Goal: Information Seeking & Learning: Learn about a topic

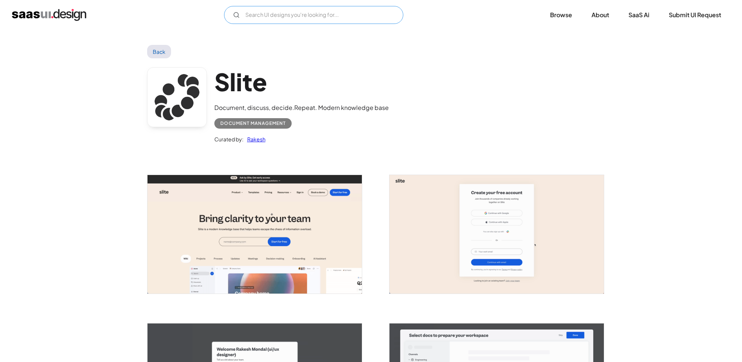
click at [267, 16] on input "Email Form" at bounding box center [313, 15] width 179 height 18
type input "ㅇ"
click at [238, 17] on line "Email Form" at bounding box center [238, 16] width 1 height 1
type input "document"
click at [163, 47] on link "Back" at bounding box center [159, 51] width 24 height 13
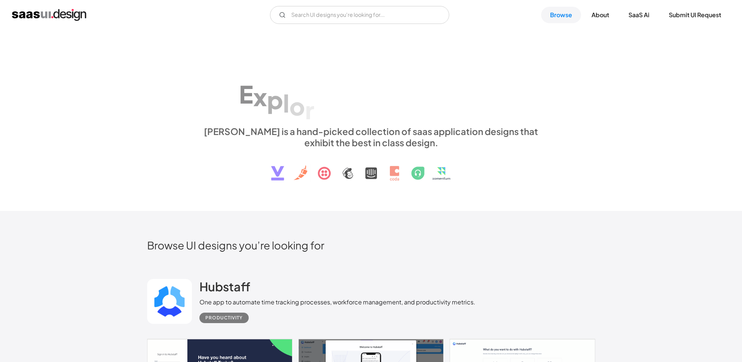
scroll to position [2293, 0]
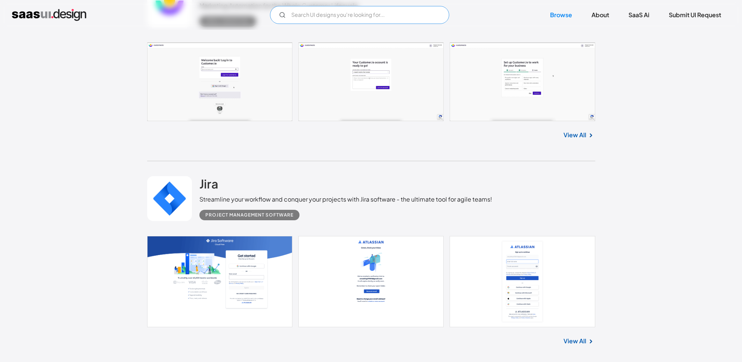
click at [308, 13] on input "Email Form" at bounding box center [359, 15] width 179 height 18
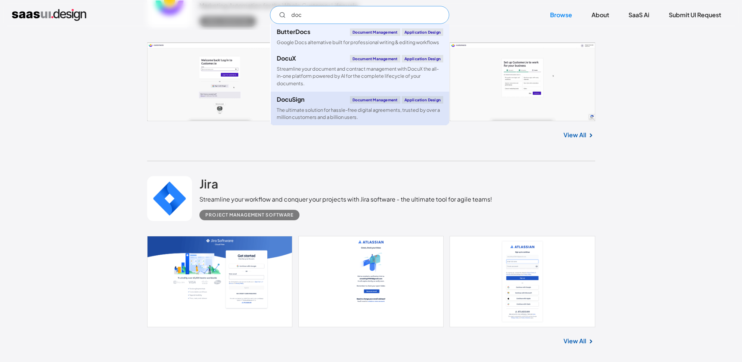
click at [299, 104] on link "DocuSign Document Management Application Design The ultimate solution for hassl…" at bounding box center [360, 109] width 179 height 34
type input "doc"
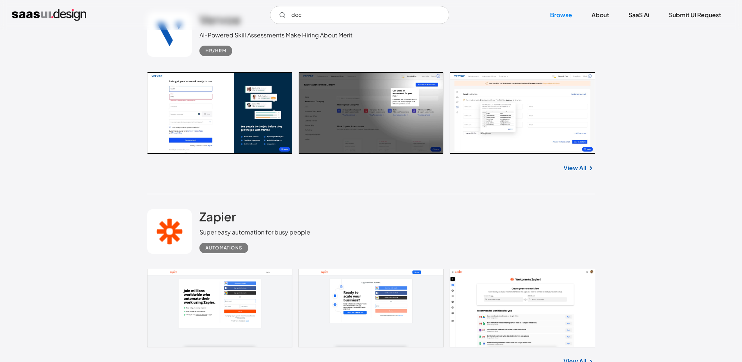
scroll to position [2901, 0]
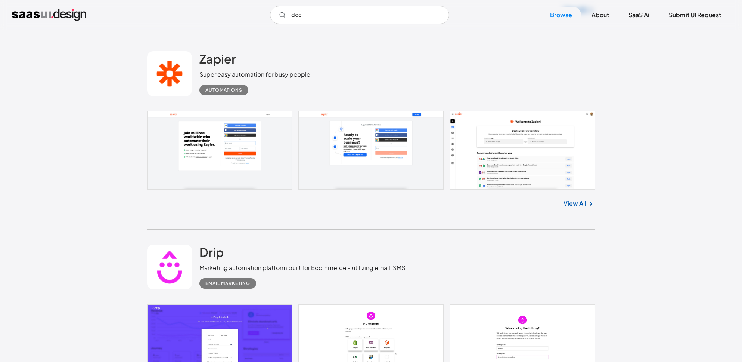
scroll to position [3015, 0]
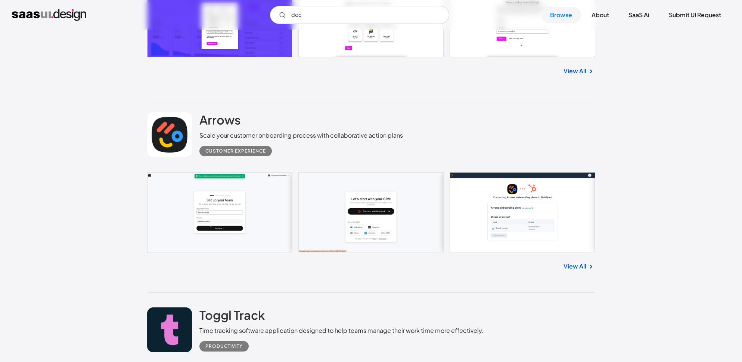
scroll to position [3414, 0]
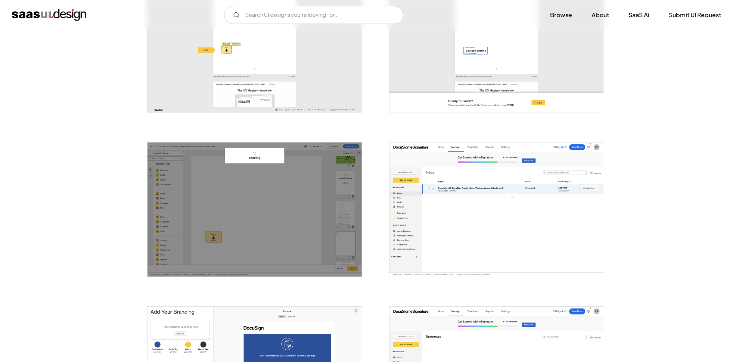
scroll to position [1182, 0]
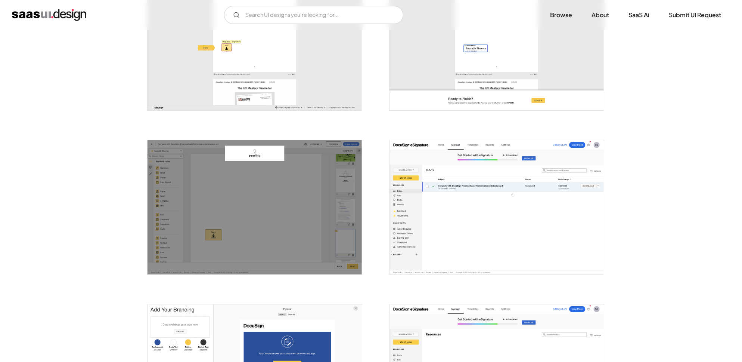
click at [479, 220] on img "open lightbox" at bounding box center [497, 207] width 214 height 134
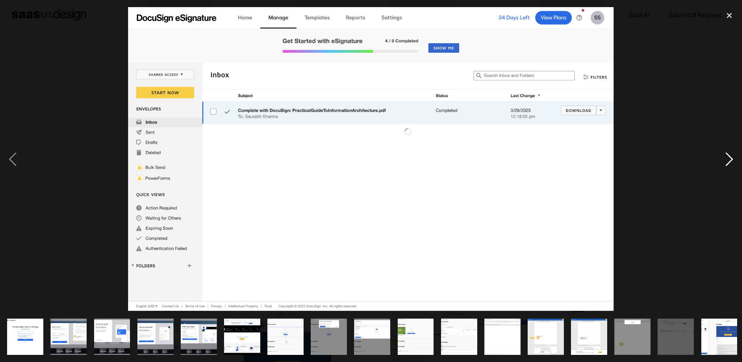
click at [730, 155] on div "next image" at bounding box center [729, 159] width 25 height 304
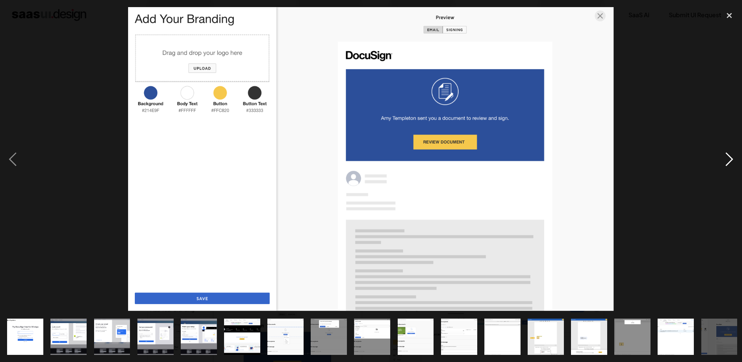
click at [730, 155] on div "next image" at bounding box center [729, 159] width 25 height 304
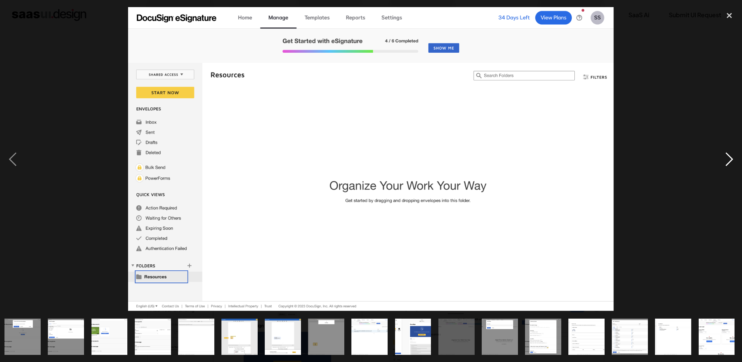
scroll to position [0, 306]
click at [733, 164] on div "next image" at bounding box center [729, 159] width 25 height 304
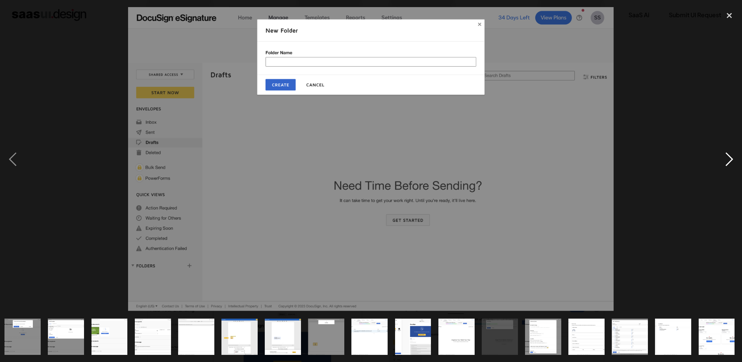
click at [733, 164] on div "next image" at bounding box center [729, 159] width 25 height 304
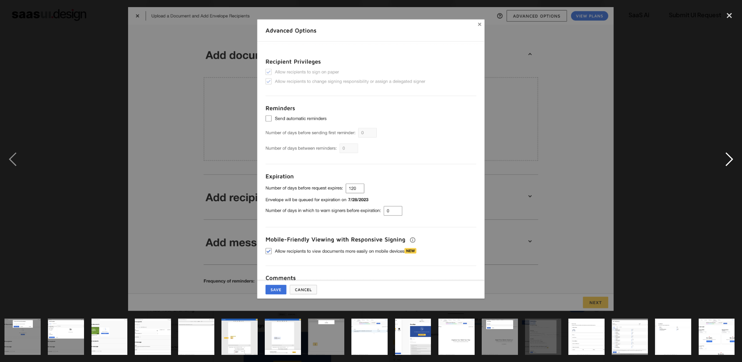
click at [733, 164] on div "next image" at bounding box center [729, 159] width 25 height 304
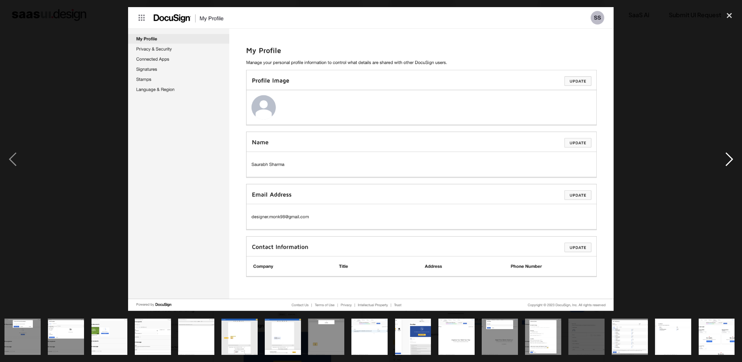
click at [733, 164] on div "next image" at bounding box center [729, 159] width 25 height 304
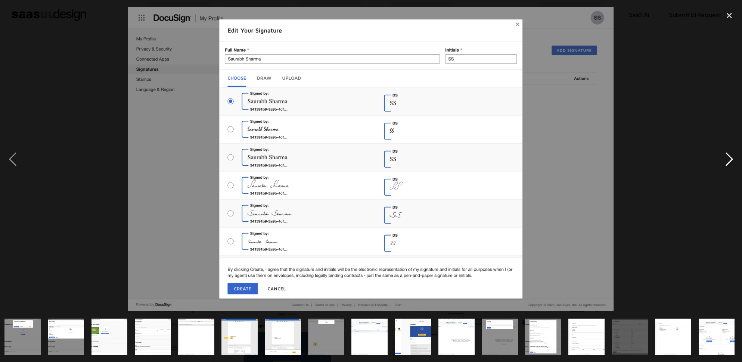
click at [733, 164] on div "next image" at bounding box center [729, 159] width 25 height 304
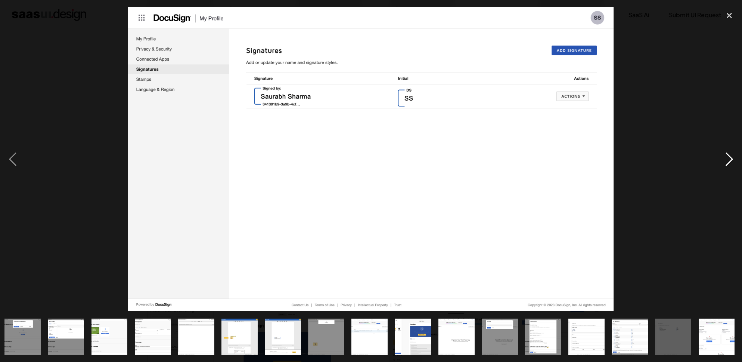
click at [733, 164] on div "next image" at bounding box center [729, 159] width 25 height 304
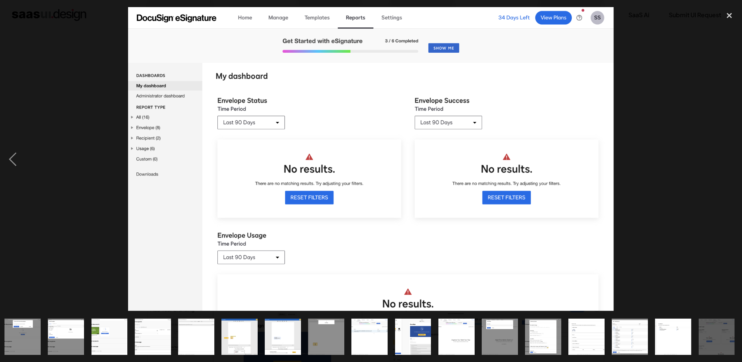
click at [733, 164] on div "next image" at bounding box center [729, 159] width 25 height 304
click at [727, 18] on div "close lightbox" at bounding box center [729, 15] width 25 height 16
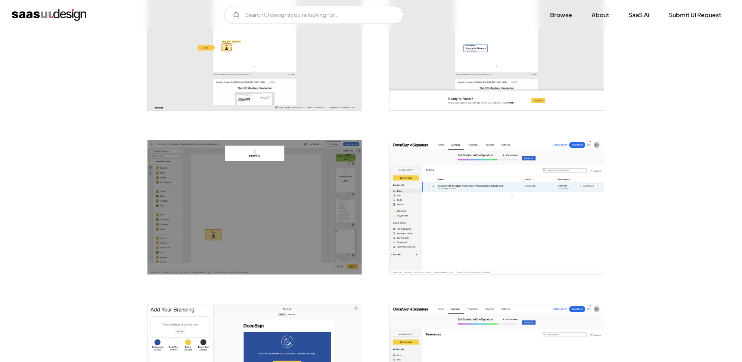
scroll to position [0, 0]
click at [291, 14] on input "Email Form" at bounding box center [313, 15] width 179 height 18
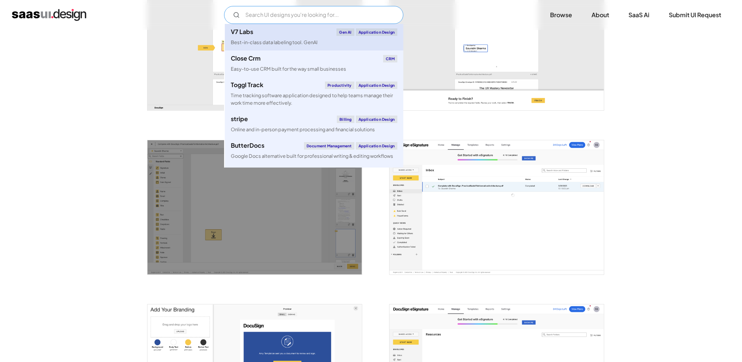
click at [290, 35] on div "V7 Labs Gen AI Application Design" at bounding box center [314, 31] width 167 height 7
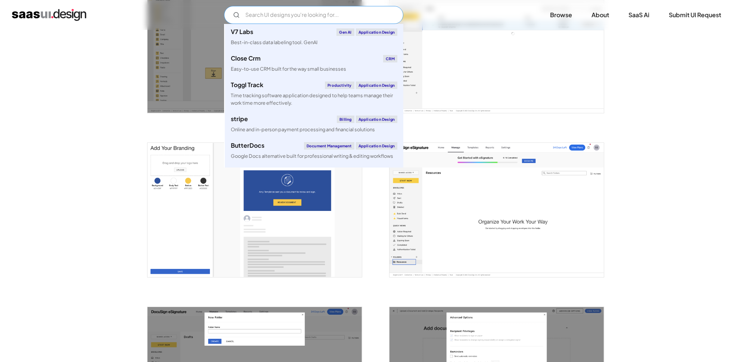
scroll to position [1352, 0]
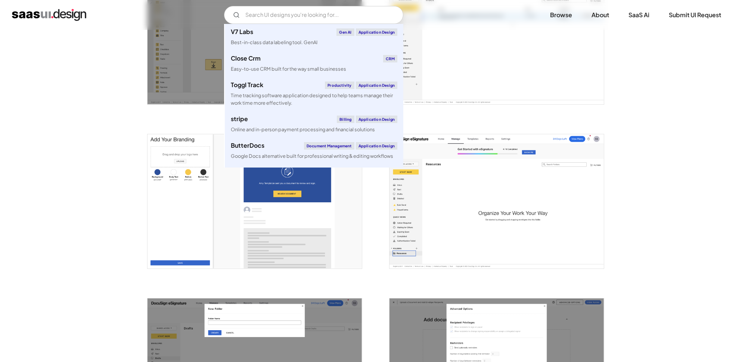
click at [446, 117] on div at bounding box center [492, 197] width 224 height 164
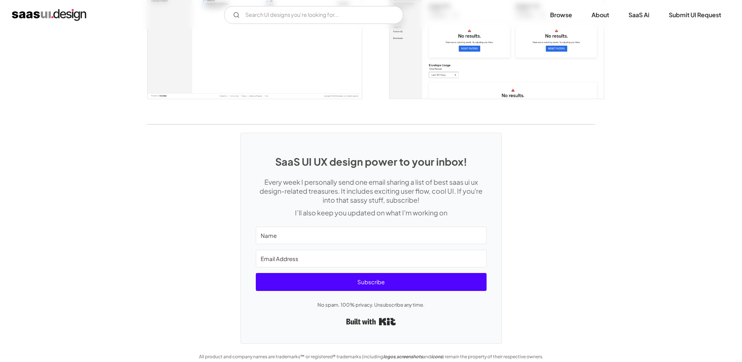
scroll to position [2020, 0]
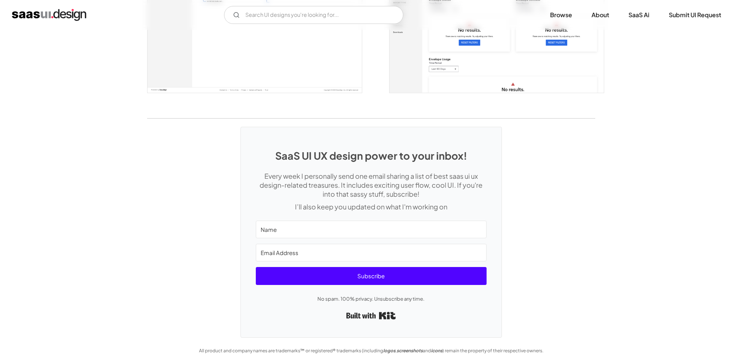
click at [75, 18] on img "home" at bounding box center [49, 15] width 74 height 12
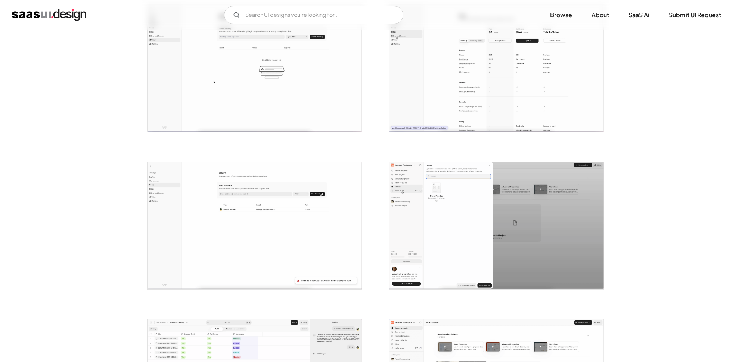
scroll to position [800, 0]
click at [338, 228] on img "open lightbox" at bounding box center [255, 224] width 214 height 127
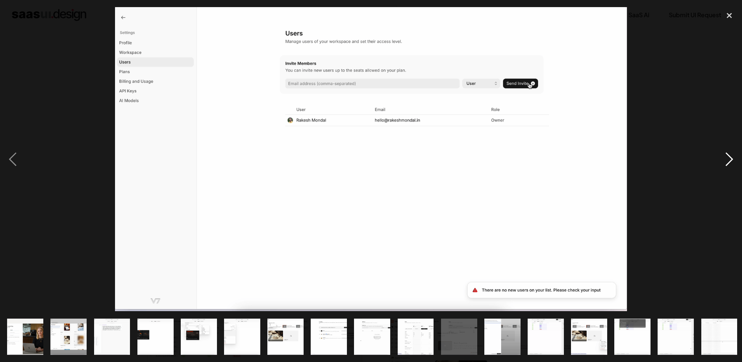
click at [731, 167] on div "next image" at bounding box center [729, 159] width 25 height 304
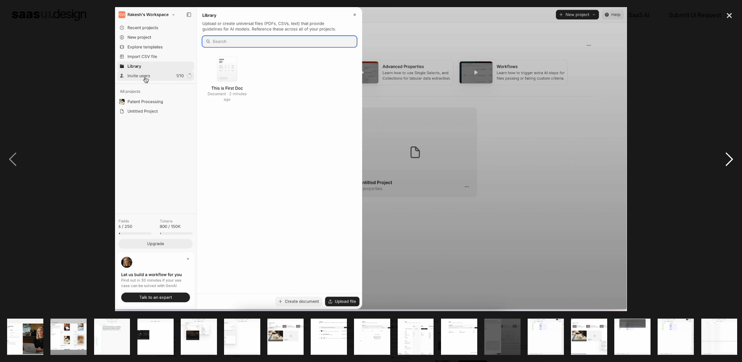
click at [731, 167] on div "next image" at bounding box center [729, 159] width 25 height 304
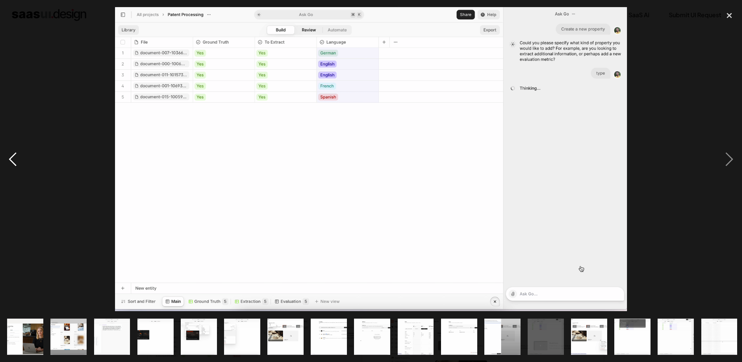
click at [16, 160] on div "previous image" at bounding box center [12, 159] width 25 height 304
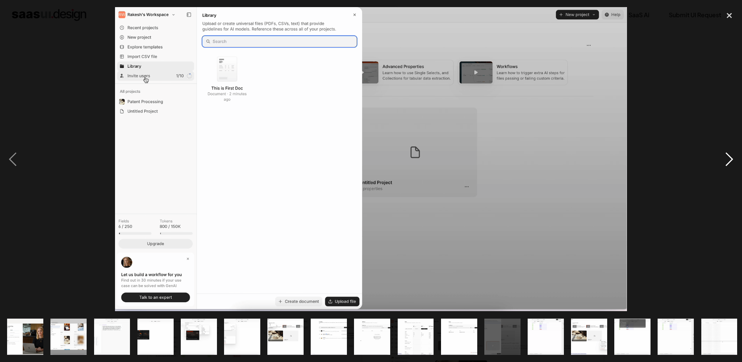
click at [730, 153] on div "next image" at bounding box center [729, 159] width 25 height 304
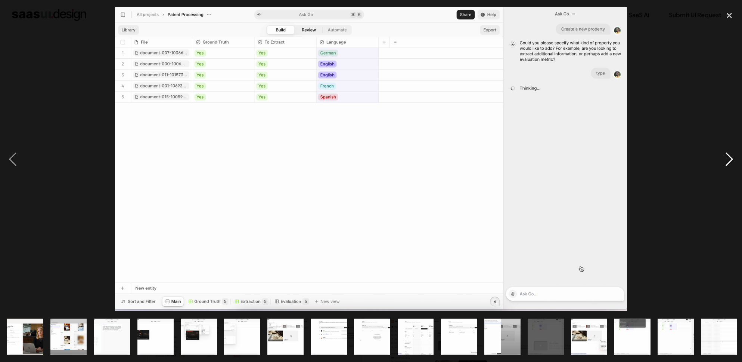
click at [729, 153] on div "next image" at bounding box center [729, 159] width 25 height 304
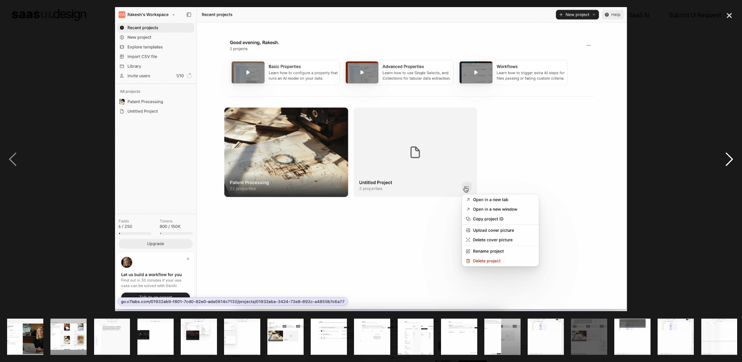
click at [729, 153] on div "next image" at bounding box center [729, 159] width 25 height 304
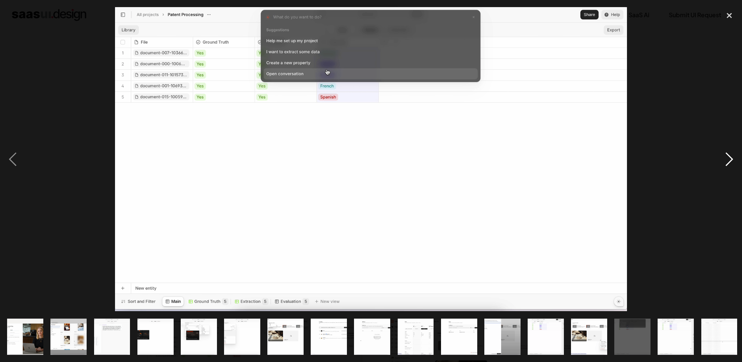
click at [729, 153] on div "next image" at bounding box center [729, 159] width 25 height 304
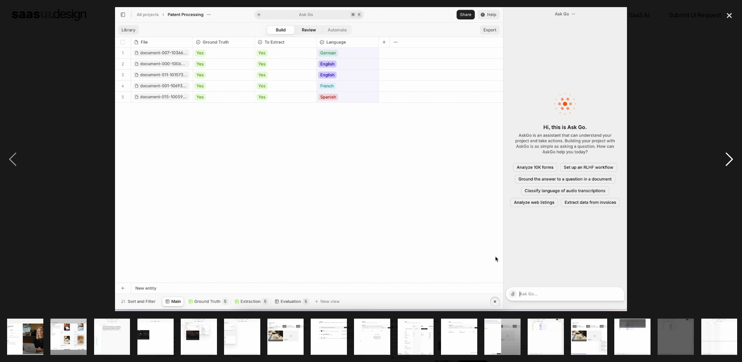
click at [729, 153] on div "next image" at bounding box center [729, 159] width 25 height 304
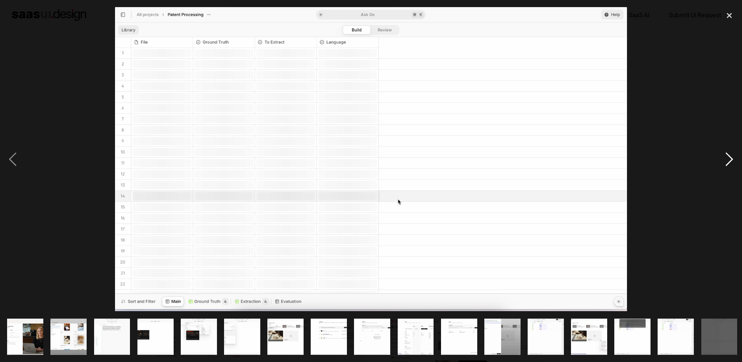
click at [729, 153] on div "next image" at bounding box center [729, 159] width 25 height 304
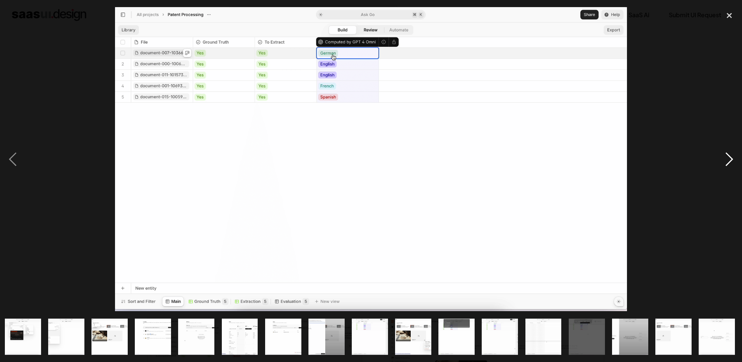
scroll to position [0, 176]
click at [729, 153] on div "next image" at bounding box center [729, 159] width 25 height 304
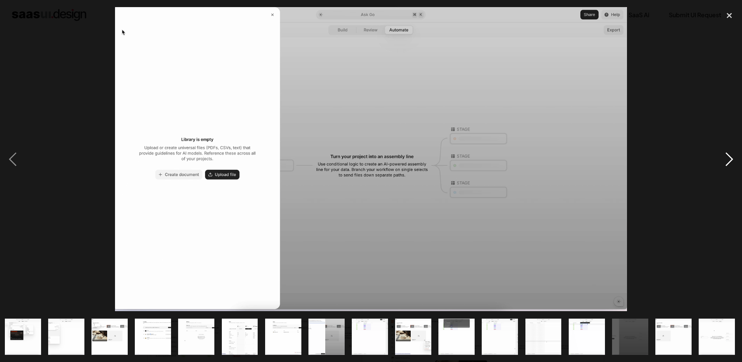
click at [729, 153] on div "next image" at bounding box center [729, 159] width 25 height 304
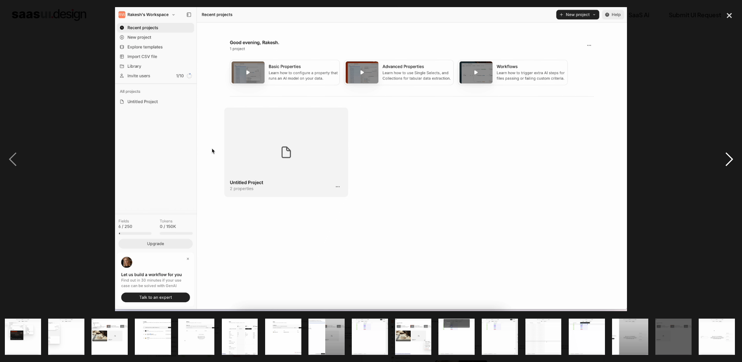
click at [729, 153] on div "next image" at bounding box center [729, 159] width 25 height 304
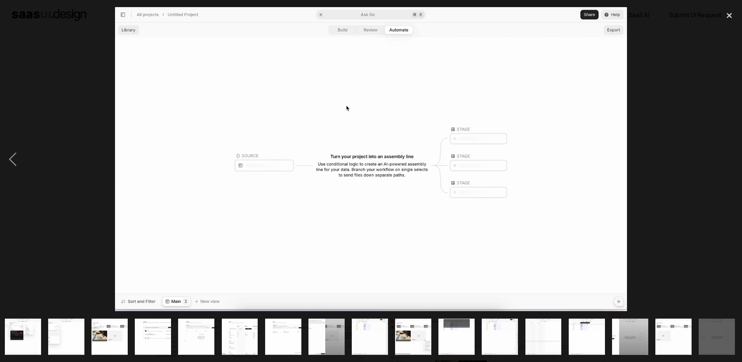
click at [729, 153] on div "next image" at bounding box center [729, 159] width 25 height 304
click at [727, 18] on div "close lightbox" at bounding box center [729, 15] width 25 height 16
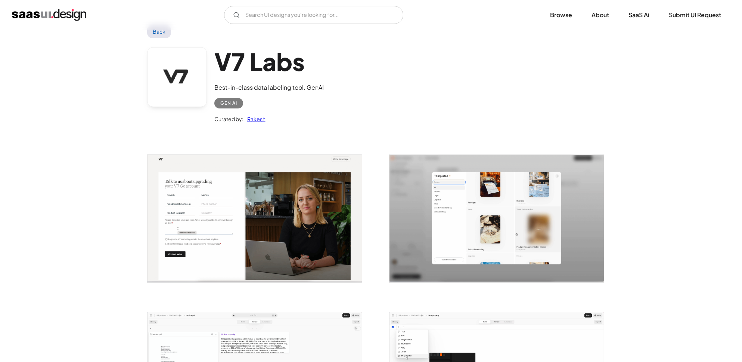
scroll to position [0, 0]
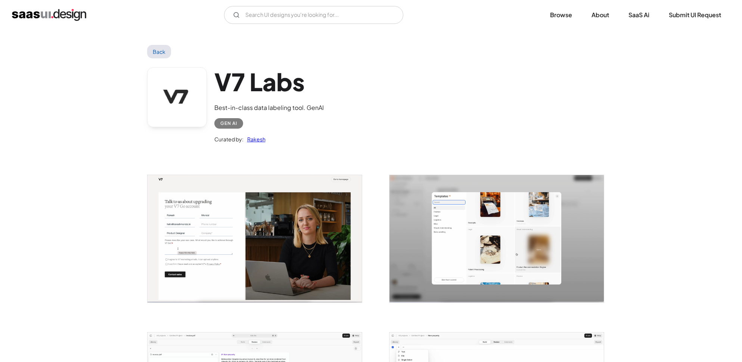
click at [155, 58] on link "Back" at bounding box center [159, 51] width 24 height 13
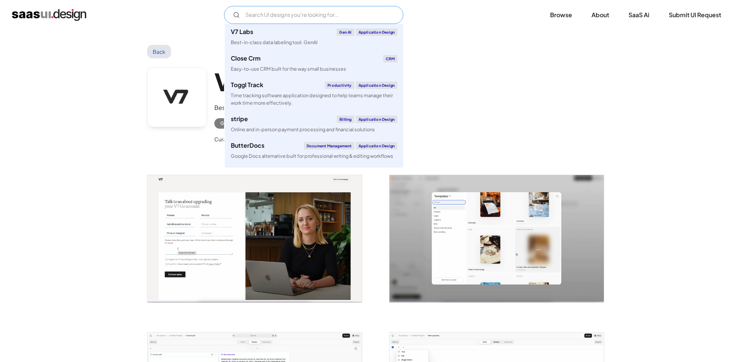
click at [277, 12] on input "Email Form" at bounding box center [313, 15] width 179 height 18
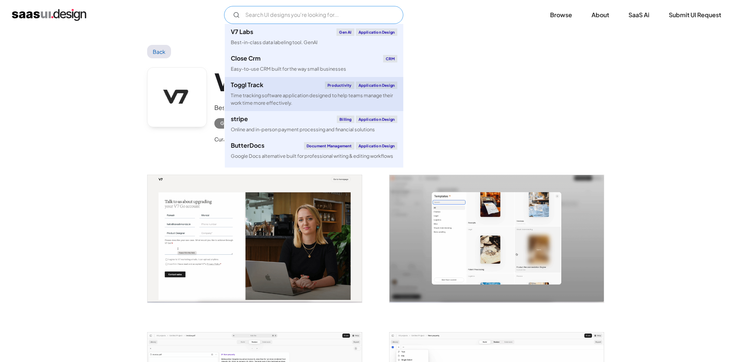
click at [291, 100] on div "Time tracking software application designed to help teams manage their work tim…" at bounding box center [314, 99] width 167 height 14
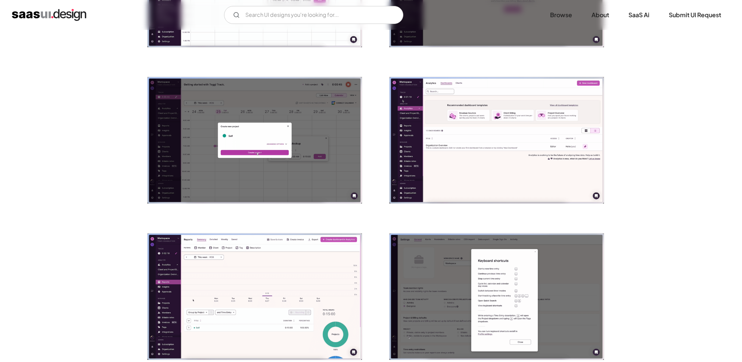
scroll to position [1081, 0]
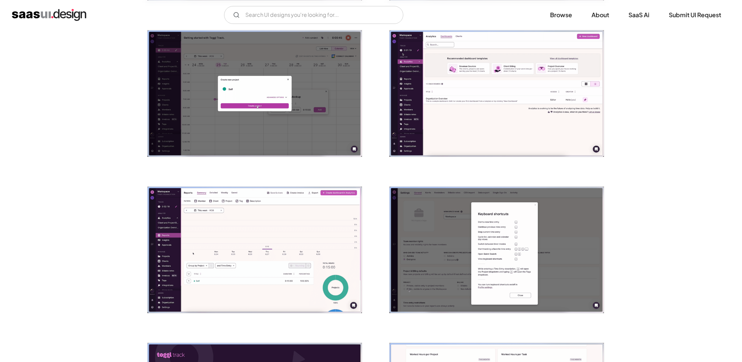
click at [459, 120] on img "open lightbox" at bounding box center [497, 93] width 214 height 126
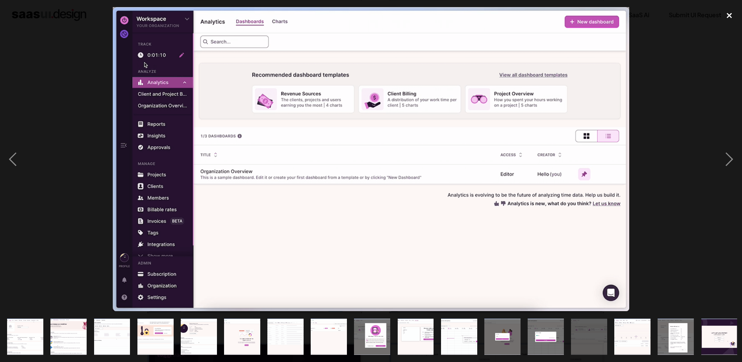
click at [731, 22] on div "close lightbox" at bounding box center [729, 15] width 25 height 16
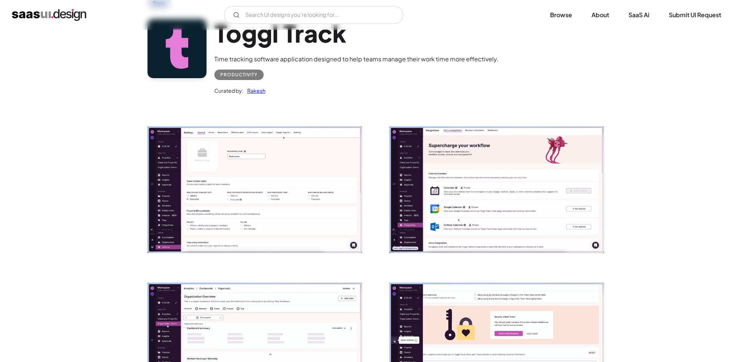
scroll to position [0, 0]
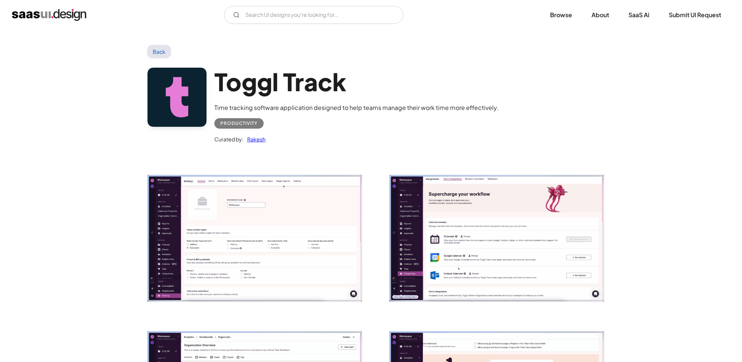
click at [154, 48] on link "Back" at bounding box center [159, 51] width 24 height 13
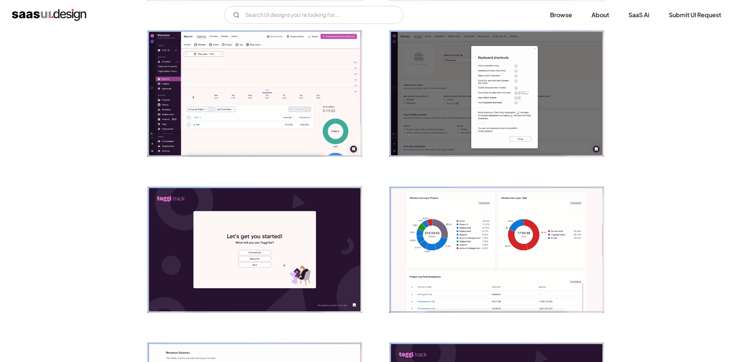
scroll to position [1240, 0]
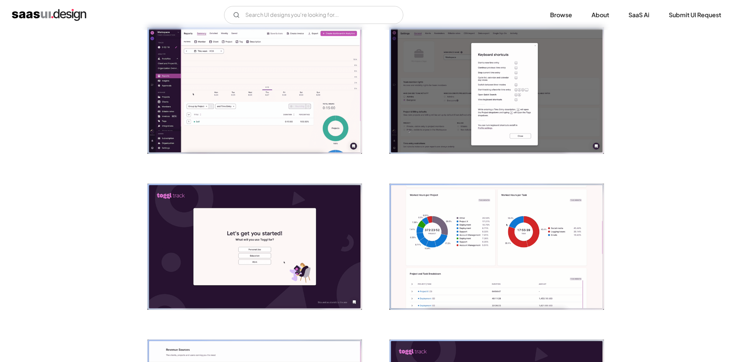
click at [482, 108] on img "open lightbox" at bounding box center [497, 90] width 214 height 126
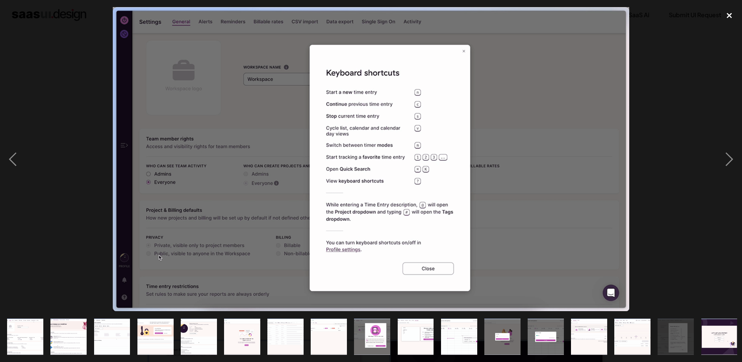
click at [729, 13] on div "close lightbox" at bounding box center [729, 15] width 25 height 16
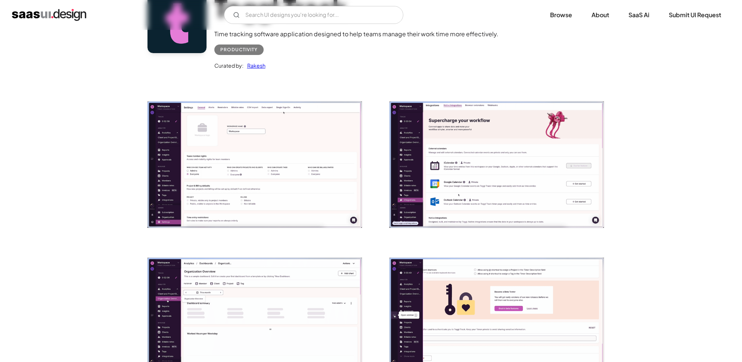
scroll to position [0, 0]
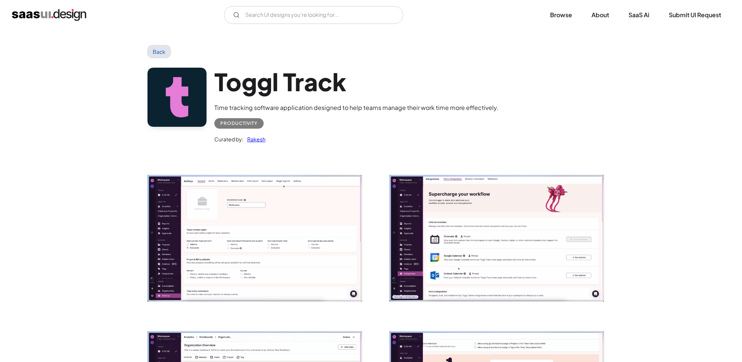
click at [162, 53] on link "Back" at bounding box center [159, 51] width 24 height 13
click at [164, 55] on link "Back" at bounding box center [159, 51] width 24 height 13
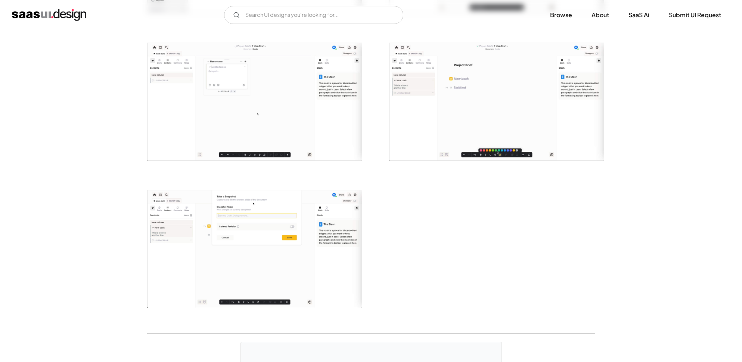
scroll to position [1601, 0]
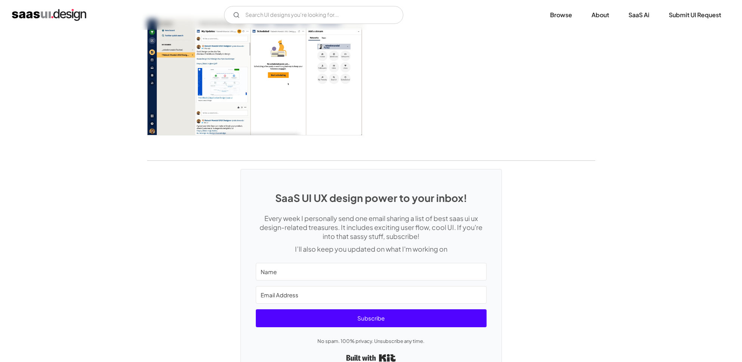
scroll to position [1510, 0]
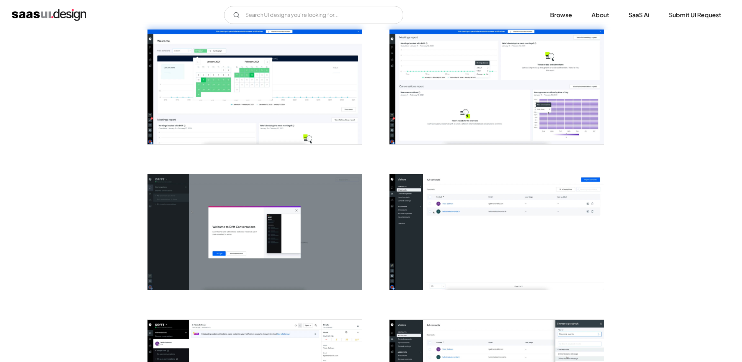
scroll to position [292, 0]
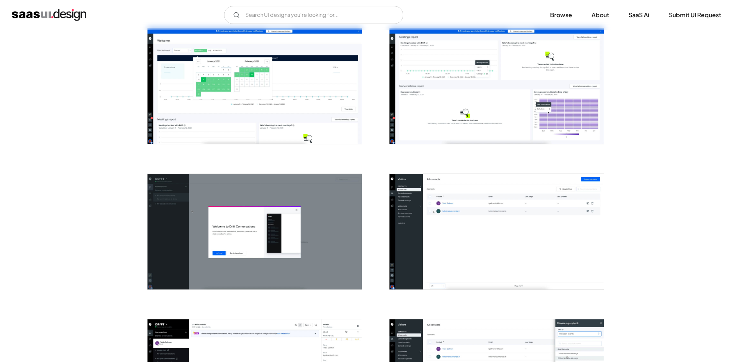
click at [481, 218] on img "open lightbox" at bounding box center [497, 231] width 214 height 115
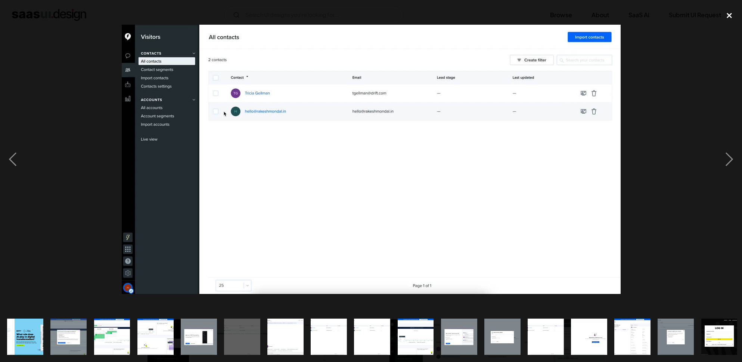
click at [729, 17] on div "close lightbox" at bounding box center [729, 15] width 25 height 16
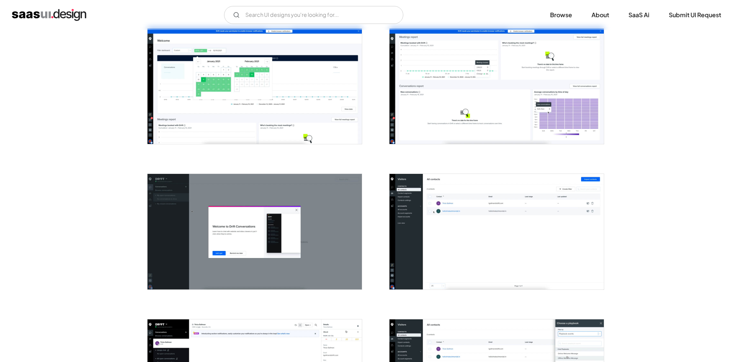
click at [318, 123] on img "open lightbox" at bounding box center [255, 85] width 214 height 115
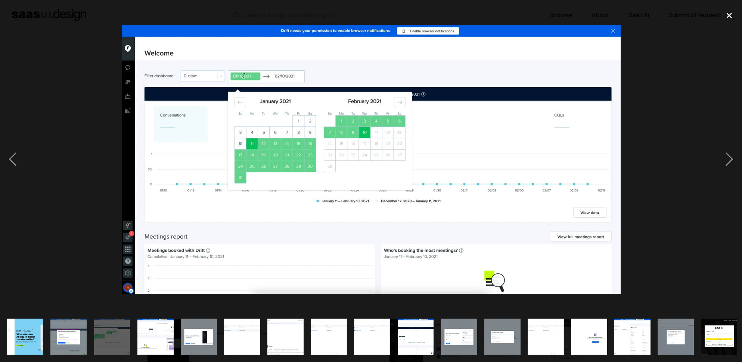
click at [728, 17] on div "close lightbox" at bounding box center [729, 15] width 25 height 16
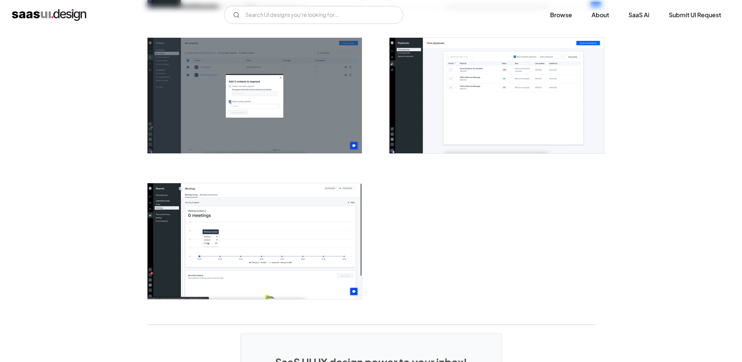
scroll to position [1738, 0]
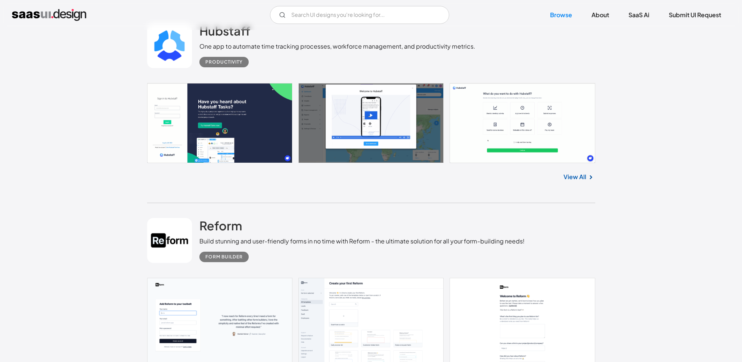
scroll to position [181, 0]
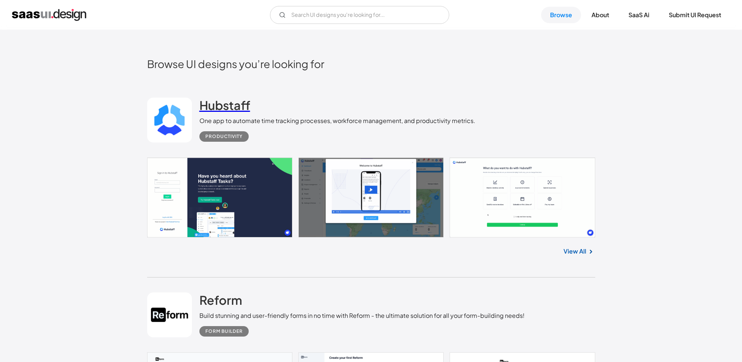
click at [238, 104] on h2 "Hubstaff" at bounding box center [224, 104] width 51 height 15
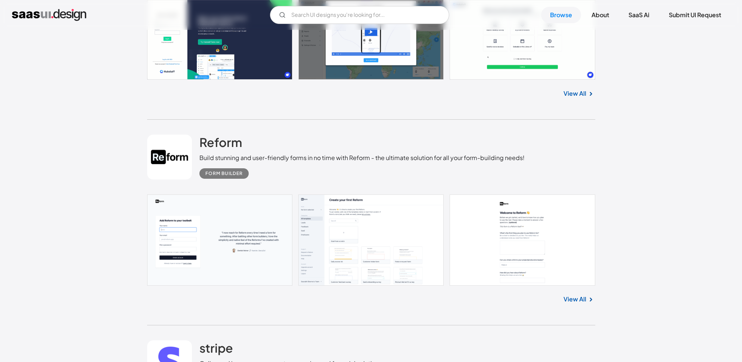
scroll to position [415, 0]
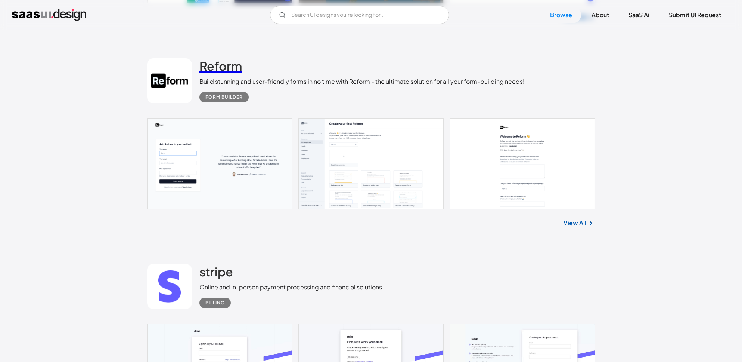
click at [235, 65] on h2 "Reform" at bounding box center [220, 65] width 43 height 15
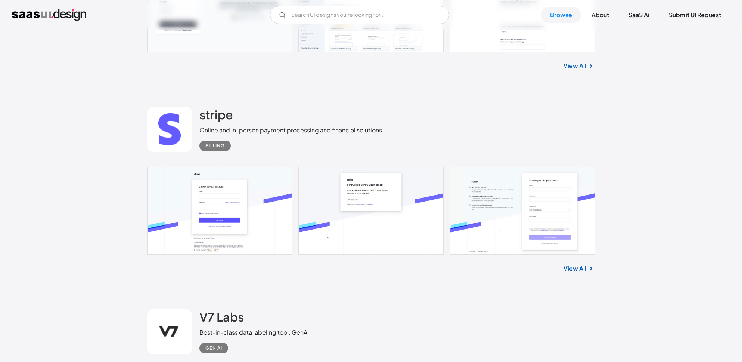
scroll to position [576, 0]
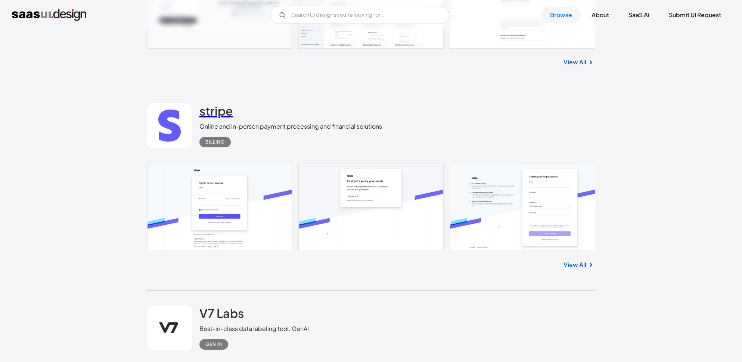
click at [216, 108] on h2 "stripe" at bounding box center [216, 110] width 34 height 15
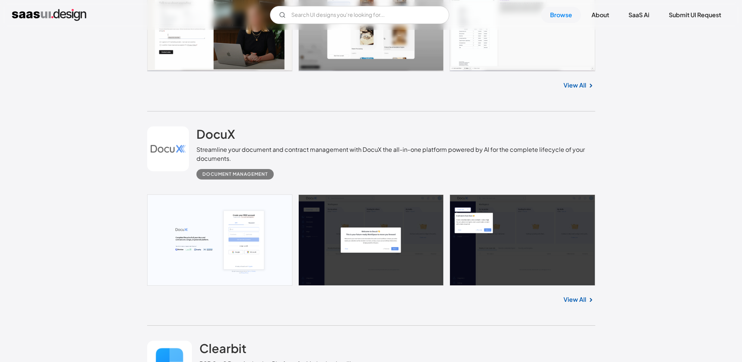
scroll to position [956, 0]
click at [220, 136] on h2 "DocuX" at bounding box center [215, 133] width 38 height 15
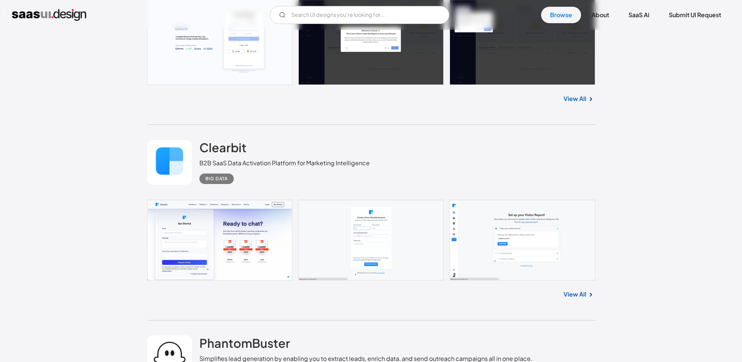
scroll to position [1216, 0]
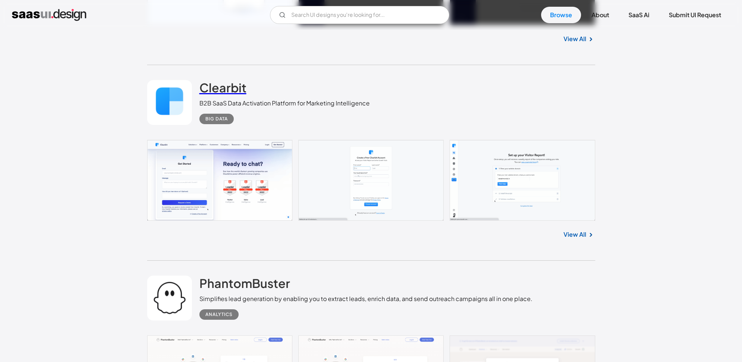
click at [213, 89] on h2 "Clearbit" at bounding box center [222, 87] width 47 height 15
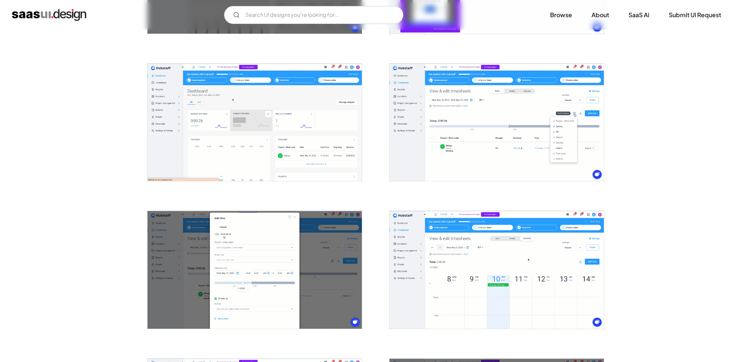
scroll to position [856, 0]
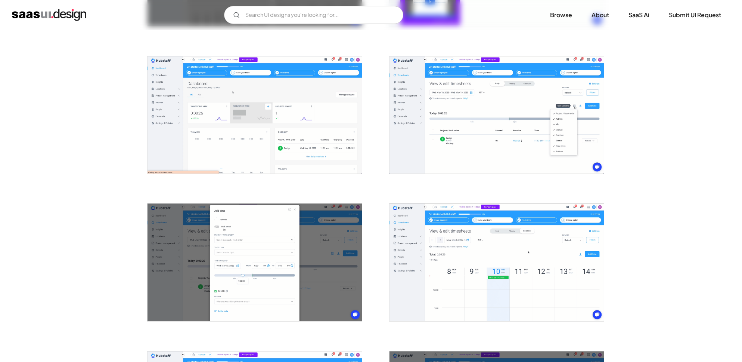
click at [266, 157] on img "open lightbox" at bounding box center [255, 115] width 214 height 118
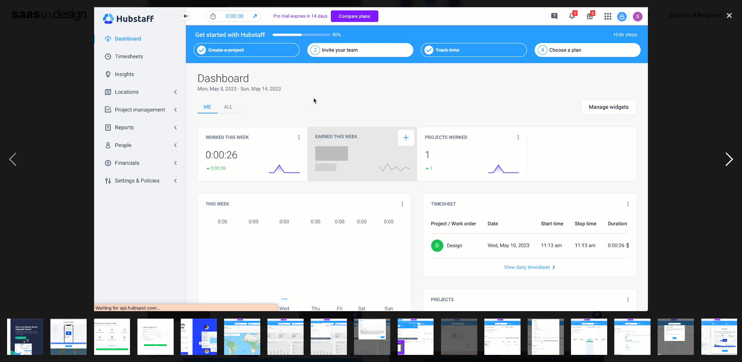
click at [730, 161] on div "next image" at bounding box center [729, 159] width 25 height 304
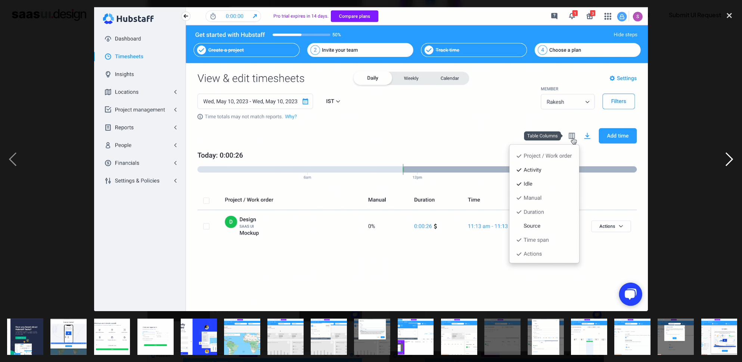
click at [730, 161] on div "next image" at bounding box center [729, 159] width 25 height 304
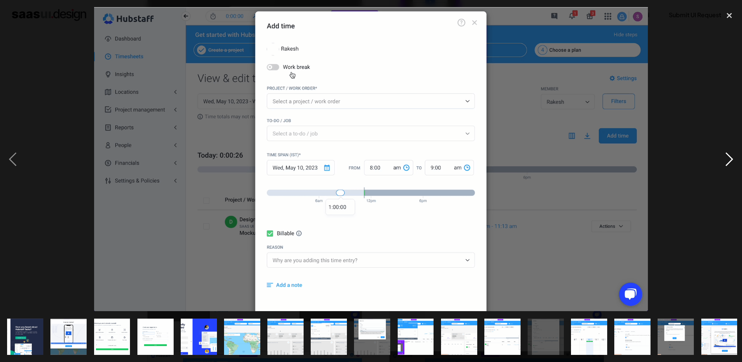
click at [730, 161] on div "next image" at bounding box center [729, 159] width 25 height 304
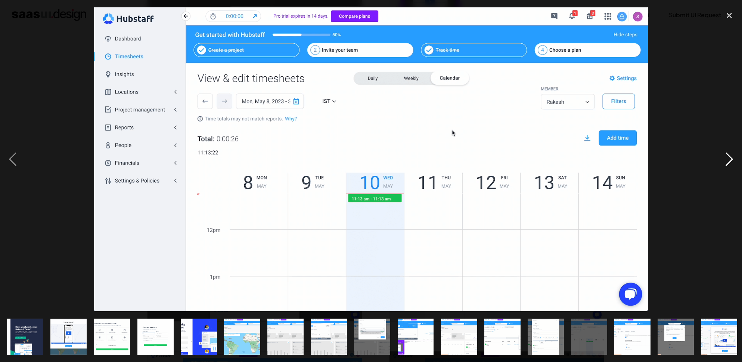
click at [730, 161] on div "next image" at bounding box center [729, 159] width 25 height 304
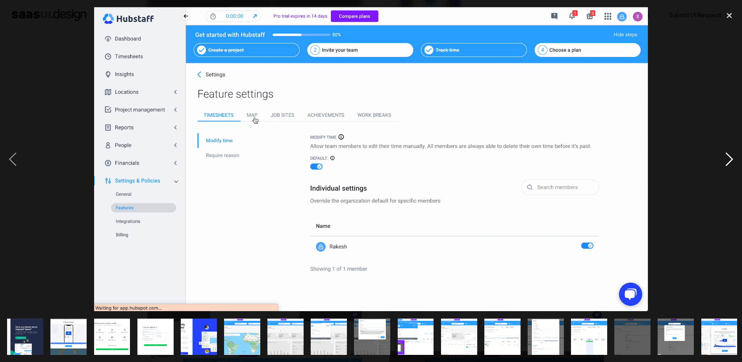
click at [730, 161] on div "next image" at bounding box center [729, 159] width 25 height 304
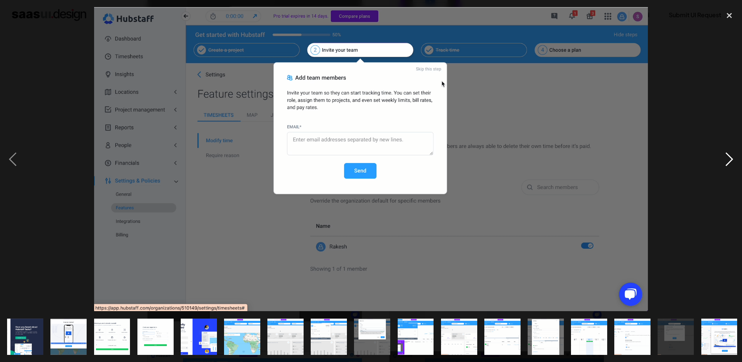
click at [730, 161] on div "next image" at bounding box center [729, 159] width 25 height 304
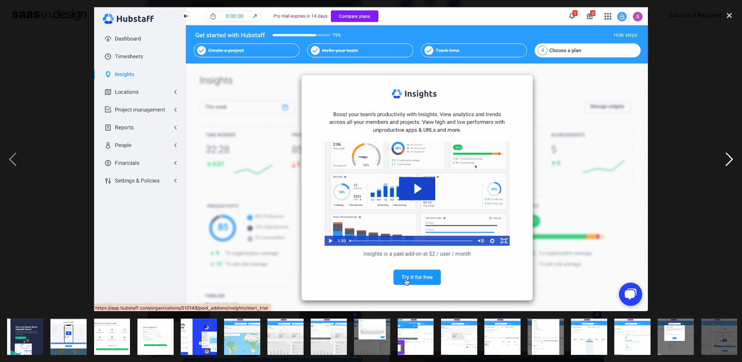
click at [730, 161] on div "next image" at bounding box center [729, 159] width 25 height 304
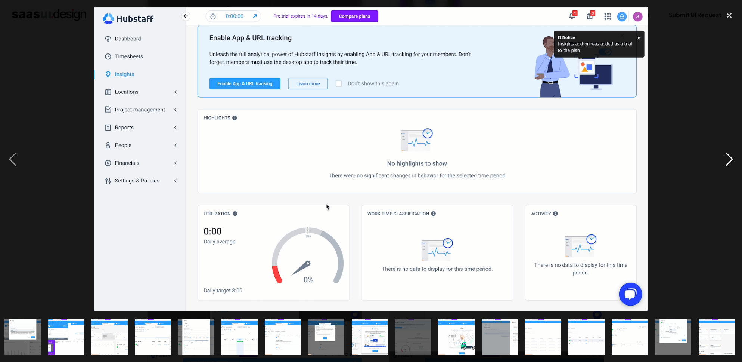
scroll to position [0, 350]
click at [730, 161] on div "next image" at bounding box center [729, 159] width 25 height 304
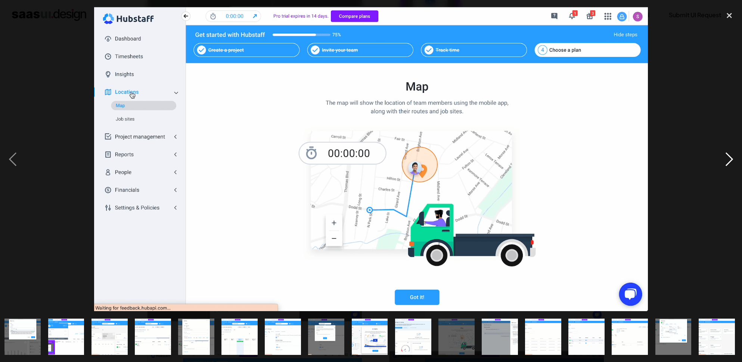
click at [730, 161] on div "next image" at bounding box center [729, 159] width 25 height 304
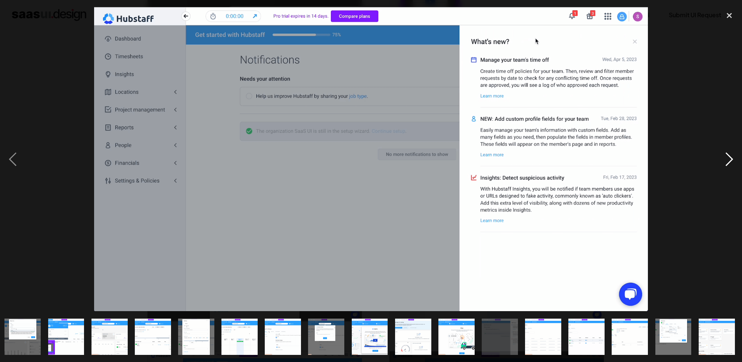
click at [730, 161] on div "next image" at bounding box center [729, 159] width 25 height 304
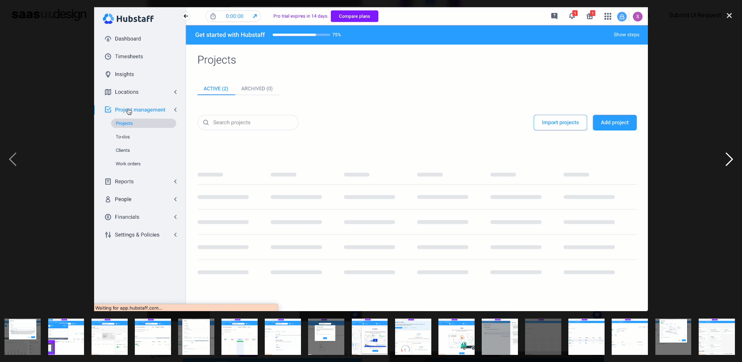
click at [730, 161] on div "next image" at bounding box center [729, 159] width 25 height 304
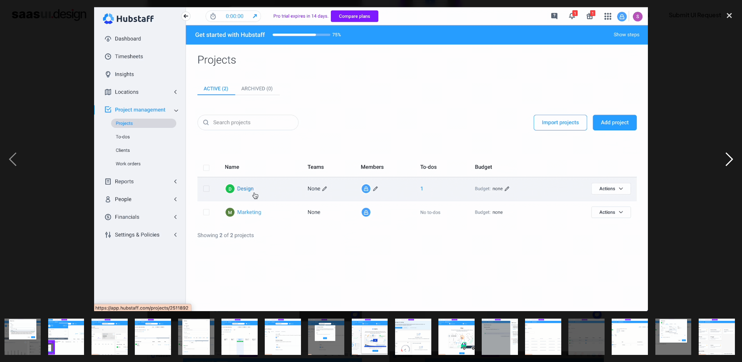
click at [730, 161] on div "next image" at bounding box center [729, 159] width 25 height 304
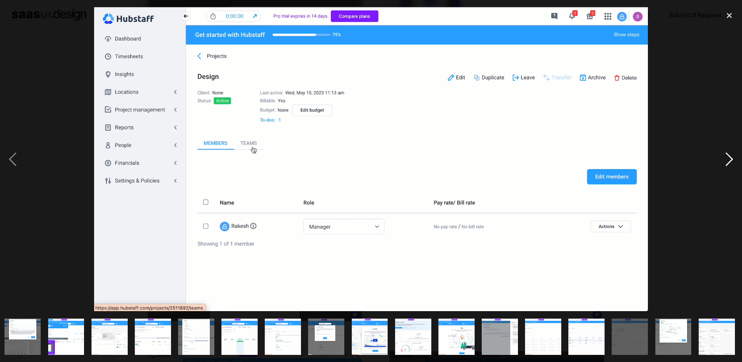
click at [730, 161] on div "next image" at bounding box center [729, 159] width 25 height 304
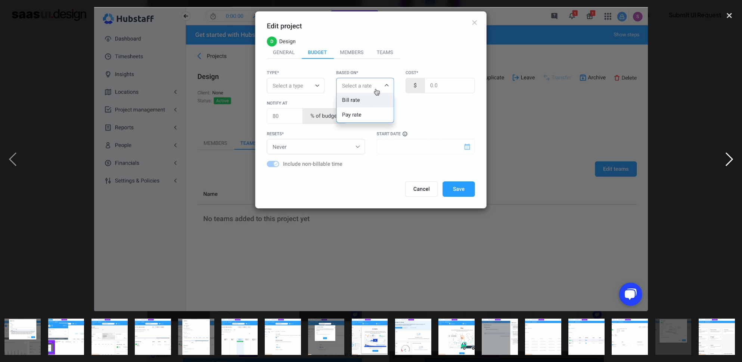
click at [728, 159] on div "next image" at bounding box center [729, 159] width 25 height 304
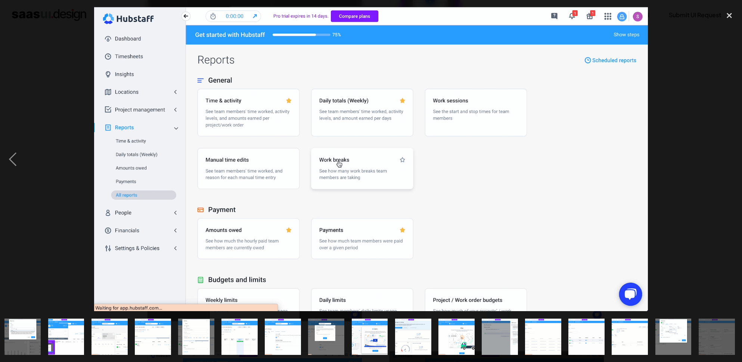
click at [728, 159] on div "next image" at bounding box center [729, 159] width 25 height 304
click at [729, 16] on div "close lightbox" at bounding box center [729, 15] width 25 height 16
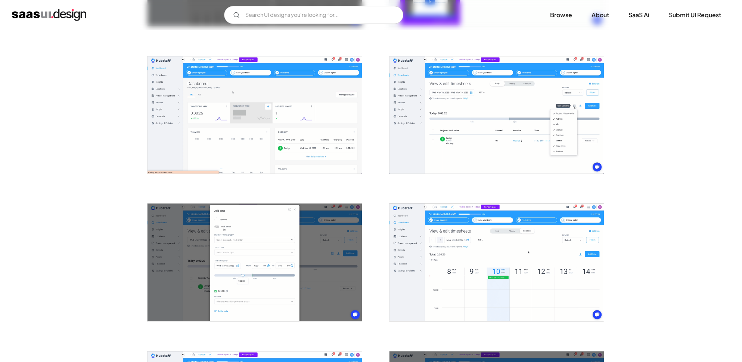
scroll to position [0, 0]
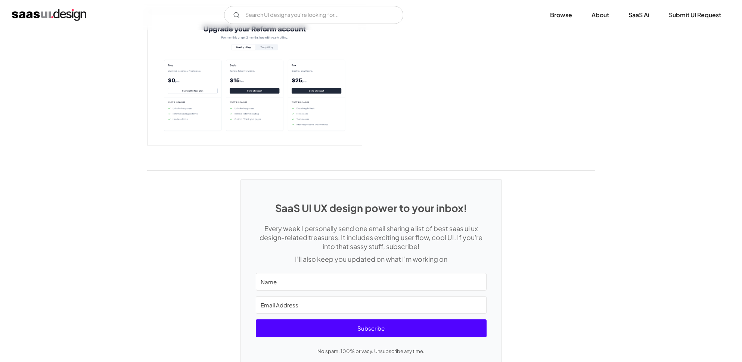
scroll to position [1638, 0]
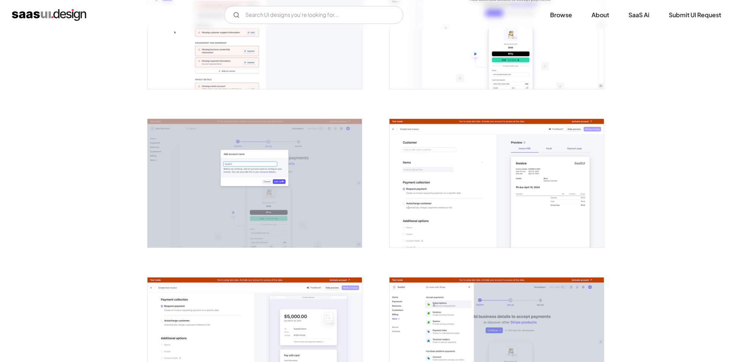
scroll to position [695, 0]
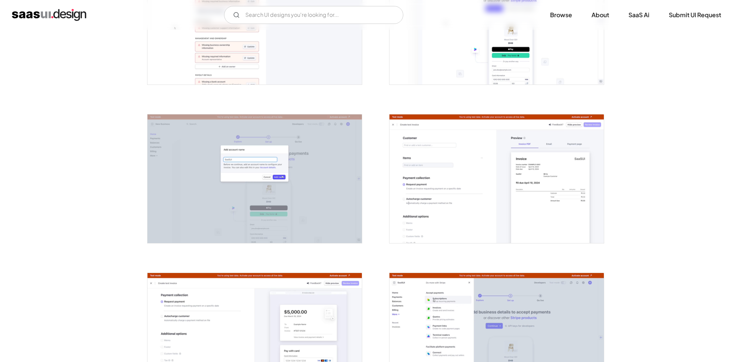
click at [300, 62] on img "open lightbox" at bounding box center [255, 20] width 214 height 129
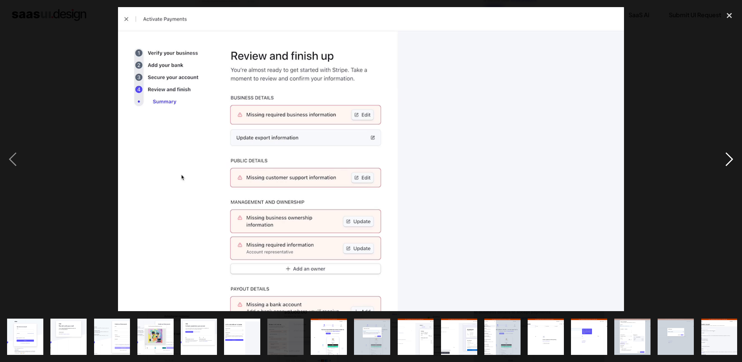
click at [731, 162] on div "next image" at bounding box center [729, 159] width 25 height 304
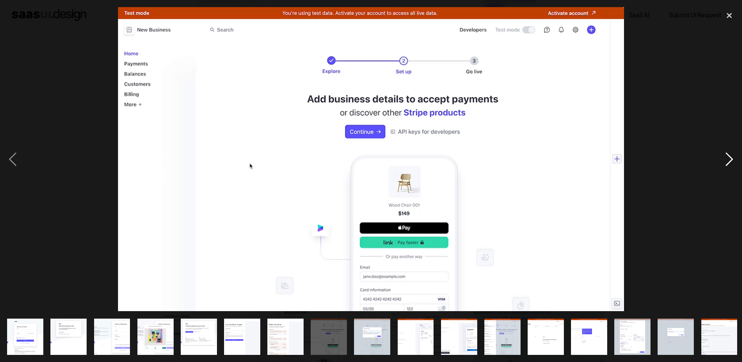
click at [731, 162] on div "next image" at bounding box center [729, 159] width 25 height 304
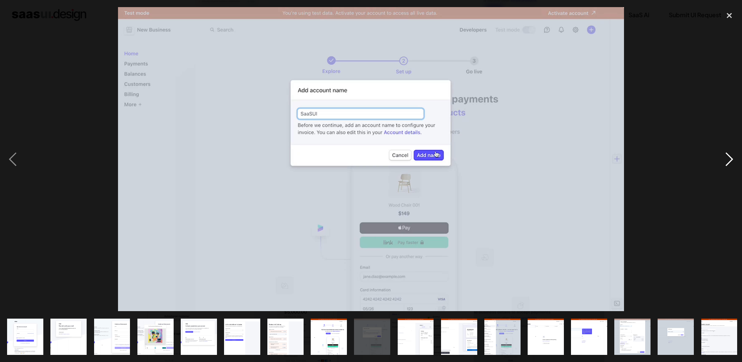
click at [731, 162] on div "next image" at bounding box center [729, 159] width 25 height 304
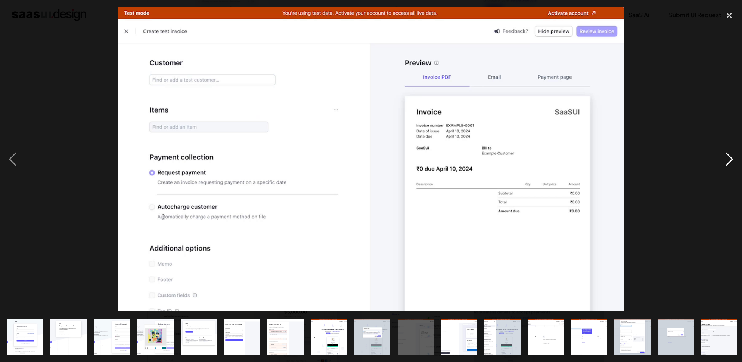
click at [731, 162] on div "next image" at bounding box center [729, 159] width 25 height 304
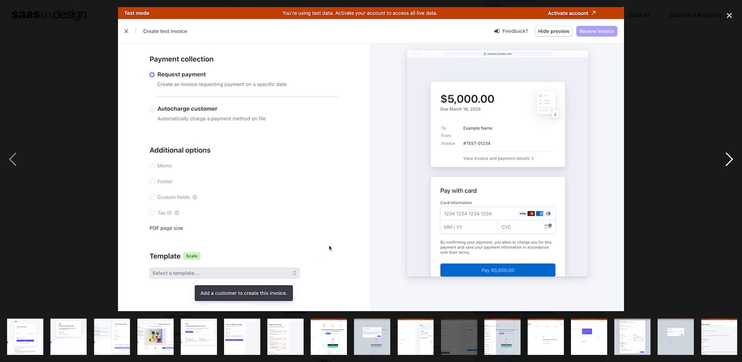
click at [731, 162] on div "next image" at bounding box center [729, 159] width 25 height 304
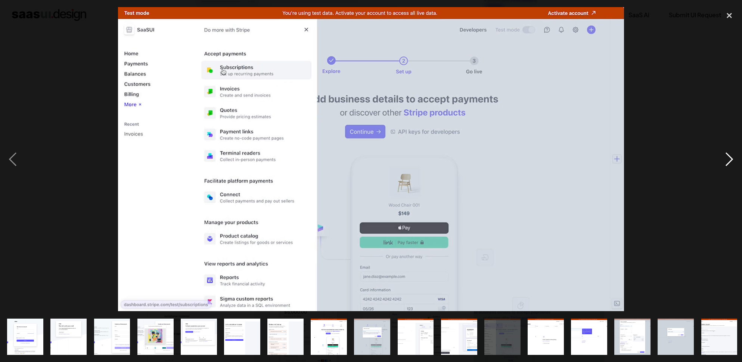
click at [731, 162] on div "next image" at bounding box center [729, 159] width 25 height 304
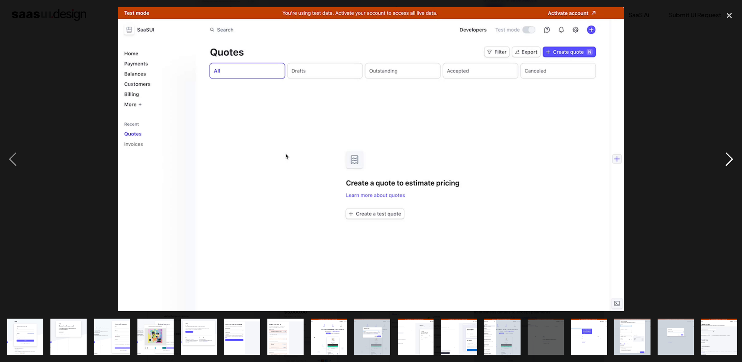
click at [731, 162] on div "next image" at bounding box center [729, 159] width 25 height 304
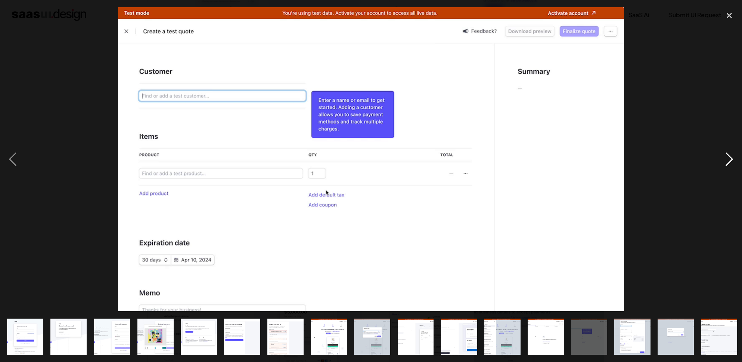
click at [731, 162] on div "next image" at bounding box center [729, 159] width 25 height 304
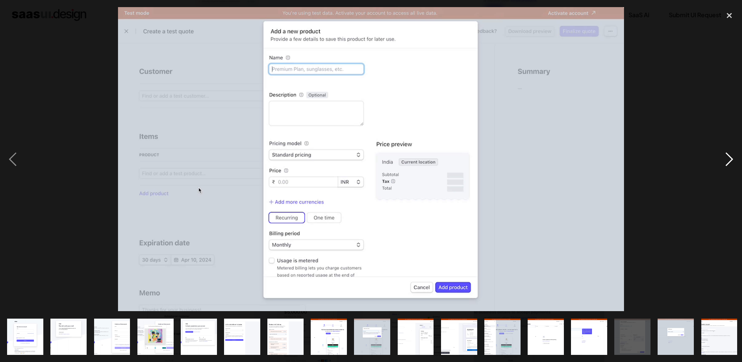
click at [731, 162] on div "next image" at bounding box center [729, 159] width 25 height 304
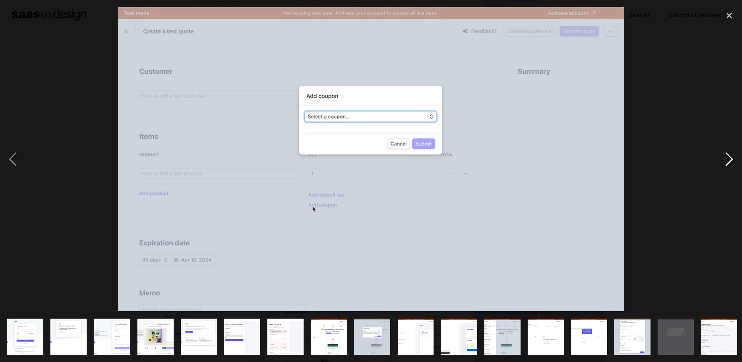
click at [731, 162] on div "next image" at bounding box center [729, 159] width 25 height 304
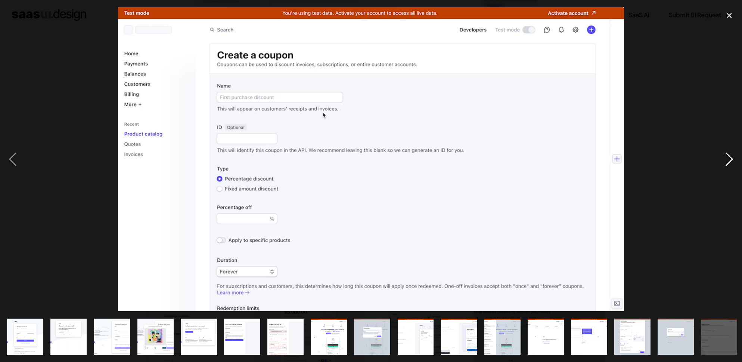
click at [731, 162] on div "next image" at bounding box center [729, 159] width 25 height 304
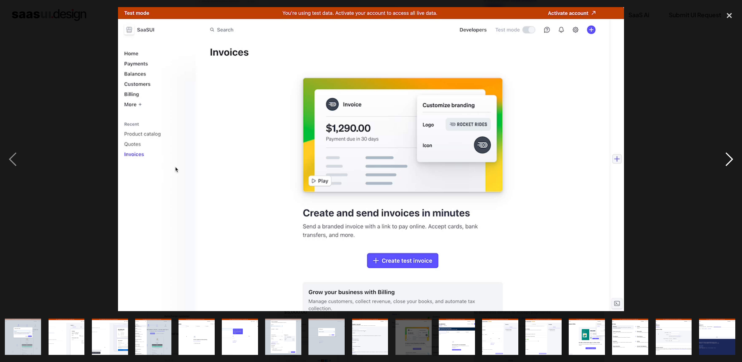
scroll to position [0, 350]
click at [731, 162] on div "next image" at bounding box center [729, 159] width 25 height 304
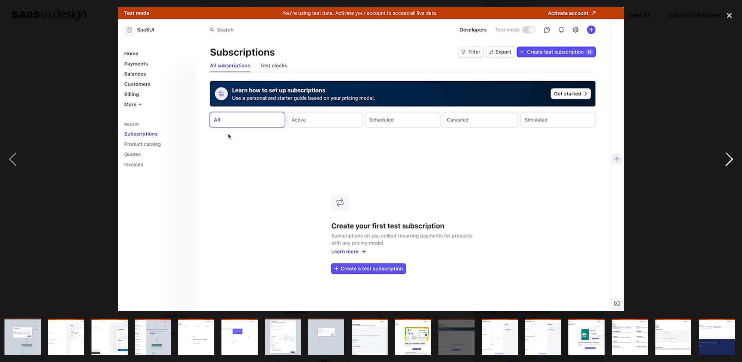
click at [731, 162] on div "next image" at bounding box center [729, 159] width 25 height 304
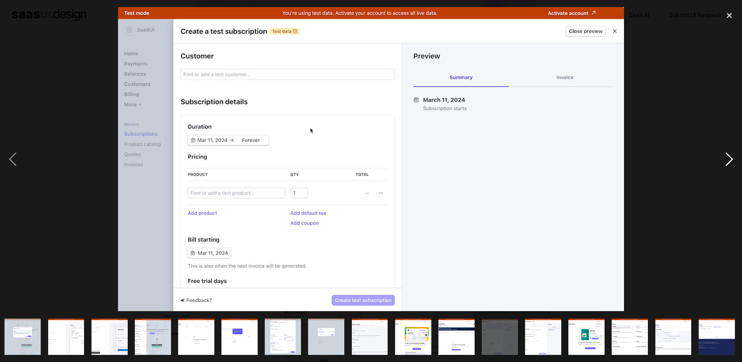
click at [731, 162] on div "next image" at bounding box center [729, 159] width 25 height 304
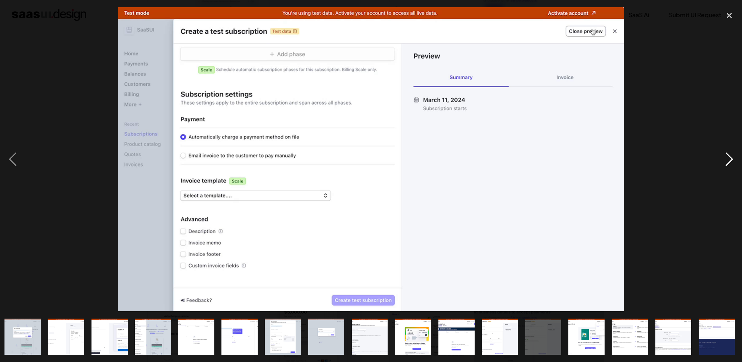
click at [731, 162] on div "next image" at bounding box center [729, 159] width 25 height 304
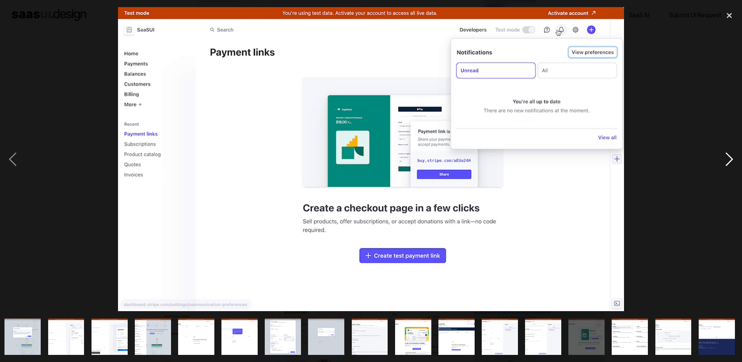
click at [731, 162] on div "next image" at bounding box center [729, 159] width 25 height 304
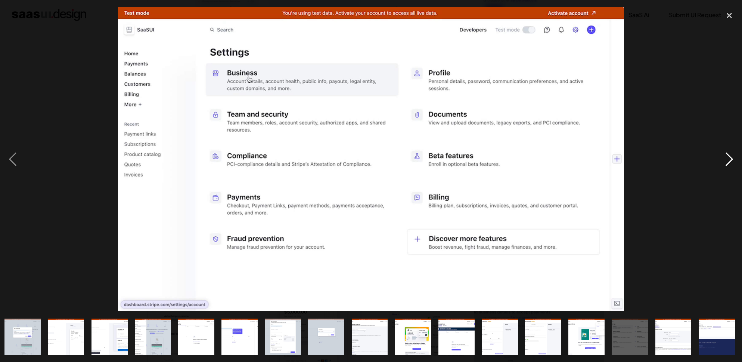
click at [731, 162] on div "next image" at bounding box center [729, 159] width 25 height 304
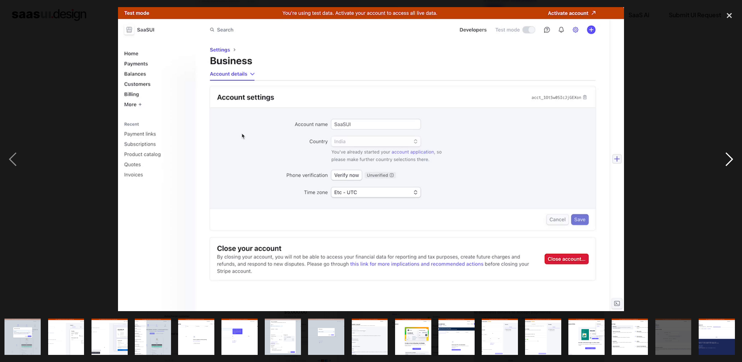
click at [731, 162] on div "next image" at bounding box center [729, 159] width 25 height 304
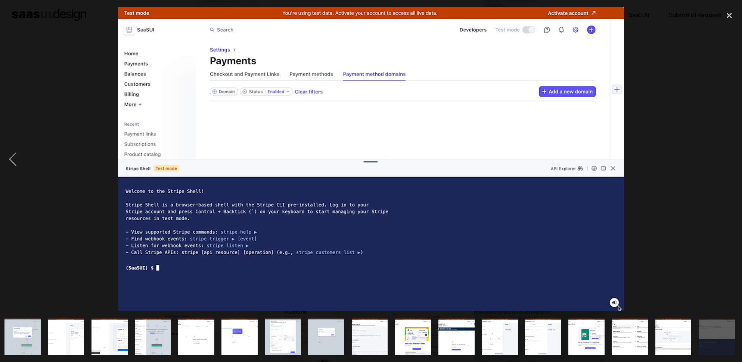
click at [731, 162] on div "next image" at bounding box center [729, 159] width 25 height 304
click at [728, 22] on div "close lightbox" at bounding box center [729, 15] width 25 height 16
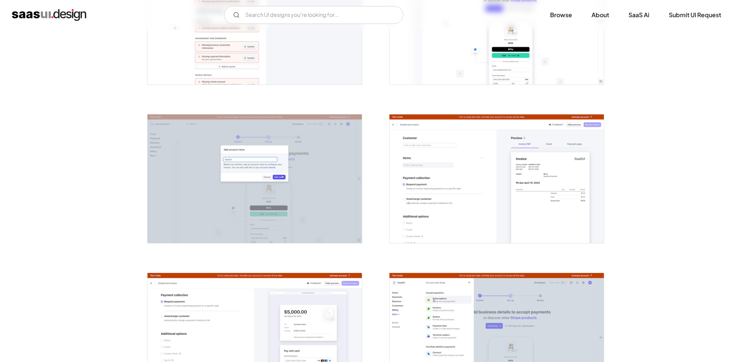
scroll to position [650, 0]
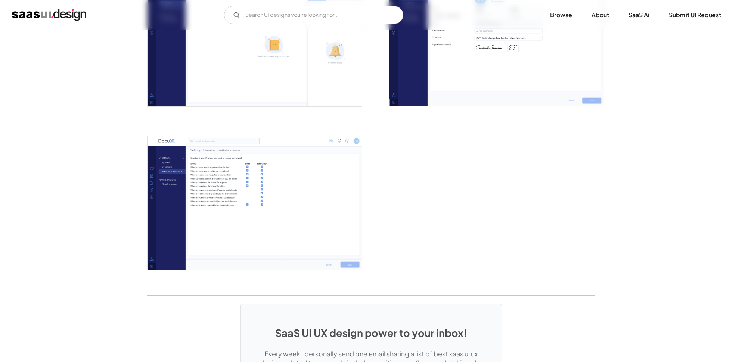
scroll to position [1698, 0]
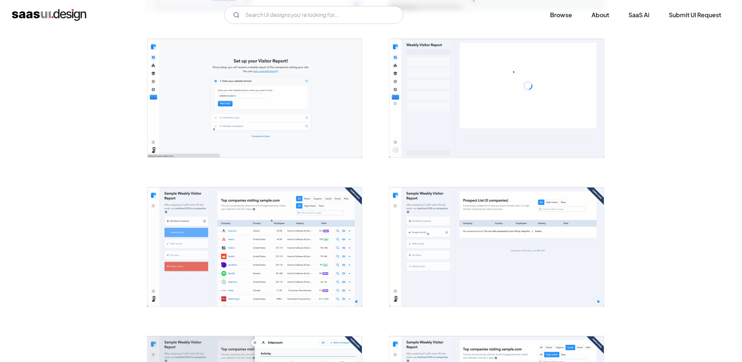
scroll to position [288, 0]
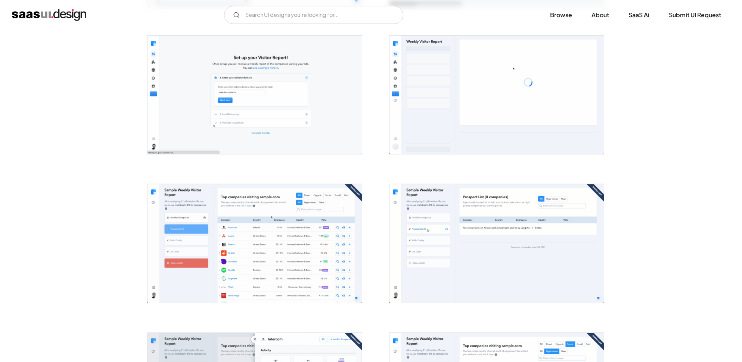
click at [277, 231] on img "open lightbox" at bounding box center [255, 243] width 214 height 118
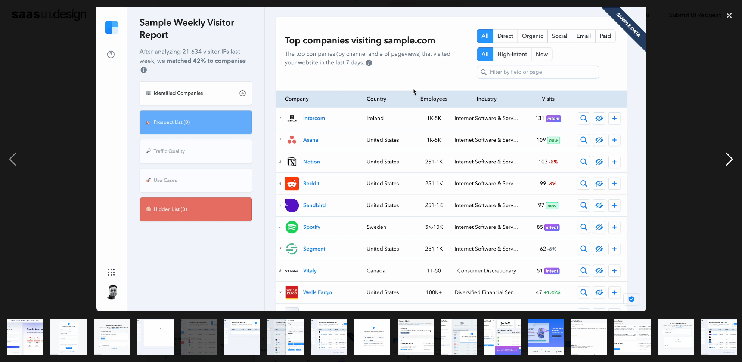
click at [732, 159] on div "next image" at bounding box center [729, 159] width 25 height 304
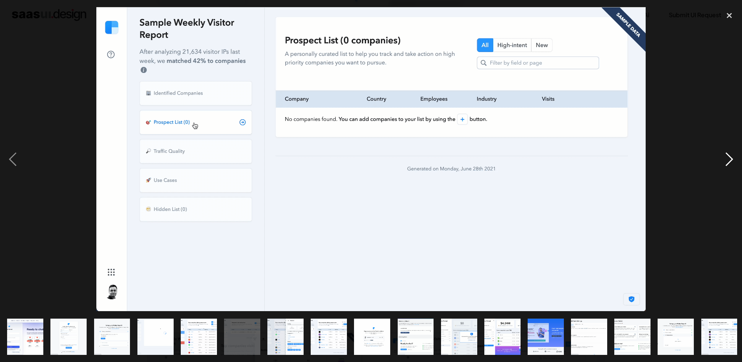
click at [732, 159] on div "next image" at bounding box center [729, 159] width 25 height 304
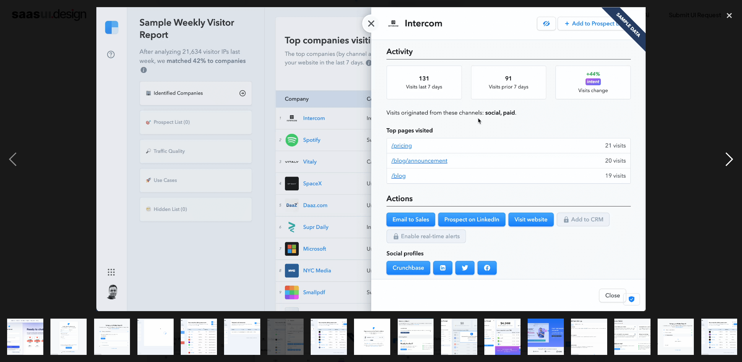
click at [732, 159] on div "next image" at bounding box center [729, 159] width 25 height 304
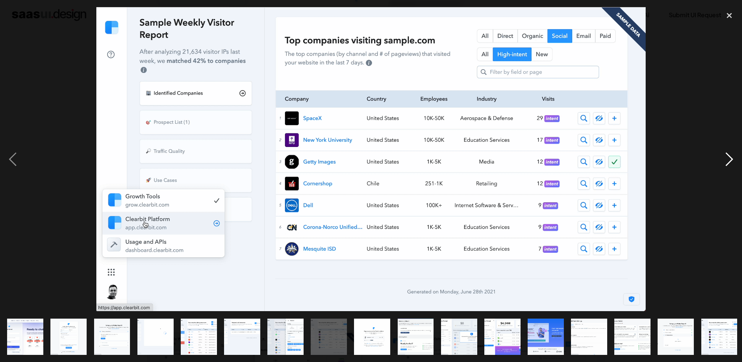
click at [732, 159] on div "next image" at bounding box center [729, 159] width 25 height 304
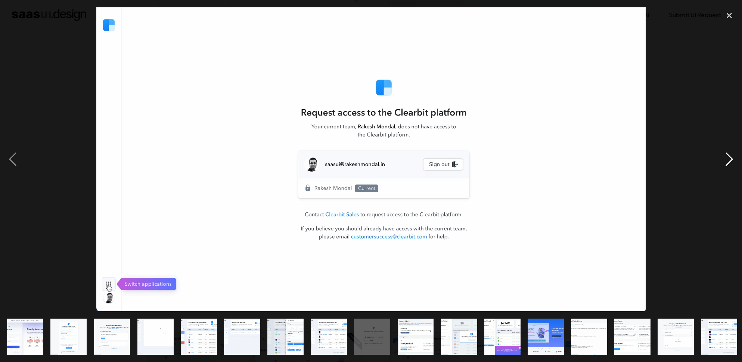
click at [732, 159] on div "next image" at bounding box center [729, 159] width 25 height 304
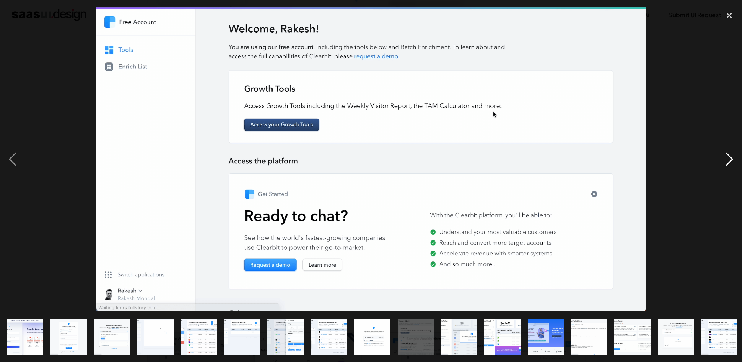
click at [732, 159] on div "next image" at bounding box center [729, 159] width 25 height 304
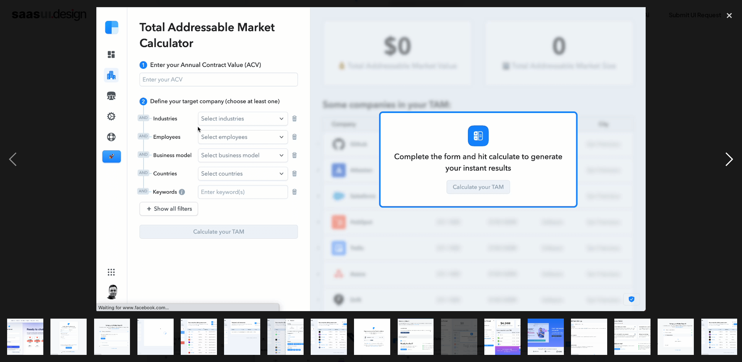
click at [732, 159] on div "next image" at bounding box center [729, 159] width 25 height 304
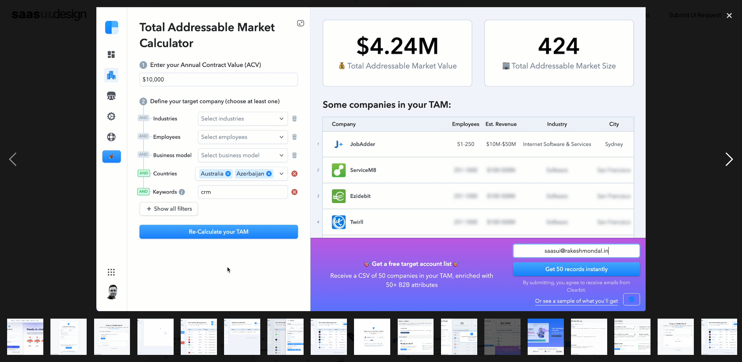
click at [732, 159] on div "next image" at bounding box center [729, 159] width 25 height 304
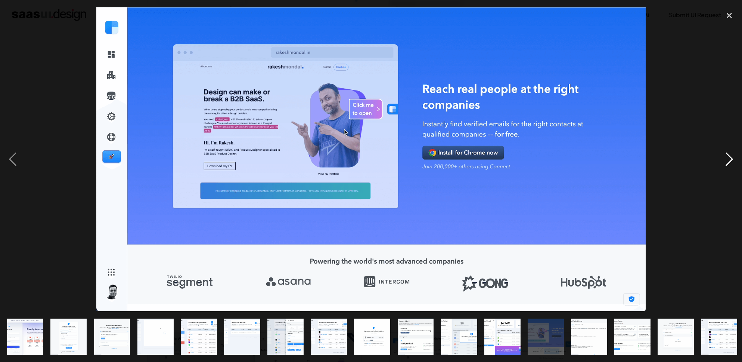
click at [732, 159] on div "next image" at bounding box center [729, 159] width 25 height 304
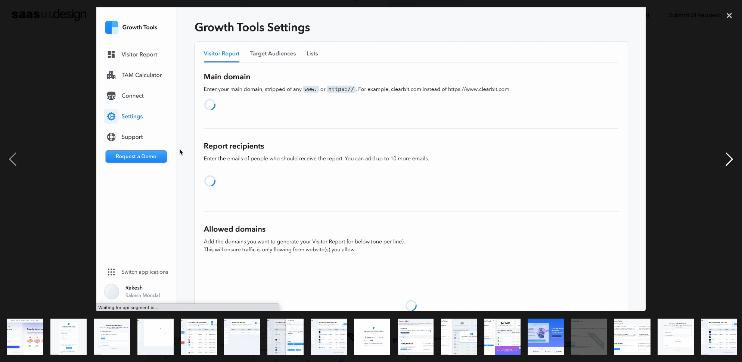
click at [732, 159] on div "next image" at bounding box center [729, 159] width 25 height 304
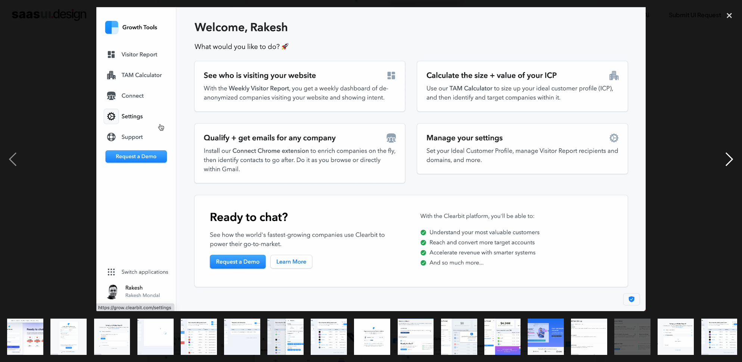
click at [732, 159] on div "next image" at bounding box center [729, 159] width 25 height 304
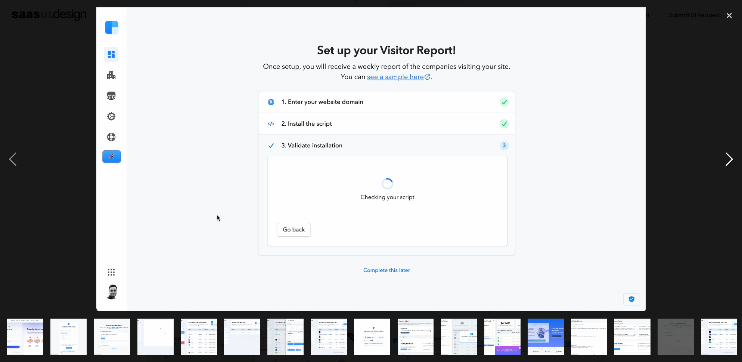
click at [732, 159] on div "next image" at bounding box center [729, 159] width 25 height 304
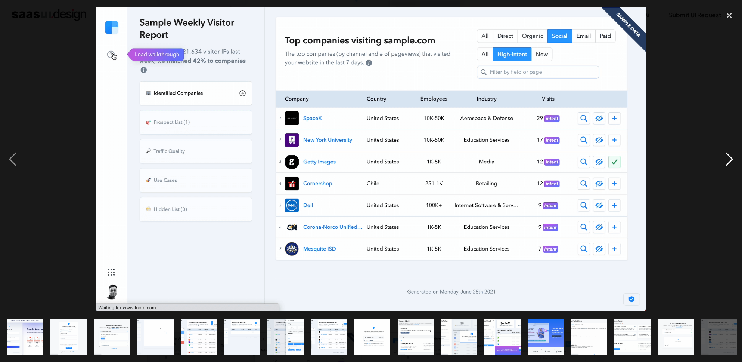
click at [732, 159] on div "next image" at bounding box center [729, 159] width 25 height 304
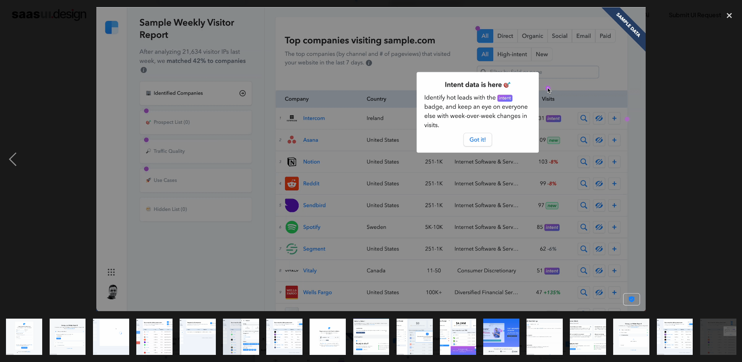
scroll to position [0, 46]
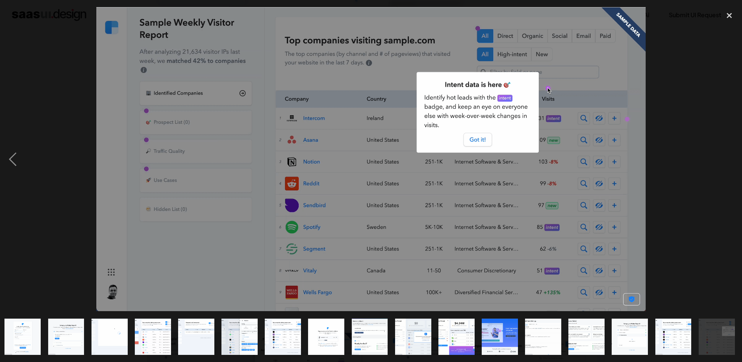
click at [732, 159] on div "next image" at bounding box center [729, 159] width 25 height 304
click at [731, 17] on div "close lightbox" at bounding box center [729, 15] width 25 height 16
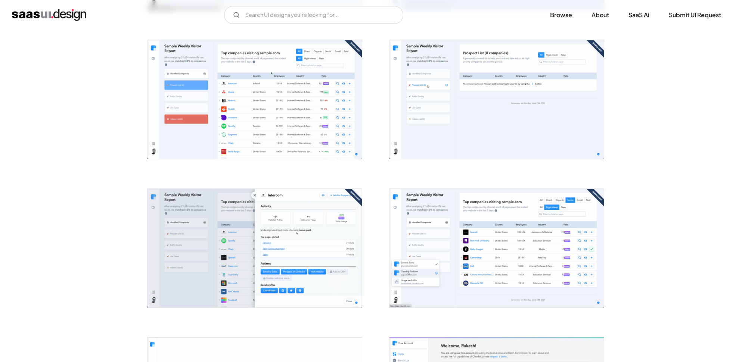
scroll to position [433, 0]
click at [315, 108] on img "open lightbox" at bounding box center [255, 98] width 214 height 118
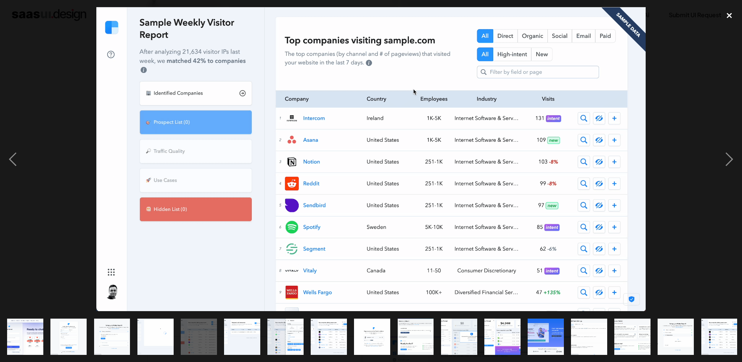
click at [731, 10] on div "close lightbox" at bounding box center [729, 15] width 25 height 16
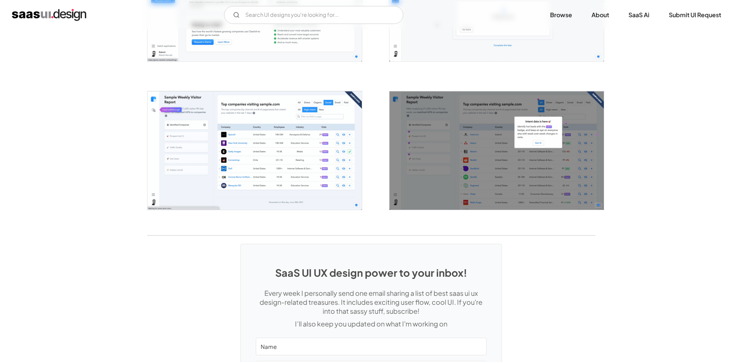
scroll to position [1389, 0]
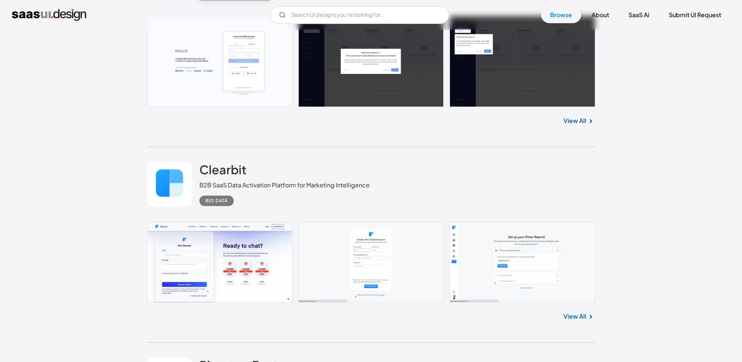
scroll to position [1120, 0]
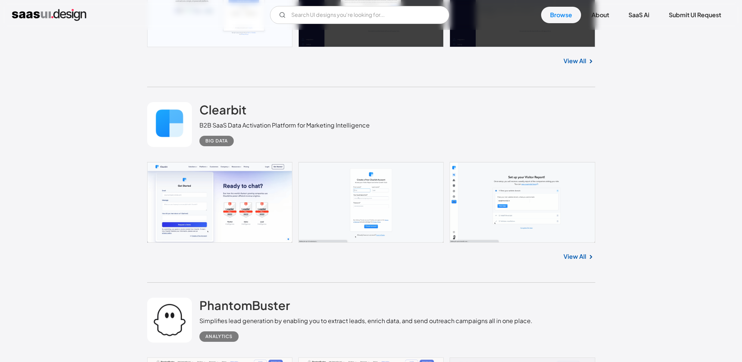
scroll to position [1195, 0]
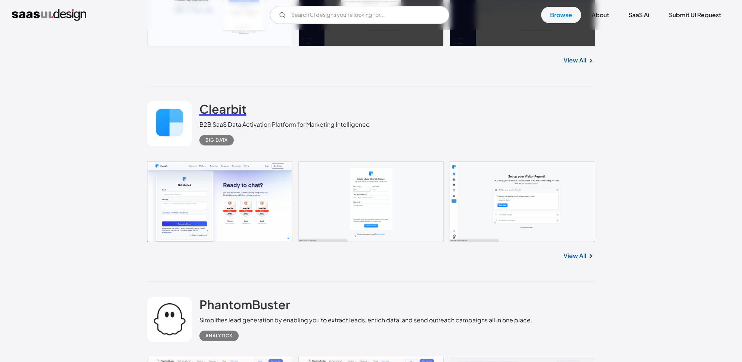
click at [220, 111] on h2 "Clearbit" at bounding box center [222, 108] width 47 height 15
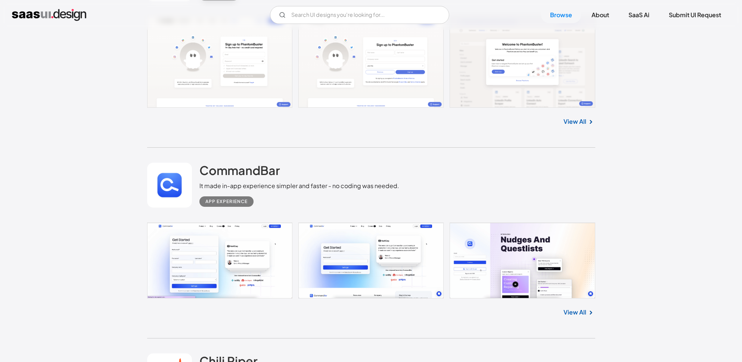
scroll to position [1565, 0]
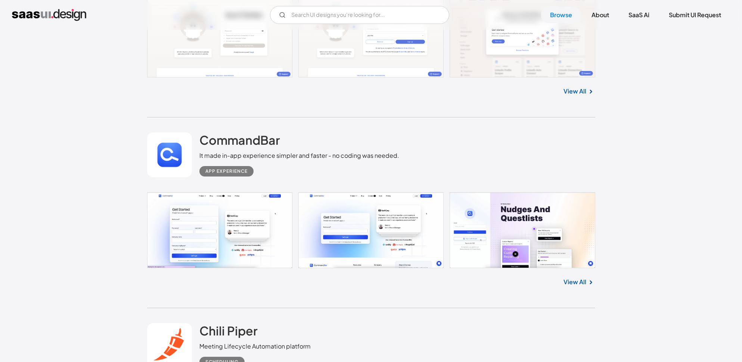
click at [177, 156] on link at bounding box center [169, 154] width 45 height 45
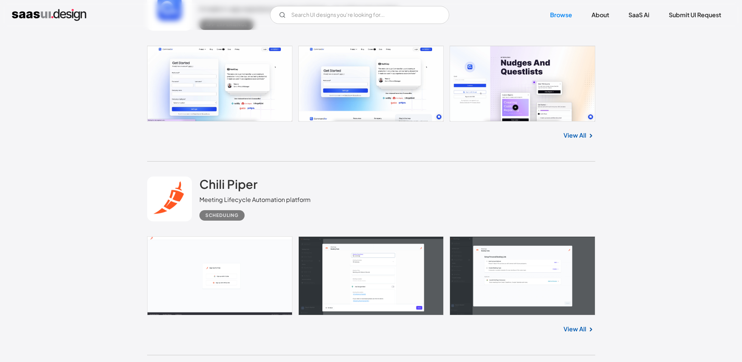
scroll to position [1712, 0]
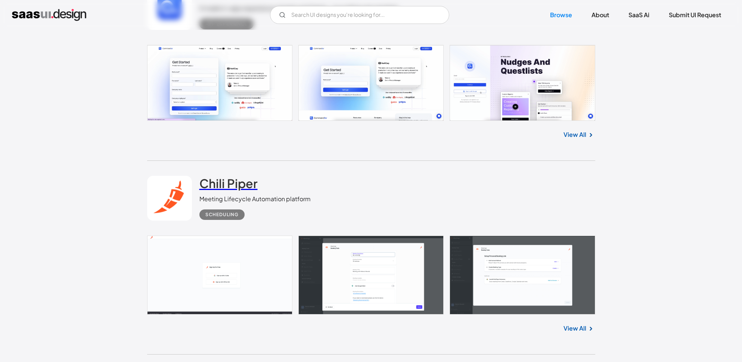
click at [233, 191] on h2 "Chili Piper" at bounding box center [228, 183] width 58 height 15
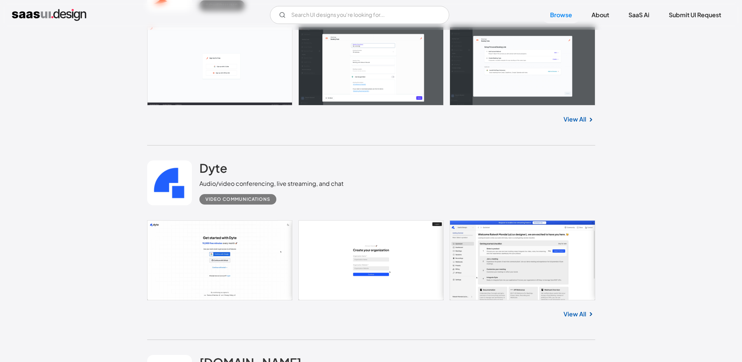
scroll to position [1934, 0]
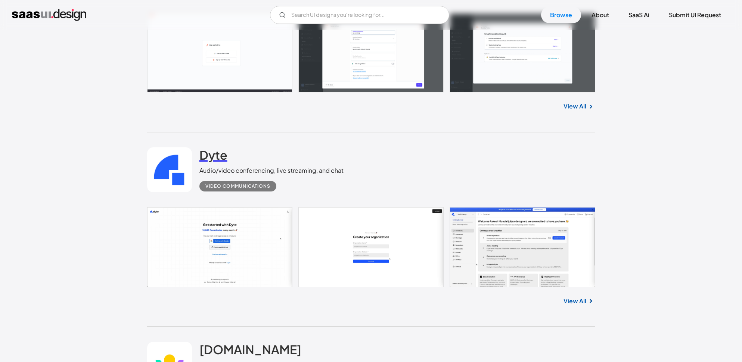
click at [216, 157] on h2 "Dyte" at bounding box center [213, 154] width 28 height 15
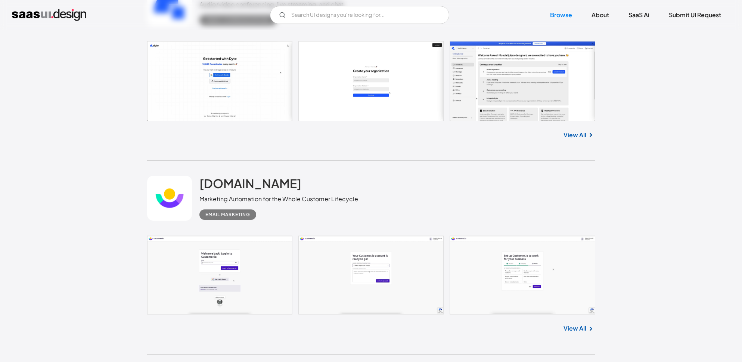
scroll to position [2242, 0]
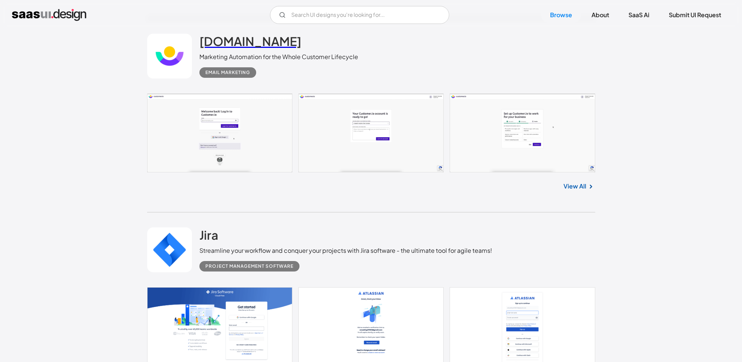
click at [239, 41] on h2 "customer.io" at bounding box center [250, 41] width 102 height 15
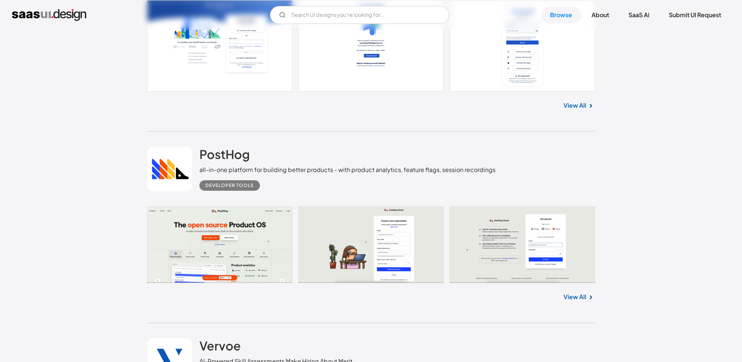
scroll to position [2604, 0]
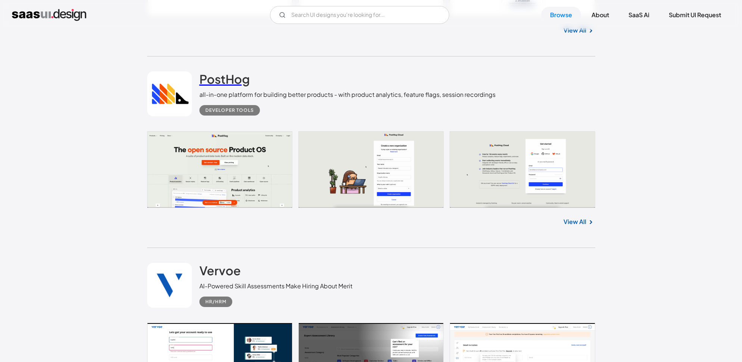
click at [229, 80] on h2 "PostHog" at bounding box center [224, 78] width 50 height 15
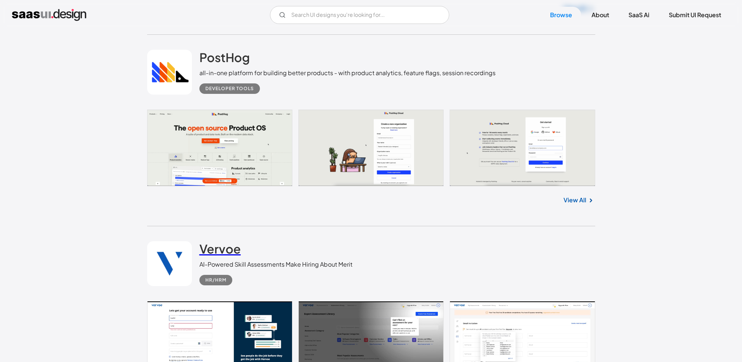
scroll to position [2657, 0]
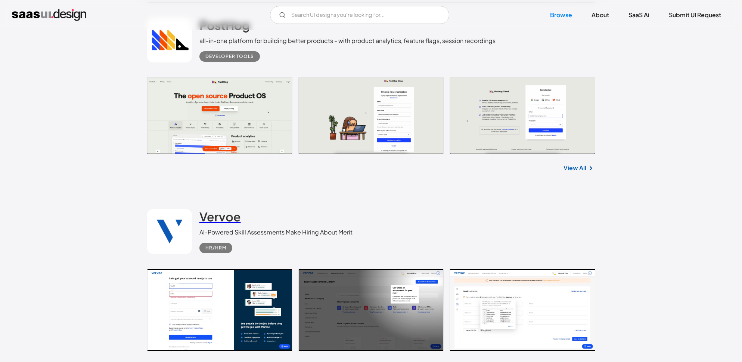
click at [217, 217] on h2 "Vervoe" at bounding box center [219, 216] width 41 height 15
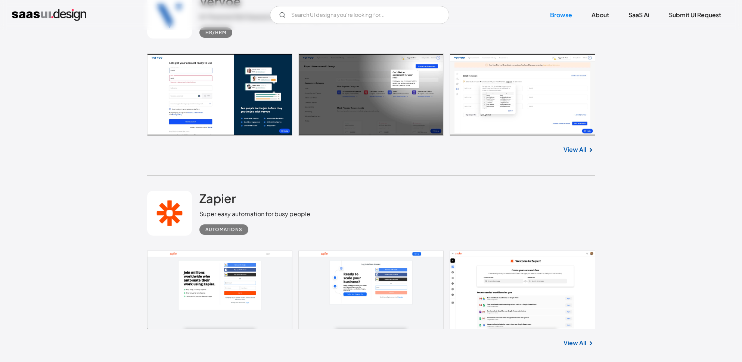
scroll to position [2873, 0]
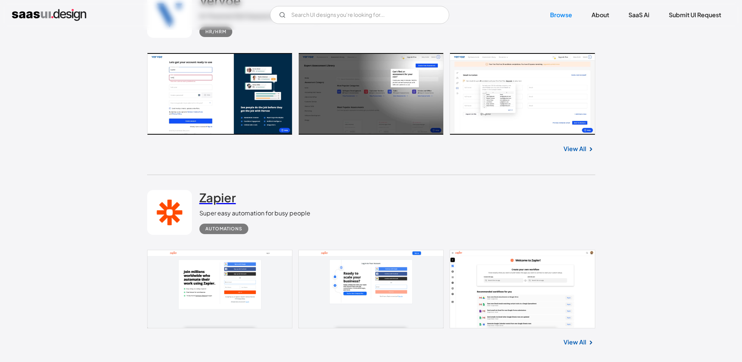
click at [216, 203] on h2 "Zapier" at bounding box center [217, 197] width 37 height 15
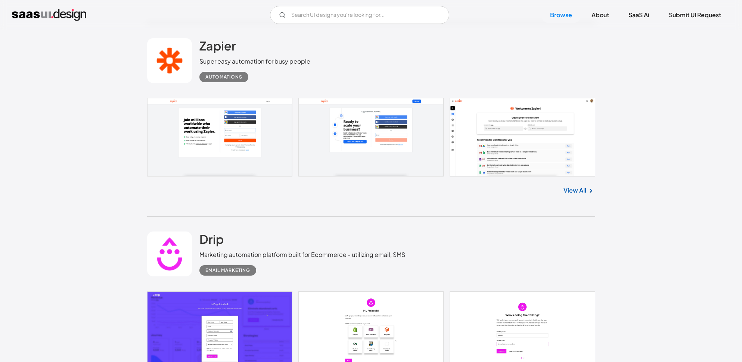
scroll to position [3104, 0]
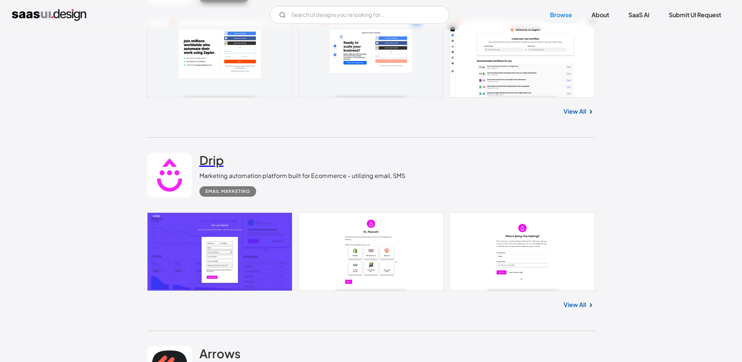
click at [210, 167] on h2 "Drip" at bounding box center [211, 159] width 24 height 15
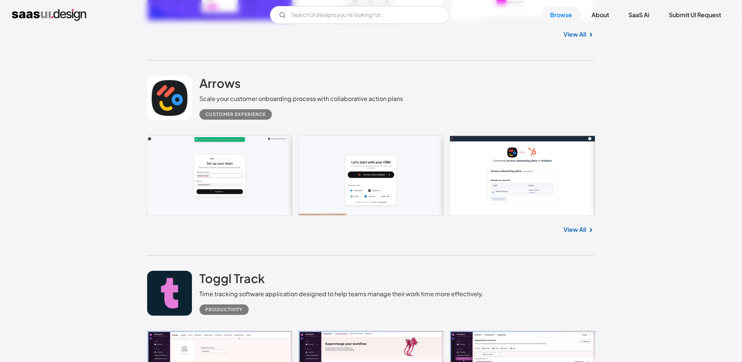
scroll to position [3431, 0]
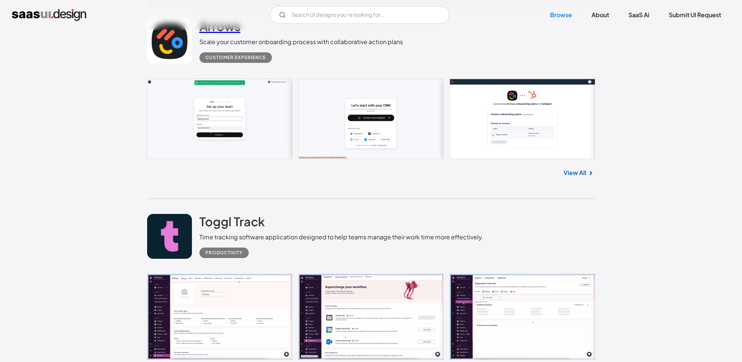
click at [236, 37] on link "Arrows" at bounding box center [219, 28] width 41 height 19
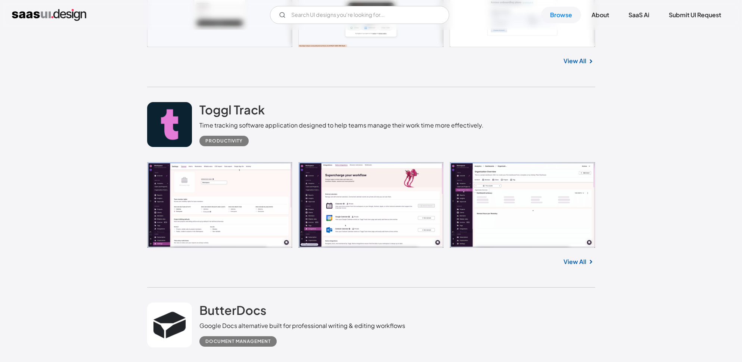
scroll to position [3543, 0]
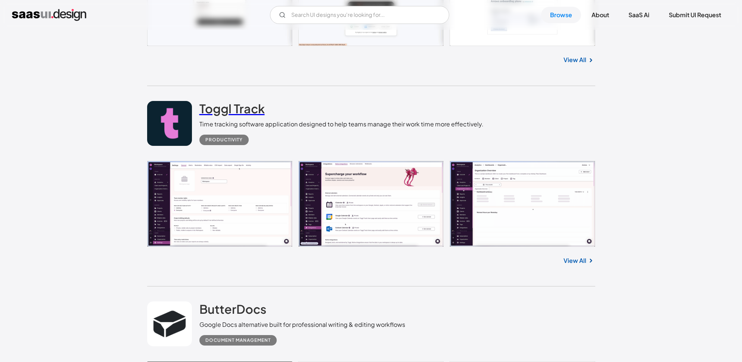
click at [247, 107] on h2 "Toggl Track" at bounding box center [231, 108] width 65 height 15
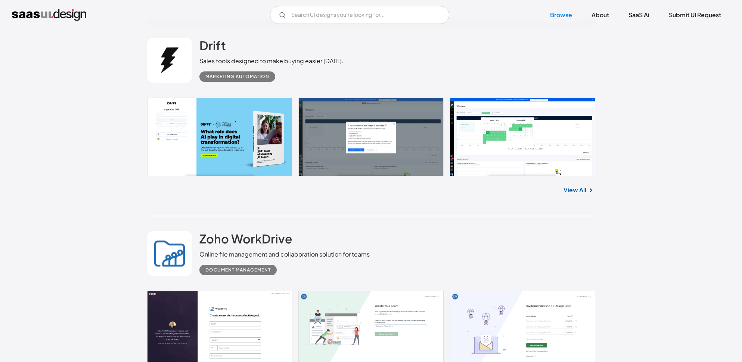
scroll to position [4385, 0]
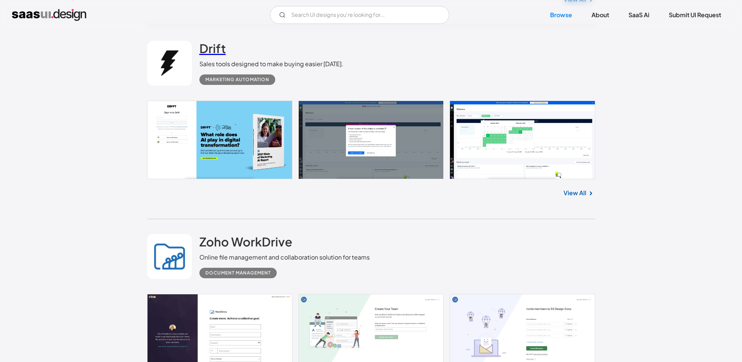
click at [214, 53] on h2 "Drift" at bounding box center [212, 48] width 27 height 15
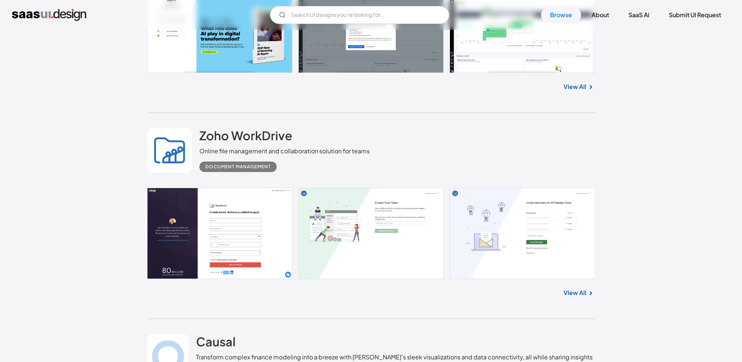
scroll to position [4493, 0]
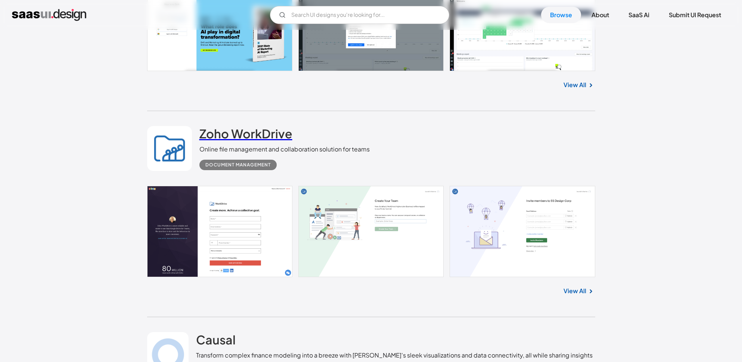
click at [266, 139] on h2 "Zoho WorkDrive" at bounding box center [245, 133] width 93 height 15
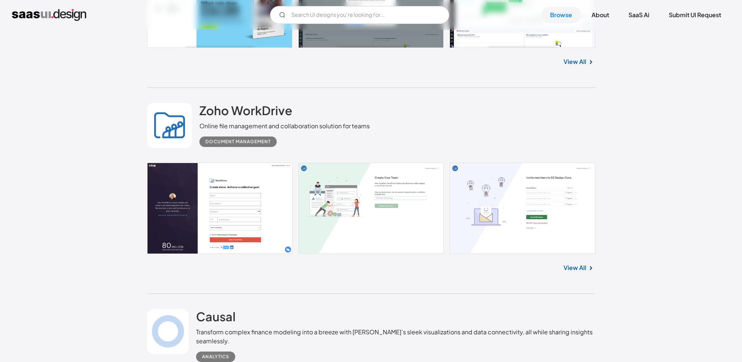
scroll to position [4730, 0]
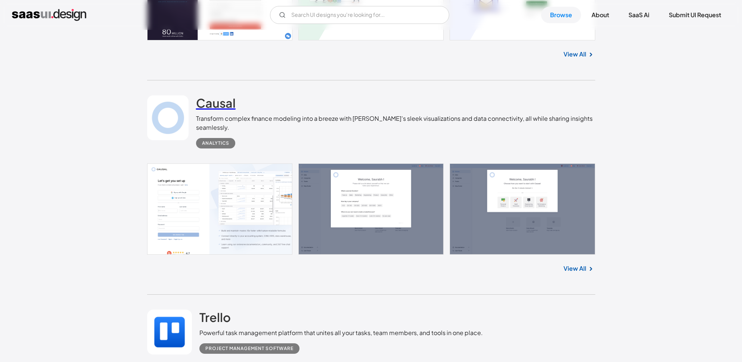
click at [233, 105] on h2 "Causal" at bounding box center [216, 102] width 40 height 15
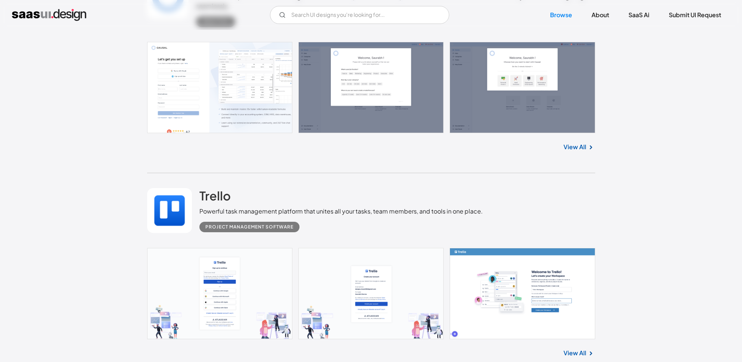
scroll to position [4865, 0]
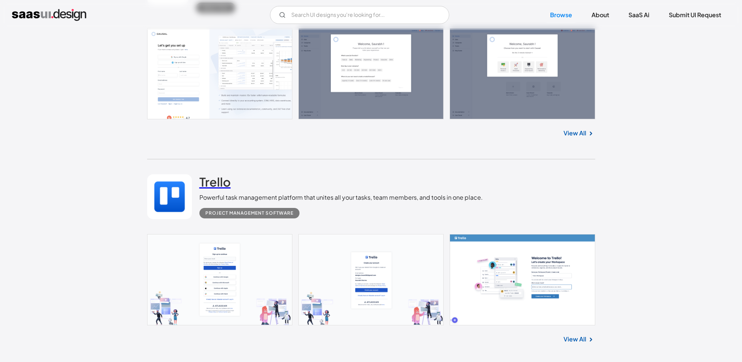
click at [209, 183] on h2 "Trello" at bounding box center [214, 181] width 31 height 15
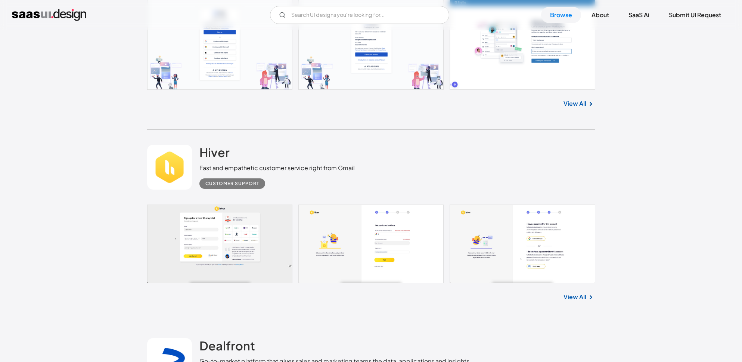
scroll to position [5188, 0]
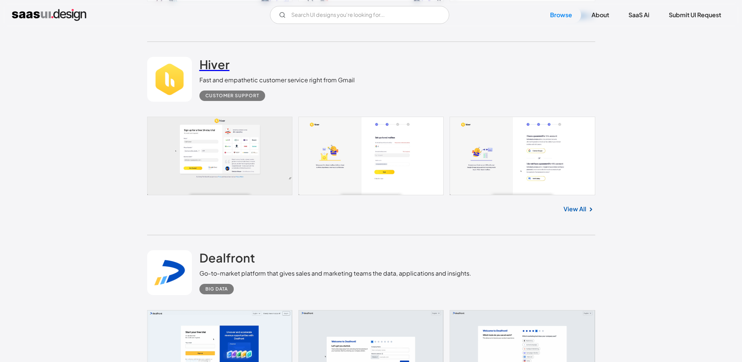
click at [206, 62] on h2 "Hiver" at bounding box center [214, 64] width 30 height 15
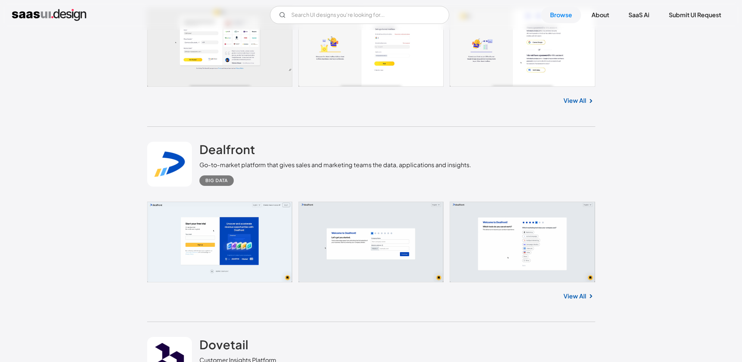
scroll to position [5338, 0]
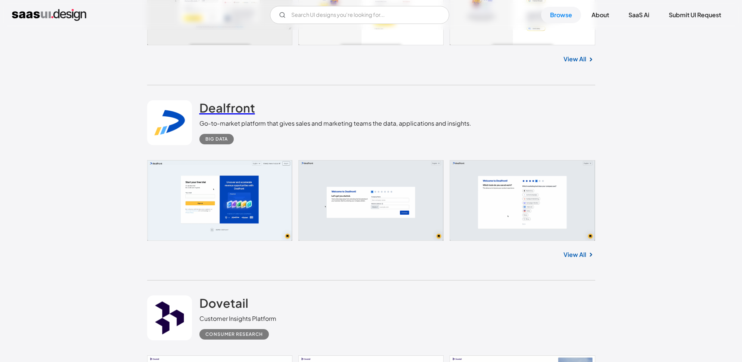
click at [232, 115] on h2 "Dealfront" at bounding box center [227, 107] width 56 height 15
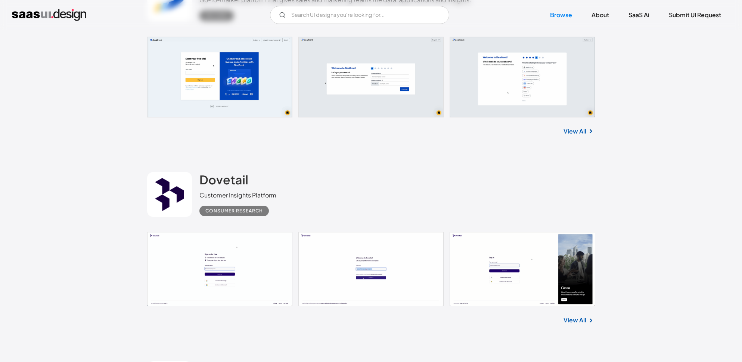
scroll to position [5462, 0]
click at [214, 186] on h2 "Dovetail" at bounding box center [223, 178] width 49 height 15
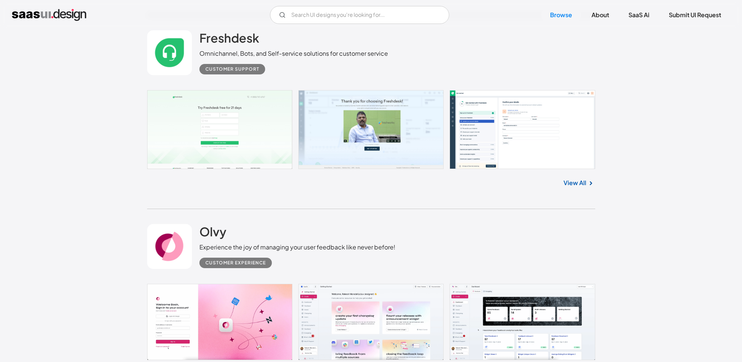
scroll to position [5792, 0]
click at [240, 46] on h2 "Freshdesk" at bounding box center [229, 38] width 60 height 15
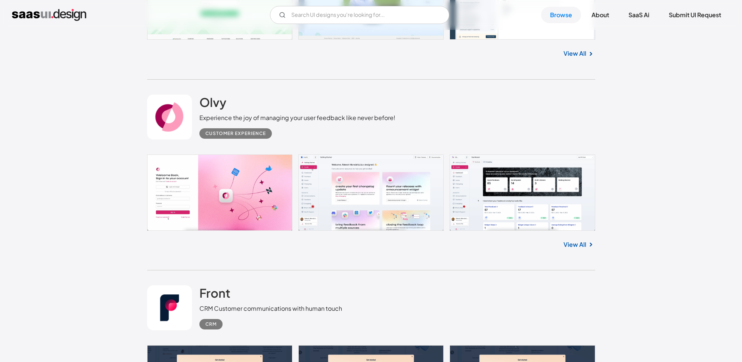
scroll to position [5922, 0]
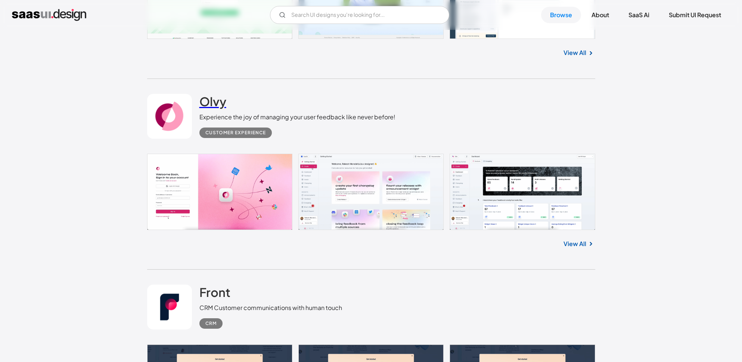
click at [217, 107] on h2 "Olvy" at bounding box center [212, 101] width 27 height 15
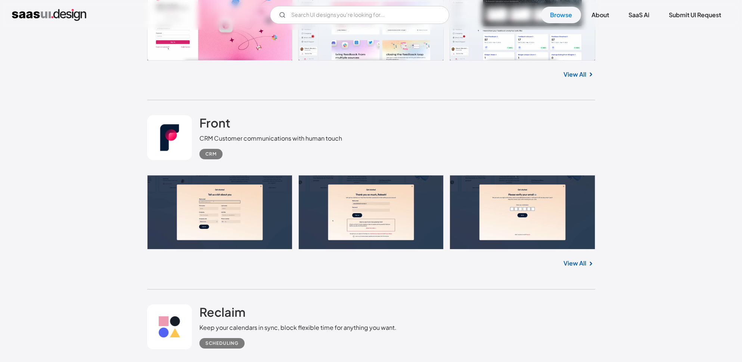
scroll to position [6112, 0]
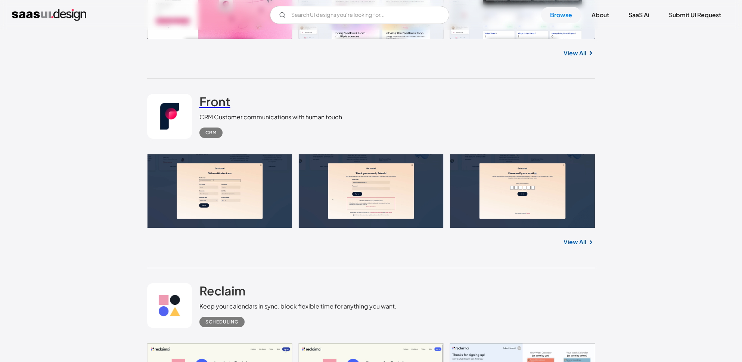
click at [215, 100] on h2 "Front" at bounding box center [214, 101] width 31 height 15
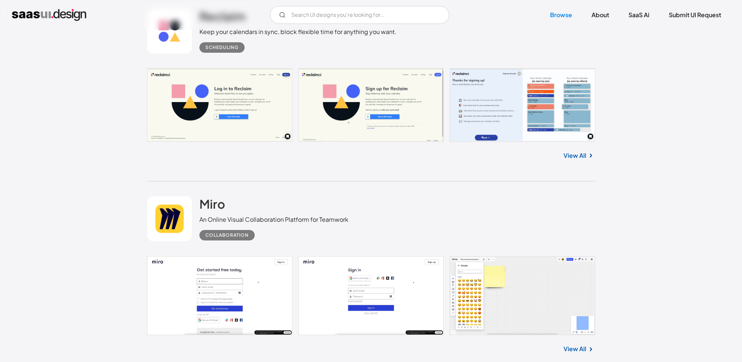
scroll to position [6339, 0]
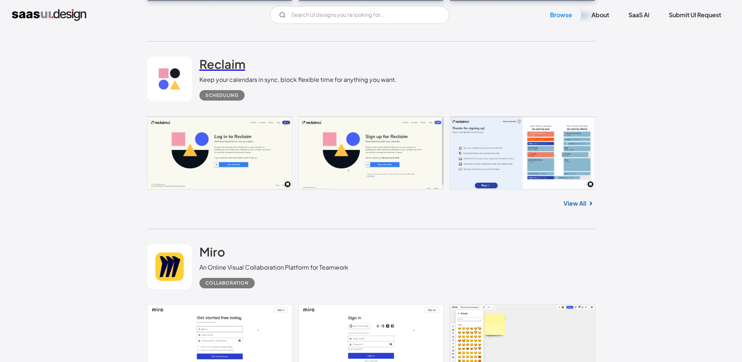
click at [220, 71] on h2 "Reclaim" at bounding box center [222, 63] width 46 height 15
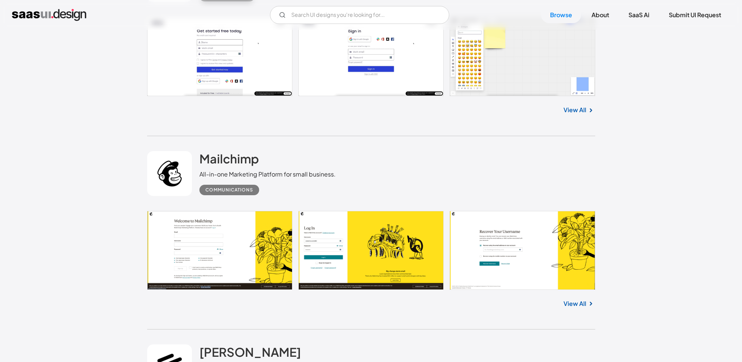
scroll to position [6625, 0]
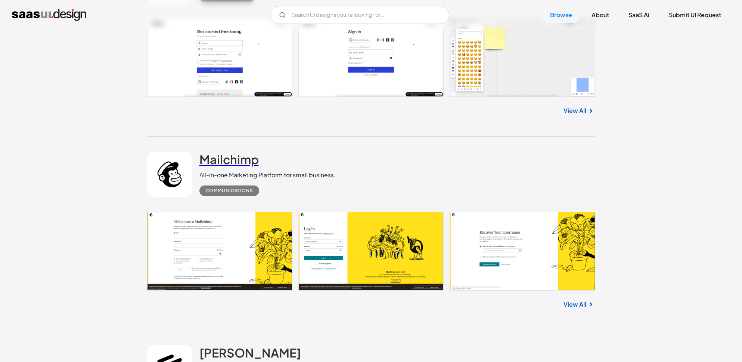
click at [217, 158] on h2 "Mailchimp" at bounding box center [228, 159] width 59 height 15
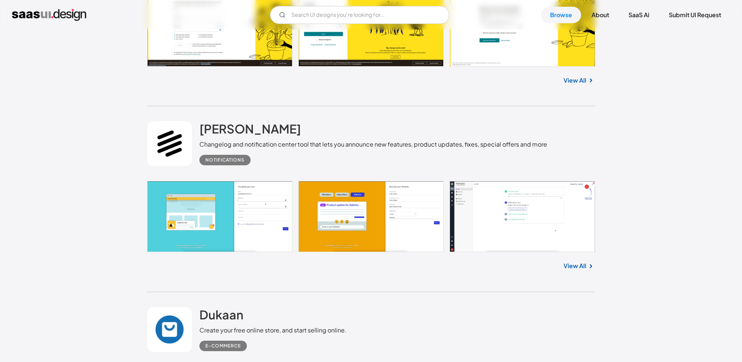
scroll to position [6859, 0]
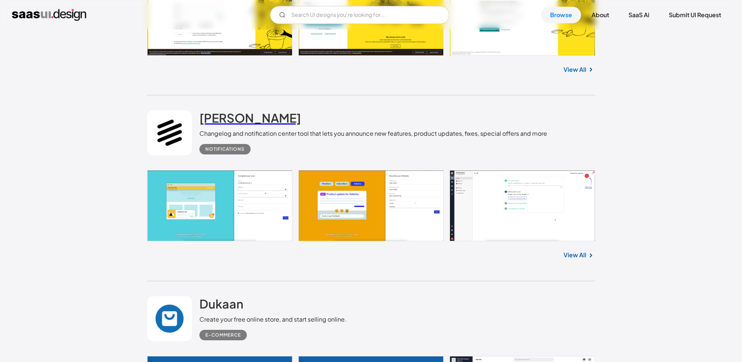
click at [224, 125] on h2 "Beamer" at bounding box center [250, 117] width 102 height 15
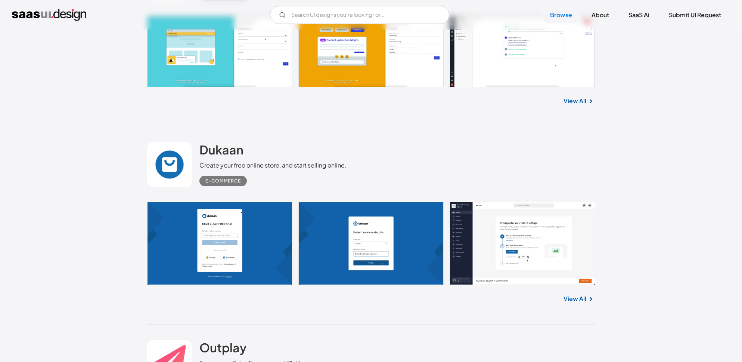
scroll to position [7113, 0]
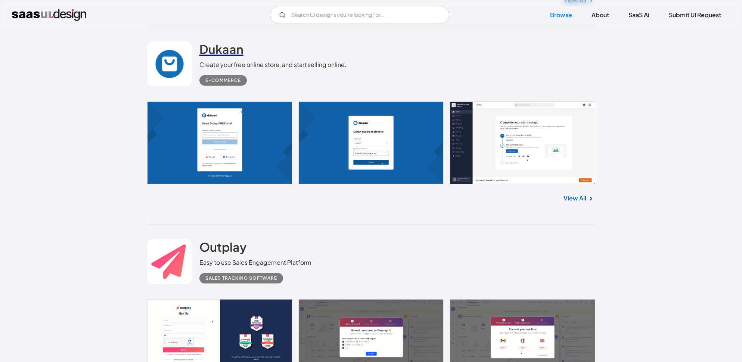
click at [227, 56] on h2 "Dukaan" at bounding box center [221, 48] width 44 height 15
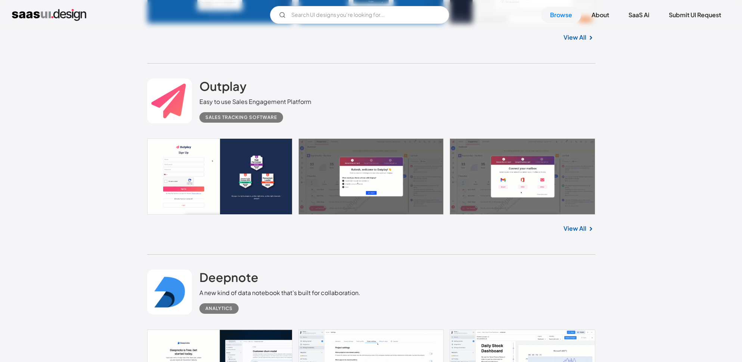
scroll to position [7305, 0]
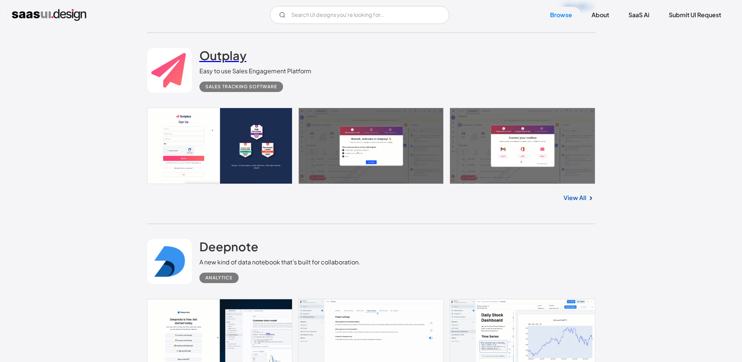
click at [226, 63] on h2 "Outplay" at bounding box center [222, 55] width 47 height 15
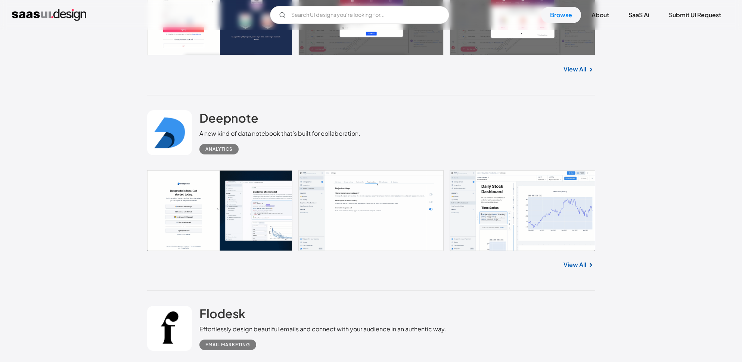
scroll to position [7439, 0]
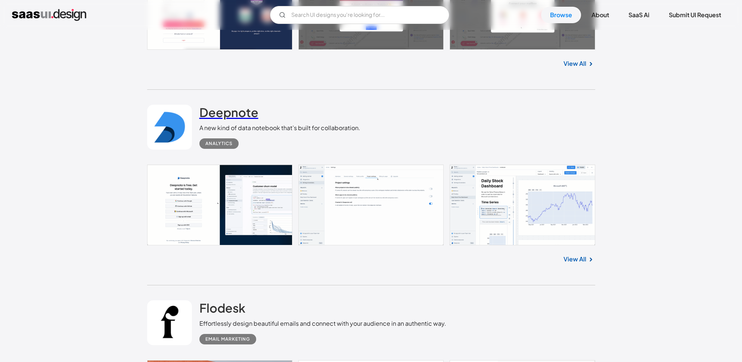
click at [226, 120] on h2 "Deepnote" at bounding box center [228, 112] width 59 height 15
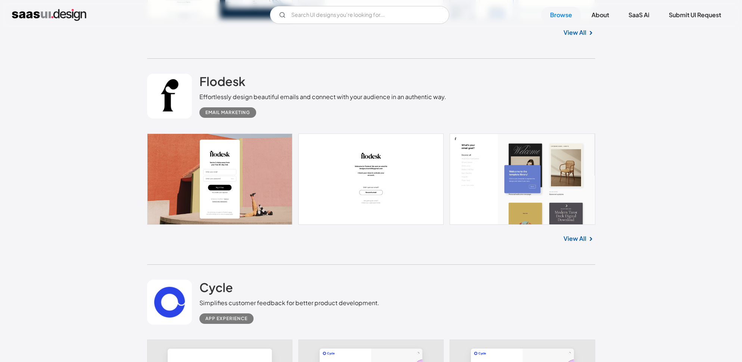
scroll to position [7716, 0]
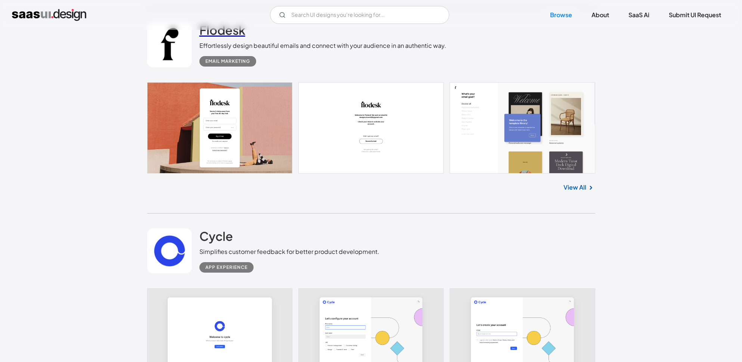
click at [225, 37] on h2 "Flodesk" at bounding box center [222, 29] width 46 height 15
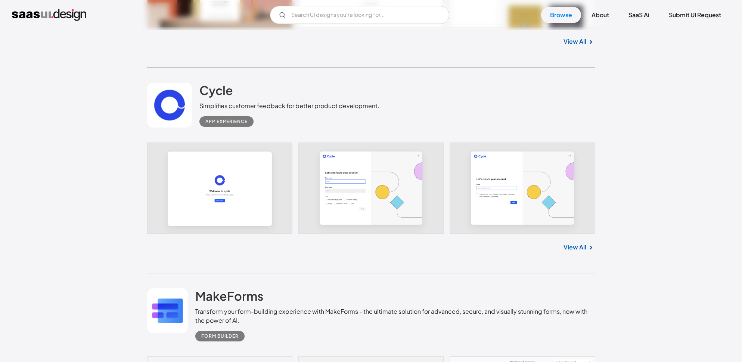
scroll to position [7863, 0]
click at [219, 97] on h2 "Cycle" at bounding box center [216, 89] width 34 height 15
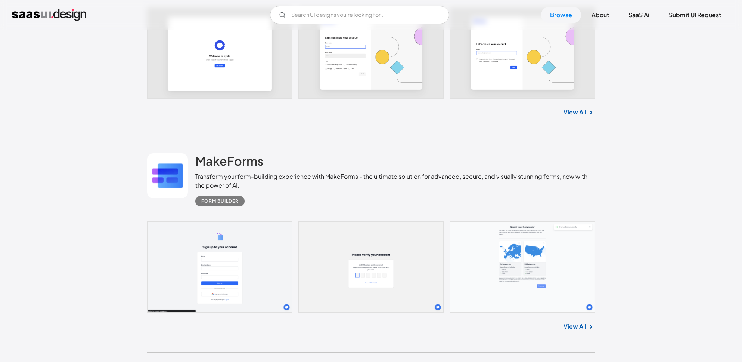
scroll to position [8000, 0]
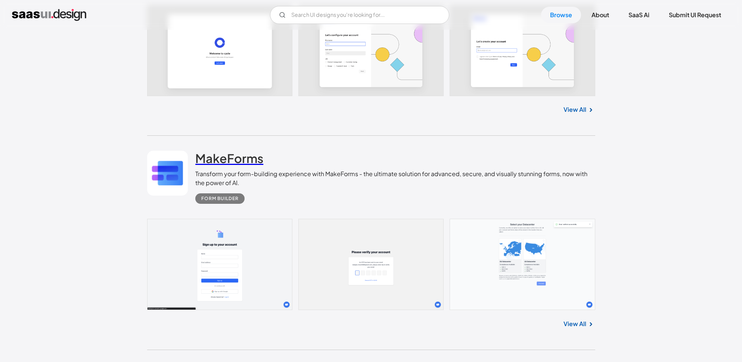
click at [253, 165] on h2 "MakeForms" at bounding box center [229, 158] width 68 height 15
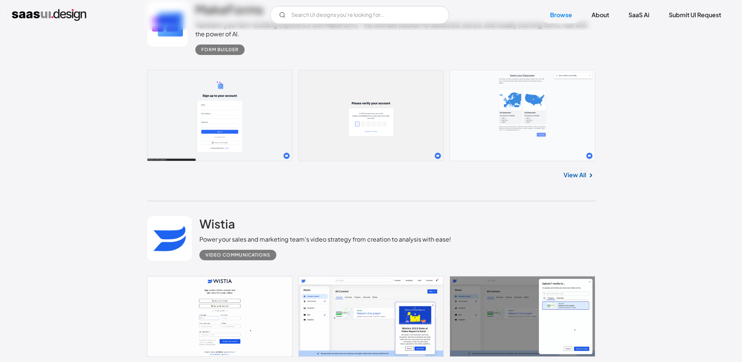
scroll to position [8224, 0]
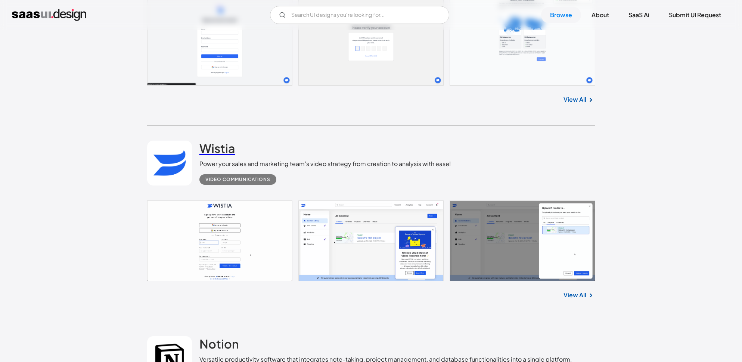
click at [216, 155] on h2 "Wistia" at bounding box center [217, 147] width 36 height 15
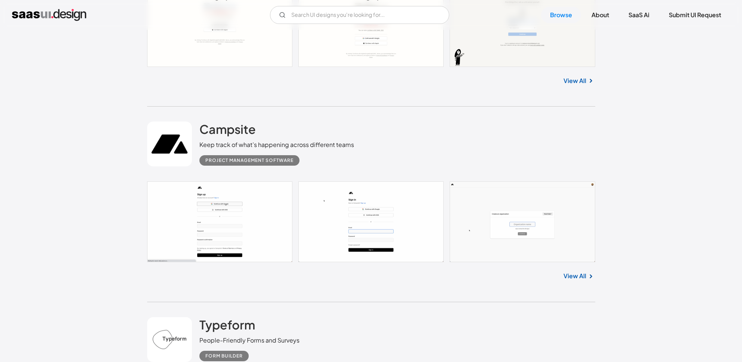
scroll to position [8727, 0]
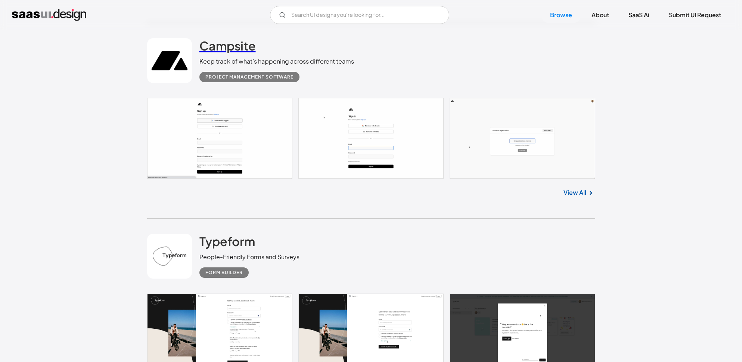
click at [235, 57] on link "Campsite" at bounding box center [227, 47] width 56 height 19
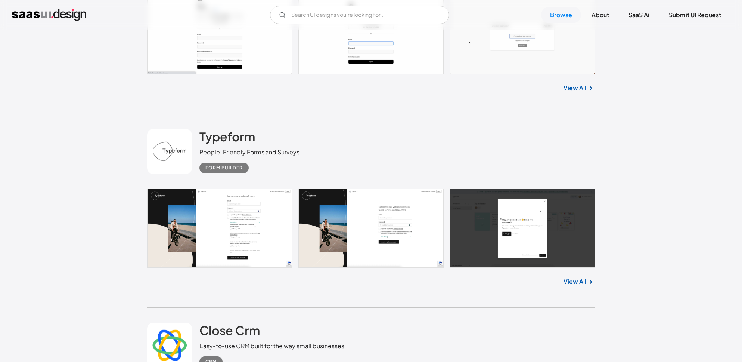
scroll to position [8870, 0]
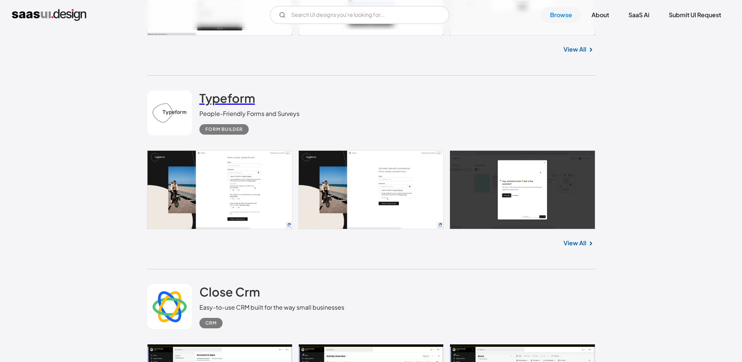
click at [242, 104] on h2 "Typeform" at bounding box center [227, 97] width 56 height 15
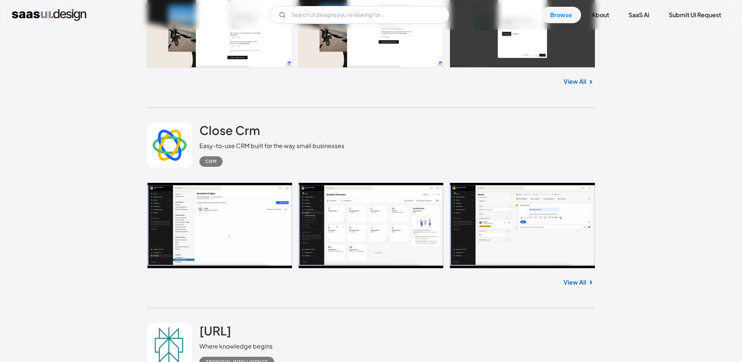
scroll to position [9033, 0]
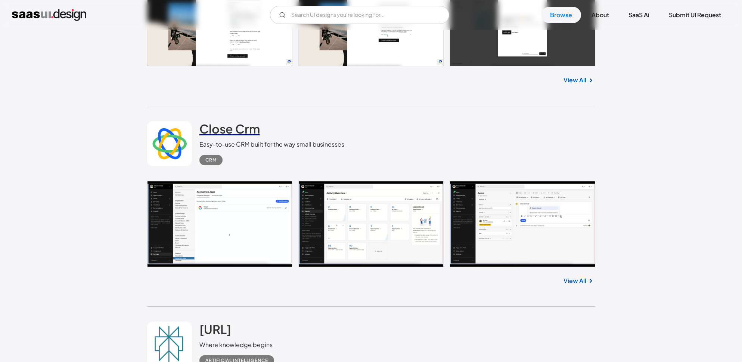
click at [242, 136] on h2 "Close Crm" at bounding box center [229, 128] width 61 height 15
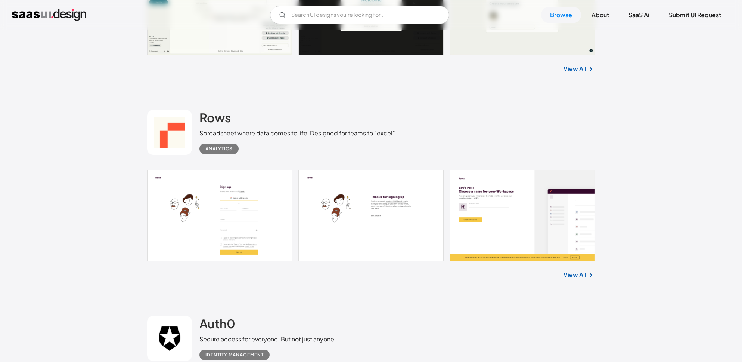
scroll to position [9449, 0]
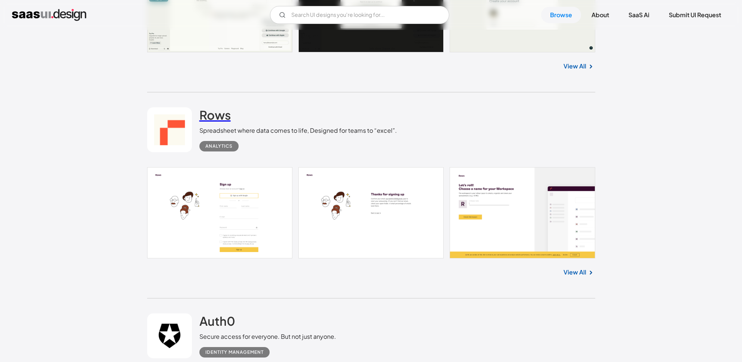
click at [230, 122] on h2 "Rows" at bounding box center [214, 114] width 31 height 15
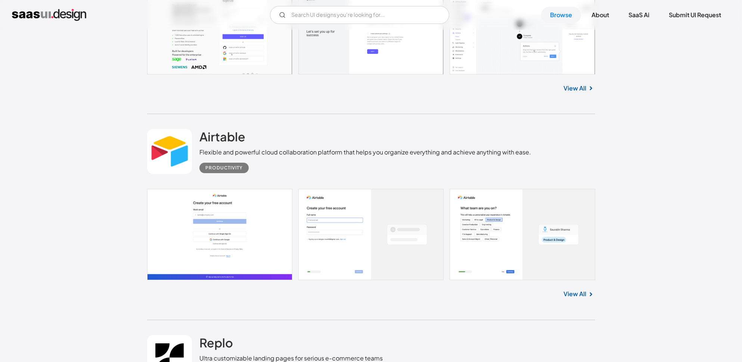
scroll to position [9836, 0]
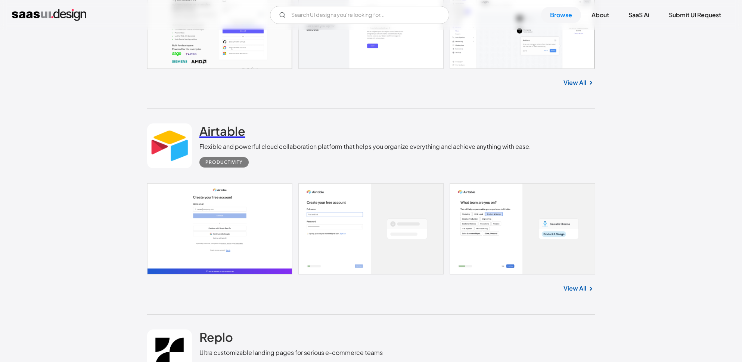
click at [235, 136] on h2 "Airtable" at bounding box center [222, 130] width 46 height 15
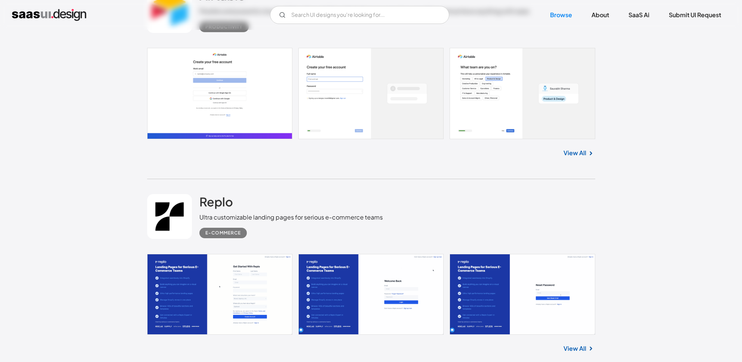
scroll to position [10010, 0]
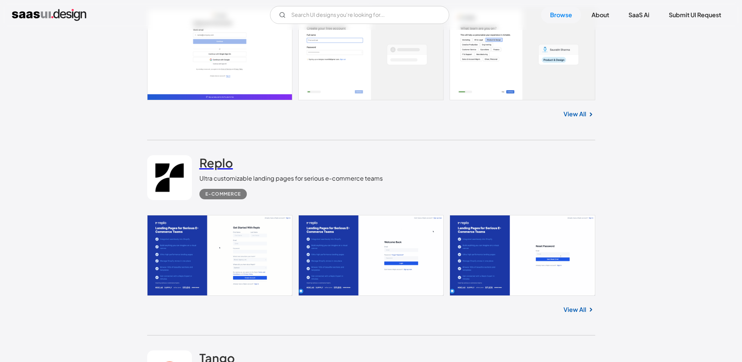
click at [211, 170] on h2 "Replo" at bounding box center [216, 162] width 34 height 15
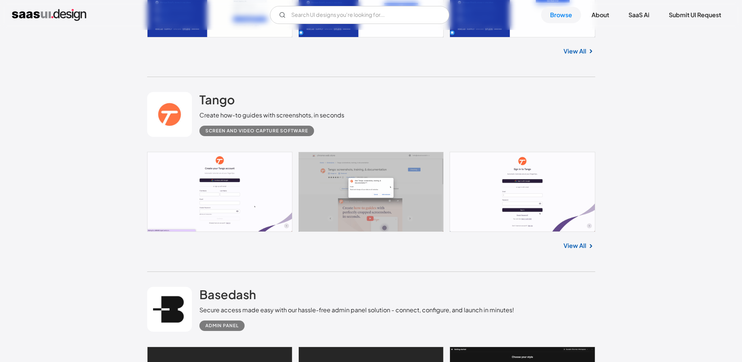
scroll to position [10293, 0]
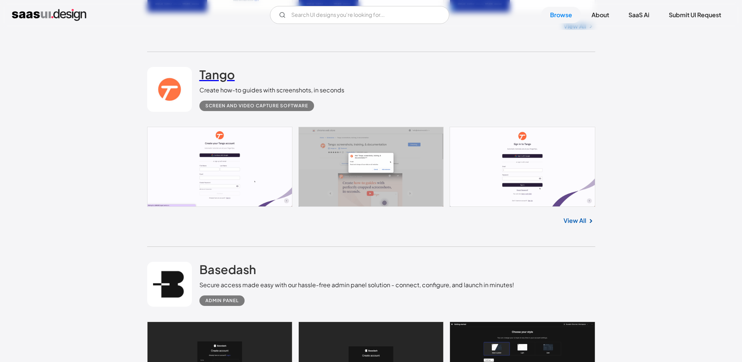
click at [217, 82] on h2 "Tango" at bounding box center [216, 74] width 35 height 15
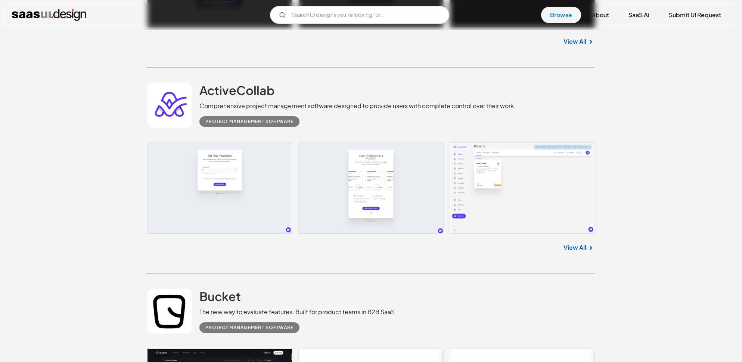
scroll to position [10681, 0]
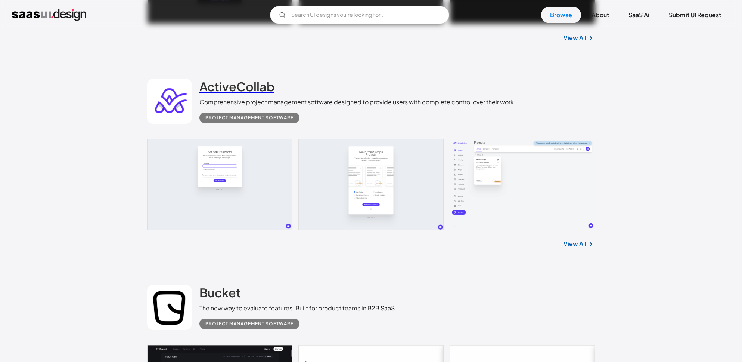
click at [228, 94] on h2 "ActiveCollab" at bounding box center [236, 86] width 75 height 15
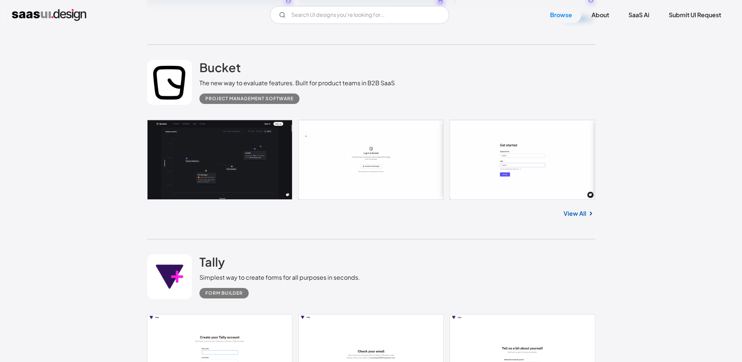
scroll to position [10870, 0]
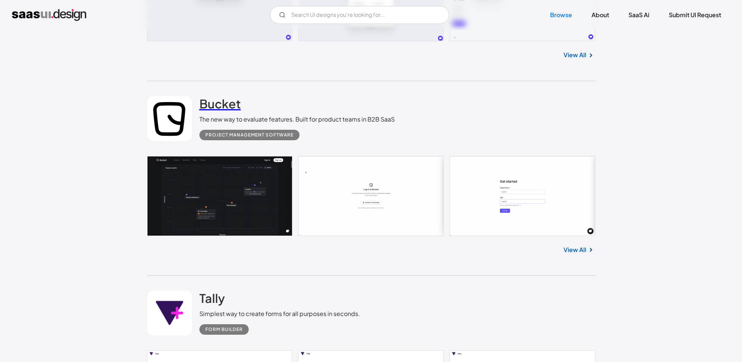
click at [216, 111] on h2 "Bucket" at bounding box center [219, 103] width 41 height 15
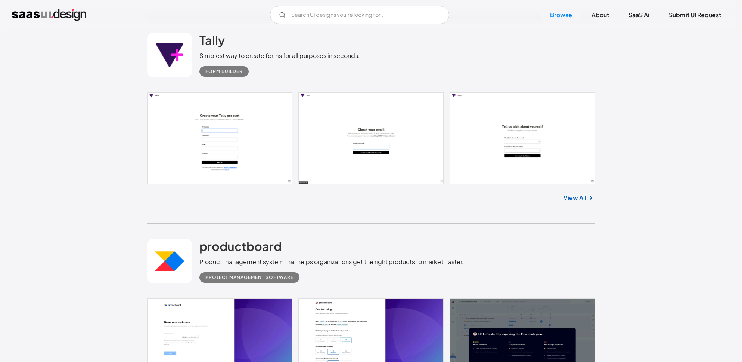
scroll to position [11182, 0]
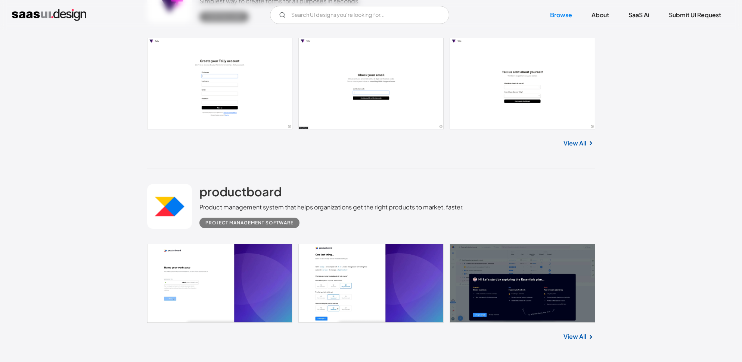
click at [191, 219] on link at bounding box center [169, 206] width 45 height 45
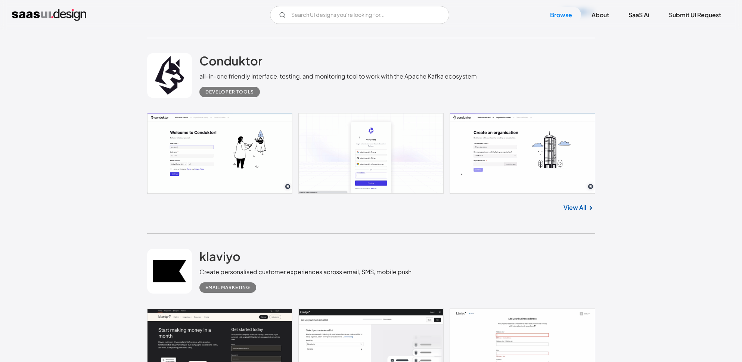
scroll to position [11703, 0]
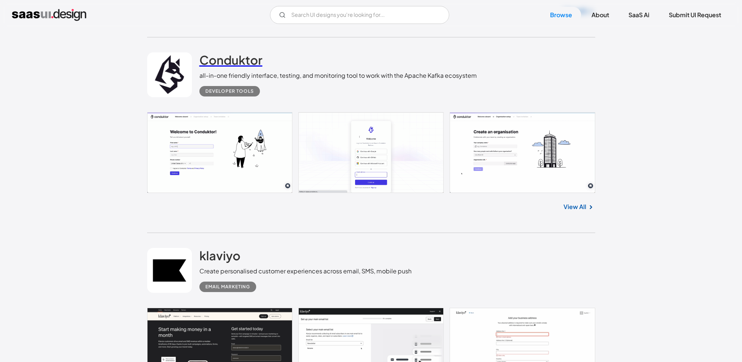
click at [247, 67] on h2 "Conduktor" at bounding box center [230, 59] width 63 height 15
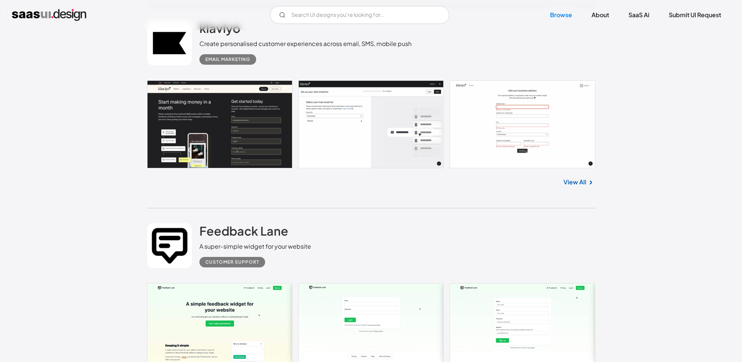
scroll to position [11924, 0]
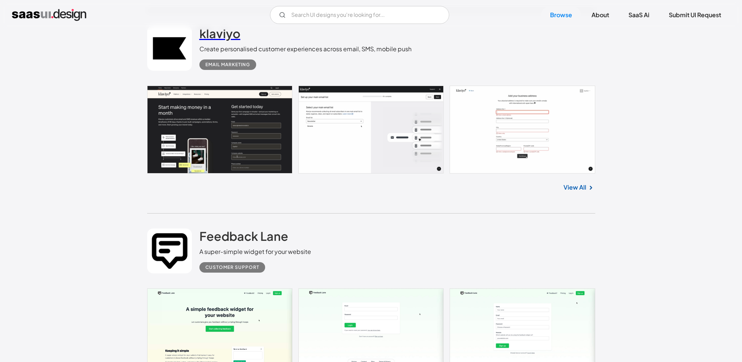
click at [221, 41] on h2 "klaviyo" at bounding box center [219, 33] width 41 height 15
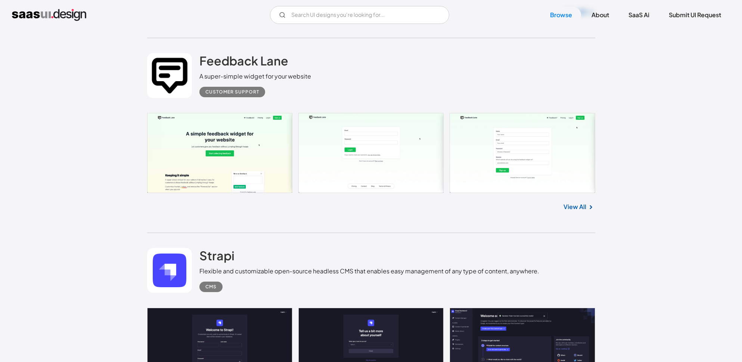
scroll to position [12233, 0]
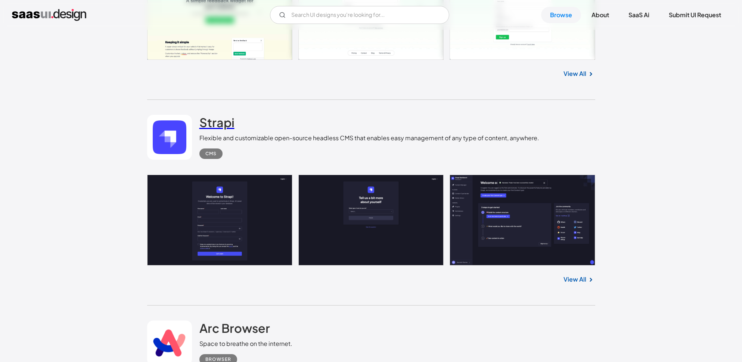
click at [226, 130] on h2 "Strapi" at bounding box center [216, 122] width 35 height 15
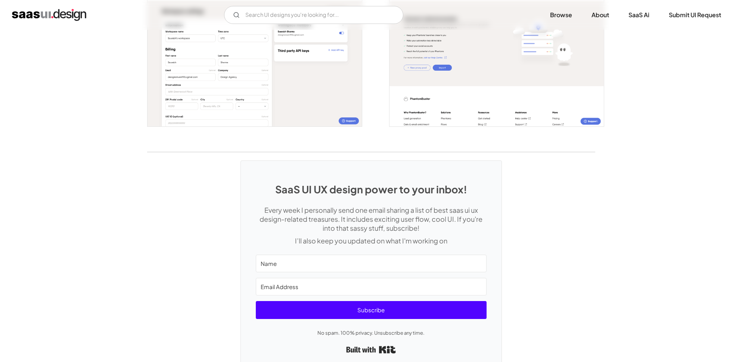
scroll to position [1529, 0]
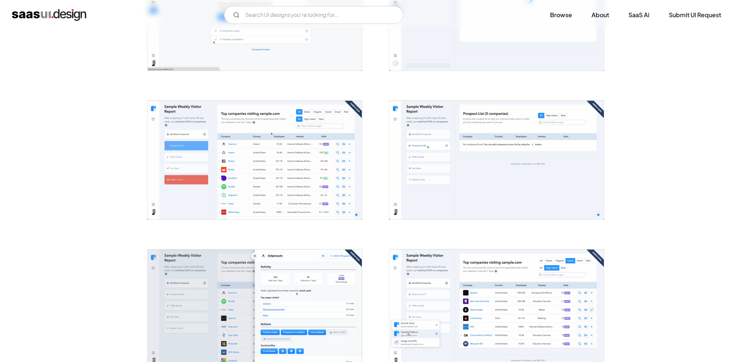
scroll to position [372, 0]
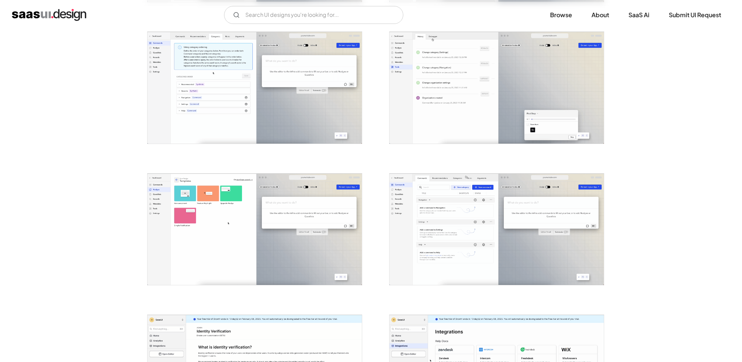
scroll to position [1136, 0]
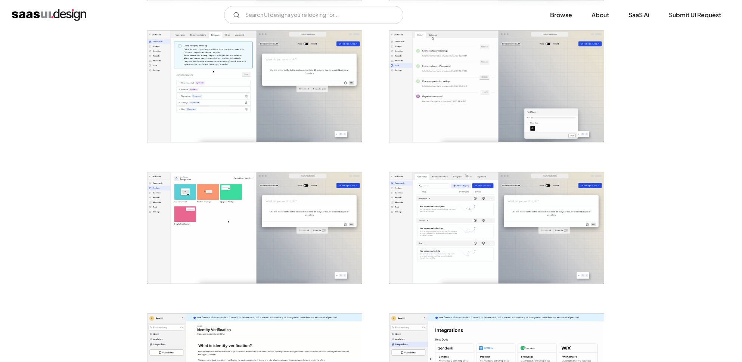
click at [226, 118] on img "open lightbox" at bounding box center [255, 86] width 214 height 112
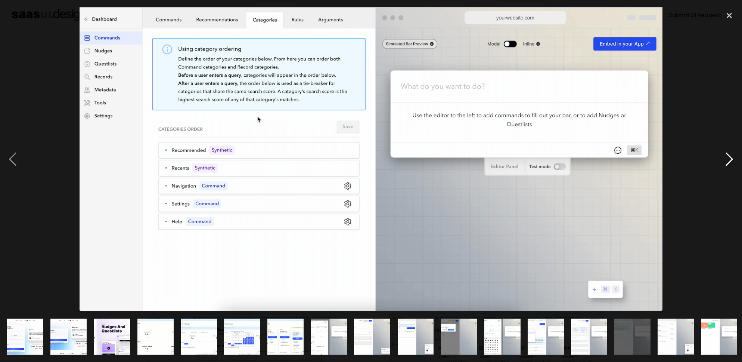
click at [730, 164] on div "next image" at bounding box center [729, 159] width 25 height 304
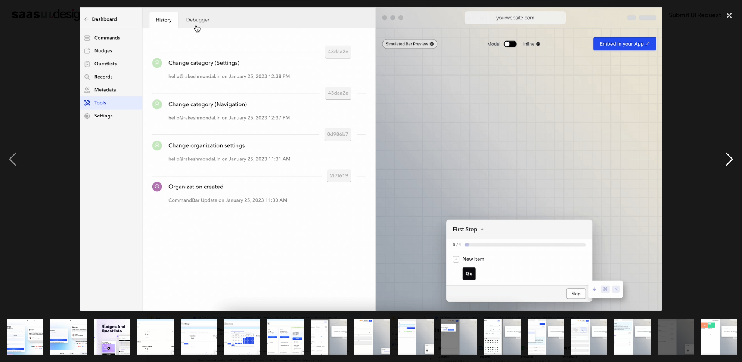
click at [730, 164] on div "next image" at bounding box center [729, 159] width 25 height 304
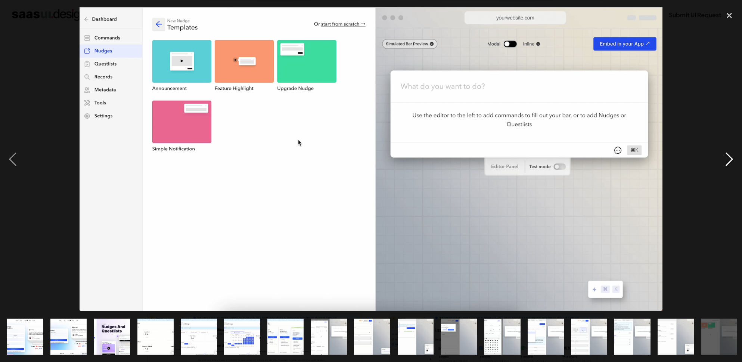
click at [730, 164] on div "next image" at bounding box center [729, 159] width 25 height 304
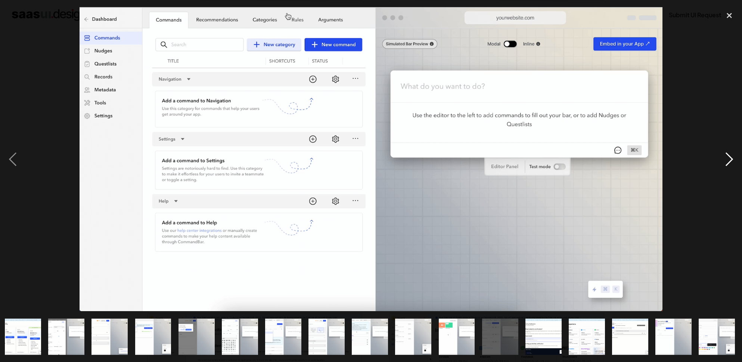
scroll to position [0, 263]
click at [730, 164] on div "next image" at bounding box center [729, 159] width 25 height 304
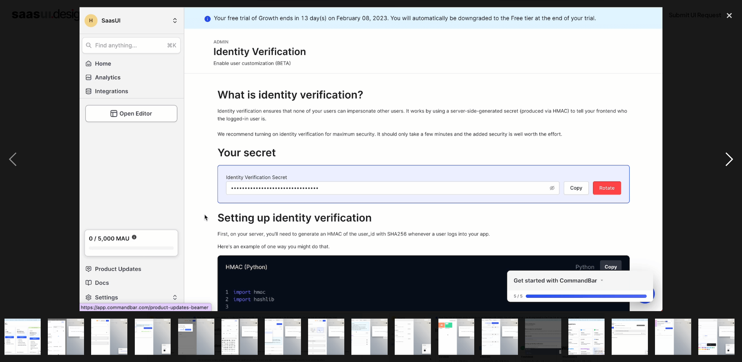
click at [730, 164] on div "next image" at bounding box center [729, 159] width 25 height 304
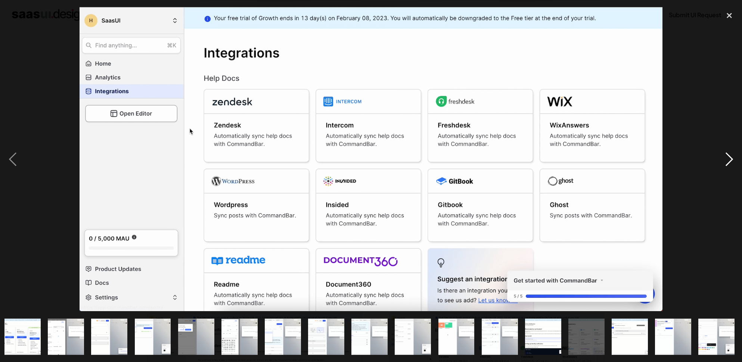
click at [730, 164] on div "next image" at bounding box center [729, 159] width 25 height 304
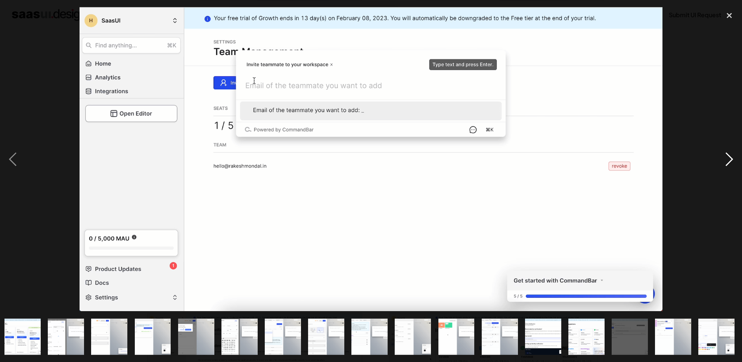
click at [730, 164] on div "next image" at bounding box center [729, 159] width 25 height 304
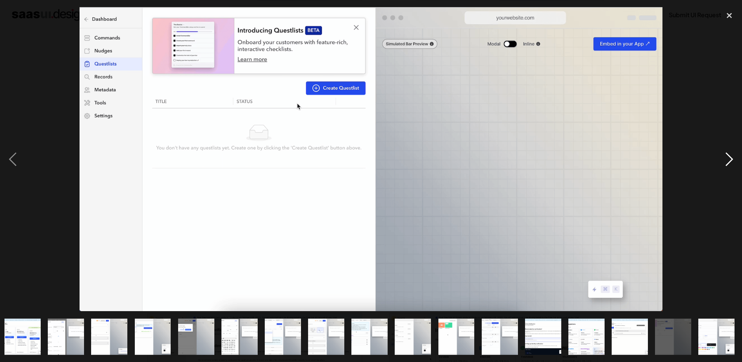
click at [730, 164] on div "next image" at bounding box center [729, 159] width 25 height 304
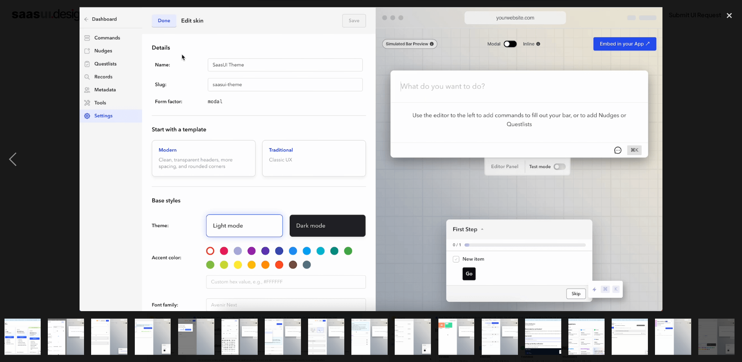
click at [730, 164] on div "next image" at bounding box center [729, 159] width 25 height 304
click at [732, 16] on div "close lightbox" at bounding box center [729, 15] width 25 height 16
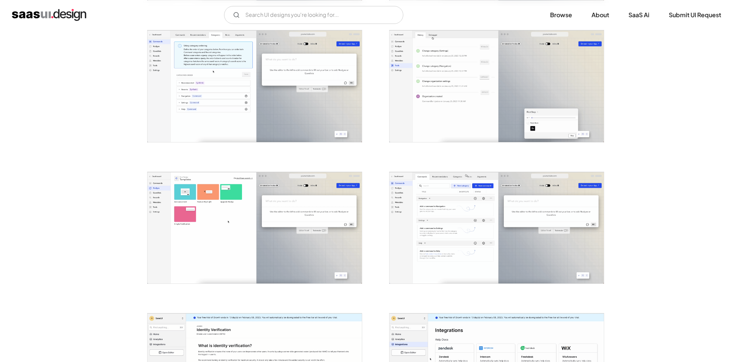
scroll to position [0, 0]
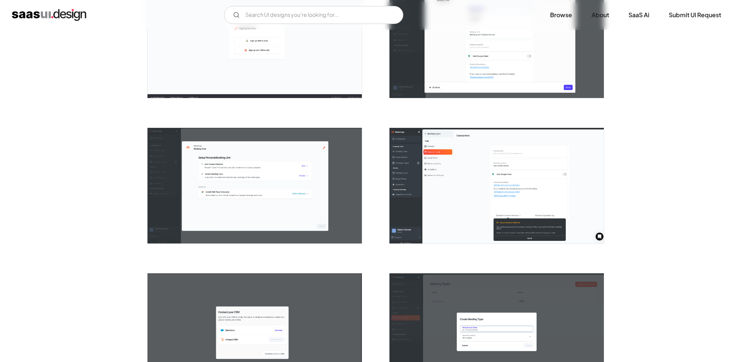
scroll to position [195, 0]
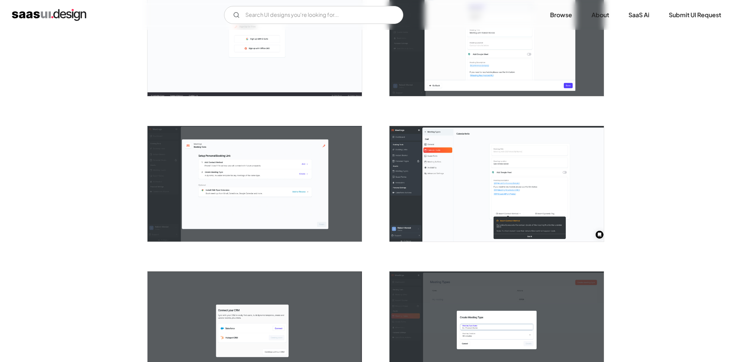
click at [339, 198] on img "open lightbox" at bounding box center [255, 183] width 214 height 115
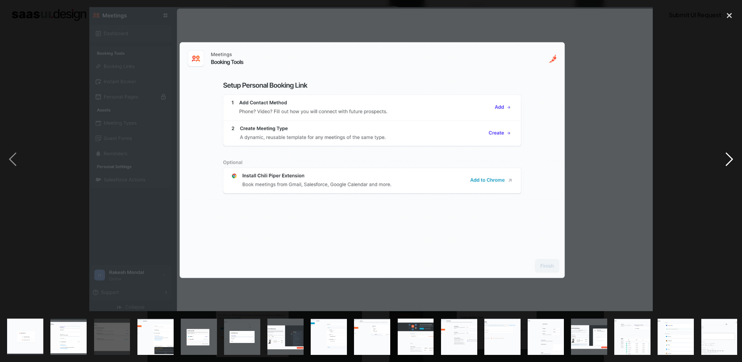
click at [734, 158] on div "next image" at bounding box center [729, 159] width 25 height 304
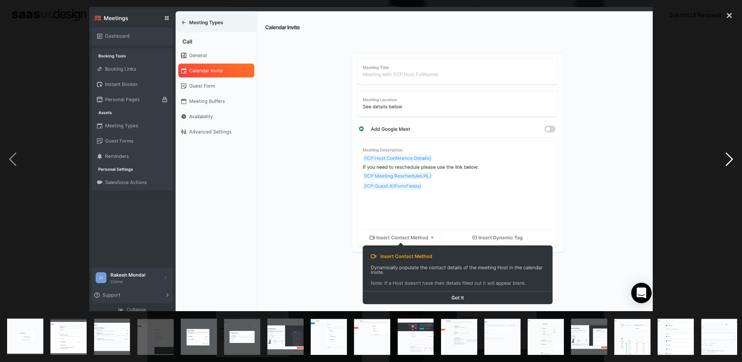
click at [729, 157] on div "next image" at bounding box center [729, 159] width 25 height 304
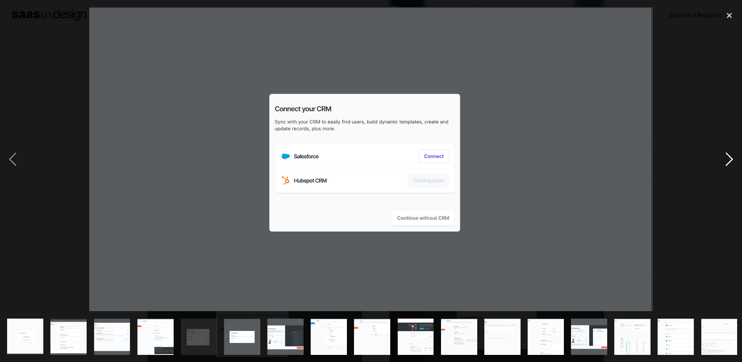
click at [729, 157] on div "next image" at bounding box center [729, 159] width 25 height 304
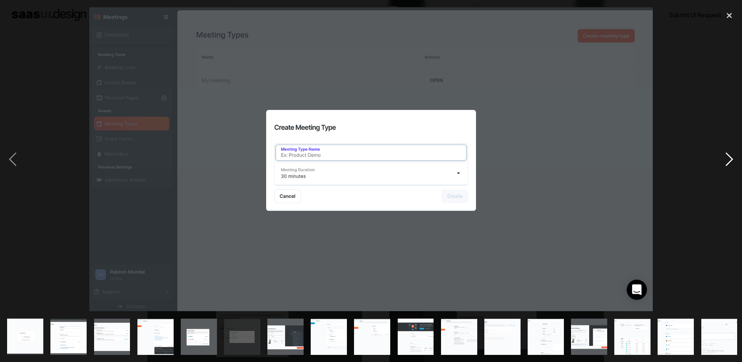
click at [729, 157] on div "next image" at bounding box center [729, 159] width 25 height 304
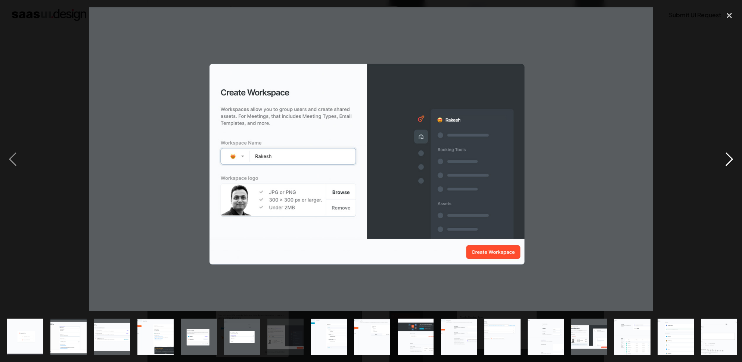
click at [729, 157] on div "next image" at bounding box center [729, 159] width 25 height 304
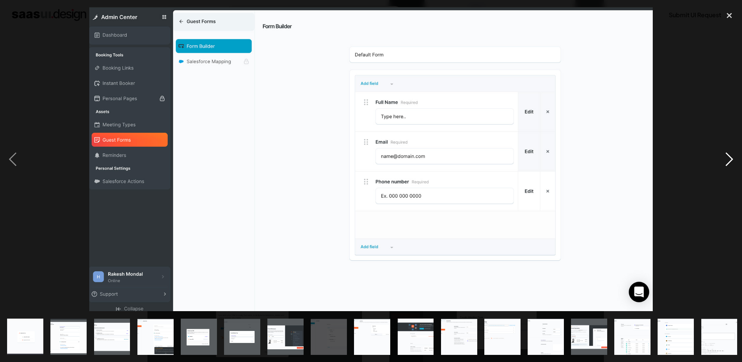
click at [729, 157] on div "next image" at bounding box center [729, 159] width 25 height 304
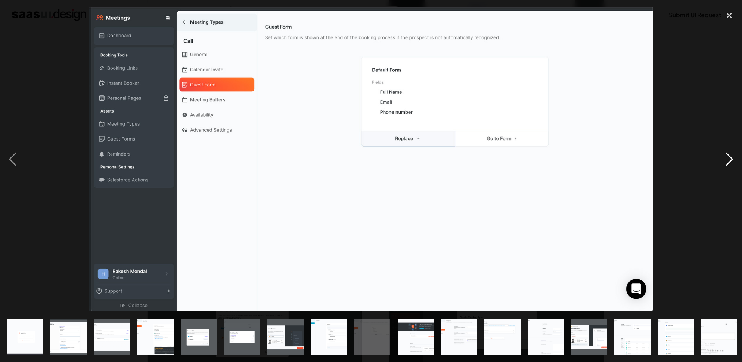
click at [729, 157] on div "next image" at bounding box center [729, 159] width 25 height 304
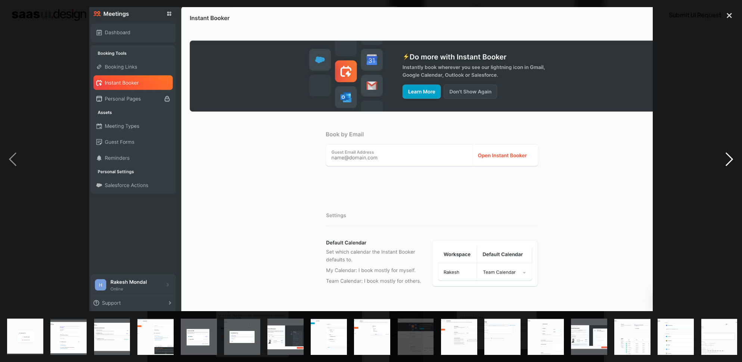
click at [729, 157] on div "next image" at bounding box center [729, 159] width 25 height 304
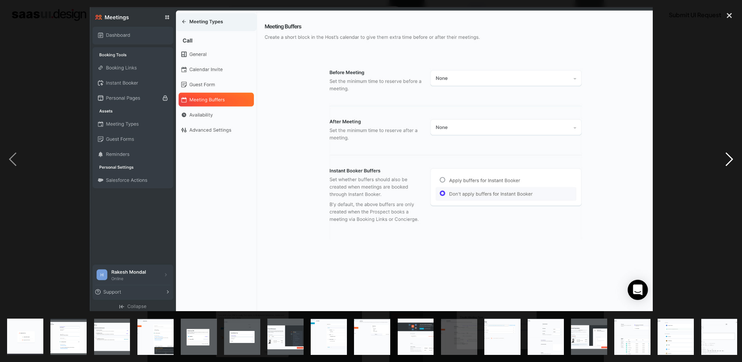
click at [729, 157] on div "next image" at bounding box center [729, 159] width 25 height 304
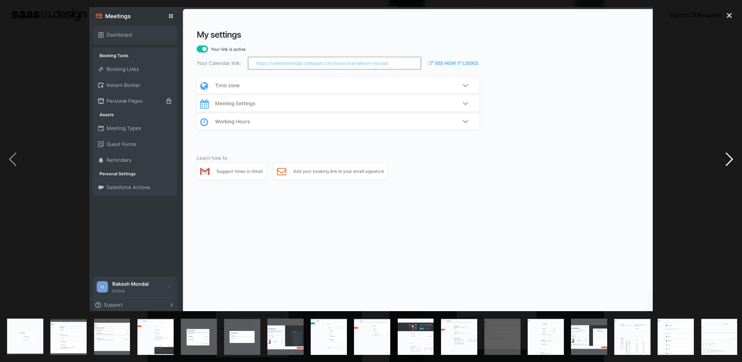
click at [729, 157] on div "next image" at bounding box center [729, 159] width 25 height 304
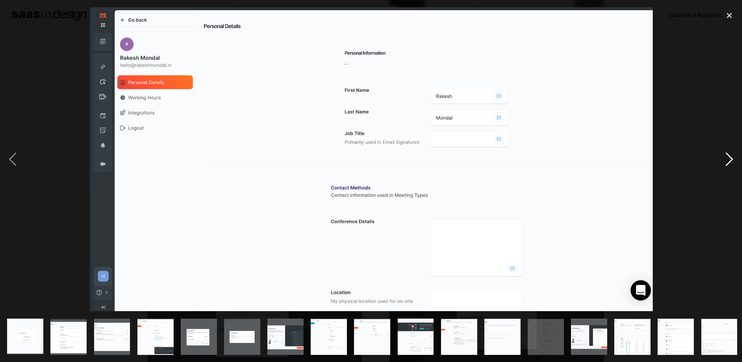
click at [729, 157] on div "next image" at bounding box center [729, 159] width 25 height 304
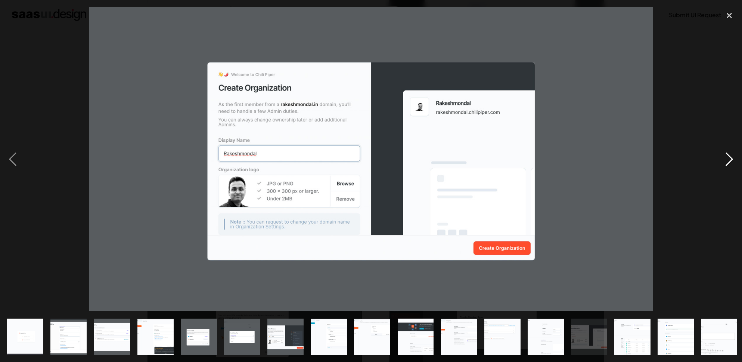
click at [729, 157] on div "next image" at bounding box center [729, 159] width 25 height 304
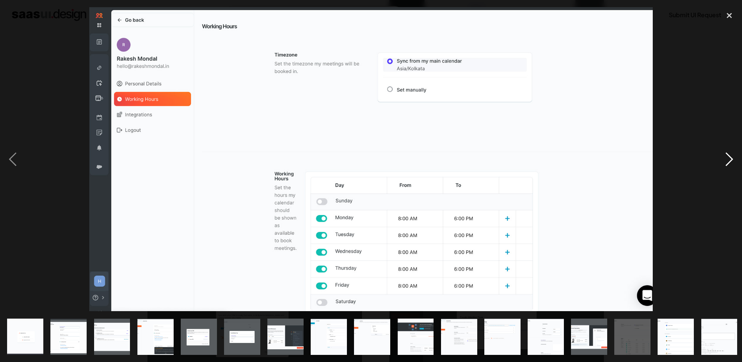
click at [729, 157] on div "next image" at bounding box center [729, 159] width 25 height 304
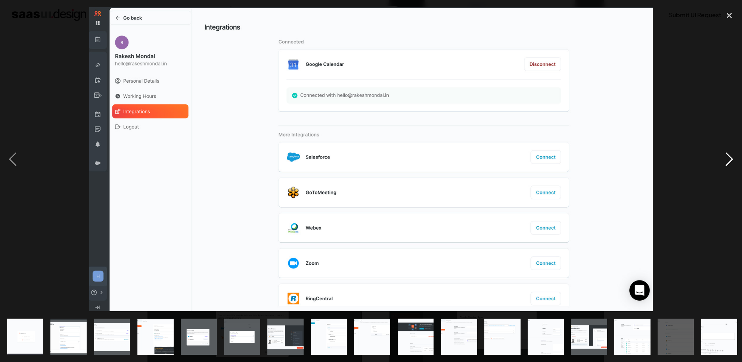
click at [729, 157] on div "next image" at bounding box center [729, 159] width 25 height 304
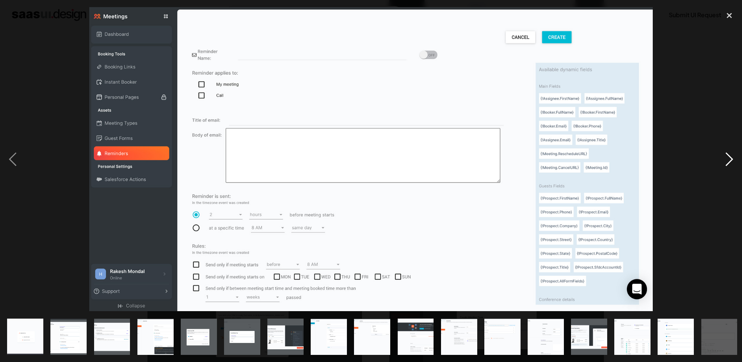
click at [729, 157] on div "next image" at bounding box center [729, 159] width 25 height 304
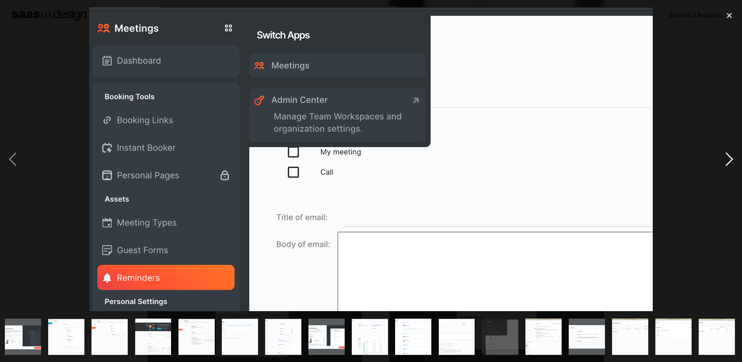
scroll to position [0, 263]
click at [729, 157] on div "next image" at bounding box center [729, 159] width 25 height 304
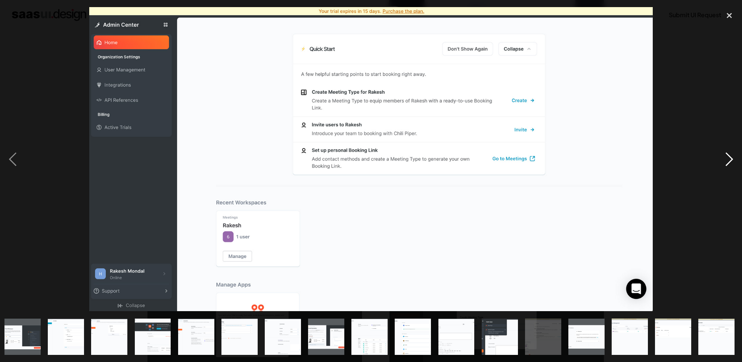
click at [729, 157] on div "next image" at bounding box center [729, 159] width 25 height 304
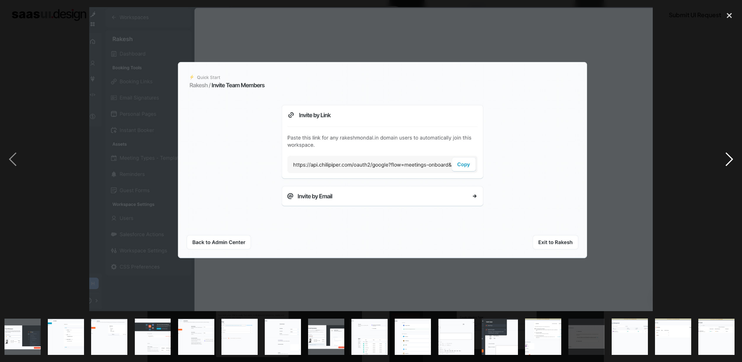
click at [729, 157] on div "next image" at bounding box center [729, 159] width 25 height 304
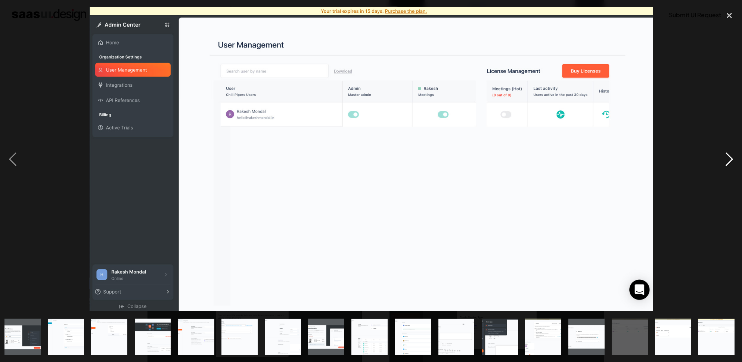
click at [729, 157] on div "next image" at bounding box center [729, 159] width 25 height 304
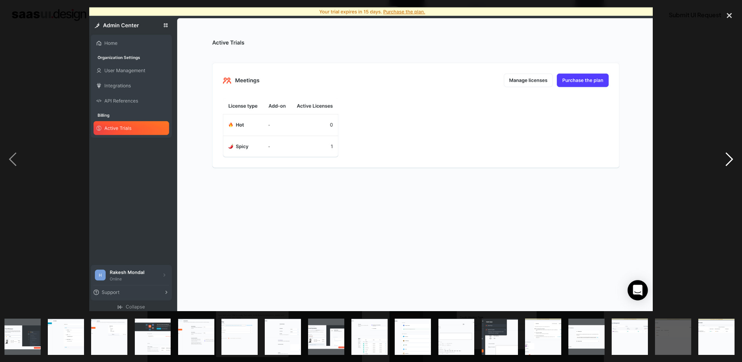
click at [729, 158] on div "next image" at bounding box center [729, 159] width 25 height 304
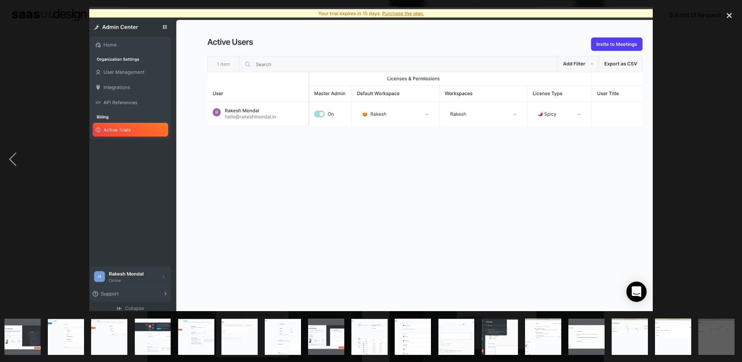
click at [729, 158] on div "next image" at bounding box center [729, 159] width 25 height 304
click at [732, 19] on div "close lightbox" at bounding box center [729, 15] width 25 height 16
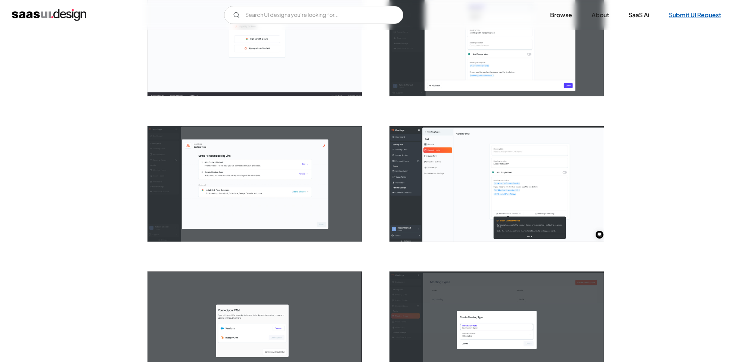
scroll to position [0, 0]
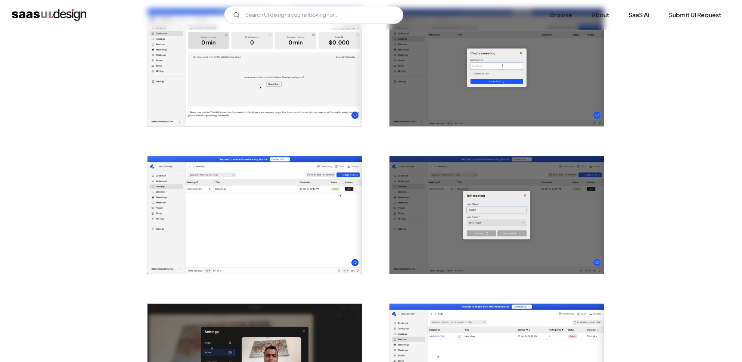
scroll to position [609, 0]
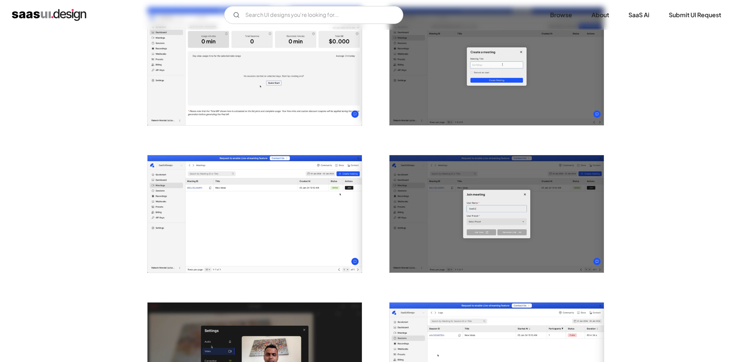
click at [304, 229] on img "open lightbox" at bounding box center [255, 213] width 214 height 117
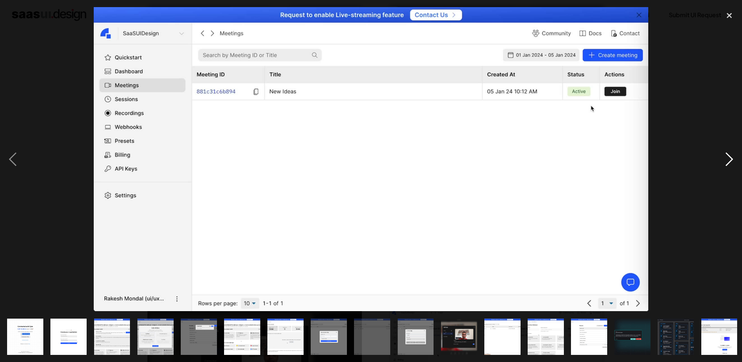
click at [730, 160] on div "next image" at bounding box center [729, 159] width 25 height 304
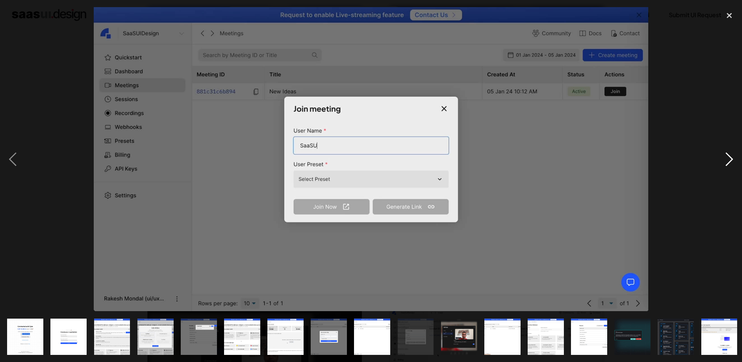
click at [730, 160] on div "next image" at bounding box center [729, 159] width 25 height 304
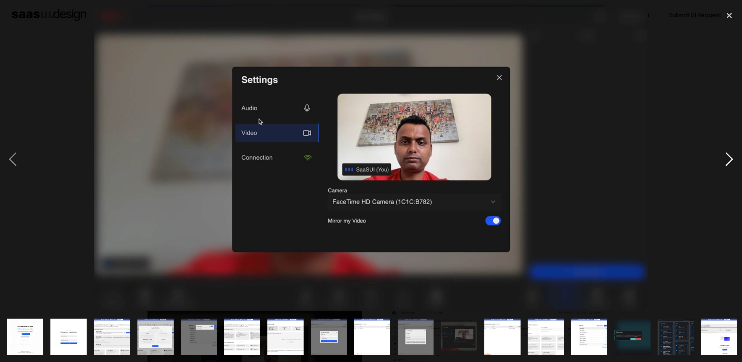
click at [730, 160] on div "next image" at bounding box center [729, 159] width 25 height 304
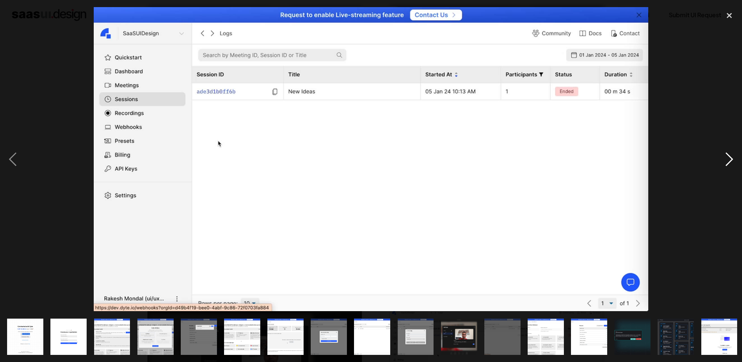
click at [730, 160] on div "next image" at bounding box center [729, 159] width 25 height 304
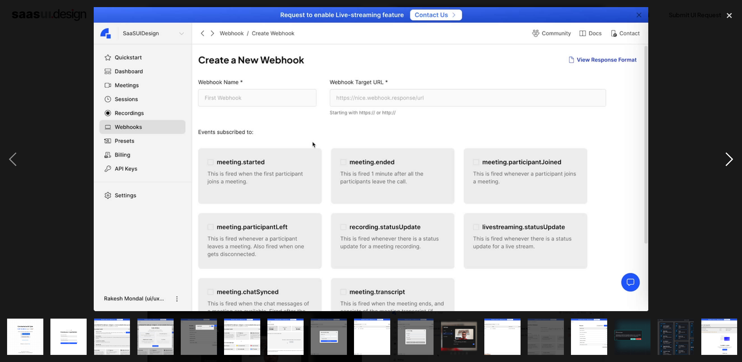
click at [730, 160] on div "next image" at bounding box center [729, 159] width 25 height 304
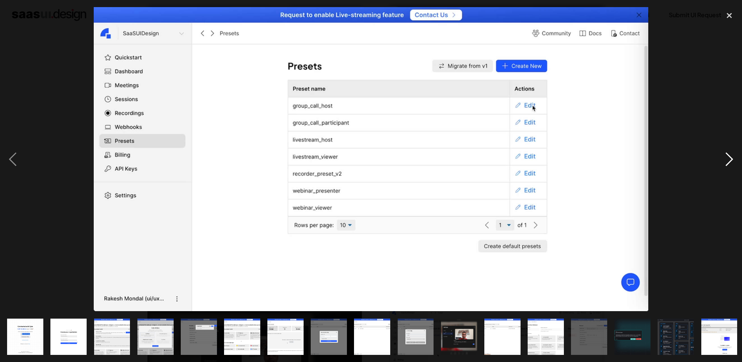
click at [730, 160] on div "next image" at bounding box center [729, 159] width 25 height 304
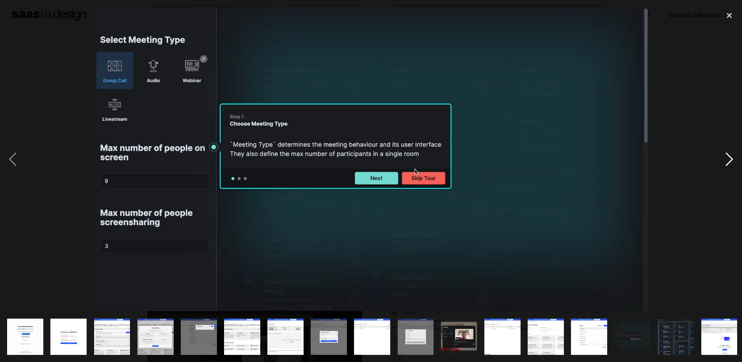
click at [730, 160] on div "next image" at bounding box center [729, 159] width 25 height 304
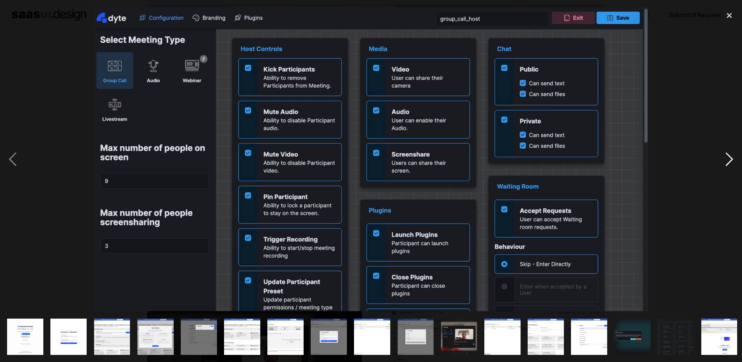
click at [730, 160] on div "next image" at bounding box center [729, 159] width 25 height 304
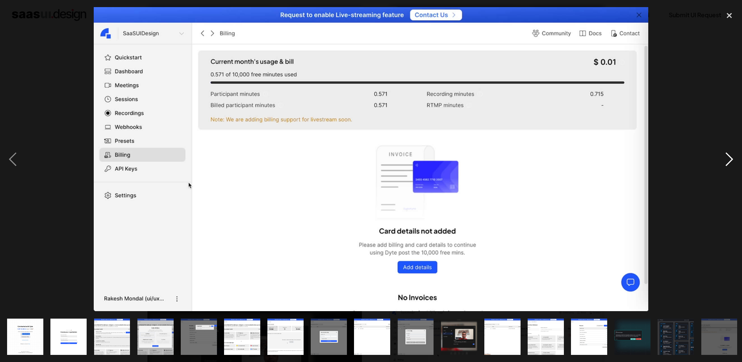
click at [730, 160] on div "next image" at bounding box center [729, 159] width 25 height 304
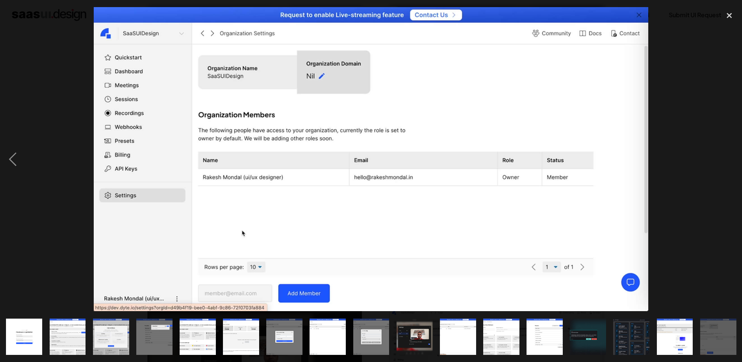
scroll to position [0, 46]
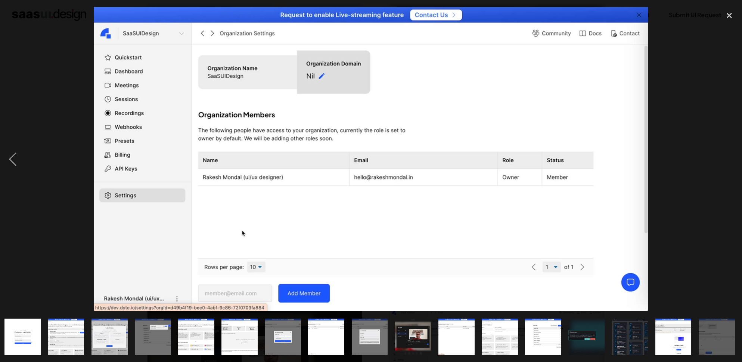
click at [730, 160] on div "next image" at bounding box center [729, 159] width 25 height 304
click at [734, 15] on div "close lightbox" at bounding box center [729, 15] width 25 height 16
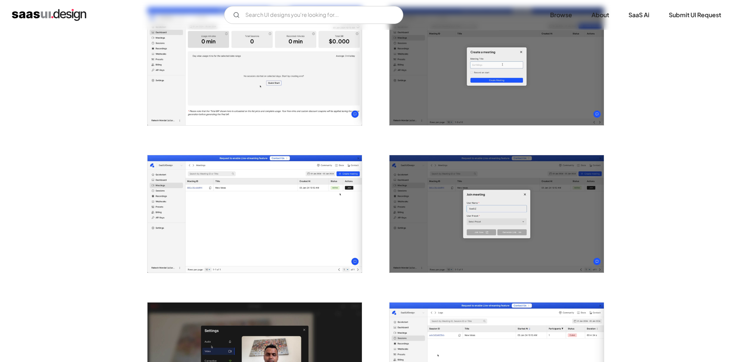
scroll to position [0, 0]
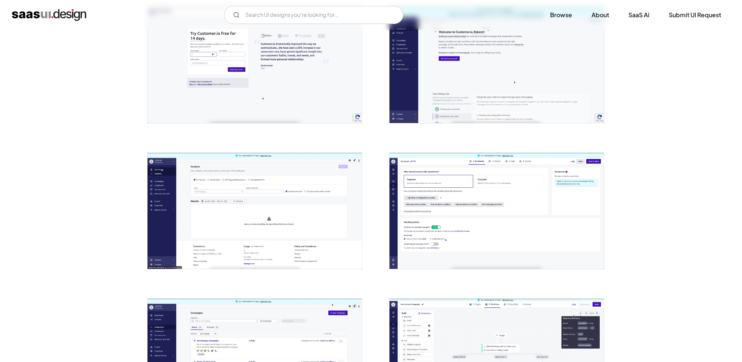
scroll to position [475, 0]
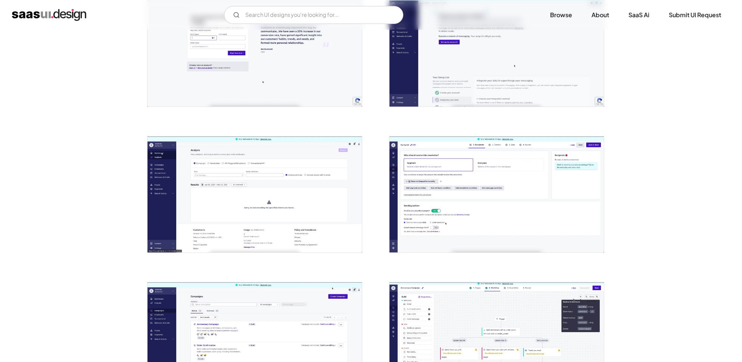
click at [293, 225] on img "open lightbox" at bounding box center [255, 193] width 214 height 115
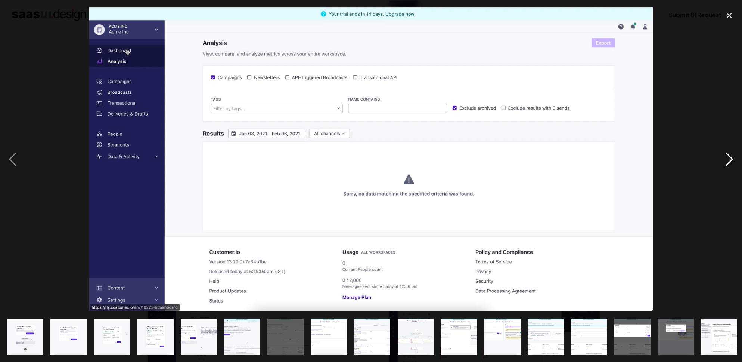
click at [724, 161] on div "next image" at bounding box center [729, 159] width 25 height 304
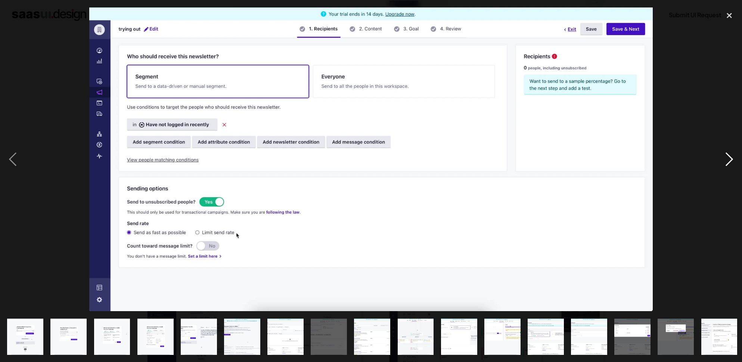
click at [724, 161] on div "next image" at bounding box center [729, 159] width 25 height 304
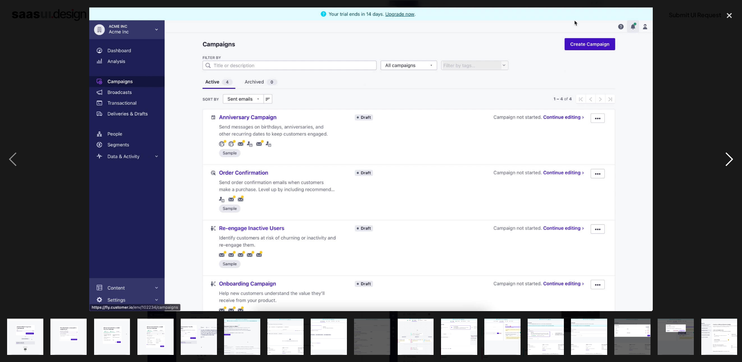
click at [724, 161] on div "next image" at bounding box center [729, 159] width 25 height 304
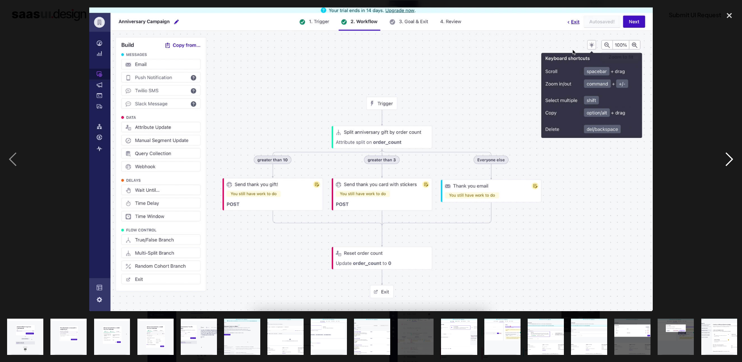
click at [724, 161] on div "next image" at bounding box center [729, 159] width 25 height 304
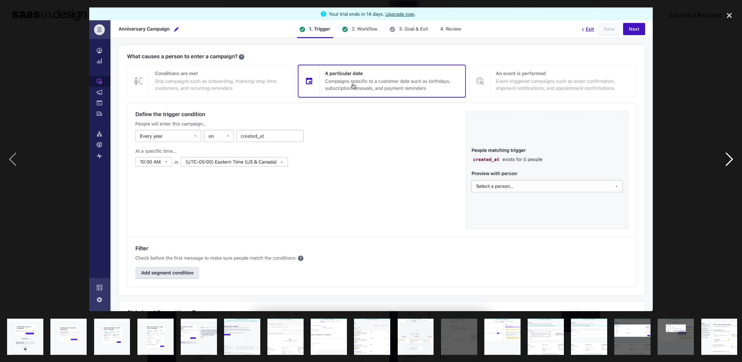
click at [724, 161] on div "next image" at bounding box center [729, 159] width 25 height 304
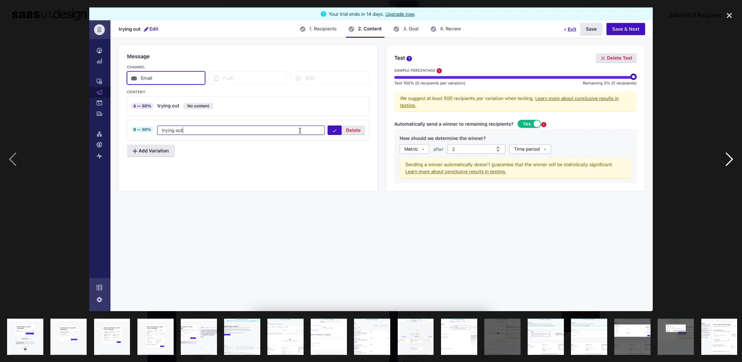
click at [724, 161] on div "next image" at bounding box center [729, 159] width 25 height 304
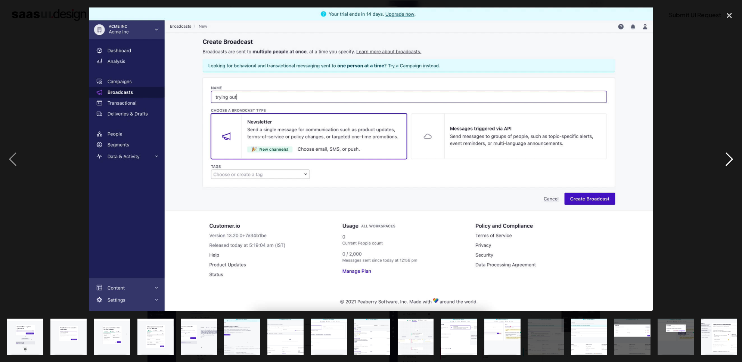
click at [724, 161] on div "next image" at bounding box center [729, 159] width 25 height 304
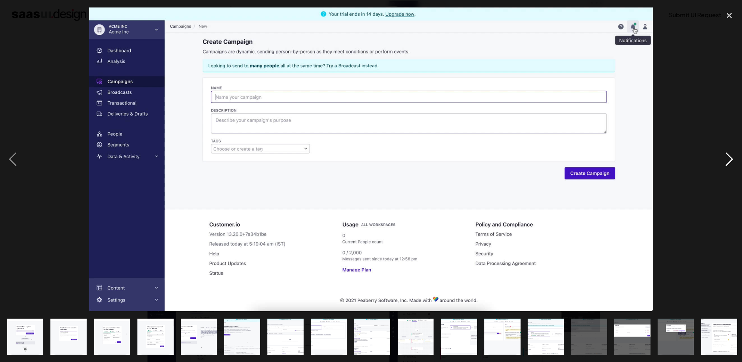
click at [724, 161] on div "next image" at bounding box center [729, 159] width 25 height 304
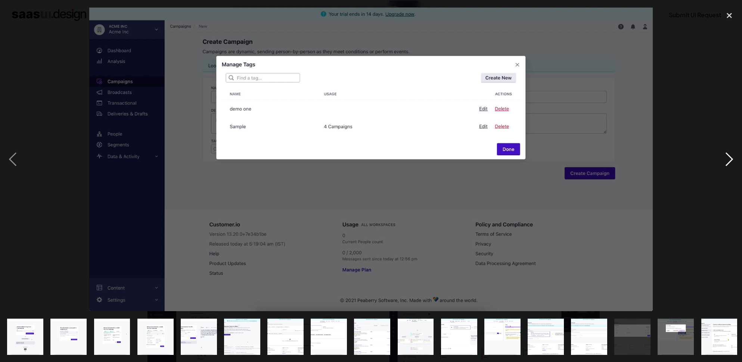
click at [724, 161] on div "next image" at bounding box center [729, 159] width 25 height 304
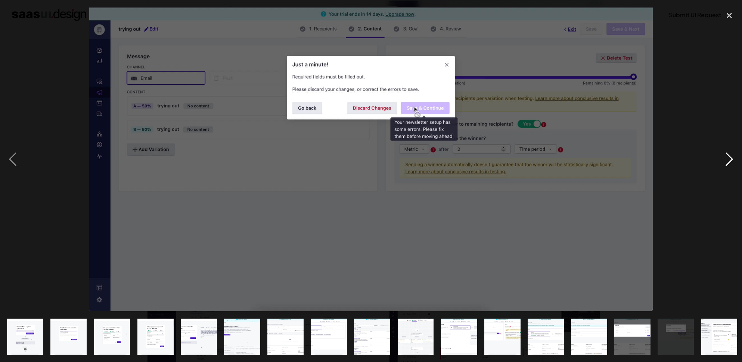
click at [724, 161] on div "next image" at bounding box center [729, 159] width 25 height 304
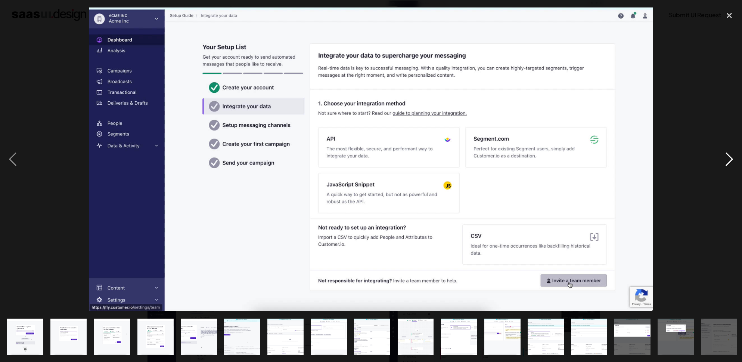
click at [724, 161] on div "next image" at bounding box center [729, 159] width 25 height 304
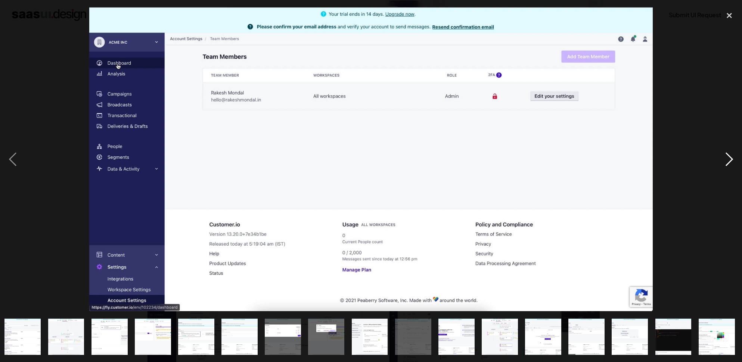
scroll to position [0, 350]
click at [724, 161] on div "next image" at bounding box center [729, 159] width 25 height 304
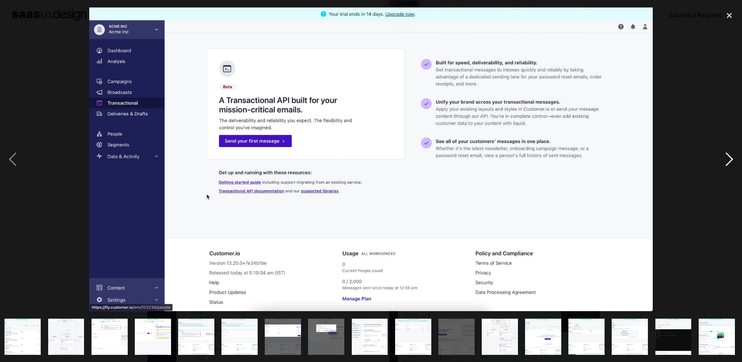
click at [724, 161] on div "next image" at bounding box center [729, 159] width 25 height 304
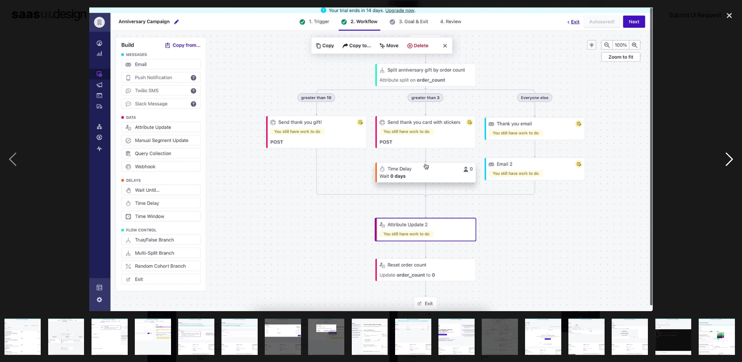
click at [724, 161] on div "next image" at bounding box center [729, 159] width 25 height 304
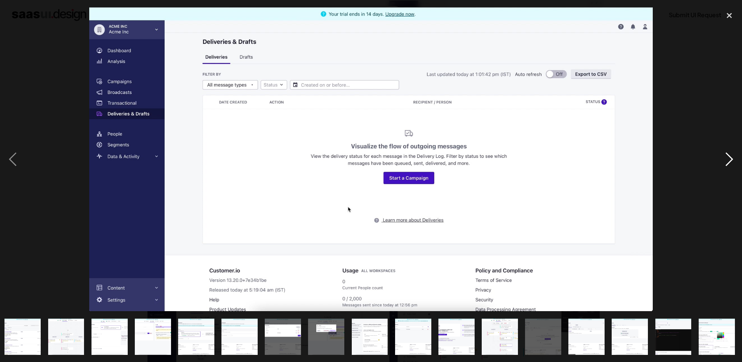
click at [724, 161] on div "next image" at bounding box center [729, 159] width 25 height 304
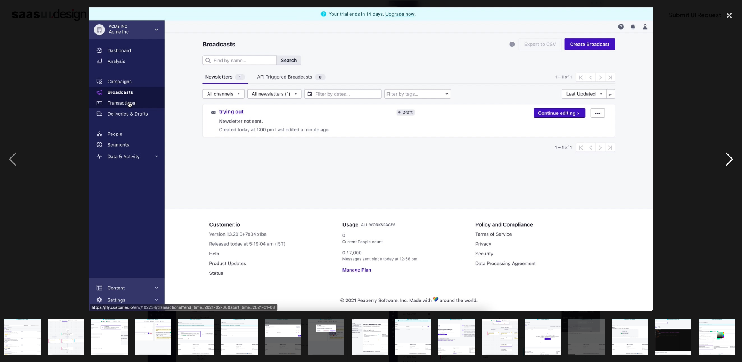
click at [724, 161] on div "next image" at bounding box center [729, 159] width 25 height 304
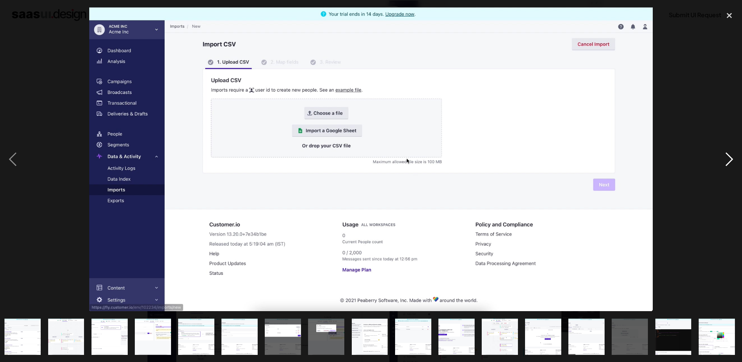
click at [724, 161] on div "next image" at bounding box center [729, 159] width 25 height 304
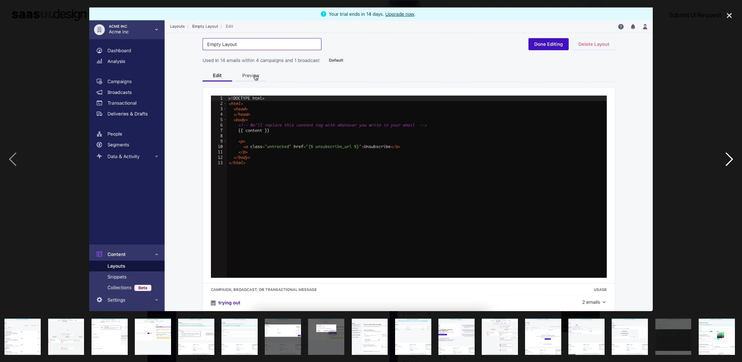
click at [724, 161] on div "next image" at bounding box center [729, 159] width 25 height 304
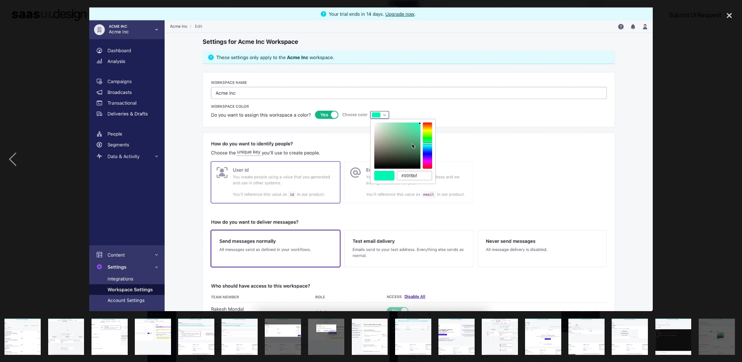
click at [724, 161] on div "next image" at bounding box center [729, 159] width 25 height 304
click at [727, 19] on div "close lightbox" at bounding box center [729, 15] width 25 height 16
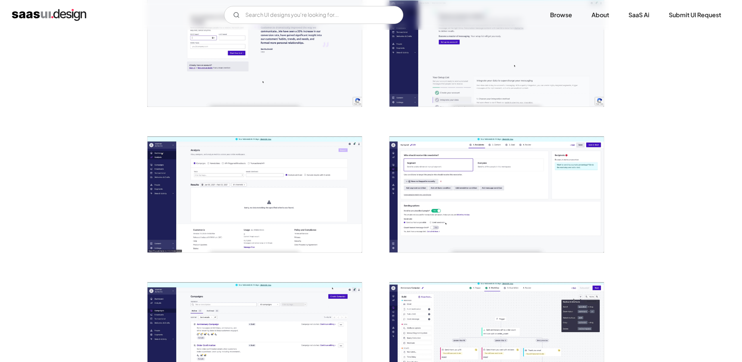
scroll to position [0, 0]
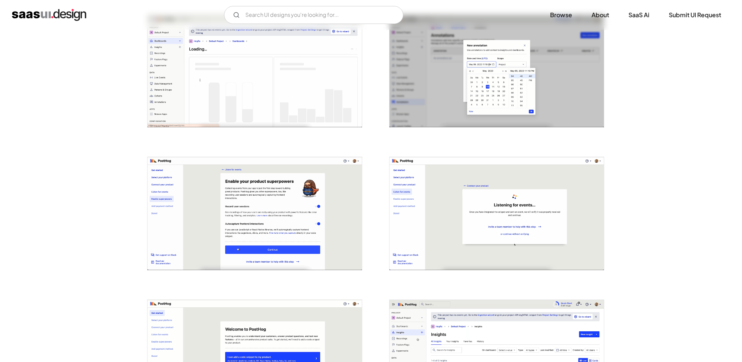
scroll to position [542, 0]
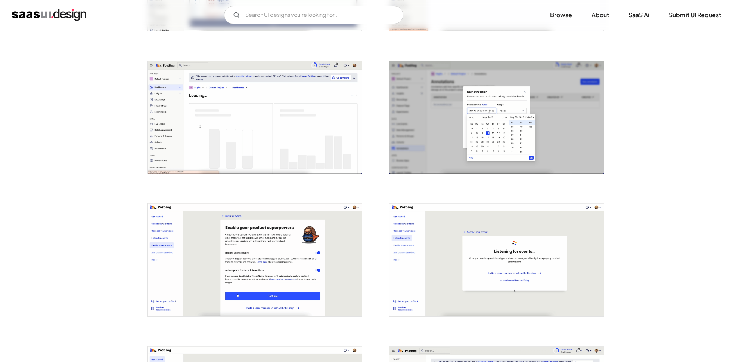
click at [490, 132] on img "open lightbox" at bounding box center [497, 117] width 214 height 113
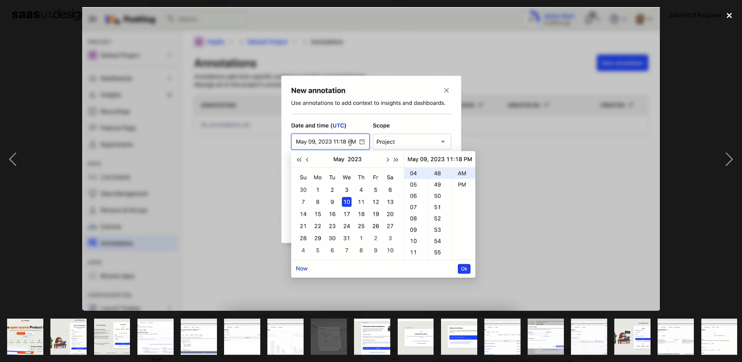
click at [730, 15] on div "close lightbox" at bounding box center [729, 15] width 25 height 16
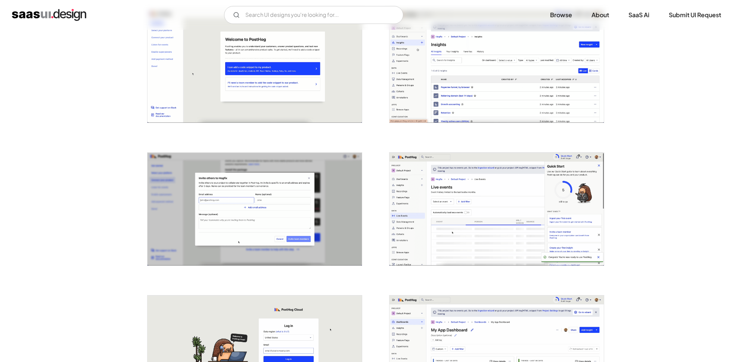
scroll to position [872, 0]
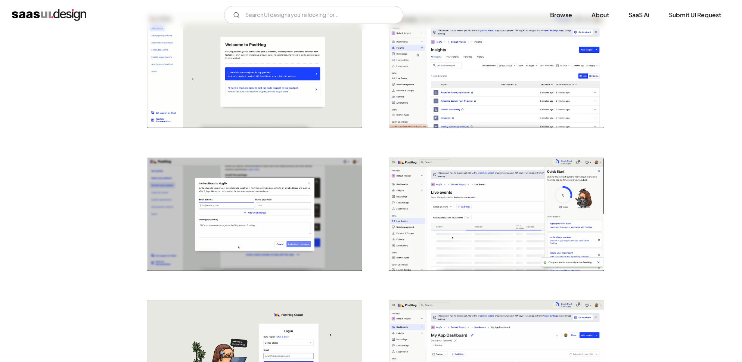
click at [505, 90] on img "open lightbox" at bounding box center [497, 71] width 214 height 113
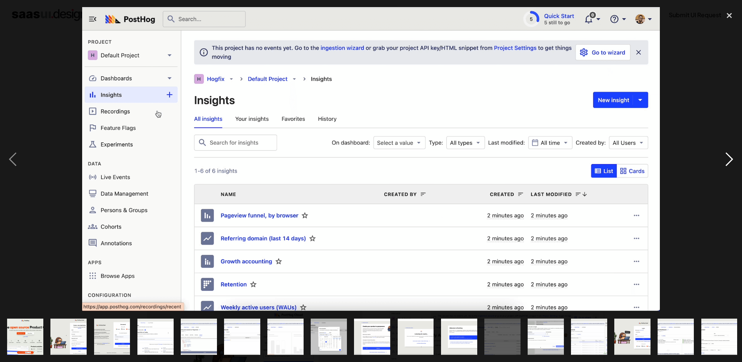
click at [731, 162] on div "next image" at bounding box center [729, 159] width 25 height 304
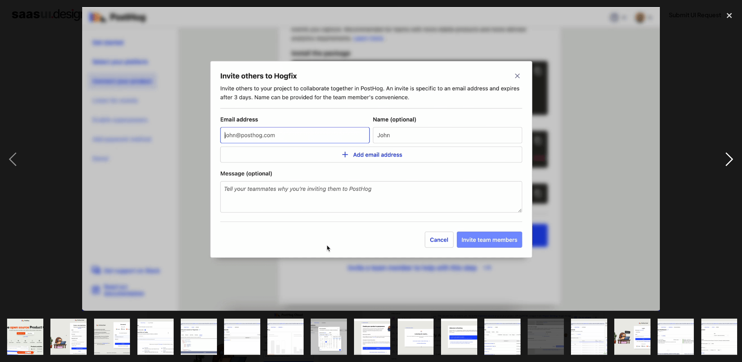
click at [731, 162] on div "next image" at bounding box center [729, 159] width 25 height 304
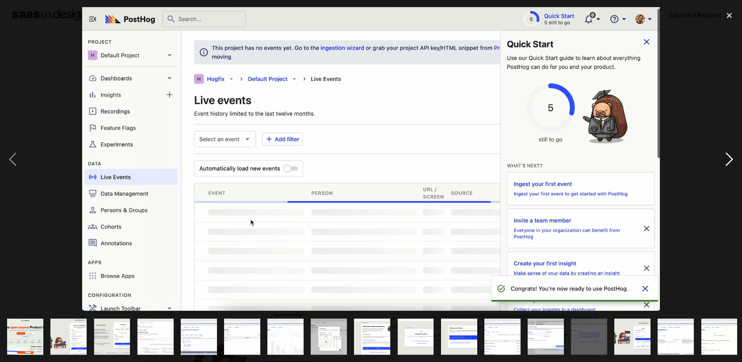
click at [731, 162] on div "next image" at bounding box center [729, 159] width 25 height 304
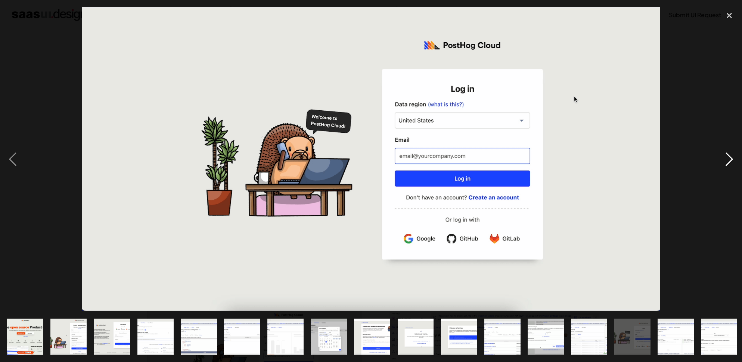
click at [731, 162] on div "next image" at bounding box center [729, 159] width 25 height 304
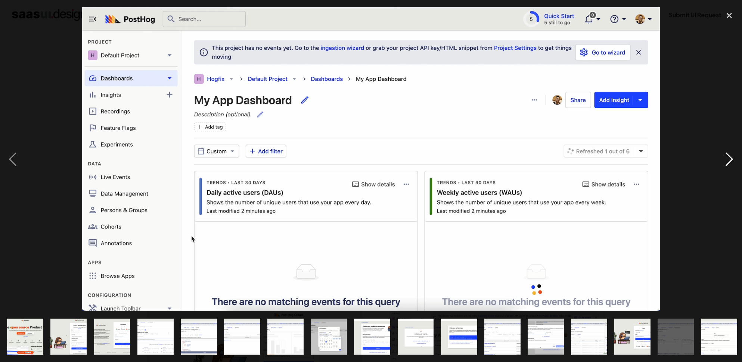
click at [731, 162] on div "next image" at bounding box center [729, 159] width 25 height 304
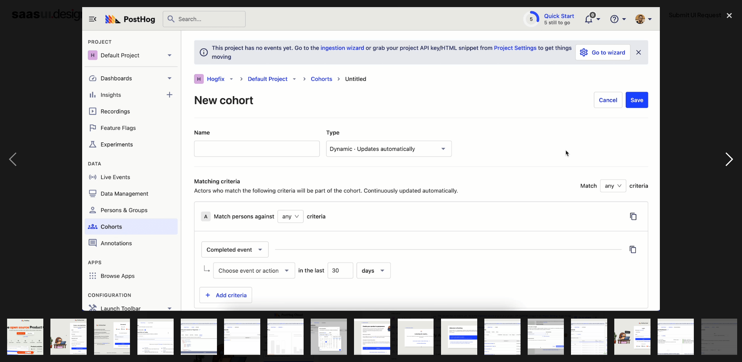
click at [731, 162] on div "next image" at bounding box center [729, 159] width 25 height 304
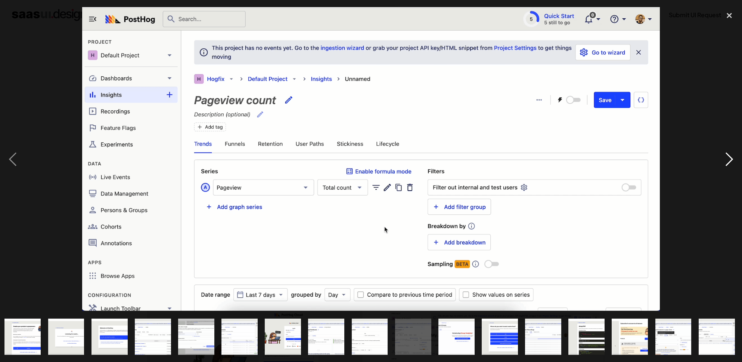
scroll to position [0, 350]
click at [729, 12] on div "close lightbox" at bounding box center [729, 15] width 25 height 16
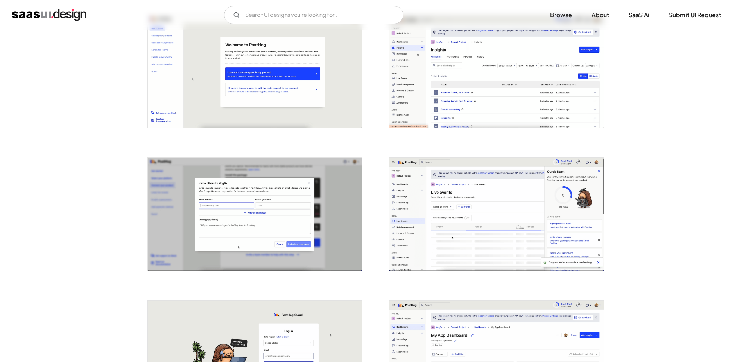
scroll to position [0, 0]
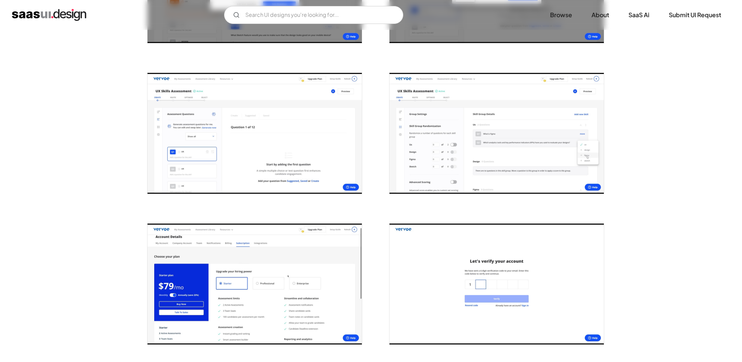
scroll to position [1558, 0]
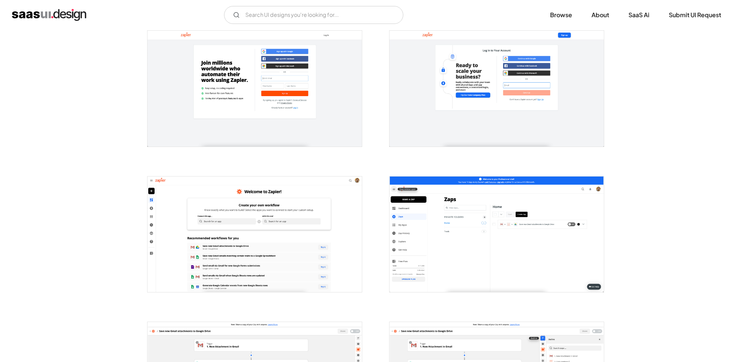
scroll to position [233, 0]
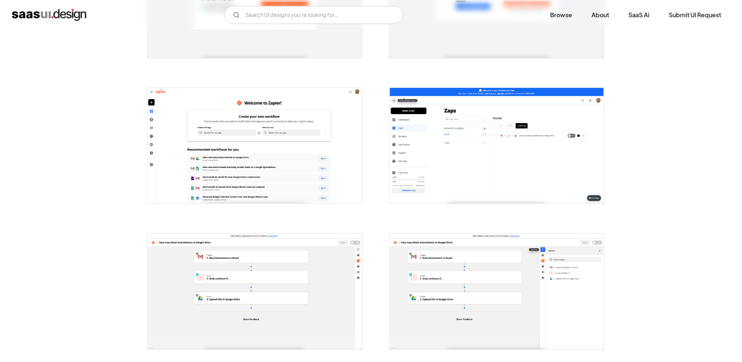
click at [315, 154] on img "open lightbox" at bounding box center [255, 145] width 214 height 115
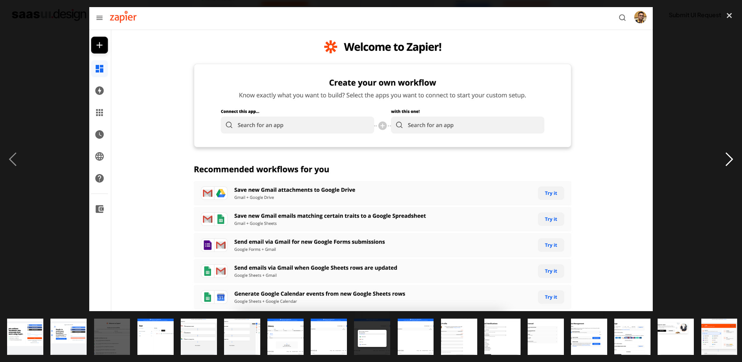
click at [726, 159] on div "next image" at bounding box center [729, 159] width 25 height 304
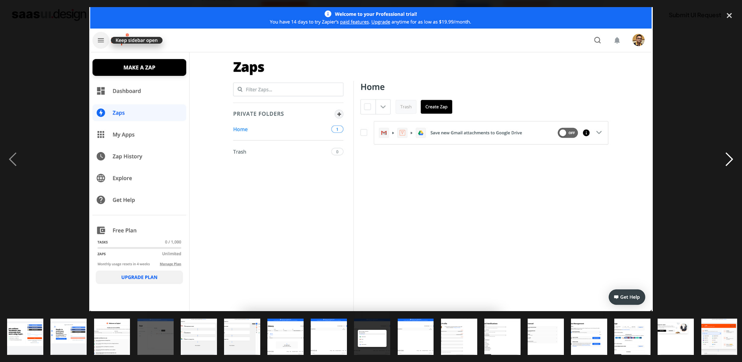
click at [726, 159] on div "next image" at bounding box center [729, 159] width 25 height 304
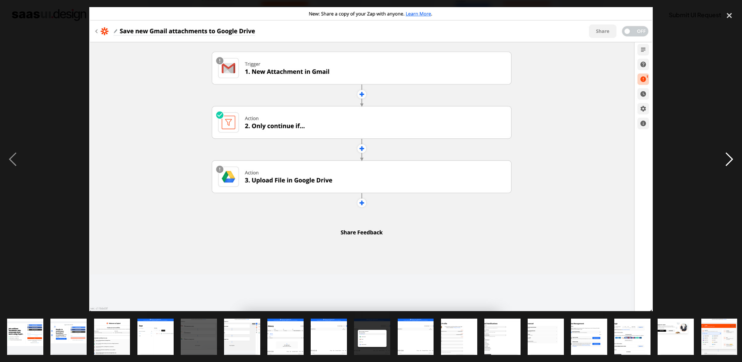
click at [726, 159] on div "next image" at bounding box center [729, 159] width 25 height 304
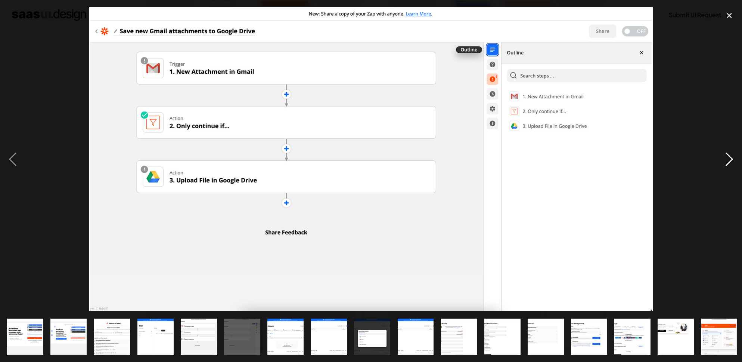
click at [726, 159] on div "next image" at bounding box center [729, 159] width 25 height 304
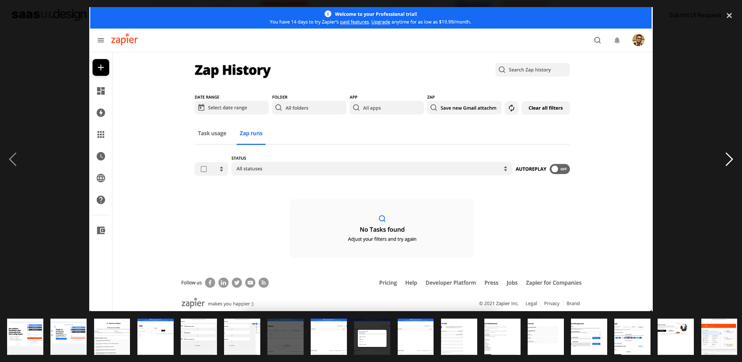
click at [726, 159] on div "next image" at bounding box center [729, 159] width 25 height 304
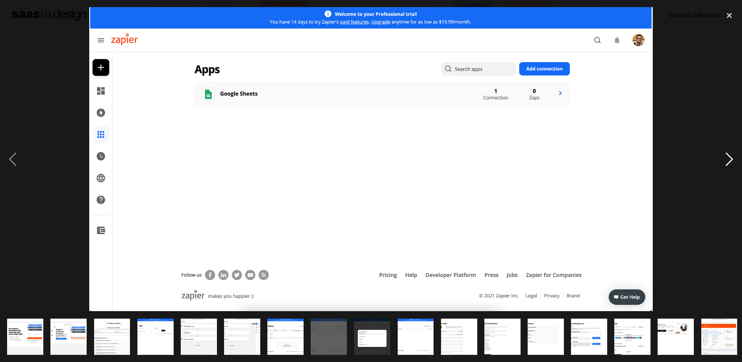
click at [726, 159] on div "next image" at bounding box center [729, 159] width 25 height 304
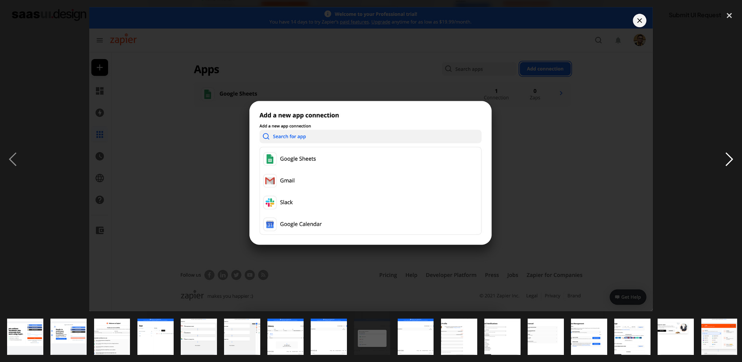
click at [726, 159] on div "next image" at bounding box center [729, 159] width 25 height 304
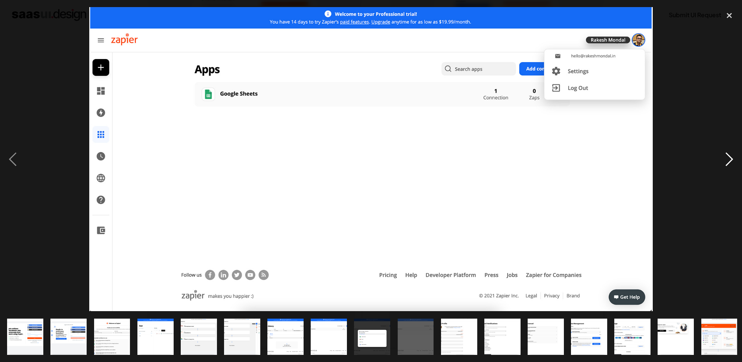
click at [726, 159] on div "next image" at bounding box center [729, 159] width 25 height 304
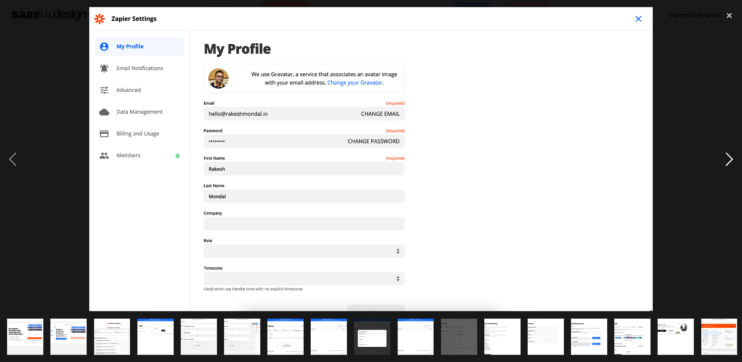
click at [726, 159] on div "next image" at bounding box center [729, 159] width 25 height 304
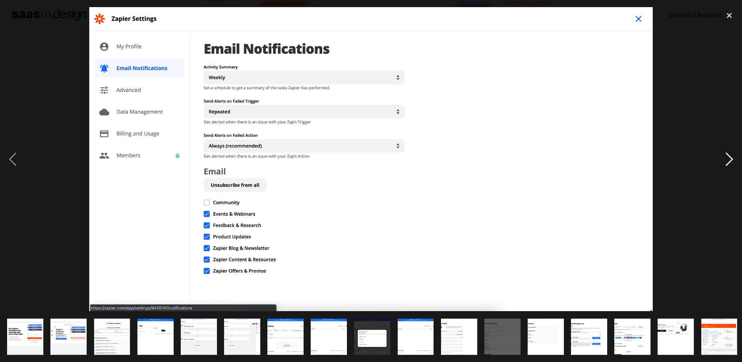
click at [726, 159] on div "next image" at bounding box center [729, 159] width 25 height 304
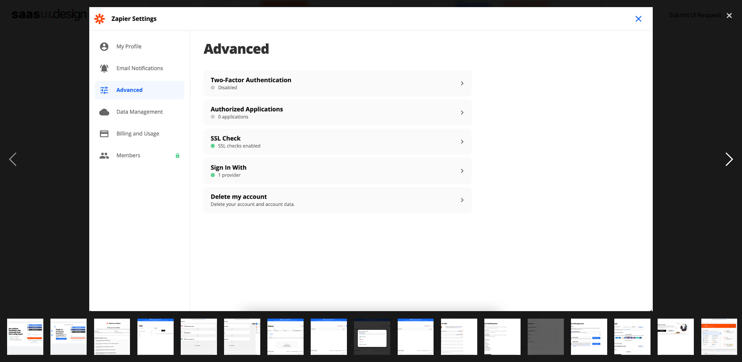
click at [726, 159] on div "next image" at bounding box center [729, 159] width 25 height 304
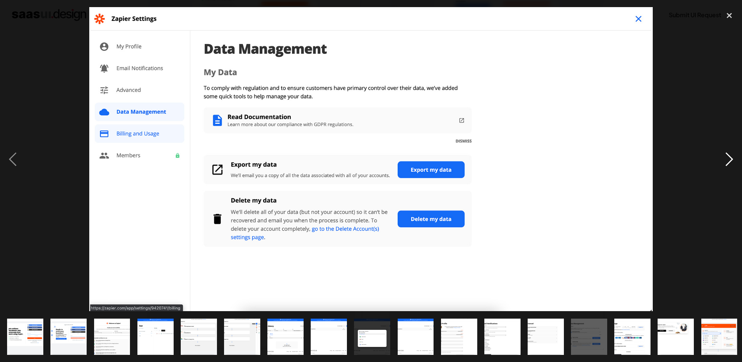
click at [726, 159] on div "next image" at bounding box center [729, 159] width 25 height 304
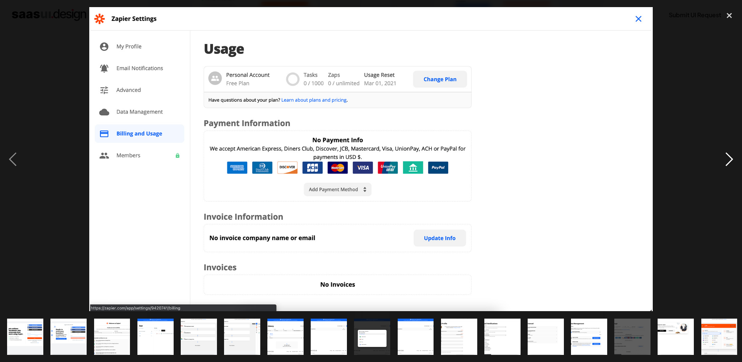
click at [726, 159] on div "next image" at bounding box center [729, 159] width 25 height 304
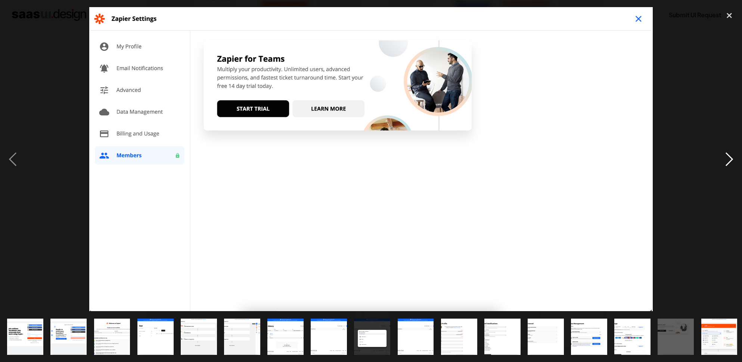
click at [726, 159] on div "next image" at bounding box center [729, 159] width 25 height 304
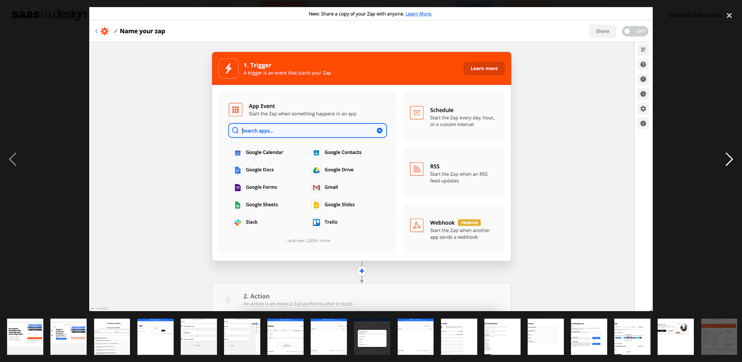
click at [726, 159] on div "next image" at bounding box center [729, 159] width 25 height 304
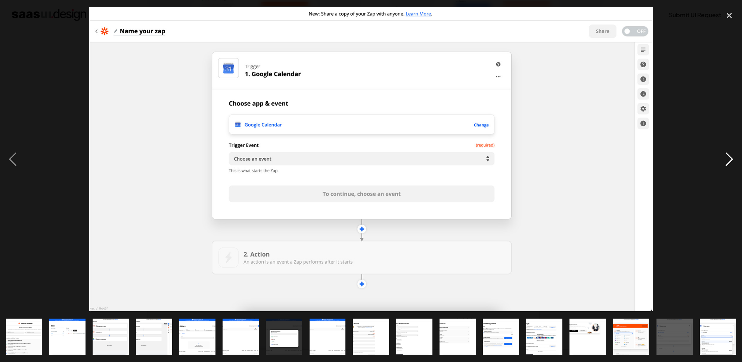
click at [726, 159] on div "next image" at bounding box center [729, 159] width 25 height 304
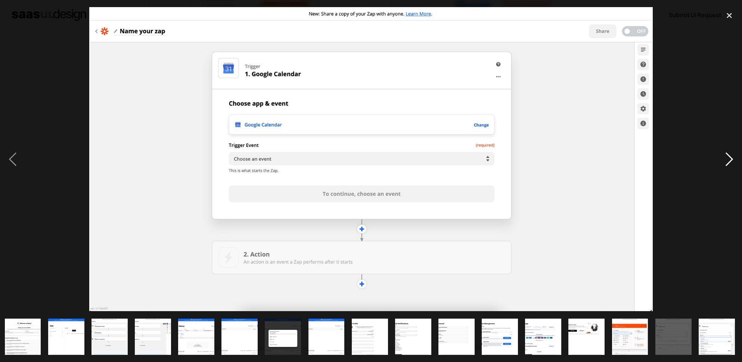
scroll to position [0, 89]
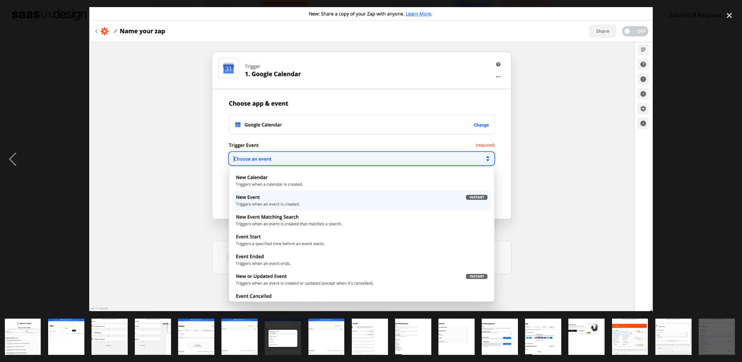
click at [726, 159] on div "next image" at bounding box center [729, 159] width 25 height 304
click at [731, 18] on div "close lightbox" at bounding box center [729, 15] width 25 height 16
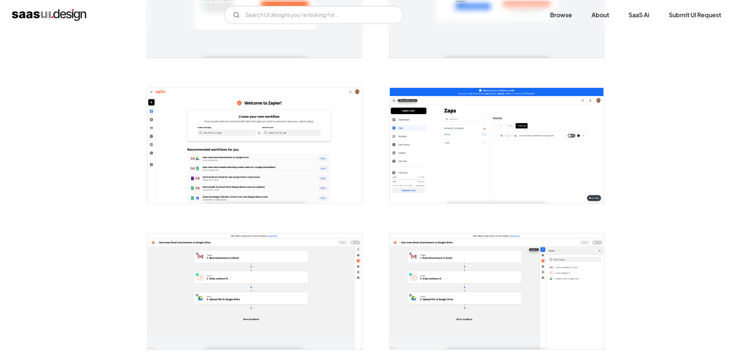
scroll to position [0, 0]
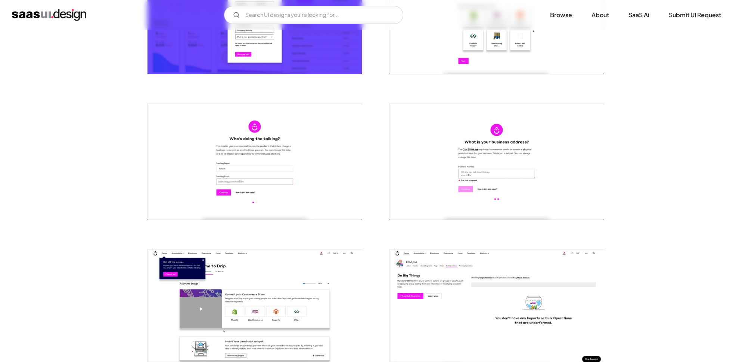
scroll to position [281, 0]
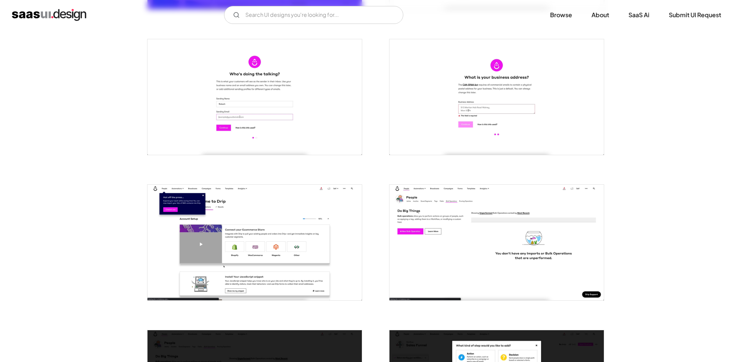
click at [316, 235] on img "open lightbox" at bounding box center [255, 242] width 214 height 115
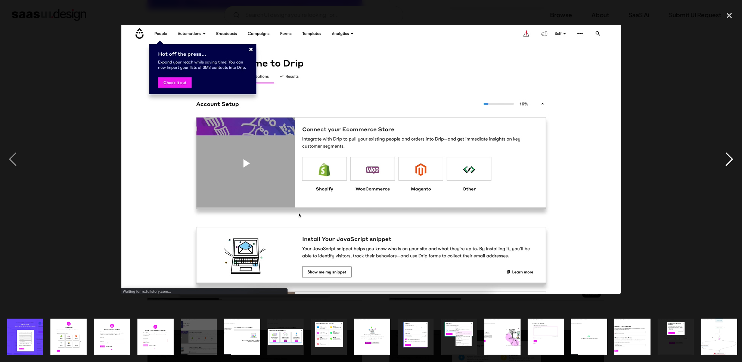
click at [718, 165] on div "next image" at bounding box center [729, 159] width 25 height 304
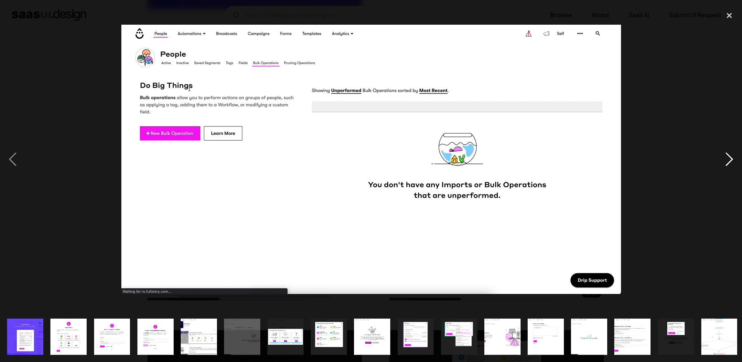
click at [718, 165] on div "next image" at bounding box center [729, 159] width 25 height 304
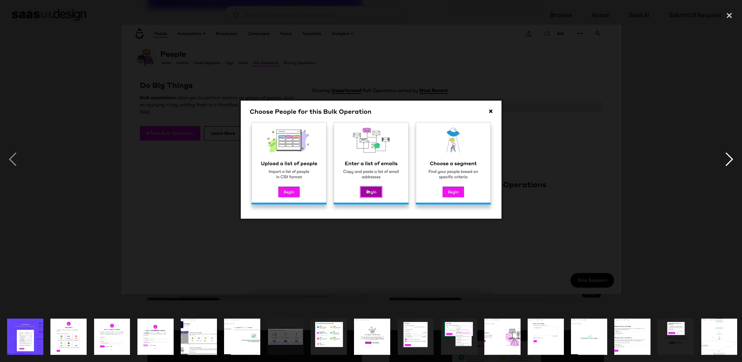
click at [718, 165] on div "next image" at bounding box center [729, 159] width 25 height 304
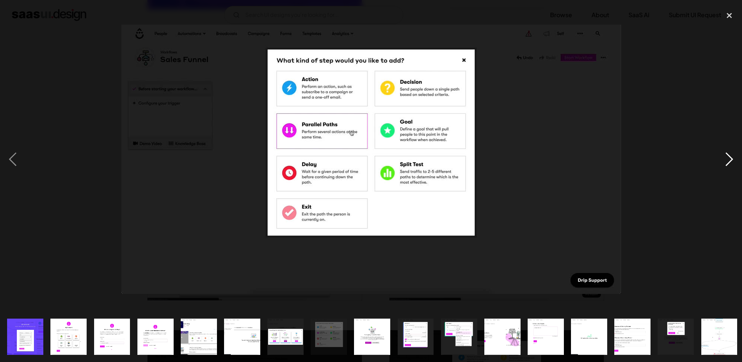
click at [718, 165] on div "next image" at bounding box center [729, 159] width 25 height 304
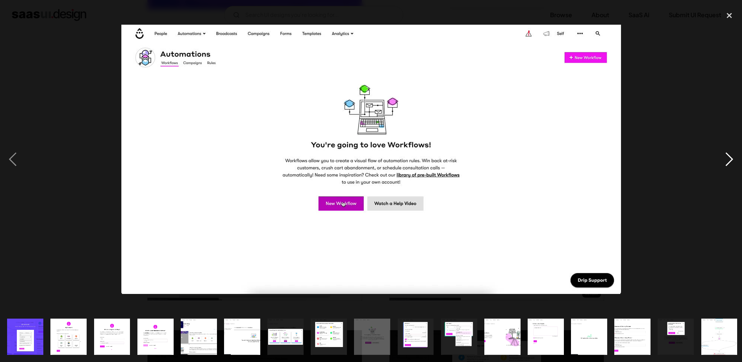
click at [718, 165] on div "next image" at bounding box center [729, 159] width 25 height 304
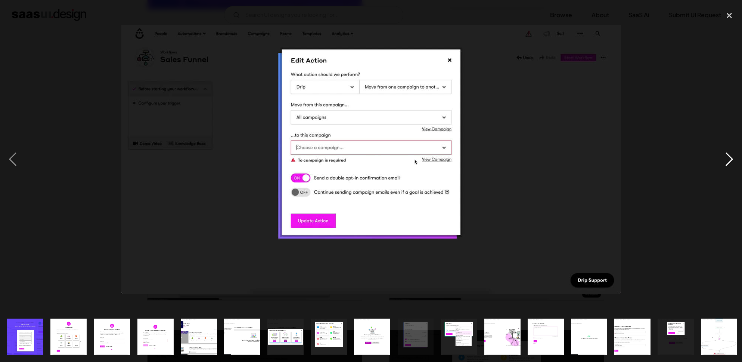
click at [718, 165] on div "next image" at bounding box center [729, 159] width 25 height 304
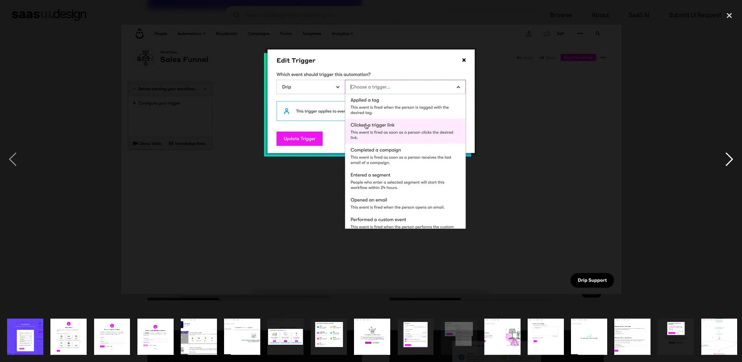
click at [718, 165] on div "next image" at bounding box center [729, 159] width 25 height 304
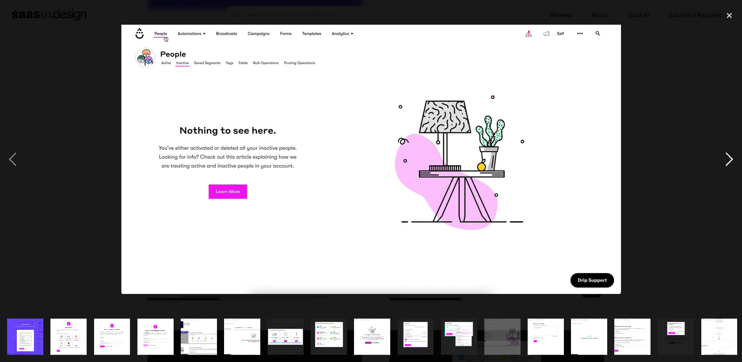
click at [718, 165] on div "next image" at bounding box center [729, 159] width 25 height 304
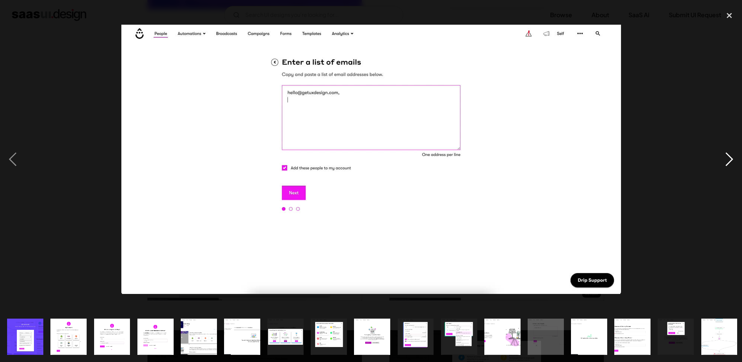
click at [718, 165] on div "next image" at bounding box center [729, 159] width 25 height 304
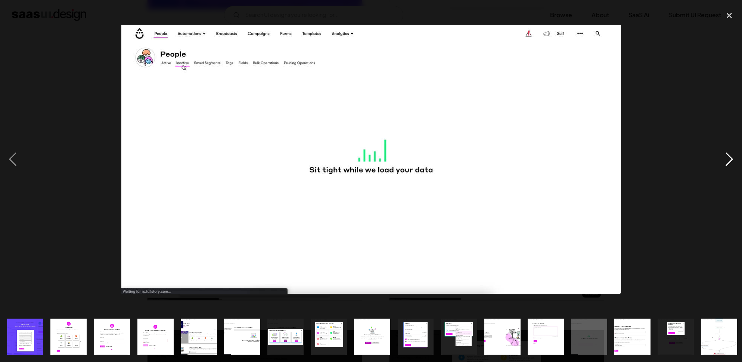
click at [718, 165] on div "next image" at bounding box center [729, 159] width 25 height 304
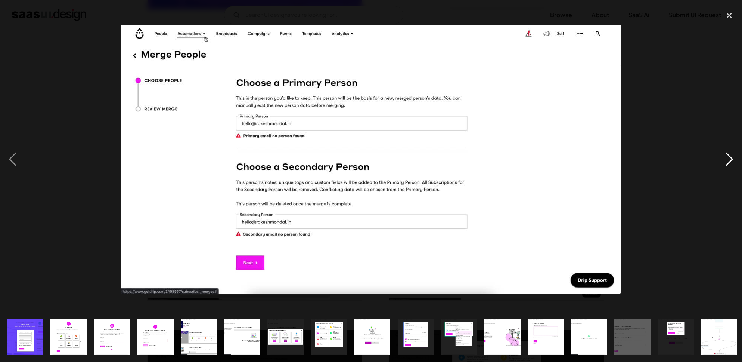
click at [718, 165] on div "next image" at bounding box center [729, 159] width 25 height 304
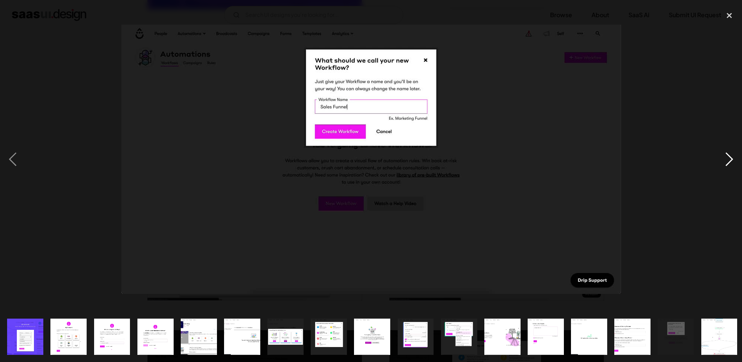
click at [718, 165] on div "next image" at bounding box center [729, 159] width 25 height 304
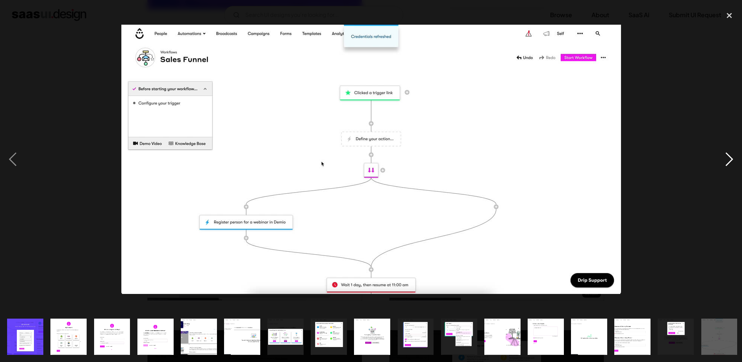
click at [718, 165] on div "next image" at bounding box center [729, 159] width 25 height 304
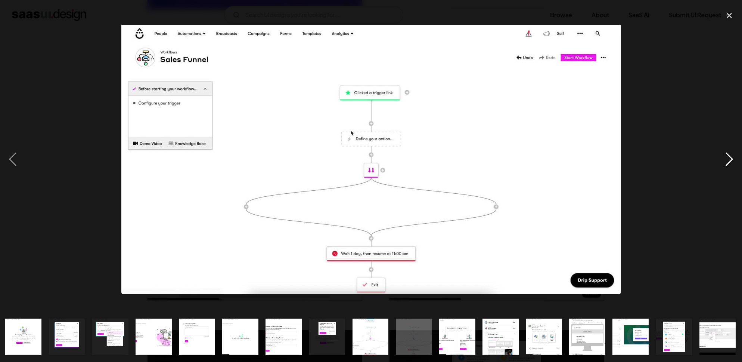
scroll to position [0, 350]
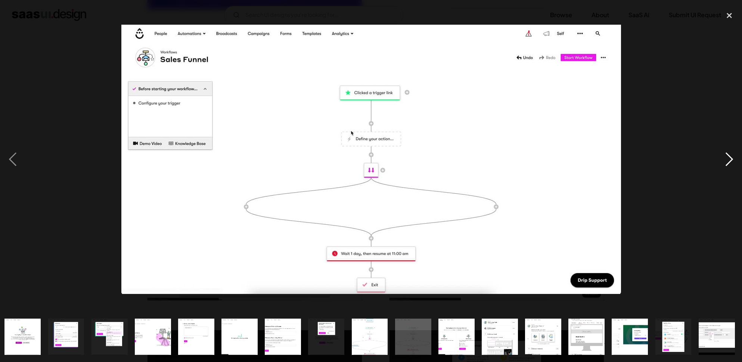
click at [718, 165] on div "next image" at bounding box center [729, 159] width 25 height 304
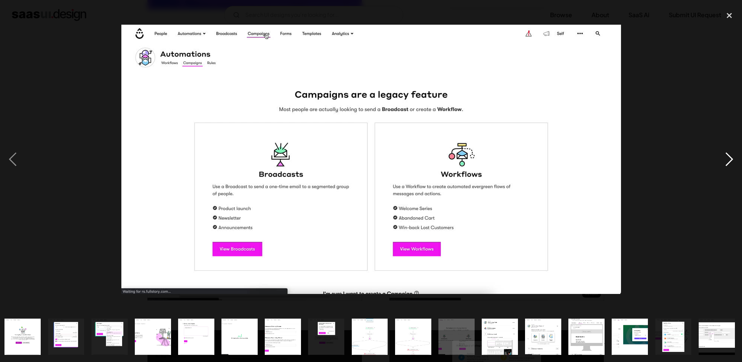
click at [718, 165] on div "next image" at bounding box center [729, 159] width 25 height 304
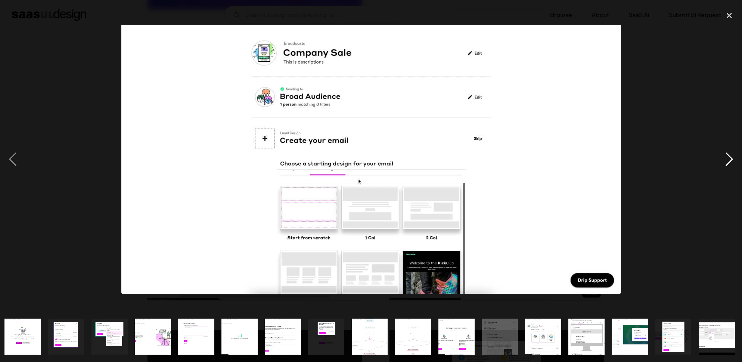
click at [718, 165] on div "next image" at bounding box center [729, 159] width 25 height 304
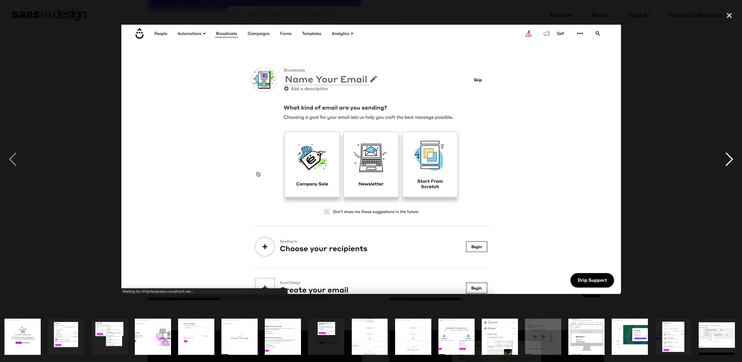
click at [718, 165] on div "next image" at bounding box center [729, 159] width 25 height 304
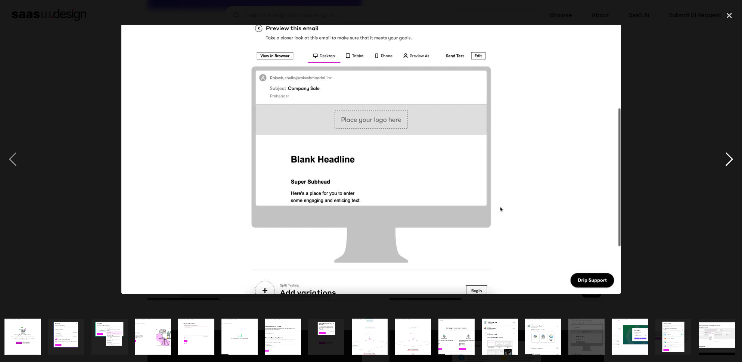
click at [718, 165] on div "next image" at bounding box center [729, 159] width 25 height 304
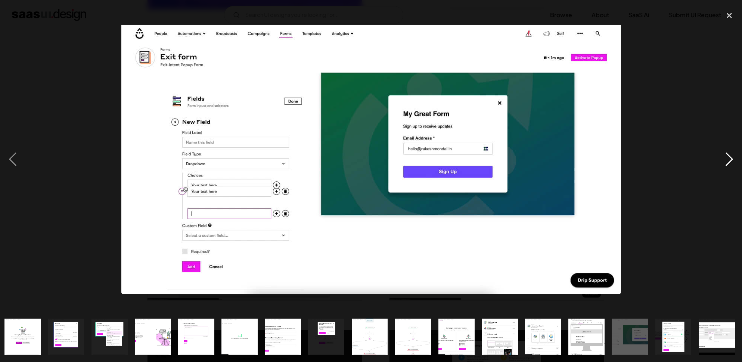
click at [718, 165] on div "next image" at bounding box center [729, 159] width 25 height 304
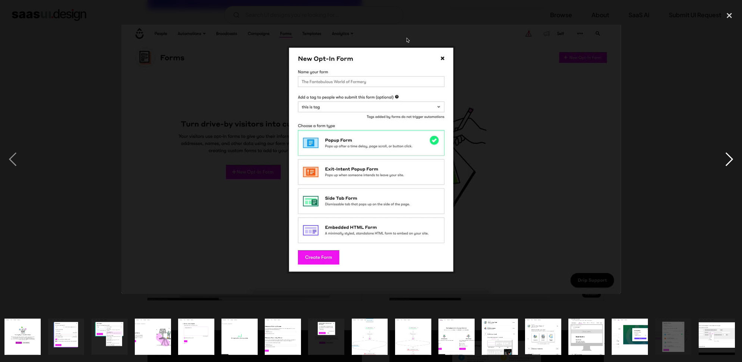
click at [718, 165] on div "next image" at bounding box center [729, 159] width 25 height 304
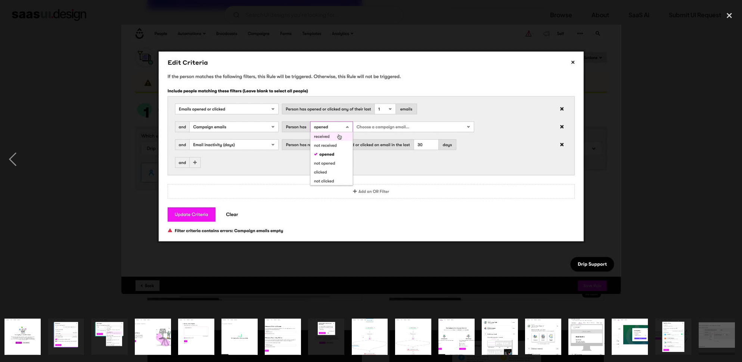
click at [718, 165] on div "next image" at bounding box center [729, 159] width 25 height 304
click at [728, 22] on div "close lightbox" at bounding box center [729, 15] width 25 height 16
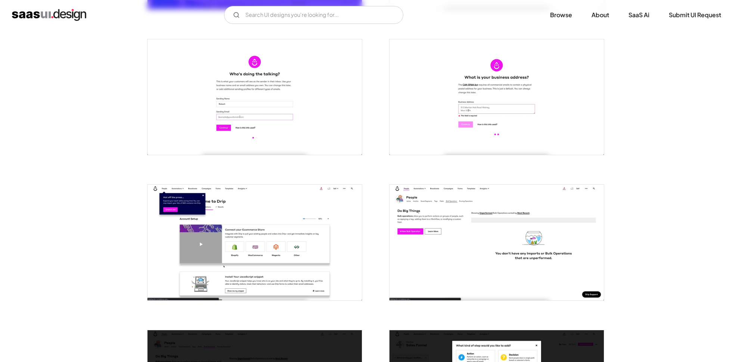
scroll to position [0, 0]
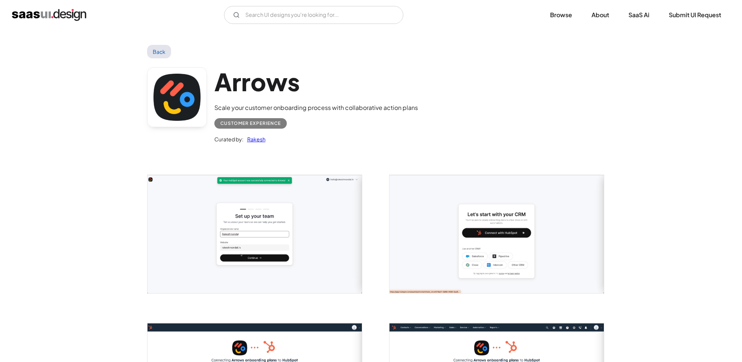
click at [242, 275] on img "open lightbox" at bounding box center [255, 234] width 214 height 118
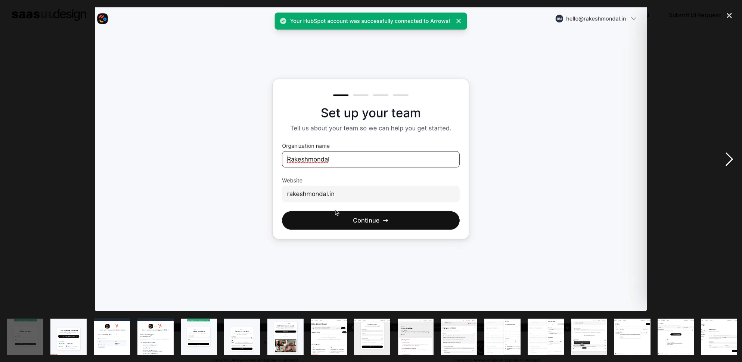
click at [733, 163] on div "next image" at bounding box center [729, 159] width 25 height 304
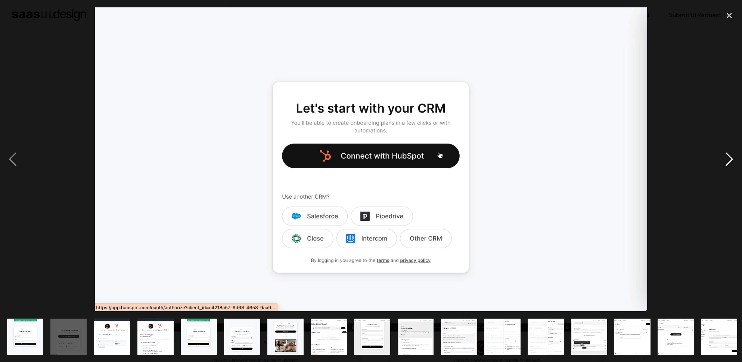
click at [733, 163] on div "next image" at bounding box center [729, 159] width 25 height 304
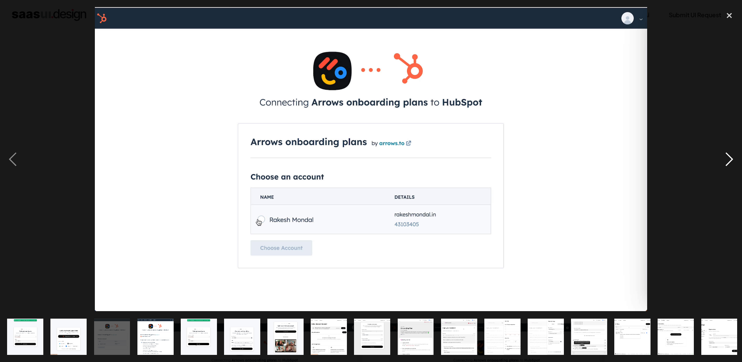
click at [733, 163] on div "next image" at bounding box center [729, 159] width 25 height 304
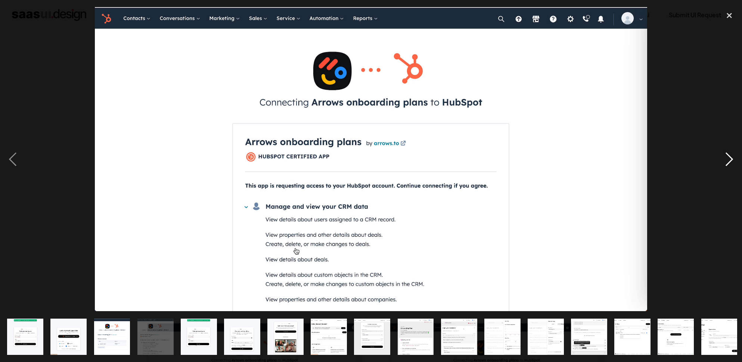
click at [733, 163] on div "next image" at bounding box center [729, 159] width 25 height 304
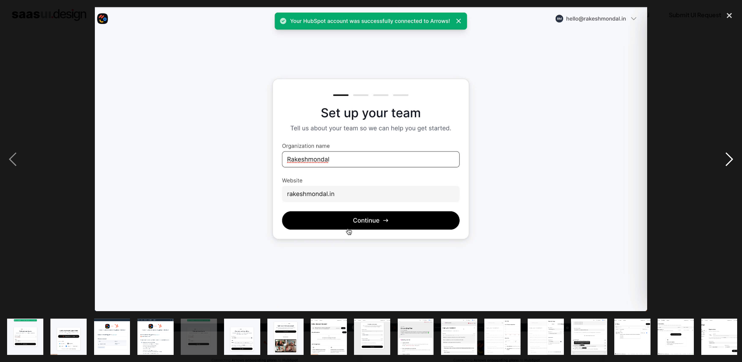
click at [733, 163] on div "next image" at bounding box center [729, 159] width 25 height 304
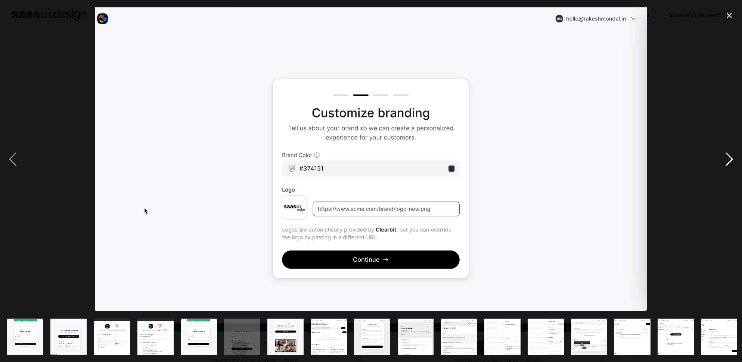
click at [733, 163] on div "next image" at bounding box center [729, 159] width 25 height 304
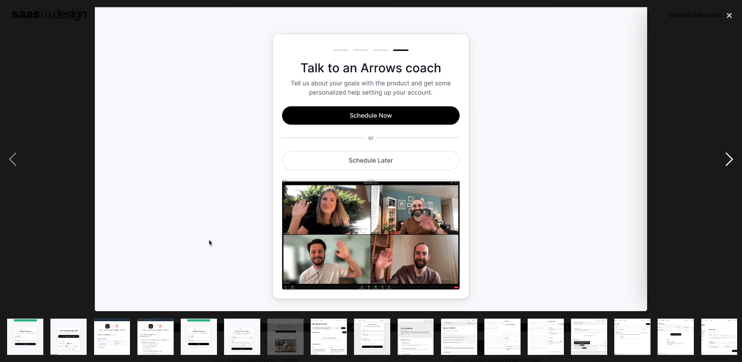
click at [733, 163] on div "next image" at bounding box center [729, 159] width 25 height 304
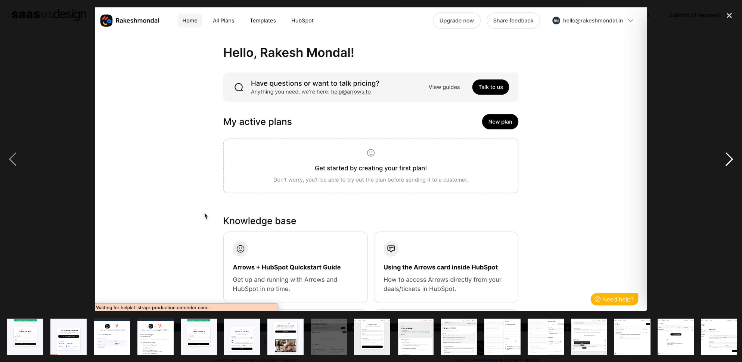
click at [733, 163] on div "next image" at bounding box center [729, 159] width 25 height 304
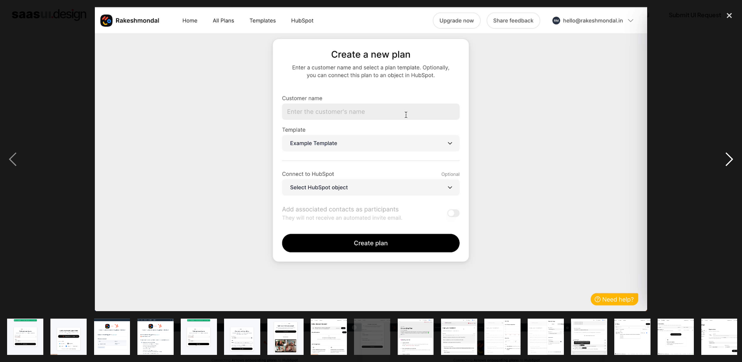
click at [733, 163] on div "next image" at bounding box center [729, 159] width 25 height 304
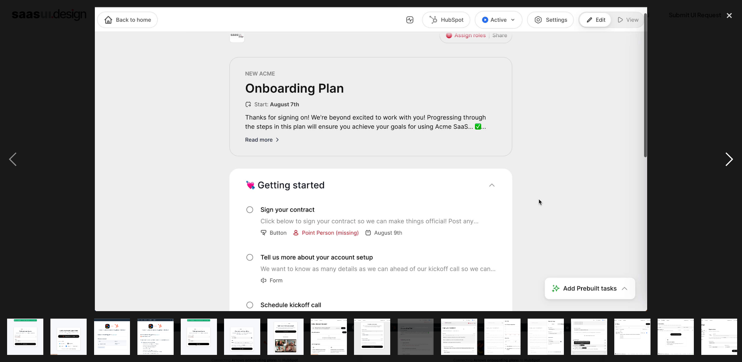
click at [733, 163] on div "next image" at bounding box center [729, 159] width 25 height 304
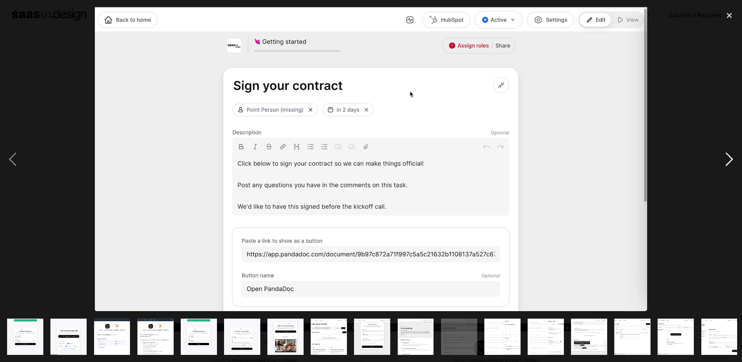
click at [733, 163] on div "next image" at bounding box center [729, 159] width 25 height 304
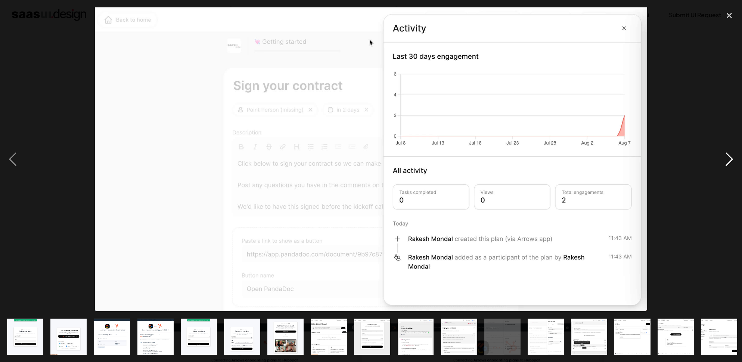
click at [733, 163] on div "next image" at bounding box center [729, 159] width 25 height 304
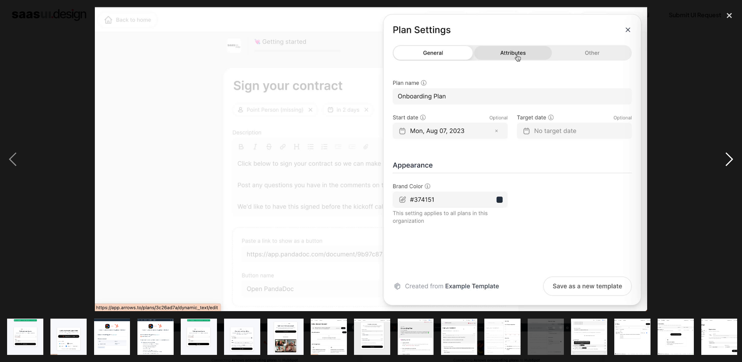
click at [733, 163] on div "next image" at bounding box center [729, 159] width 25 height 304
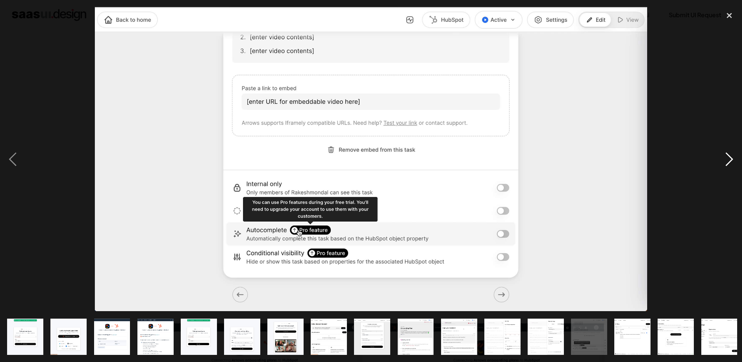
click at [733, 163] on div "next image" at bounding box center [729, 159] width 25 height 304
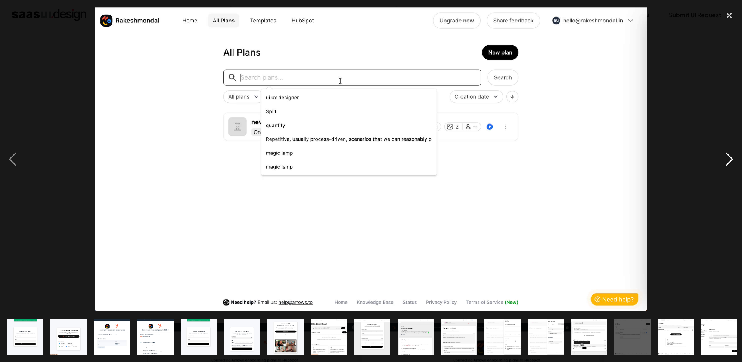
click at [733, 163] on div "next image" at bounding box center [729, 159] width 25 height 304
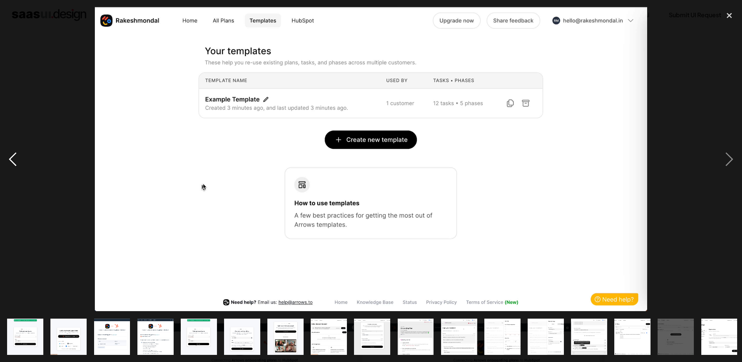
click at [19, 167] on div "previous image" at bounding box center [12, 159] width 25 height 304
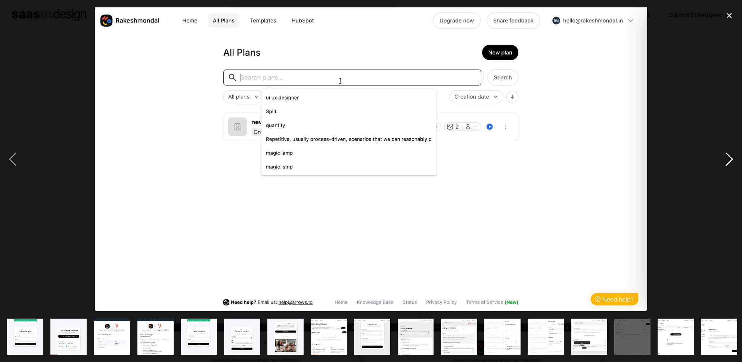
click at [722, 169] on div "next image" at bounding box center [729, 159] width 25 height 304
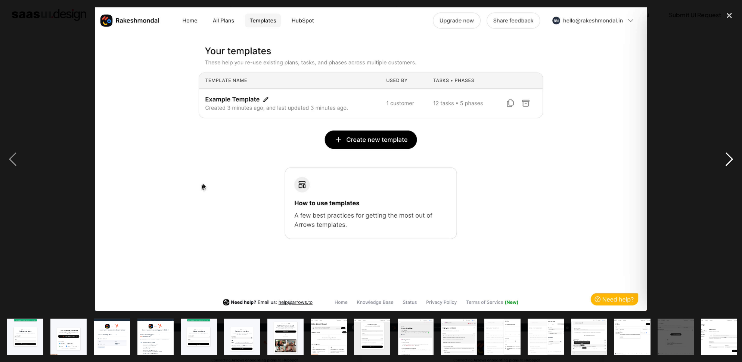
click at [733, 165] on div "next image" at bounding box center [729, 159] width 25 height 304
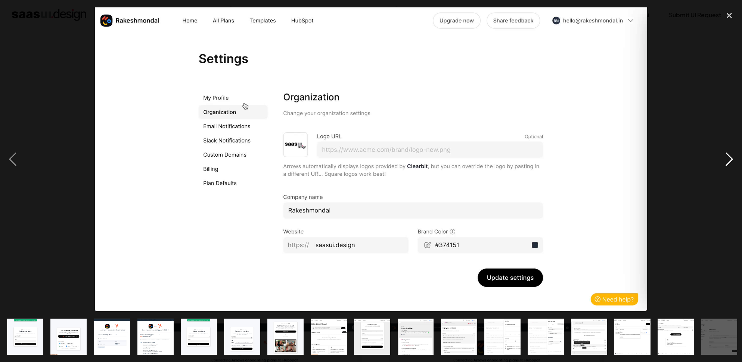
click at [733, 165] on div "next image" at bounding box center [729, 159] width 25 height 304
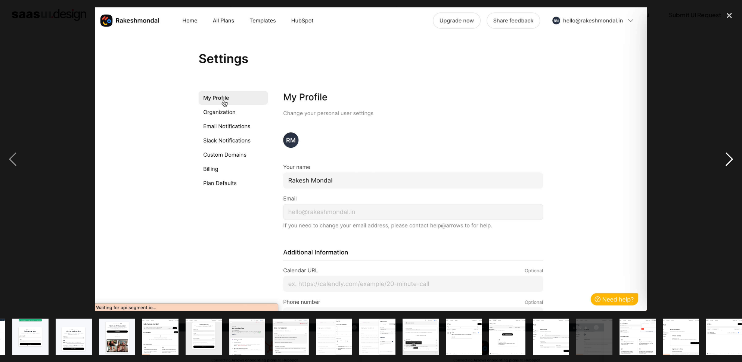
scroll to position [0, 176]
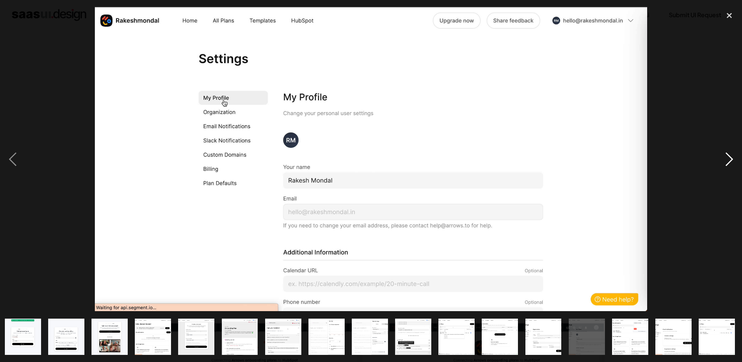
click at [733, 165] on div "next image" at bounding box center [729, 159] width 25 height 304
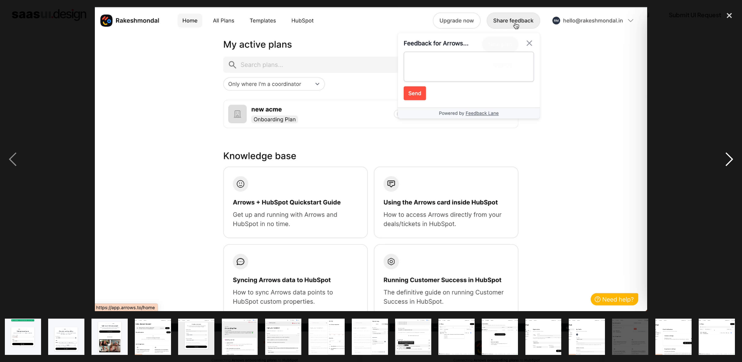
click at [733, 165] on div "next image" at bounding box center [729, 159] width 25 height 304
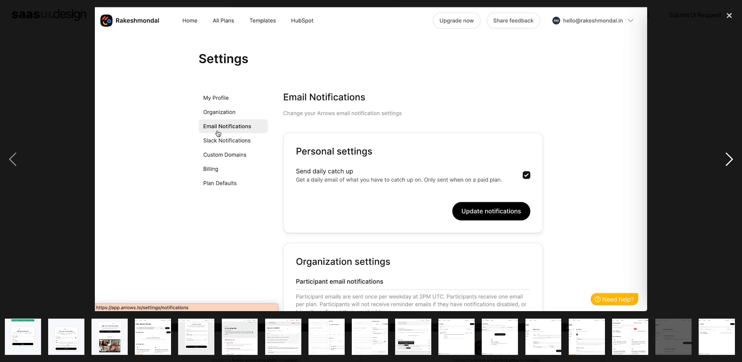
click at [733, 165] on div "next image" at bounding box center [729, 159] width 25 height 304
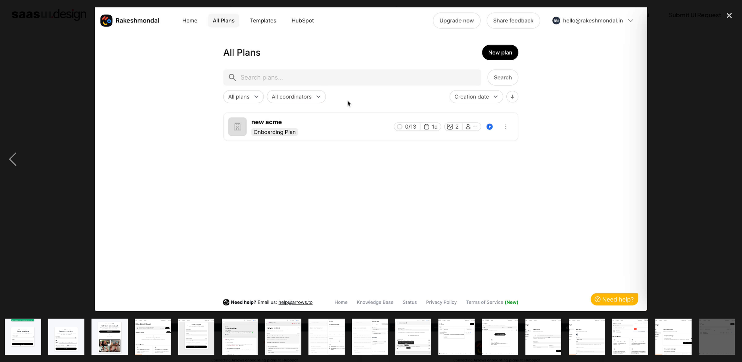
click at [733, 165] on div "next image" at bounding box center [729, 159] width 25 height 304
click at [728, 20] on div "close lightbox" at bounding box center [729, 15] width 25 height 16
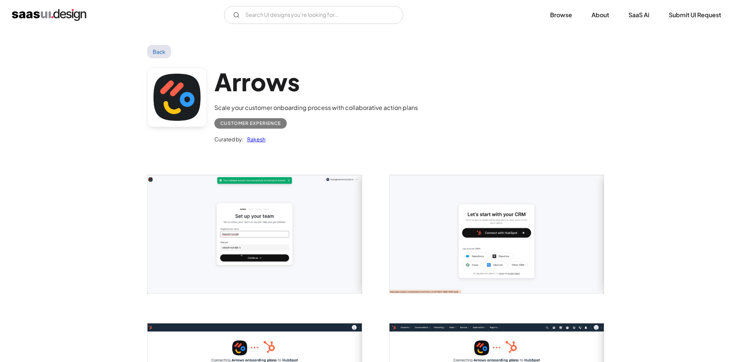
scroll to position [0, 0]
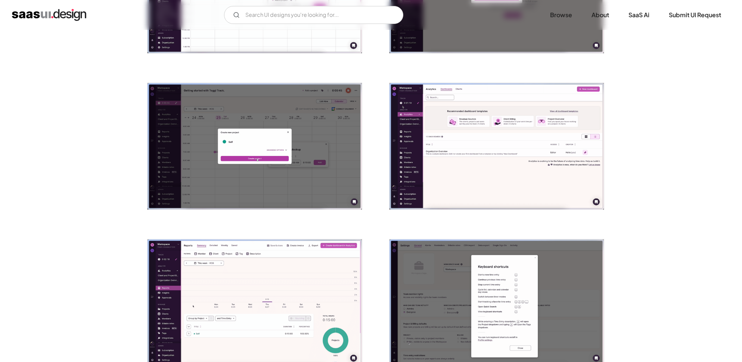
scroll to position [1030, 0]
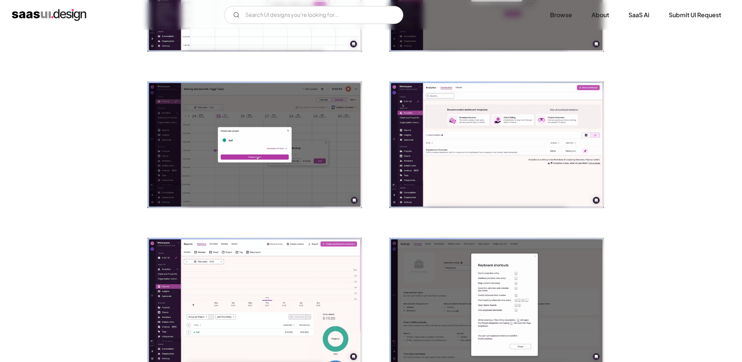
click at [478, 182] on img "open lightbox" at bounding box center [497, 144] width 214 height 126
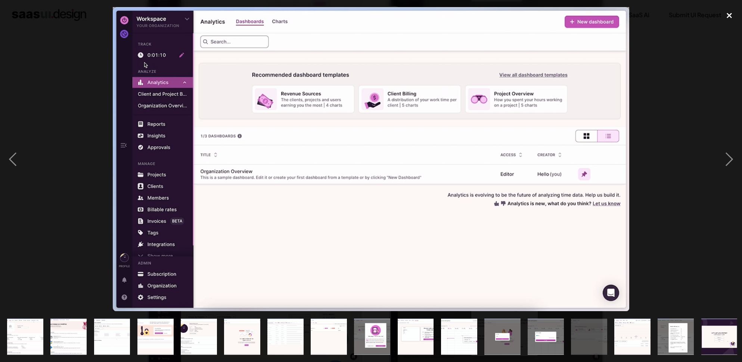
click at [733, 13] on div "close lightbox" at bounding box center [729, 15] width 25 height 16
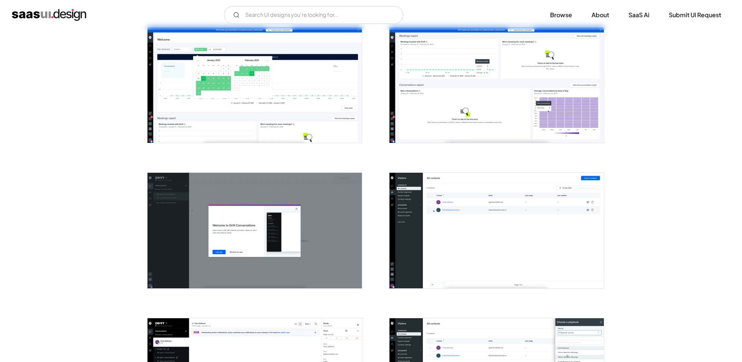
scroll to position [389, 0]
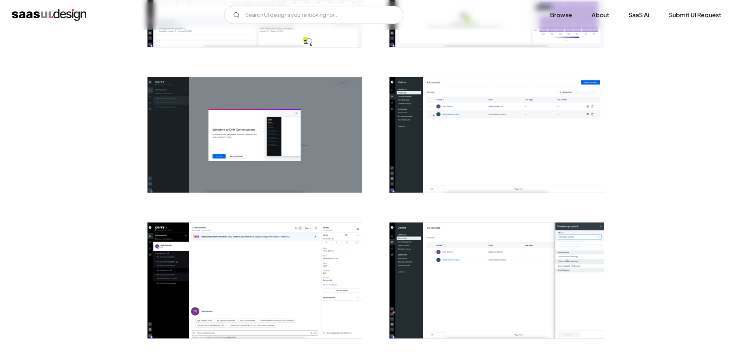
click at [493, 148] on img "open lightbox" at bounding box center [497, 134] width 214 height 115
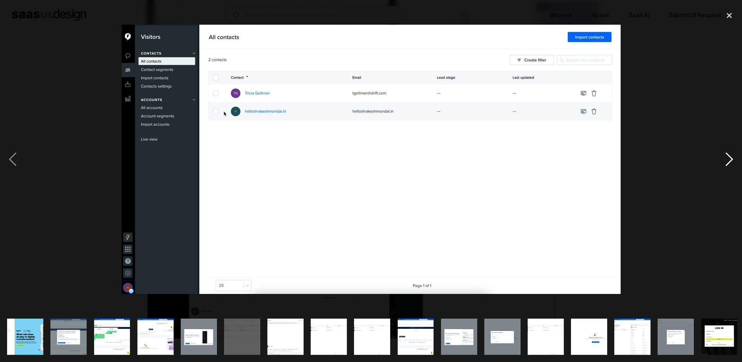
click at [723, 156] on div "next image" at bounding box center [729, 159] width 25 height 304
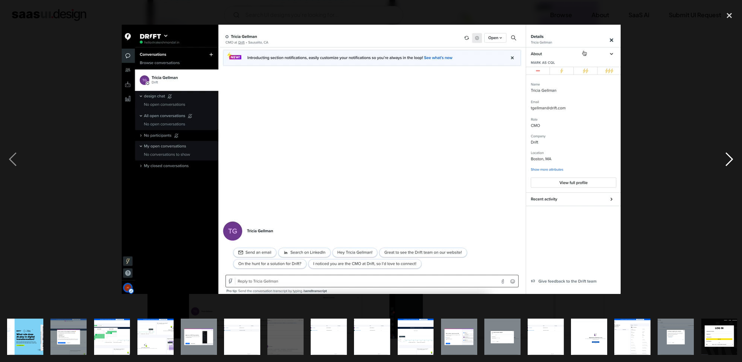
click at [723, 156] on div "next image" at bounding box center [729, 159] width 25 height 304
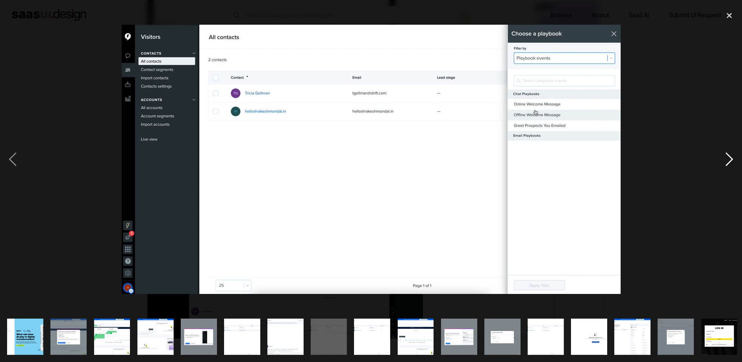
click at [723, 156] on div "next image" at bounding box center [729, 159] width 25 height 304
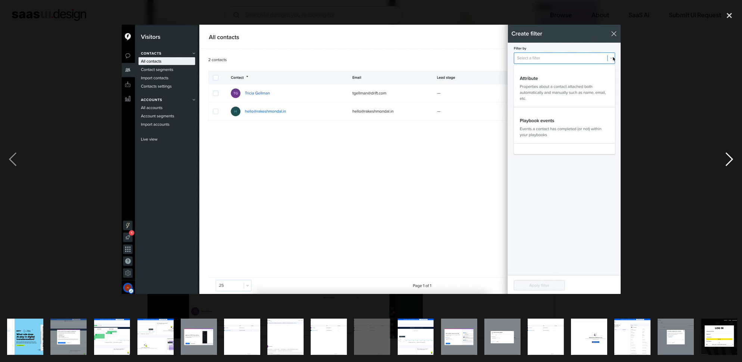
click at [723, 156] on div "next image" at bounding box center [729, 159] width 25 height 304
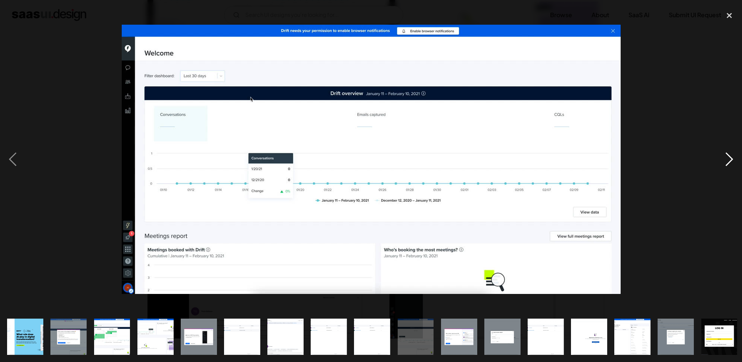
click at [723, 156] on div "next image" at bounding box center [729, 159] width 25 height 304
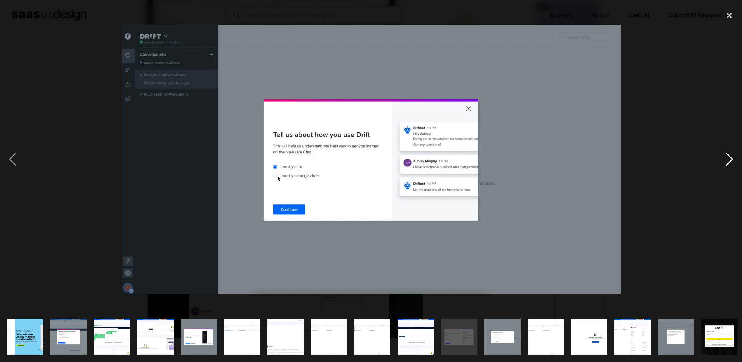
click at [723, 156] on div "next image" at bounding box center [729, 159] width 25 height 304
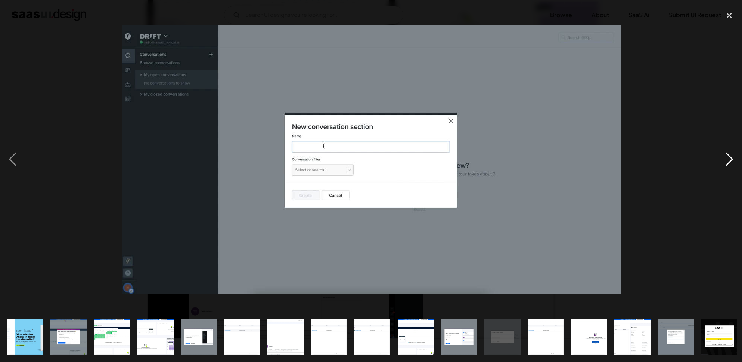
click at [723, 156] on div "next image" at bounding box center [729, 159] width 25 height 304
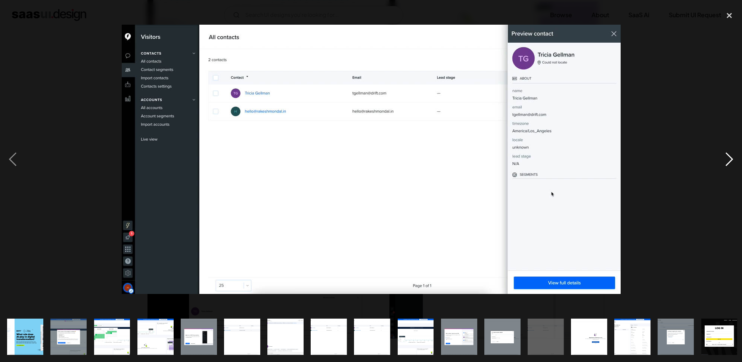
click at [723, 156] on div "next image" at bounding box center [729, 159] width 25 height 304
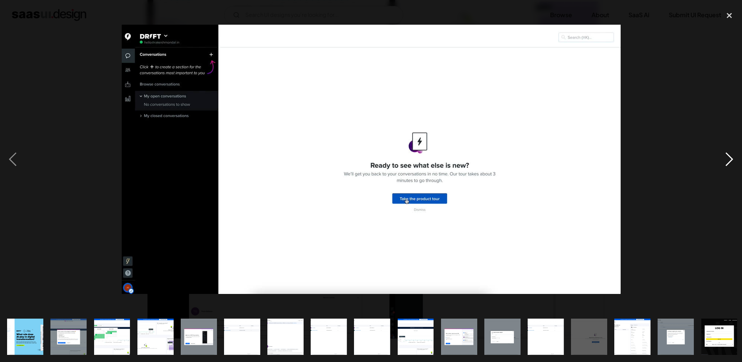
click at [723, 156] on div "next image" at bounding box center [729, 159] width 25 height 304
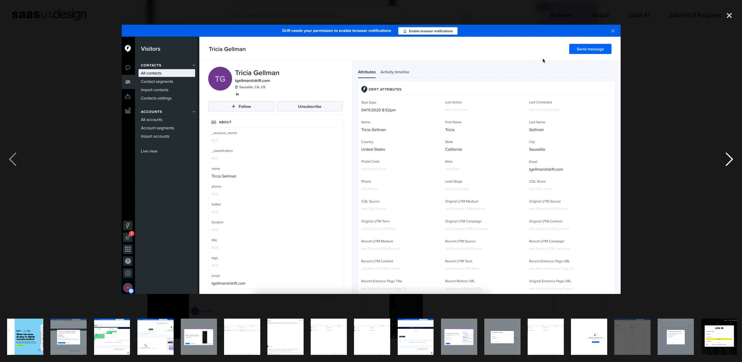
click at [723, 156] on div "next image" at bounding box center [729, 159] width 25 height 304
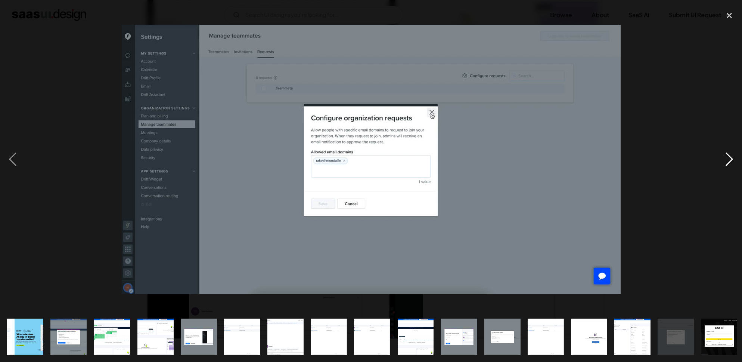
click at [723, 156] on div "next image" at bounding box center [729, 159] width 25 height 304
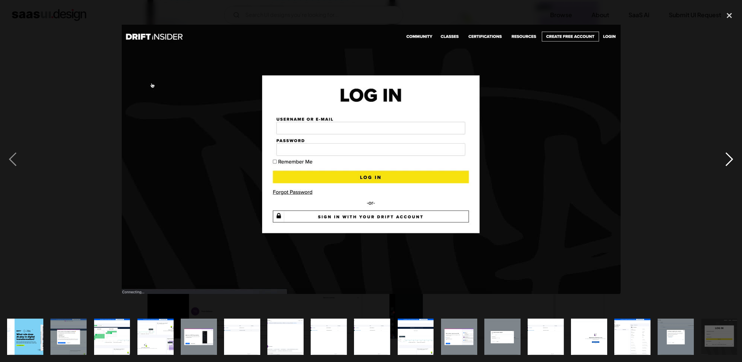
click at [723, 156] on div "next image" at bounding box center [729, 159] width 25 height 304
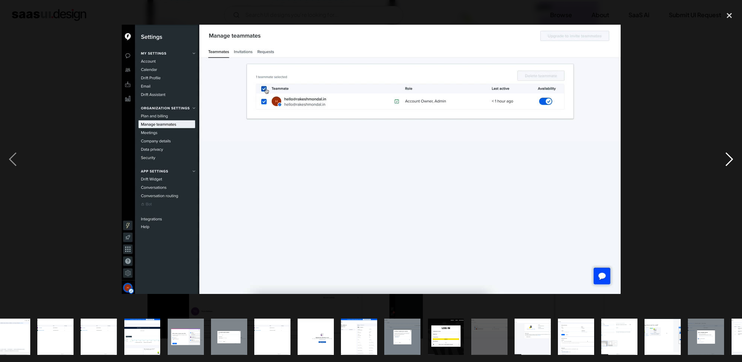
click at [723, 156] on div "next image" at bounding box center [729, 159] width 25 height 304
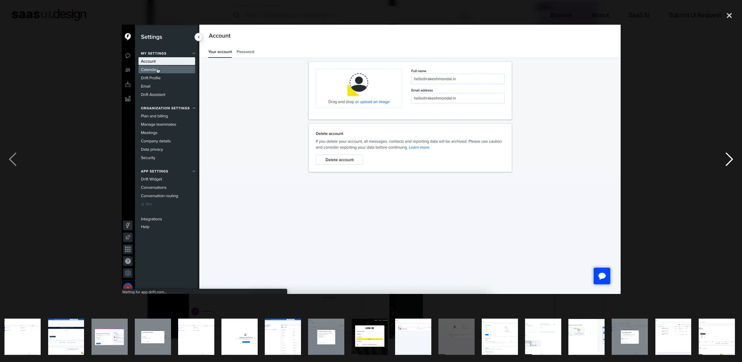
scroll to position [0, 350]
click at [723, 156] on div "next image" at bounding box center [729, 159] width 25 height 304
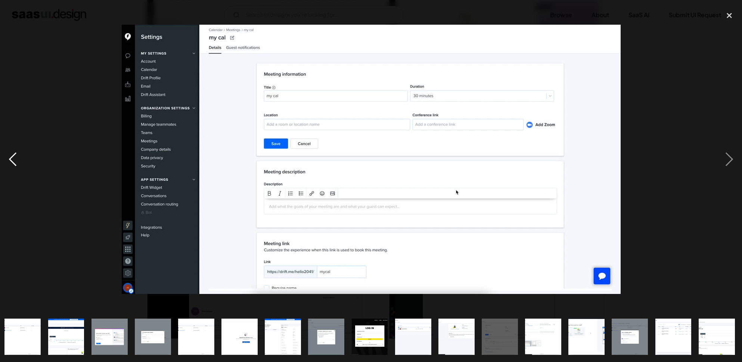
click at [10, 154] on div "previous image" at bounding box center [12, 159] width 25 height 304
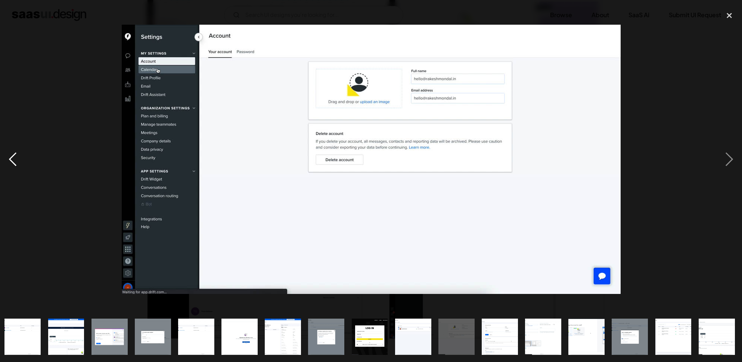
click at [10, 154] on div "previous image" at bounding box center [12, 159] width 25 height 304
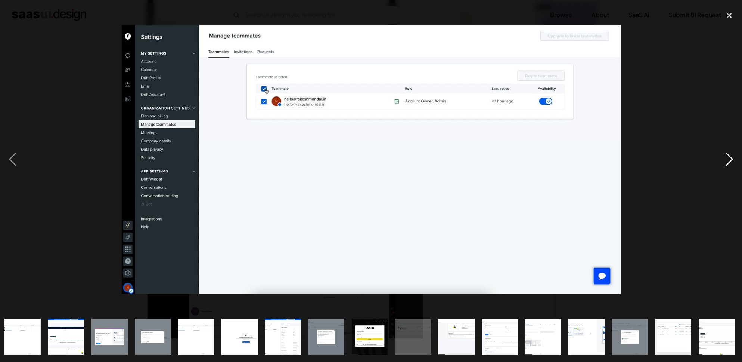
click at [727, 171] on div "next image" at bounding box center [729, 159] width 25 height 304
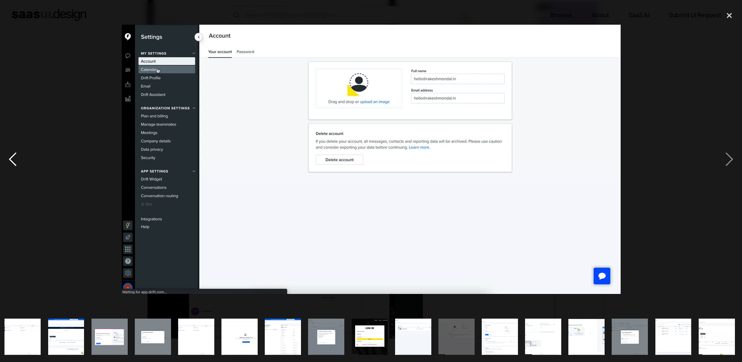
click at [16, 159] on div "previous image" at bounding box center [12, 159] width 25 height 304
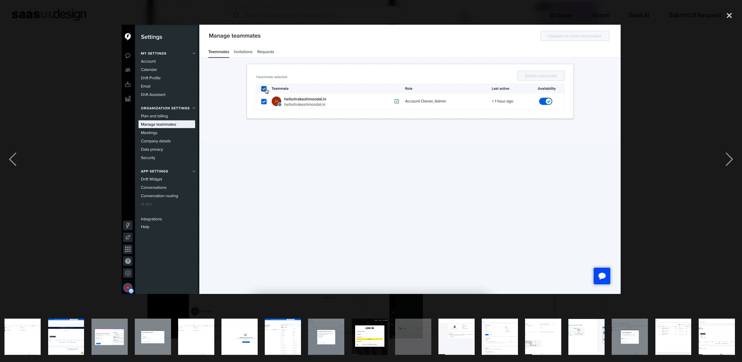
click at [712, 171] on div at bounding box center [371, 159] width 742 height 304
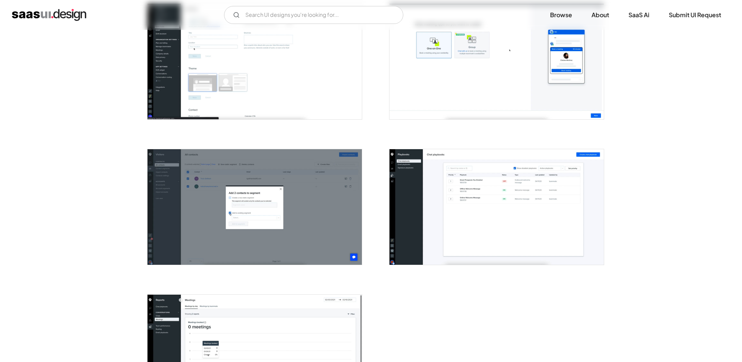
scroll to position [1626, 0]
click at [458, 199] on img "open lightbox" at bounding box center [497, 206] width 214 height 115
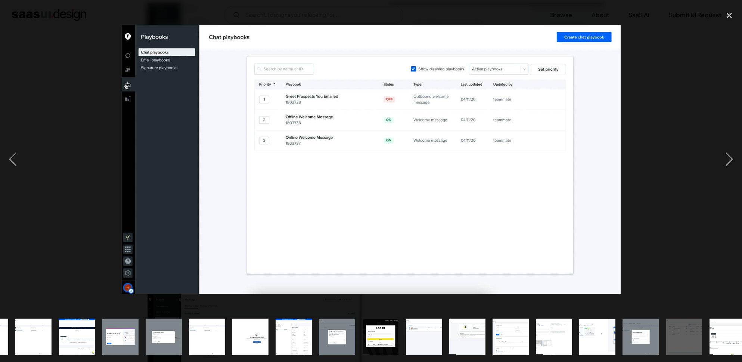
scroll to position [0, 350]
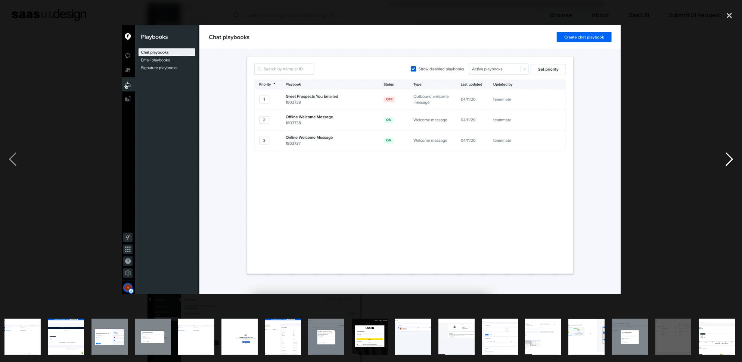
click at [729, 163] on div "next image" at bounding box center [729, 159] width 25 height 304
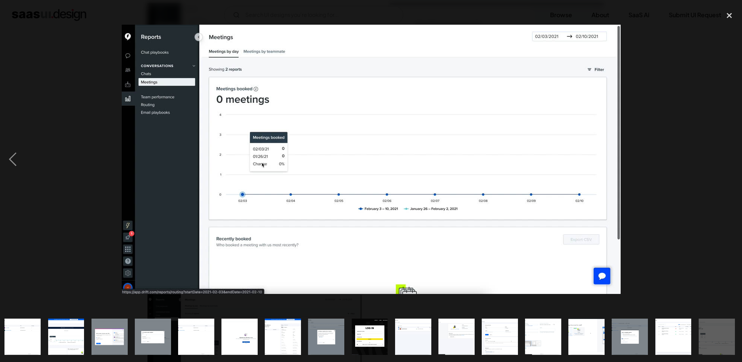
click at [729, 163] on div "next image" at bounding box center [729, 159] width 25 height 304
click at [731, 16] on div "close lightbox" at bounding box center [729, 15] width 25 height 16
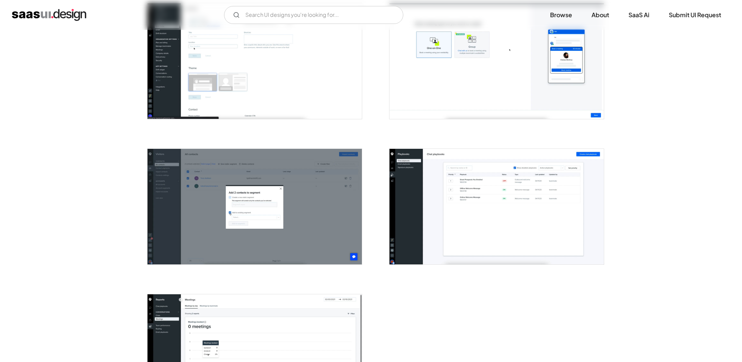
scroll to position [0, 0]
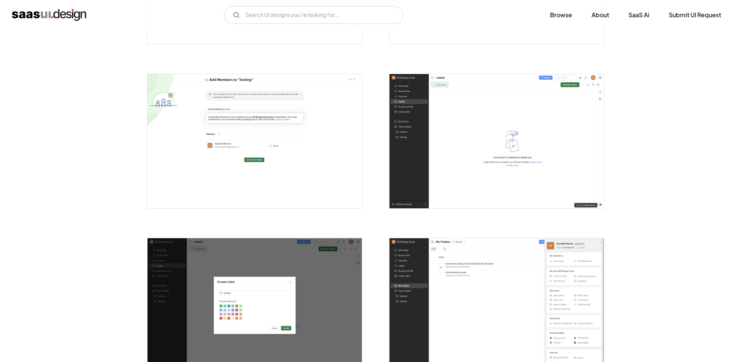
scroll to position [1532, 0]
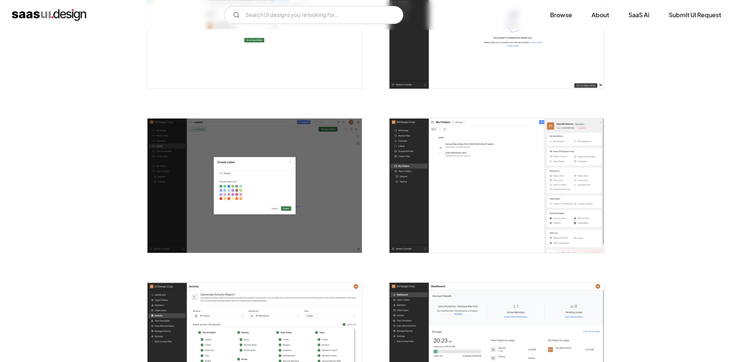
click at [455, 205] on img "open lightbox" at bounding box center [497, 185] width 214 height 134
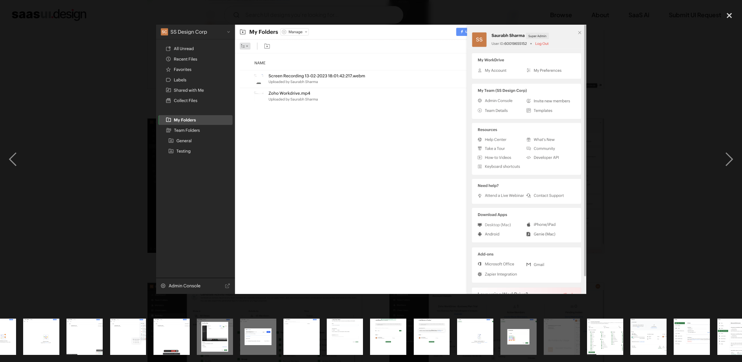
scroll to position [0, 350]
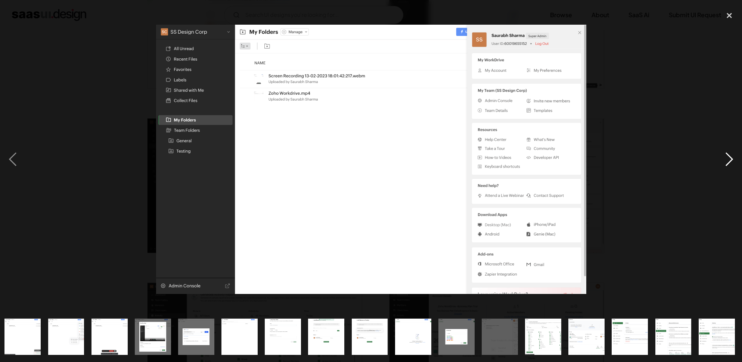
click at [728, 170] on div "next image" at bounding box center [729, 159] width 25 height 304
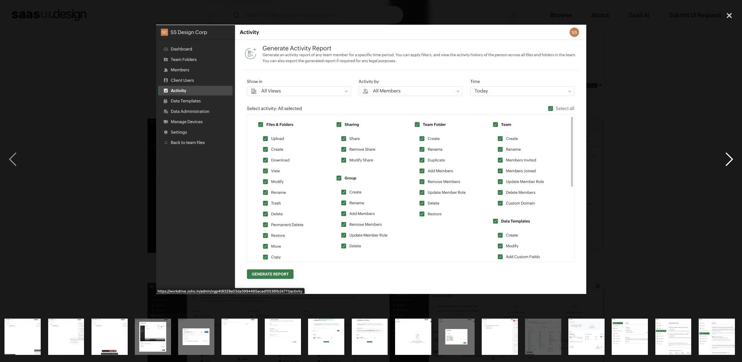
click at [728, 170] on div "next image" at bounding box center [729, 159] width 25 height 304
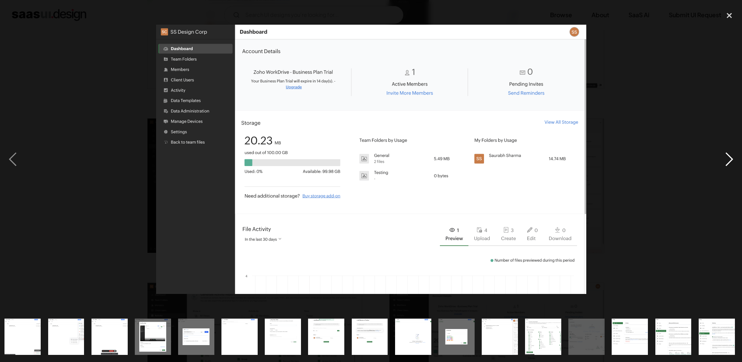
click at [728, 170] on div "next image" at bounding box center [729, 159] width 25 height 304
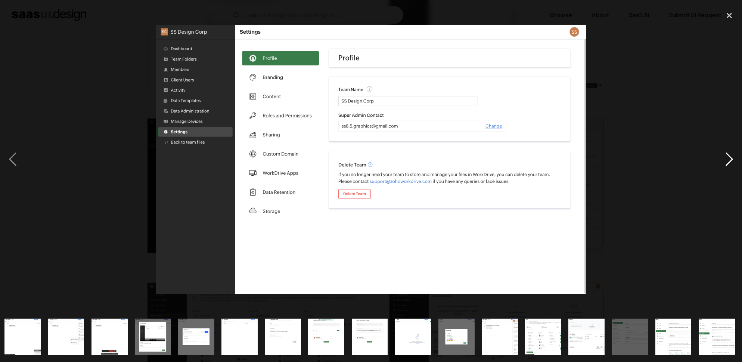
click at [728, 170] on div "next image" at bounding box center [729, 159] width 25 height 304
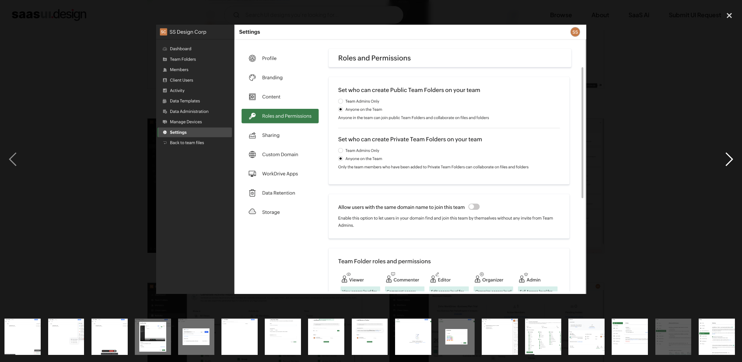
click at [728, 170] on div "next image" at bounding box center [729, 159] width 25 height 304
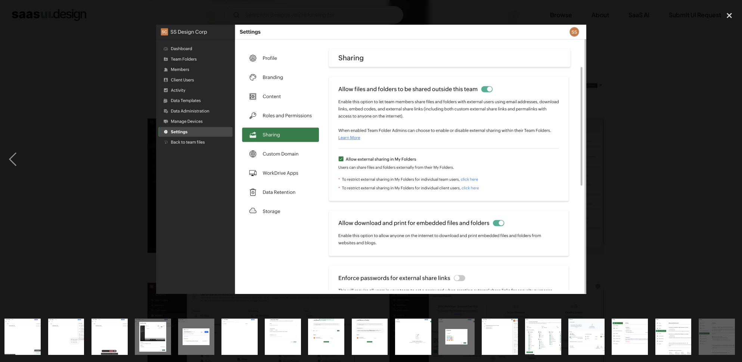
click at [728, 170] on div "next image" at bounding box center [729, 159] width 25 height 304
click at [736, 18] on div "close lightbox" at bounding box center [729, 15] width 25 height 16
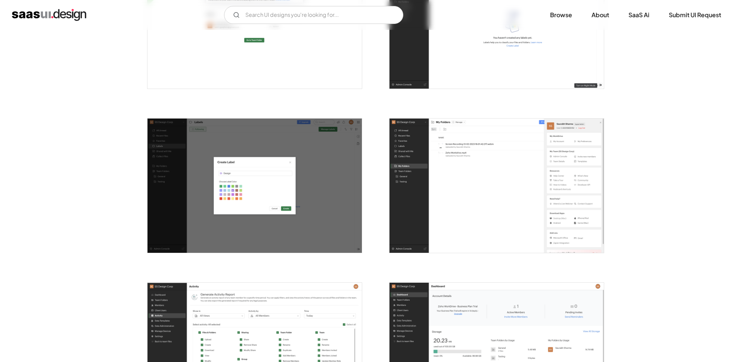
scroll to position [0, 0]
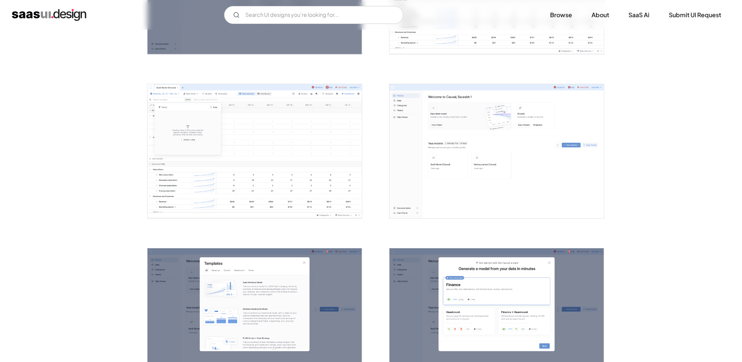
scroll to position [455, 0]
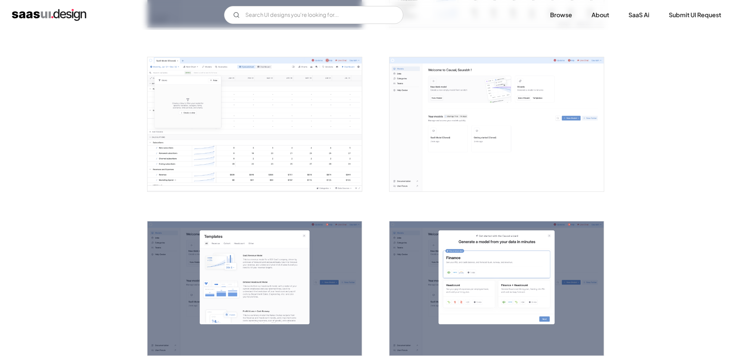
click at [312, 163] on img "open lightbox" at bounding box center [255, 124] width 214 height 134
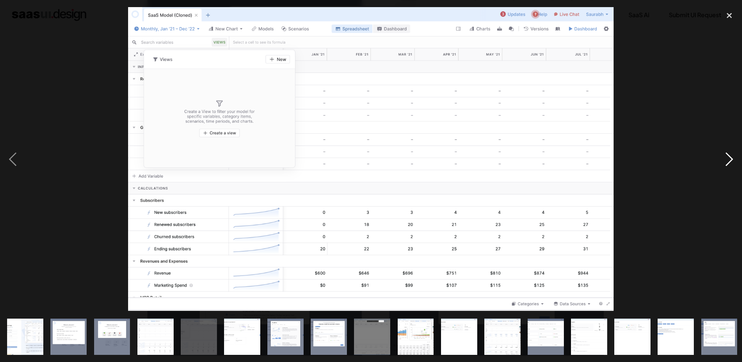
click at [725, 168] on div "next image" at bounding box center [729, 159] width 25 height 304
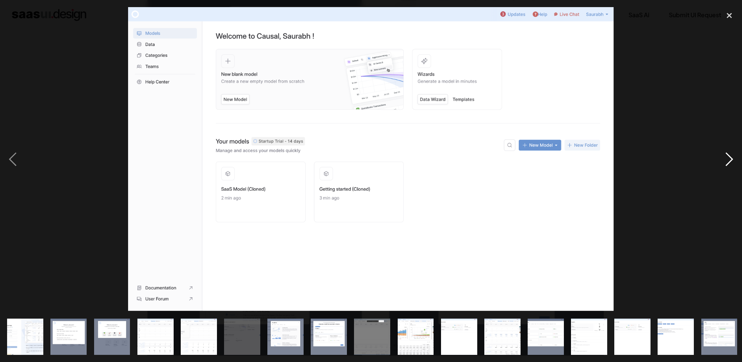
click at [725, 168] on div "next image" at bounding box center [729, 159] width 25 height 304
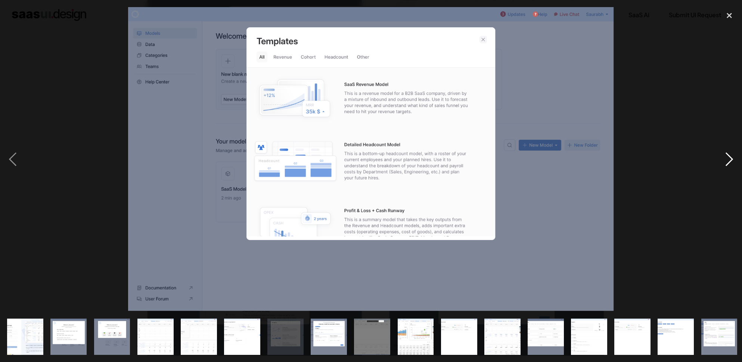
click at [725, 168] on div "next image" at bounding box center [729, 159] width 25 height 304
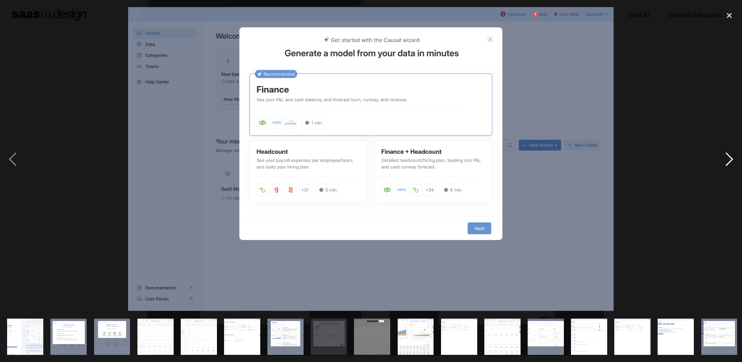
click at [725, 168] on div "next image" at bounding box center [729, 159] width 25 height 304
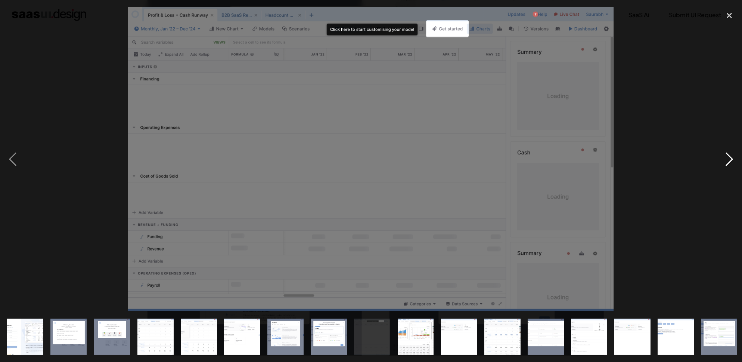
click at [725, 168] on div "next image" at bounding box center [729, 159] width 25 height 304
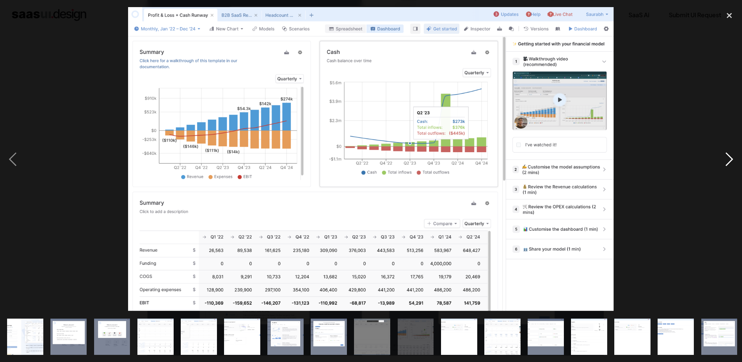
click at [725, 168] on div "next image" at bounding box center [729, 159] width 25 height 304
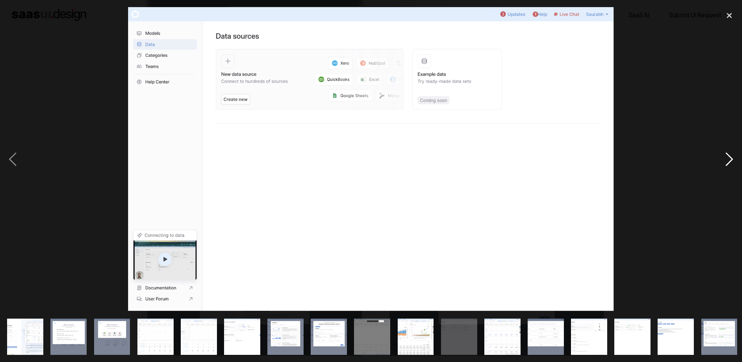
click at [725, 168] on div "next image" at bounding box center [729, 159] width 25 height 304
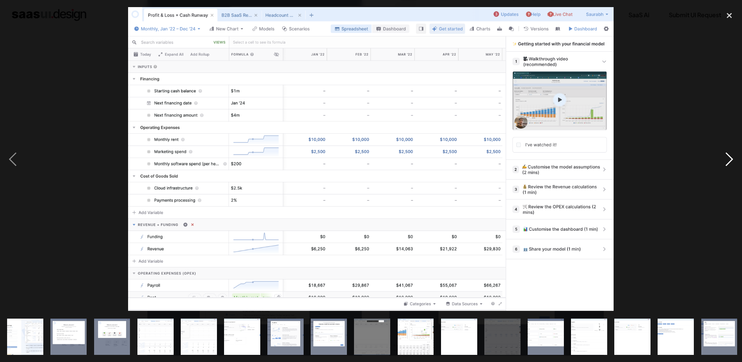
click at [725, 168] on div "next image" at bounding box center [729, 159] width 25 height 304
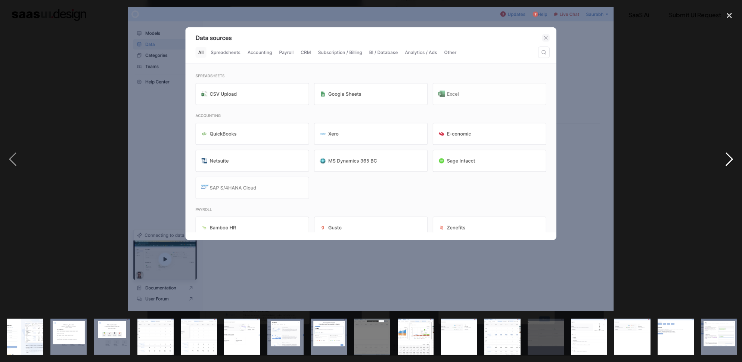
click at [725, 168] on div "next image" at bounding box center [729, 159] width 25 height 304
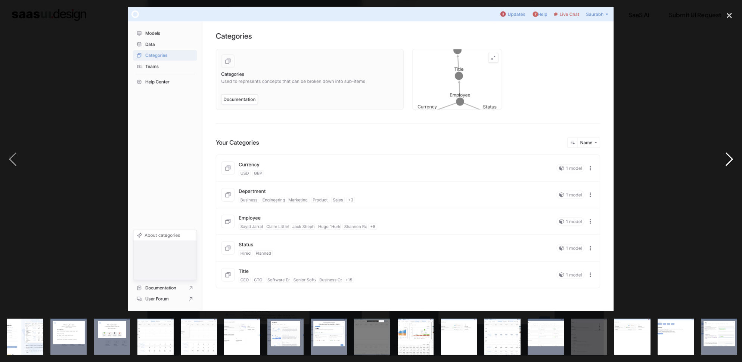
click at [725, 168] on div "next image" at bounding box center [729, 159] width 25 height 304
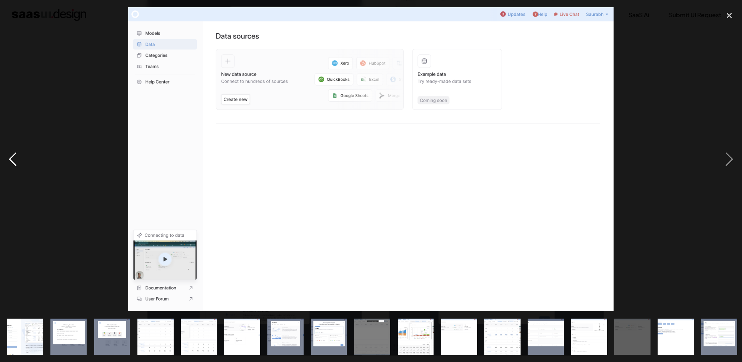
click at [12, 151] on div "previous image" at bounding box center [12, 159] width 25 height 304
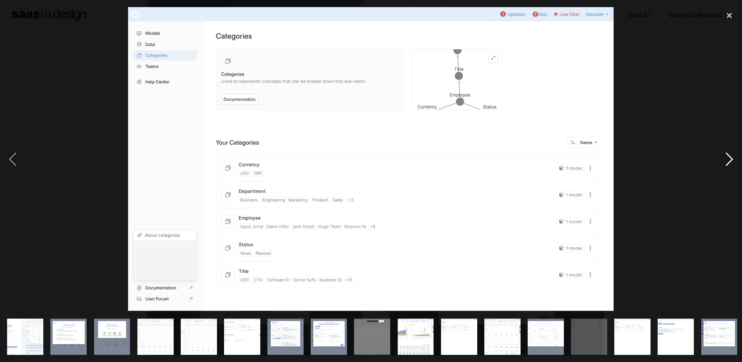
click at [735, 162] on div "next image" at bounding box center [729, 159] width 25 height 304
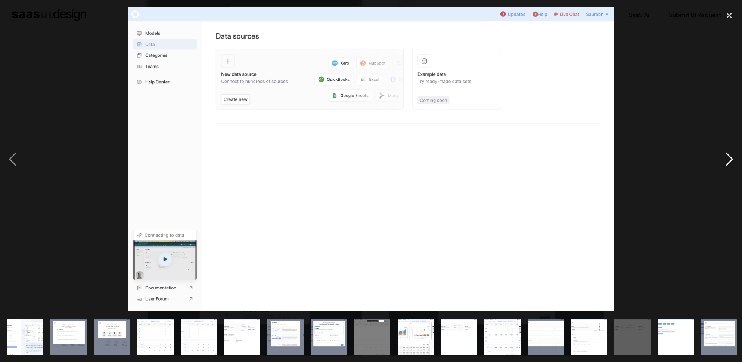
click at [735, 162] on div "next image" at bounding box center [729, 159] width 25 height 304
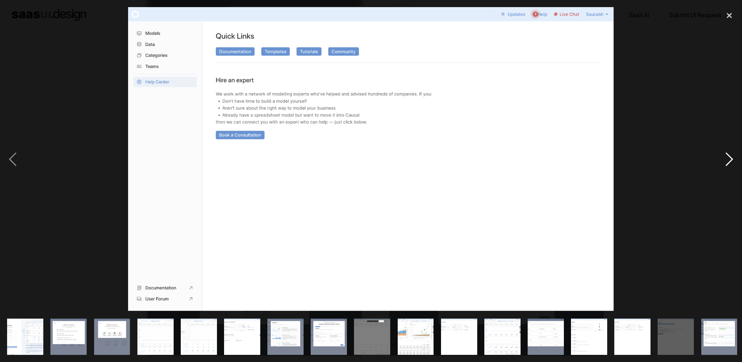
click at [735, 162] on div "next image" at bounding box center [729, 159] width 25 height 304
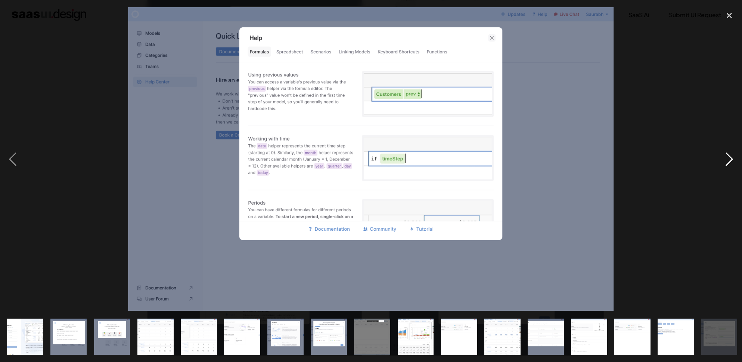
click at [733, 160] on div "next image" at bounding box center [729, 159] width 25 height 304
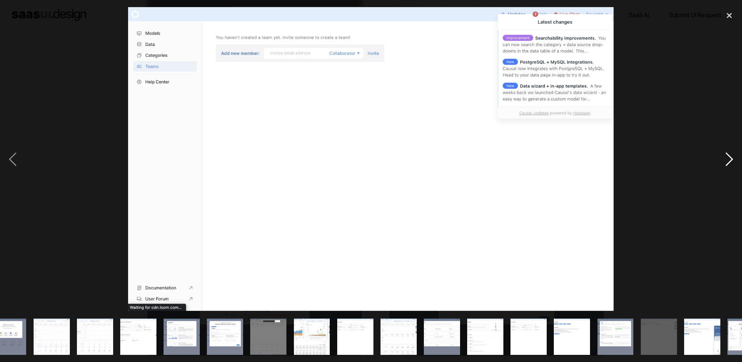
scroll to position [0, 133]
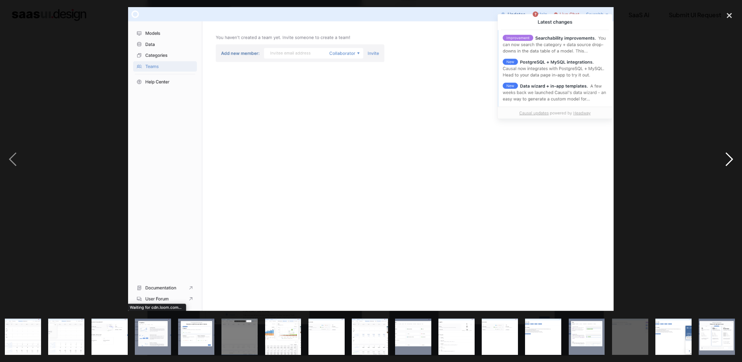
click at [733, 160] on div "next image" at bounding box center [729, 159] width 25 height 304
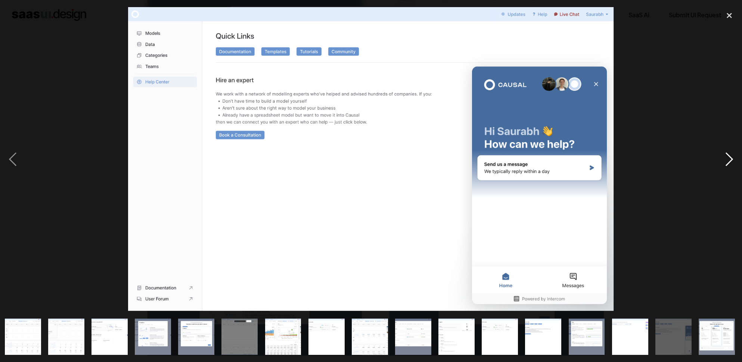
click at [733, 160] on div "next image" at bounding box center [729, 159] width 25 height 304
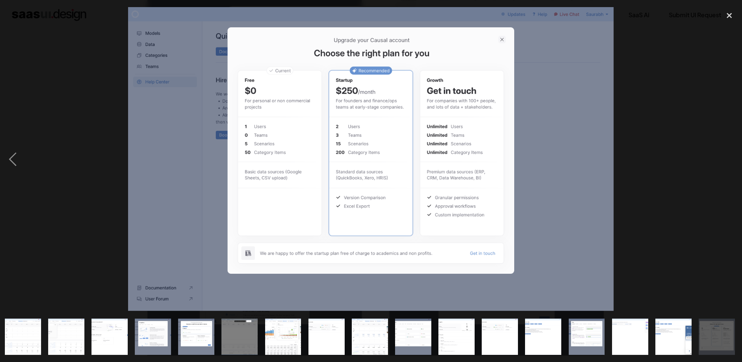
click at [733, 160] on div "next image" at bounding box center [729, 159] width 25 height 304
click at [724, 18] on div "close lightbox" at bounding box center [729, 15] width 25 height 16
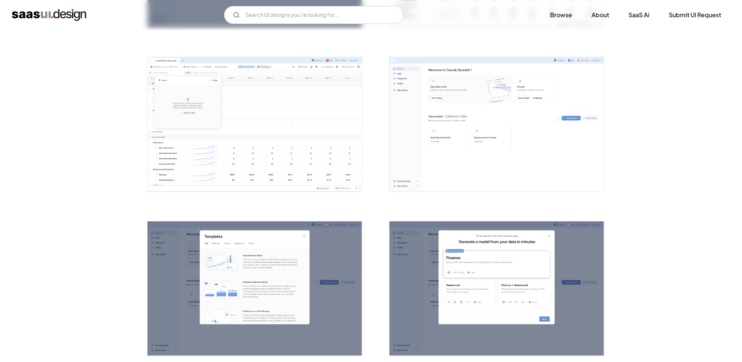
scroll to position [0, 0]
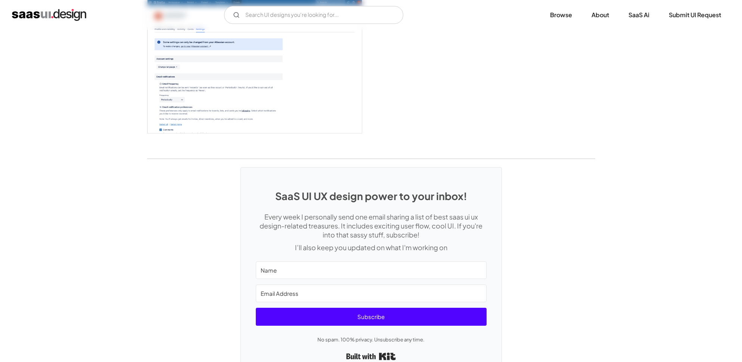
scroll to position [2021, 0]
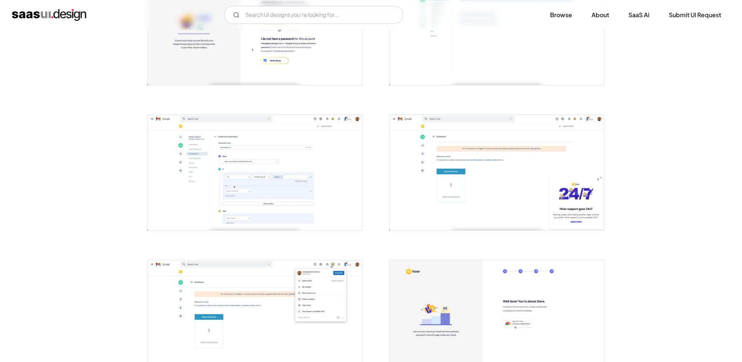
scroll to position [351, 0]
click at [287, 173] on img "open lightbox" at bounding box center [255, 171] width 214 height 115
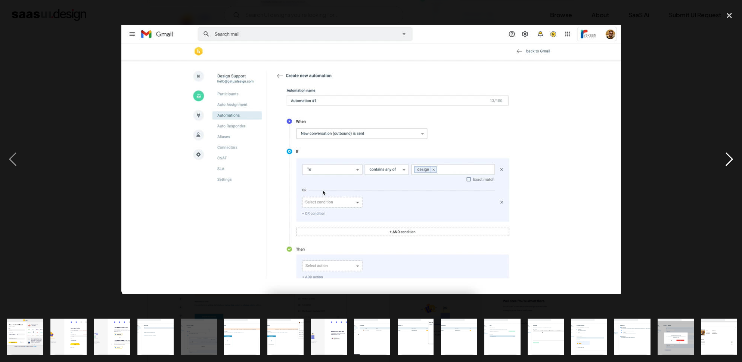
click at [729, 166] on div "next image" at bounding box center [729, 159] width 25 height 304
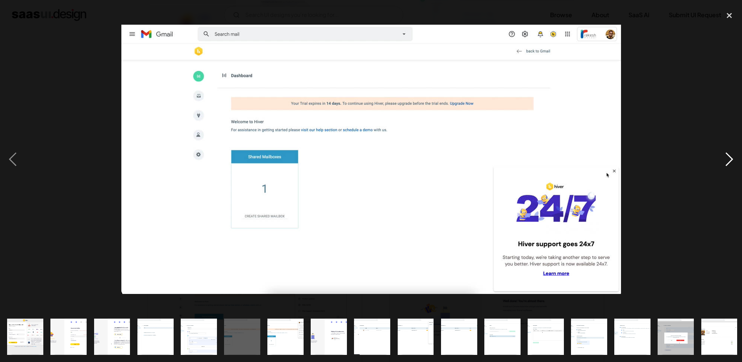
click at [729, 166] on div "next image" at bounding box center [729, 159] width 25 height 304
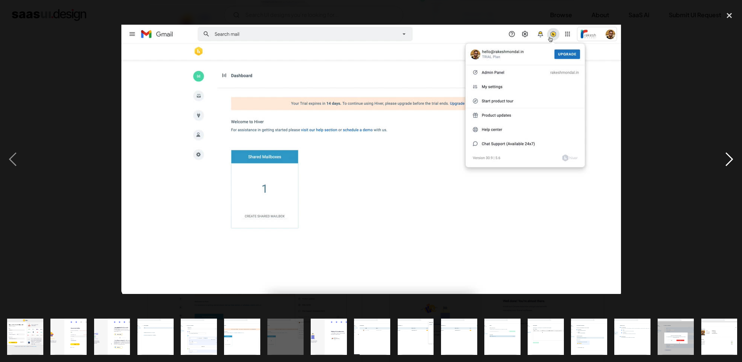
click at [729, 166] on div "next image" at bounding box center [729, 159] width 25 height 304
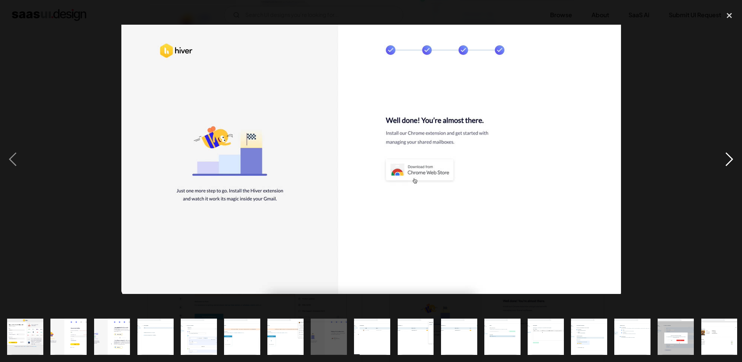
click at [729, 166] on div "next image" at bounding box center [729, 159] width 25 height 304
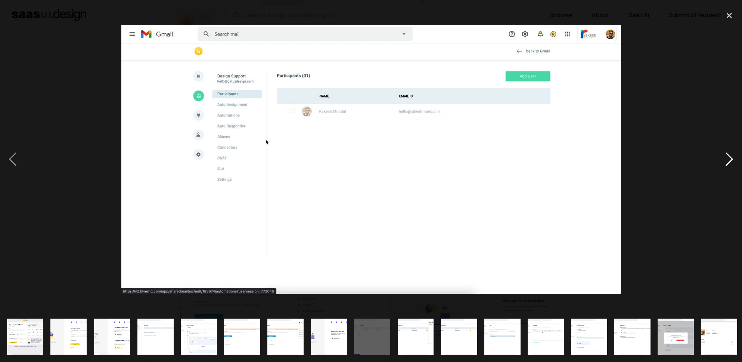
click at [729, 166] on div "next image" at bounding box center [729, 159] width 25 height 304
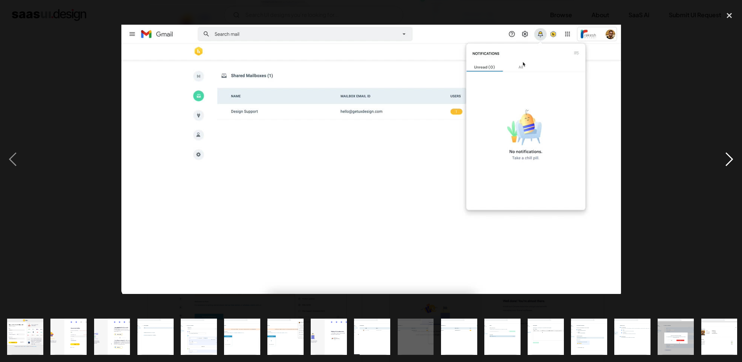
click at [729, 166] on div "next image" at bounding box center [729, 159] width 25 height 304
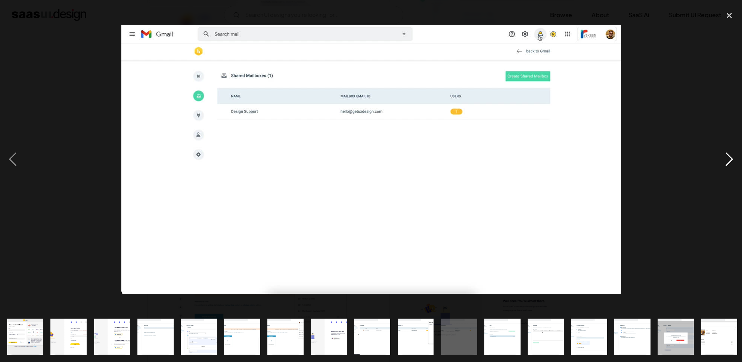
click at [729, 166] on div "next image" at bounding box center [729, 159] width 25 height 304
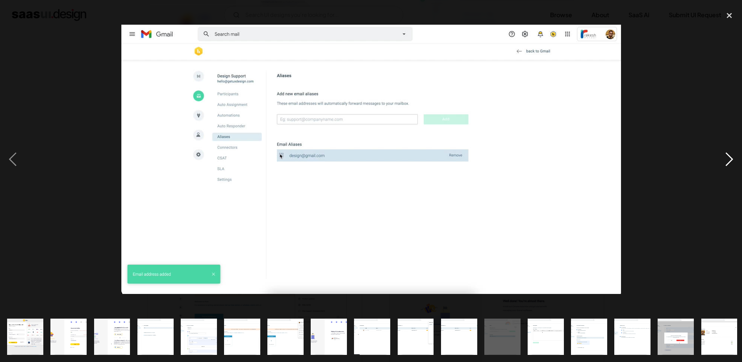
click at [729, 166] on div "next image" at bounding box center [729, 159] width 25 height 304
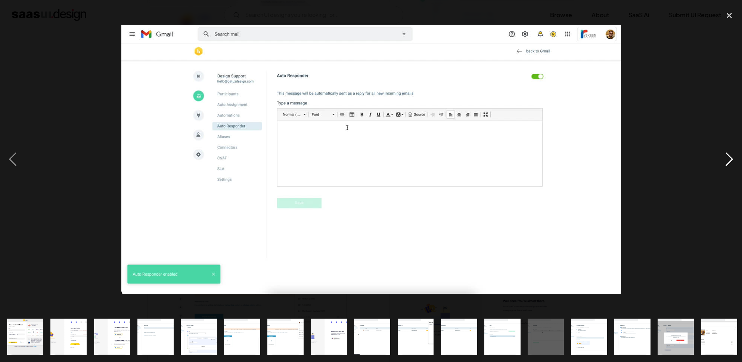
click at [729, 166] on div "next image" at bounding box center [729, 159] width 25 height 304
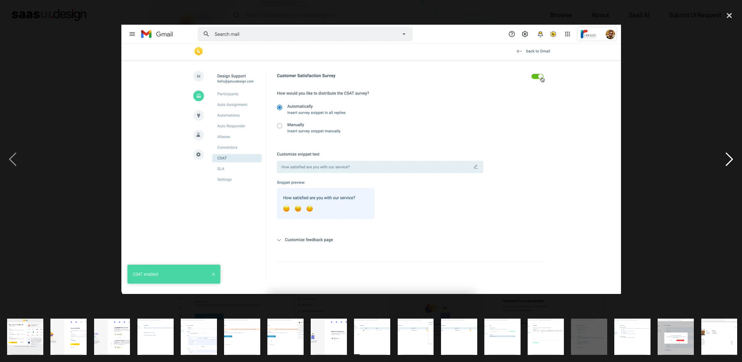
click at [729, 166] on div "next image" at bounding box center [729, 159] width 25 height 304
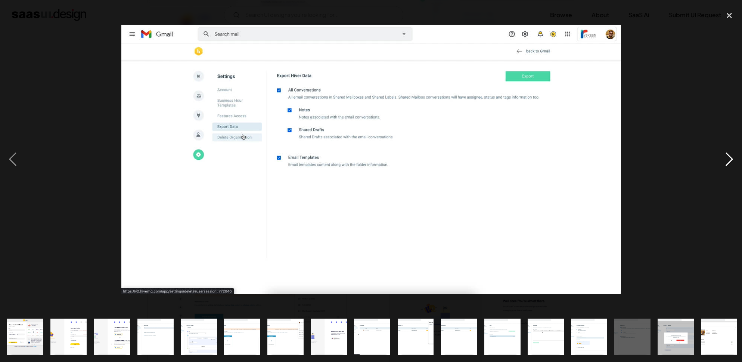
click at [729, 166] on div "next image" at bounding box center [729, 159] width 25 height 304
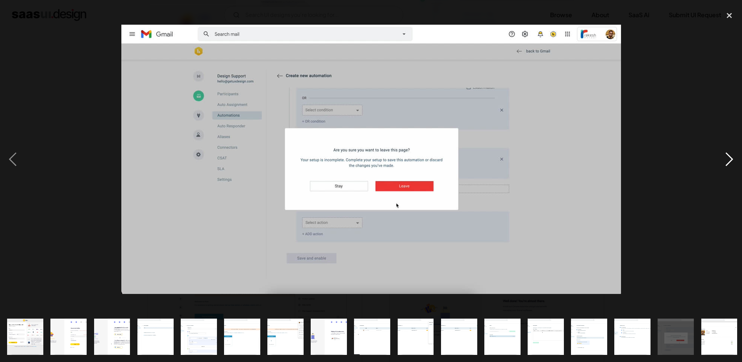
click at [729, 166] on div "next image" at bounding box center [729, 159] width 25 height 304
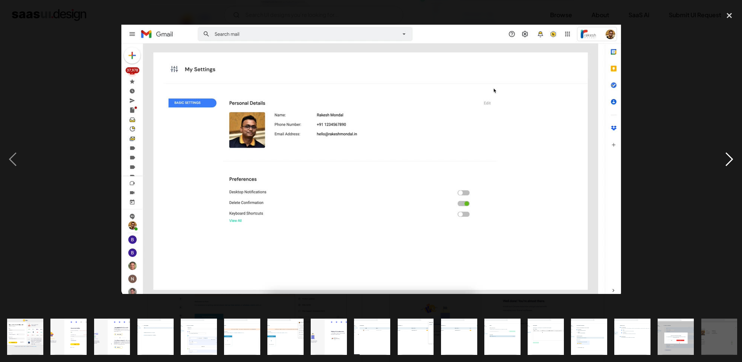
click at [729, 166] on div "next image" at bounding box center [729, 159] width 25 height 304
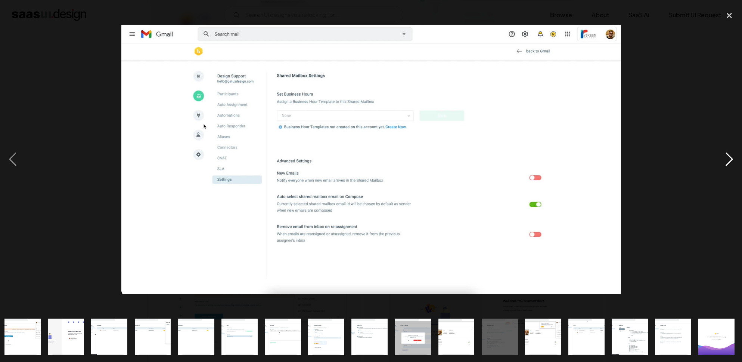
click at [729, 166] on div "next image" at bounding box center [729, 159] width 25 height 304
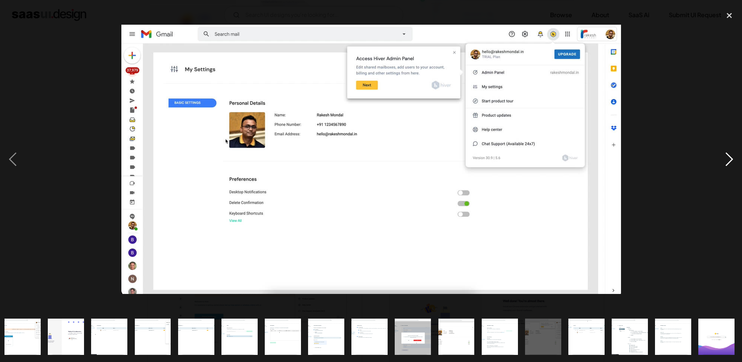
click at [729, 166] on div "next image" at bounding box center [729, 159] width 25 height 304
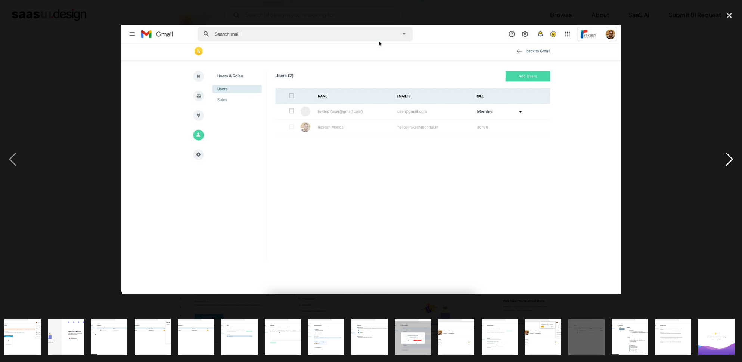
click at [729, 167] on div "next image" at bounding box center [729, 159] width 25 height 304
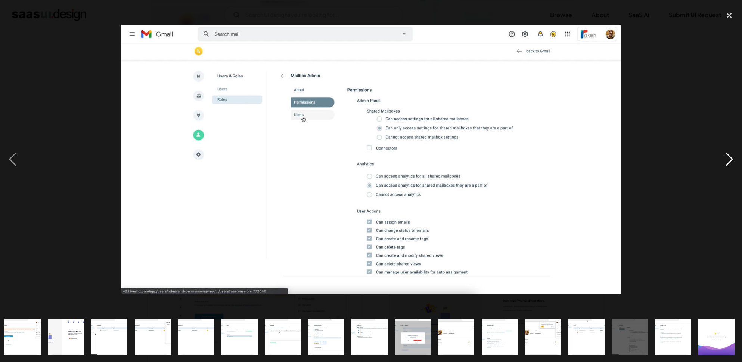
click at [729, 167] on div "next image" at bounding box center [729, 159] width 25 height 304
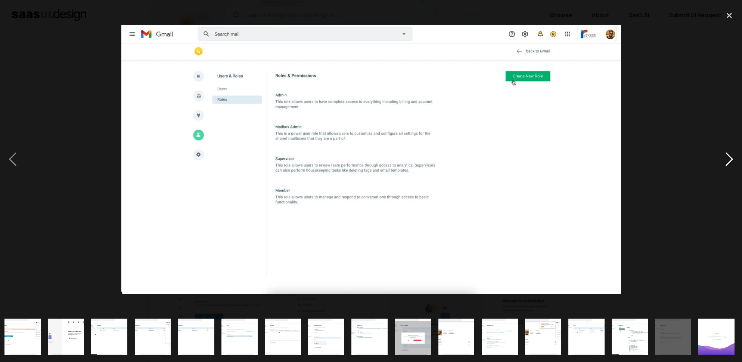
click at [729, 167] on div "next image" at bounding box center [729, 159] width 25 height 304
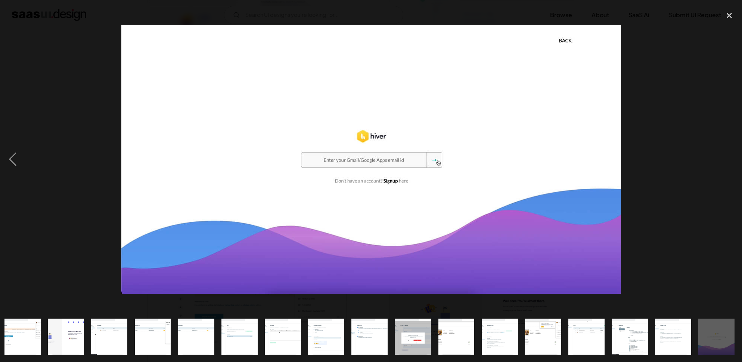
click at [729, 167] on div "next image" at bounding box center [729, 159] width 25 height 304
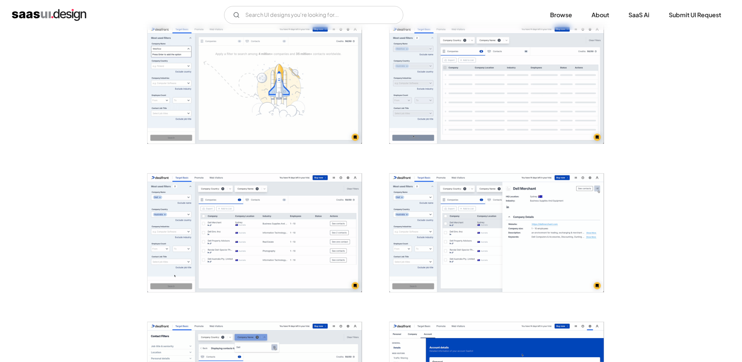
scroll to position [450, 0]
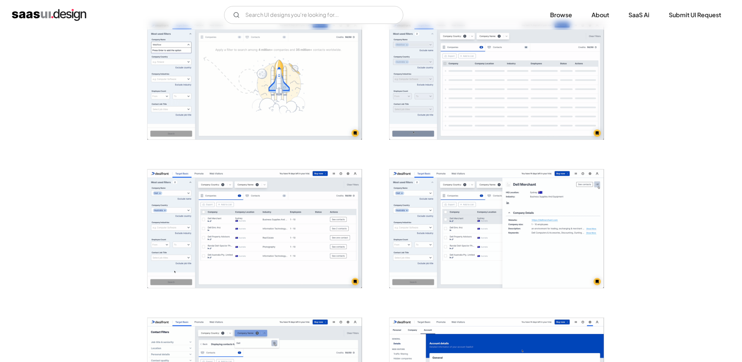
click at [288, 257] on img "open lightbox" at bounding box center [255, 228] width 214 height 118
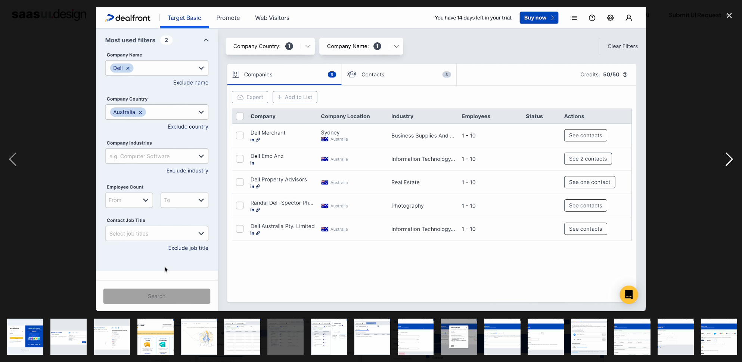
click at [725, 160] on div "next image" at bounding box center [729, 159] width 25 height 304
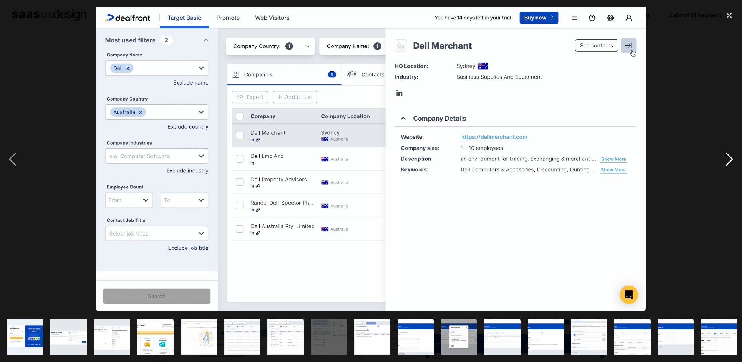
click at [725, 160] on div "next image" at bounding box center [729, 159] width 25 height 304
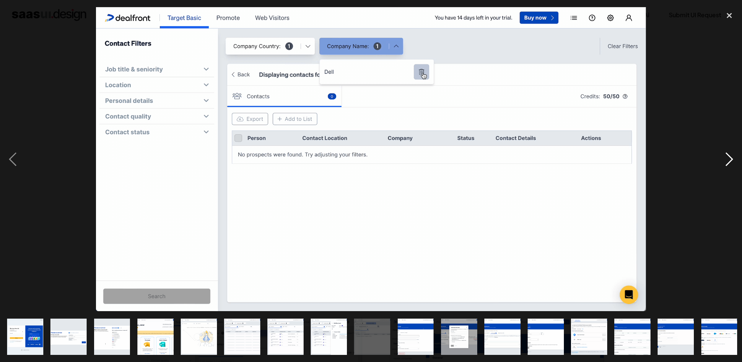
click at [725, 160] on div "next image" at bounding box center [729, 159] width 25 height 304
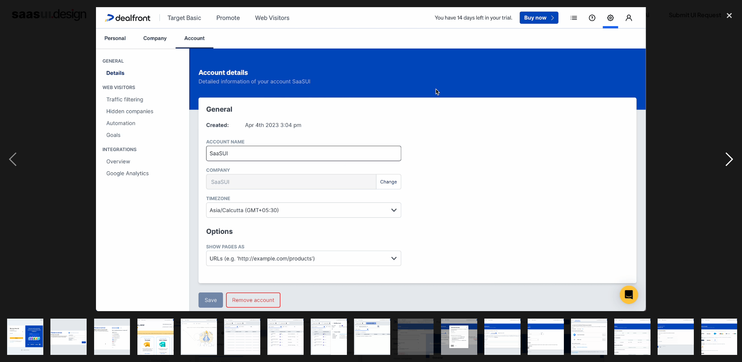
click at [725, 160] on div "next image" at bounding box center [729, 159] width 25 height 304
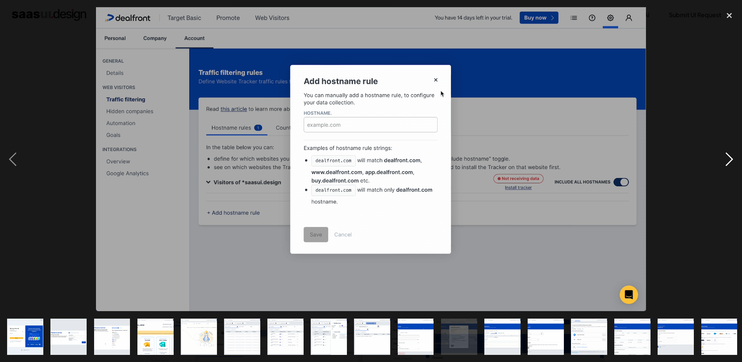
click at [725, 160] on div "next image" at bounding box center [729, 159] width 25 height 304
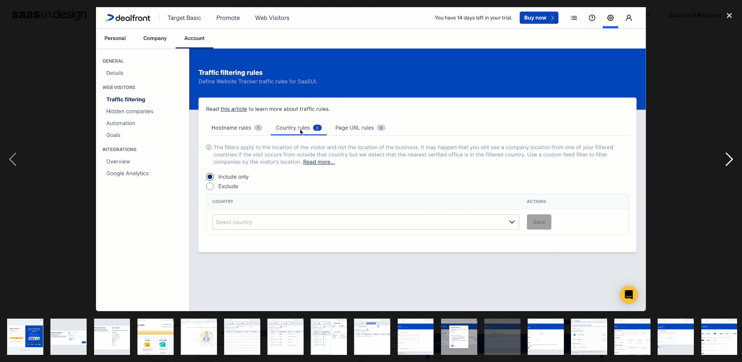
click at [725, 160] on div "next image" at bounding box center [729, 159] width 25 height 304
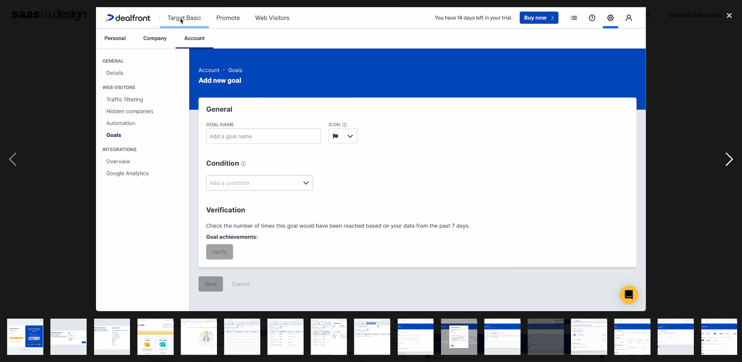
click at [725, 160] on div "next image" at bounding box center [729, 159] width 25 height 304
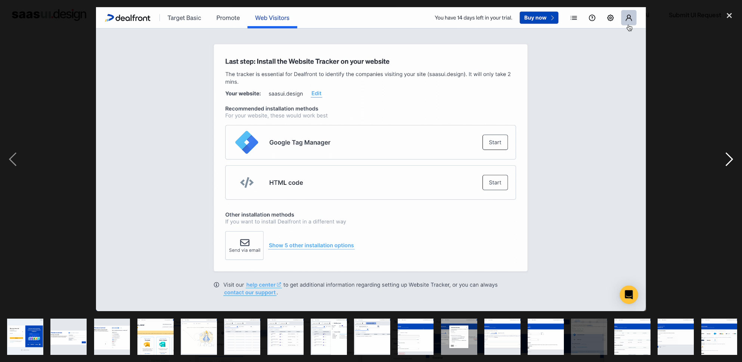
click at [724, 160] on div "next image" at bounding box center [729, 159] width 25 height 304
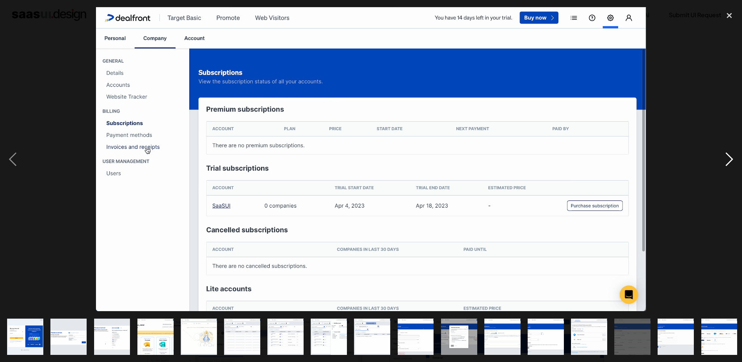
click at [725, 159] on div "next image" at bounding box center [729, 159] width 25 height 304
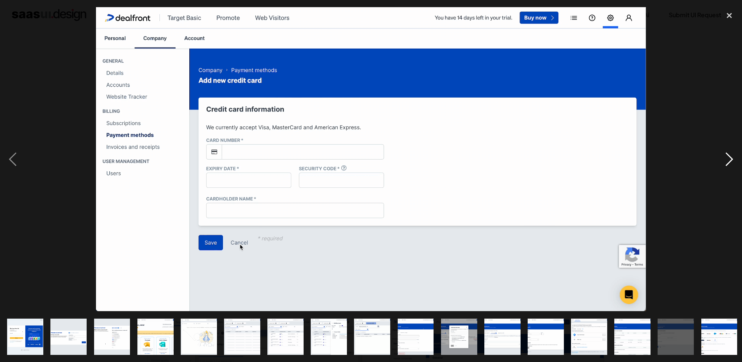
click at [724, 157] on div "next image" at bounding box center [729, 159] width 25 height 304
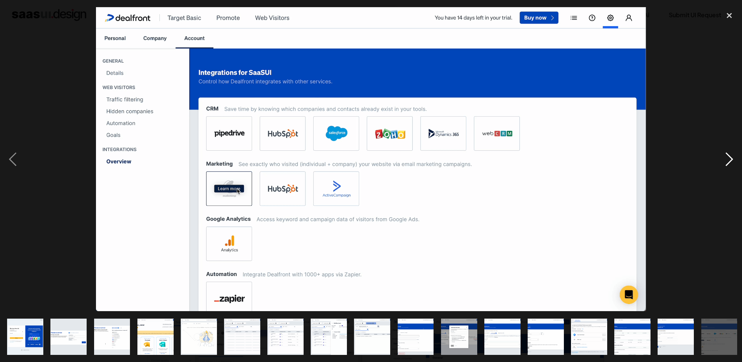
click at [724, 157] on div "next image" at bounding box center [729, 159] width 25 height 304
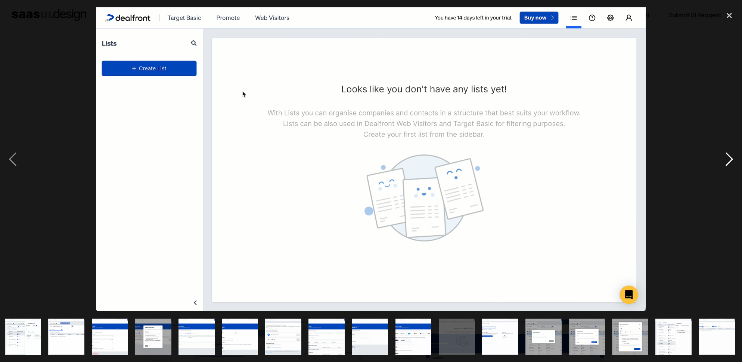
scroll to position [0, 306]
click at [724, 157] on div "next image" at bounding box center [729, 159] width 25 height 304
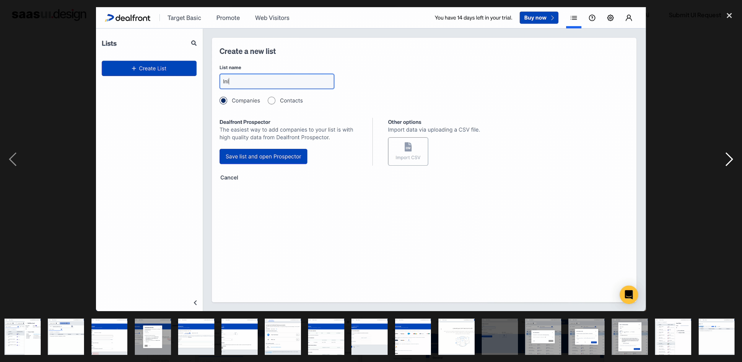
click at [724, 157] on div "next image" at bounding box center [729, 159] width 25 height 304
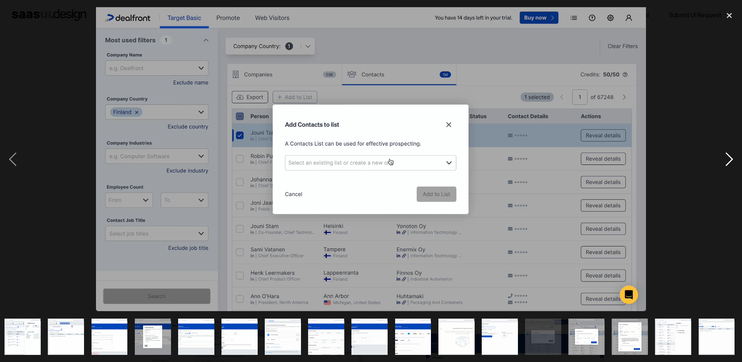
click at [725, 157] on div "next image" at bounding box center [729, 159] width 25 height 304
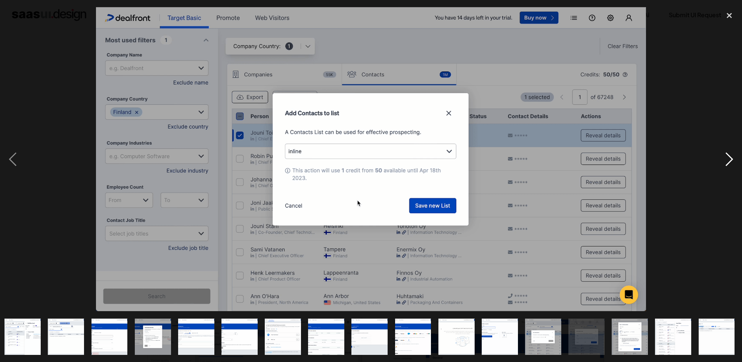
click at [724, 157] on div "next image" at bounding box center [729, 159] width 25 height 304
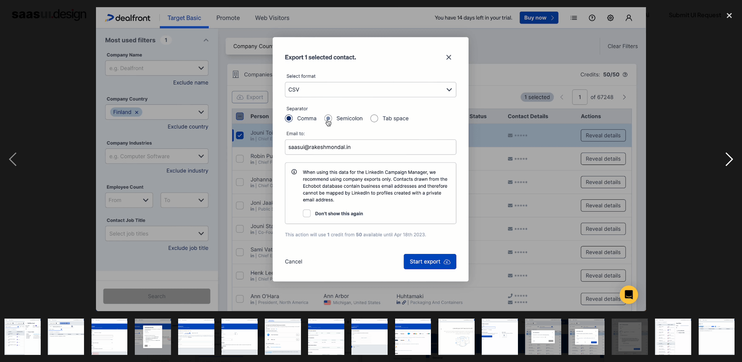
click at [724, 157] on div "next image" at bounding box center [729, 159] width 25 height 304
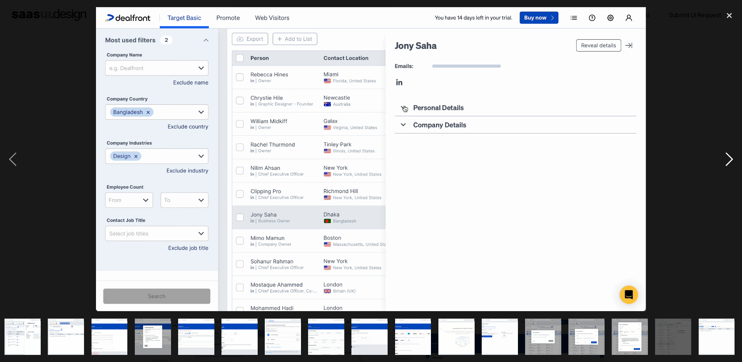
click at [724, 157] on div "next image" at bounding box center [729, 159] width 25 height 304
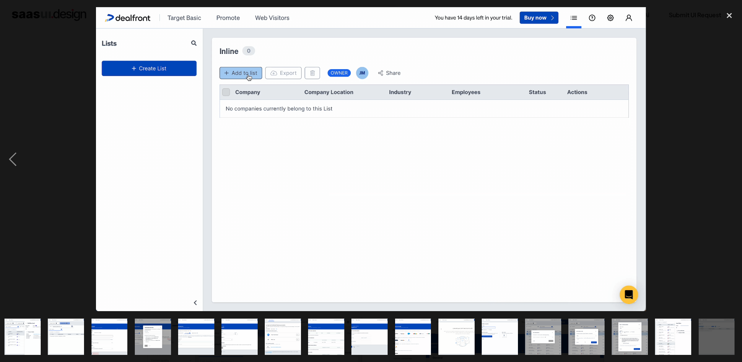
click at [724, 157] on div "next image" at bounding box center [729, 159] width 25 height 304
click at [734, 13] on div "close lightbox" at bounding box center [729, 15] width 25 height 16
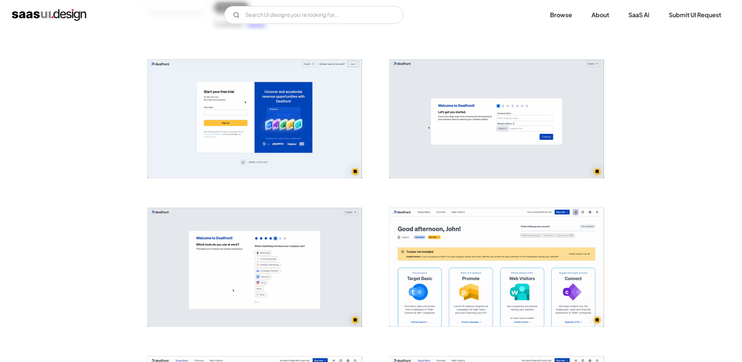
scroll to position [0, 0]
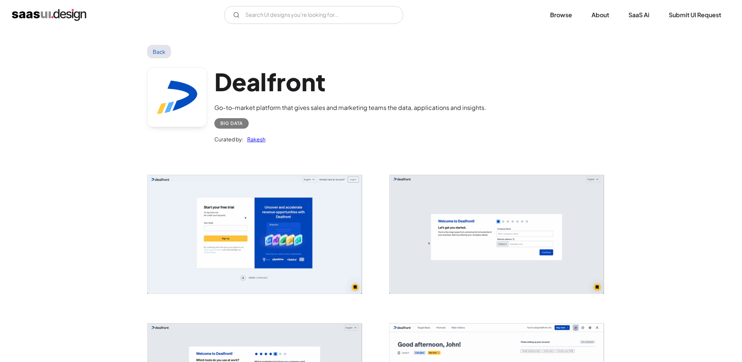
click at [237, 123] on div "Big Data" at bounding box center [231, 123] width 22 height 9
click at [243, 94] on h1 "Dealfront" at bounding box center [350, 81] width 272 height 29
click at [188, 93] on link at bounding box center [177, 97] width 60 height 60
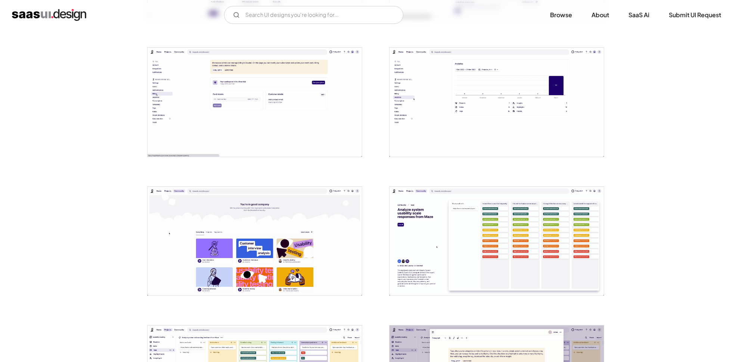
scroll to position [545, 0]
click at [452, 120] on img "open lightbox" at bounding box center [497, 101] width 214 height 109
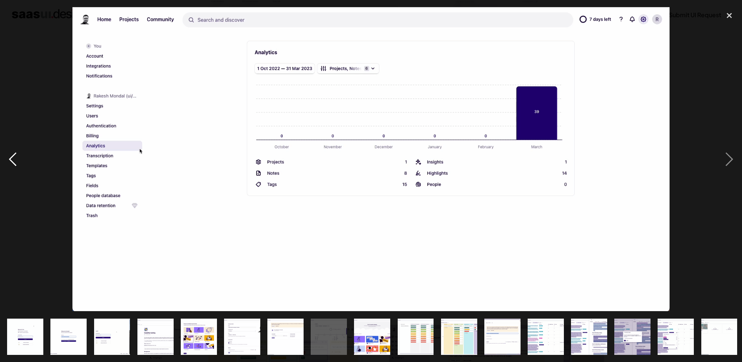
click at [11, 166] on div "previous image" at bounding box center [12, 159] width 25 height 304
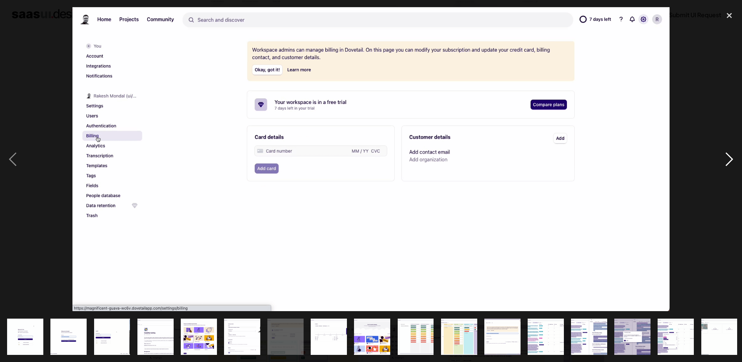
click at [726, 160] on div "next image" at bounding box center [729, 159] width 25 height 304
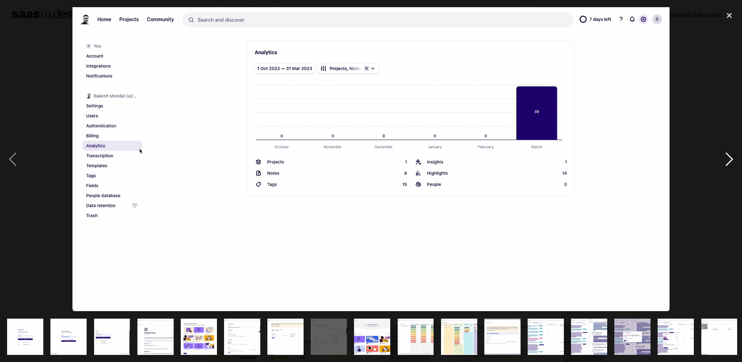
click at [726, 160] on div "next image" at bounding box center [729, 159] width 25 height 304
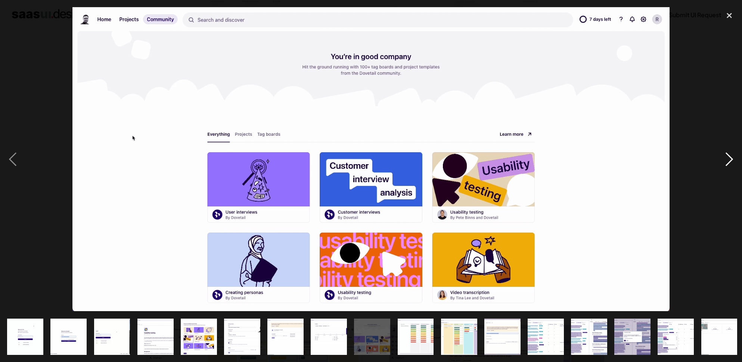
click at [726, 160] on div "next image" at bounding box center [729, 159] width 25 height 304
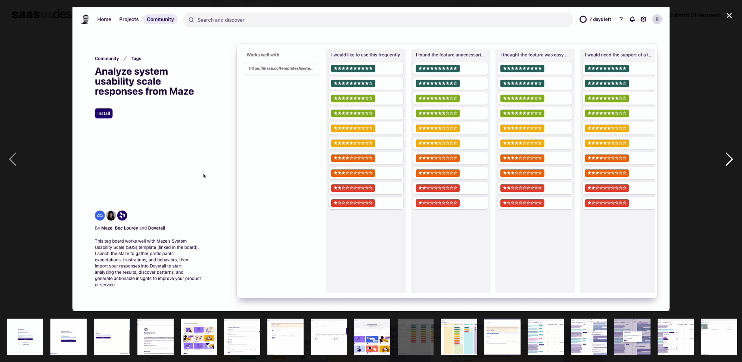
click at [726, 160] on div "next image" at bounding box center [729, 159] width 25 height 304
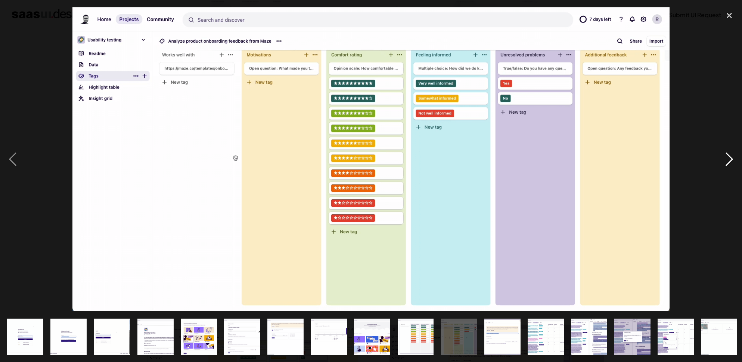
click at [726, 160] on div "next image" at bounding box center [729, 159] width 25 height 304
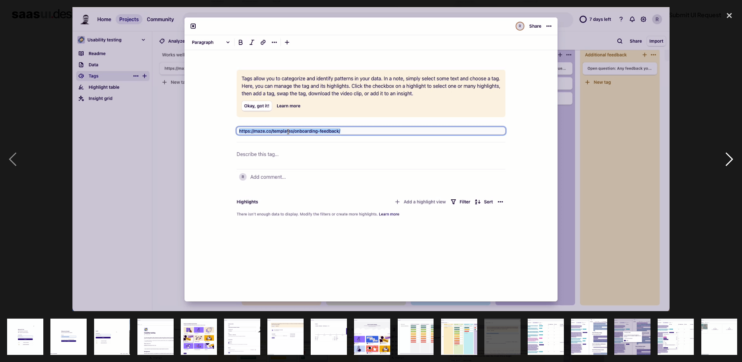
click at [726, 160] on div "next image" at bounding box center [729, 159] width 25 height 304
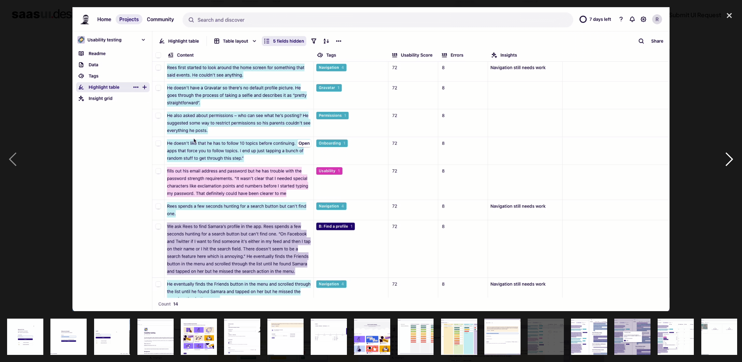
click at [726, 160] on div "next image" at bounding box center [729, 159] width 25 height 304
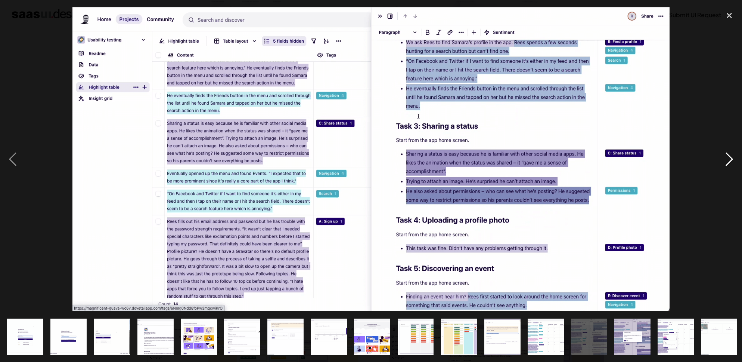
click at [726, 160] on div "next image" at bounding box center [729, 159] width 25 height 304
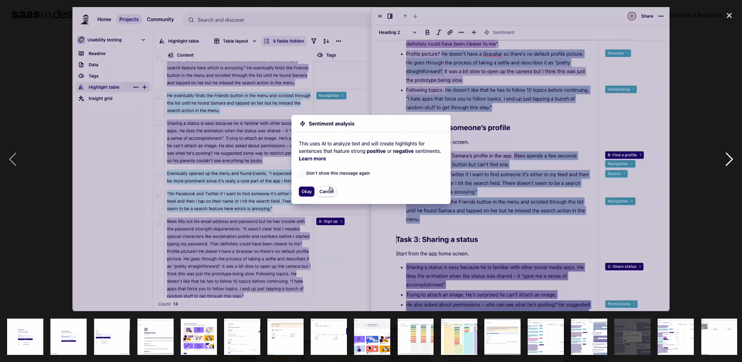
click at [726, 160] on div "next image" at bounding box center [729, 159] width 25 height 304
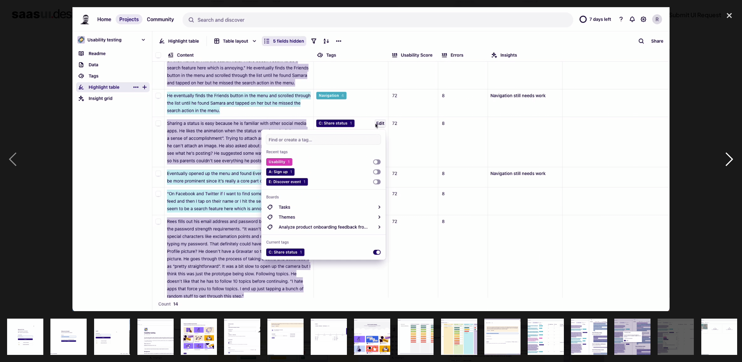
click at [726, 160] on div "next image" at bounding box center [729, 159] width 25 height 304
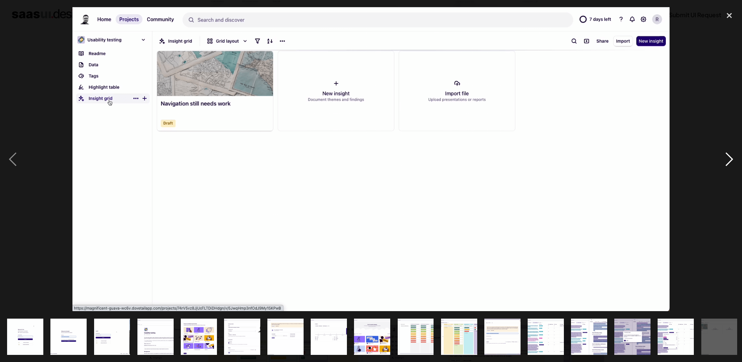
click at [726, 160] on div "next image" at bounding box center [729, 159] width 25 height 304
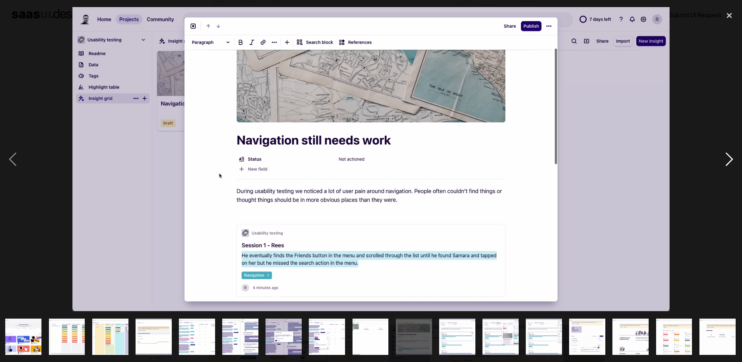
scroll to position [0, 350]
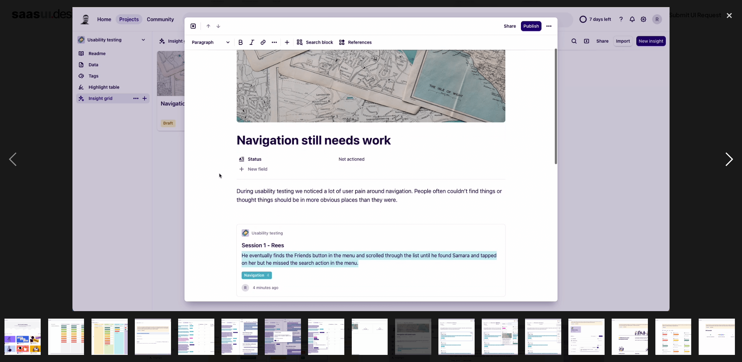
click at [726, 160] on div "next image" at bounding box center [729, 159] width 25 height 304
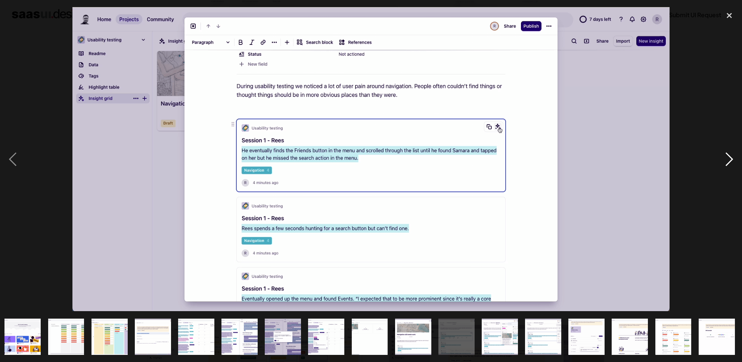
click at [726, 160] on div "next image" at bounding box center [729, 159] width 25 height 304
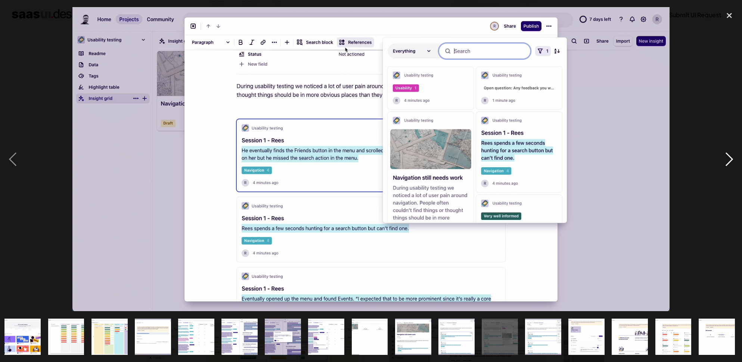
click at [726, 160] on div "next image" at bounding box center [729, 159] width 25 height 304
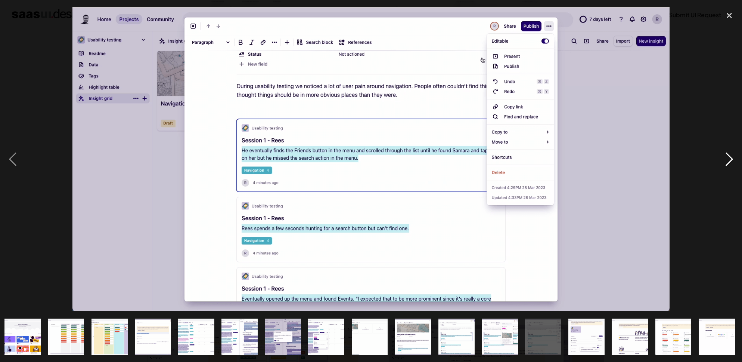
click at [726, 160] on div "next image" at bounding box center [729, 159] width 25 height 304
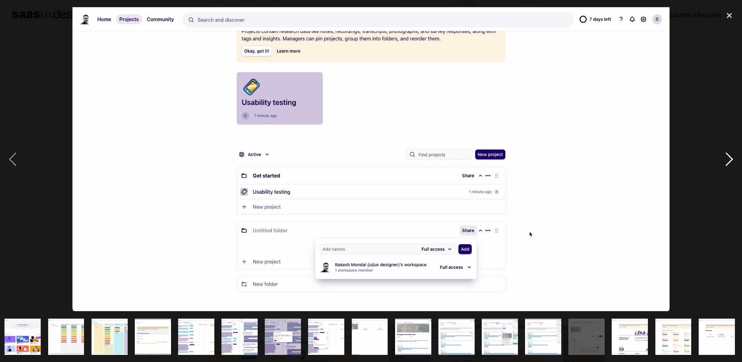
click at [726, 160] on div "next image" at bounding box center [729, 159] width 25 height 304
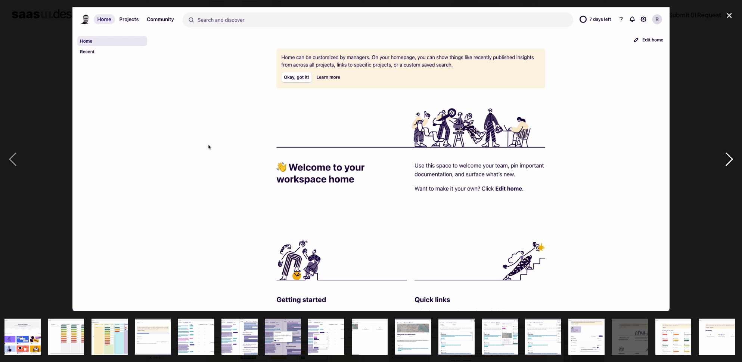
click at [726, 160] on div "next image" at bounding box center [729, 159] width 25 height 304
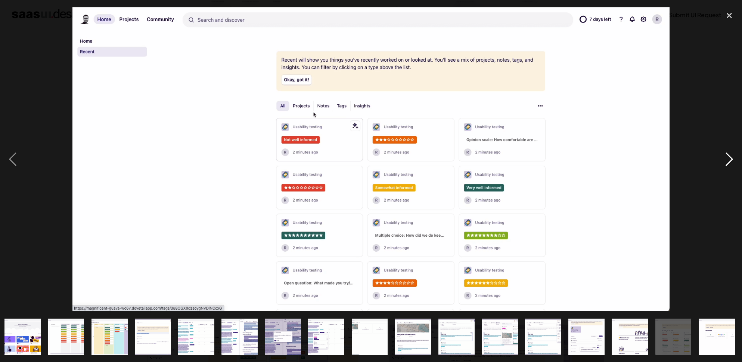
click at [726, 160] on div "next image" at bounding box center [729, 159] width 25 height 304
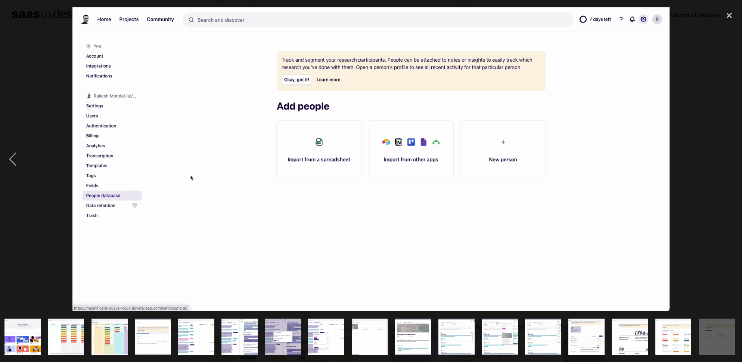
click at [726, 160] on div "next image" at bounding box center [729, 159] width 25 height 304
click at [728, 17] on div "close lightbox" at bounding box center [729, 15] width 25 height 16
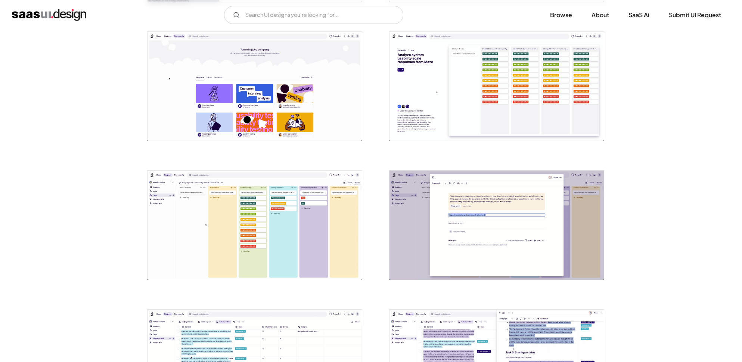
scroll to position [702, 0]
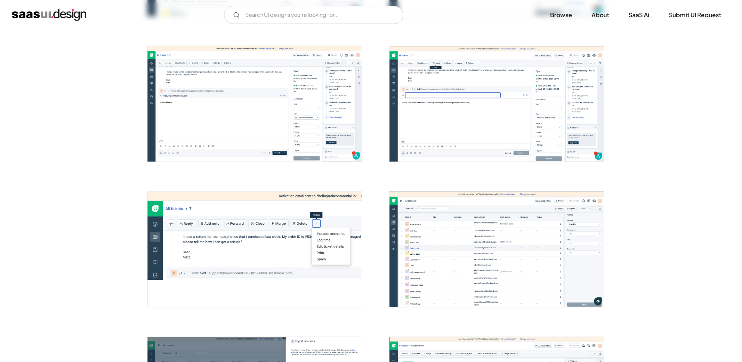
scroll to position [761, 0]
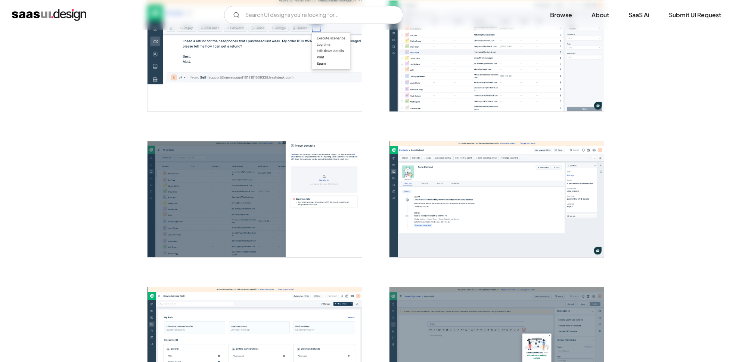
click at [448, 70] on img "open lightbox" at bounding box center [497, 53] width 214 height 115
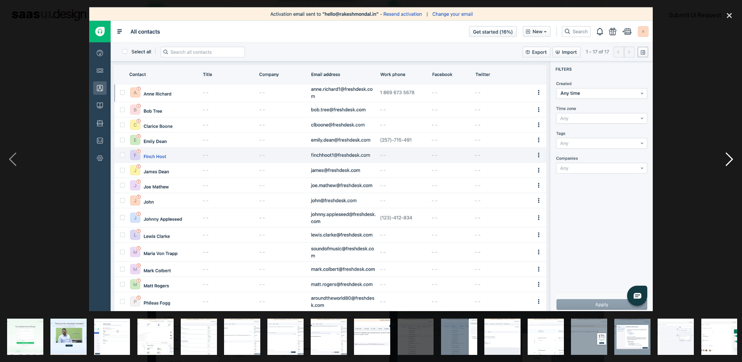
click at [725, 152] on div "next image" at bounding box center [729, 159] width 25 height 304
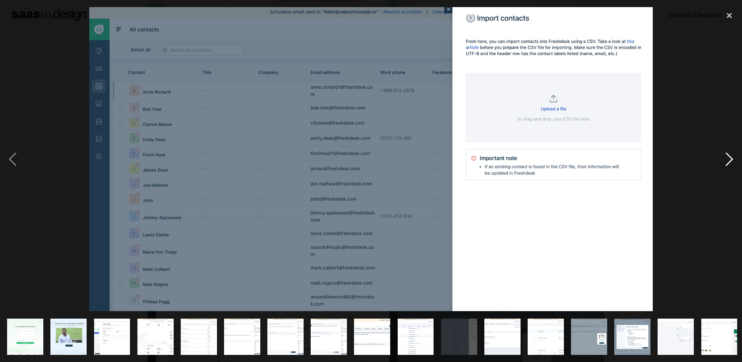
click at [725, 152] on div "next image" at bounding box center [729, 159] width 25 height 304
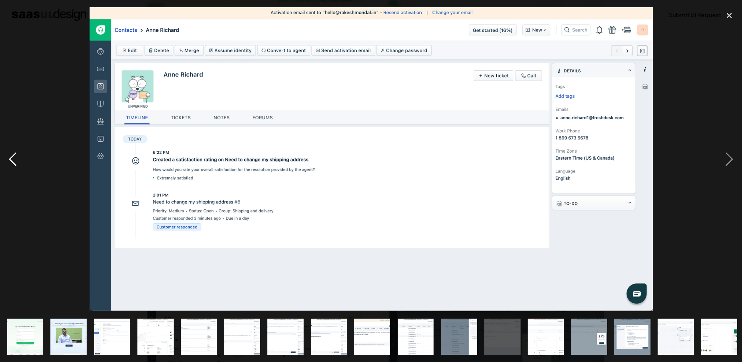
click at [10, 157] on div "previous image" at bounding box center [12, 159] width 25 height 304
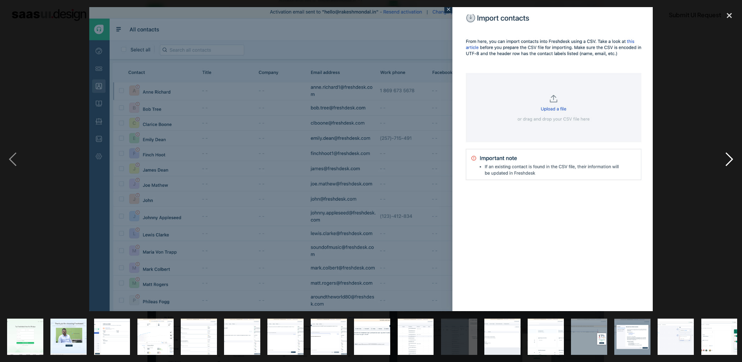
click at [727, 160] on div "next image" at bounding box center [729, 159] width 25 height 304
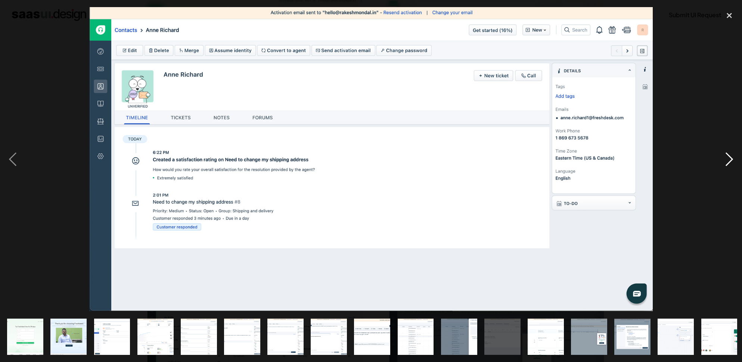
click at [727, 160] on div "next image" at bounding box center [729, 159] width 25 height 304
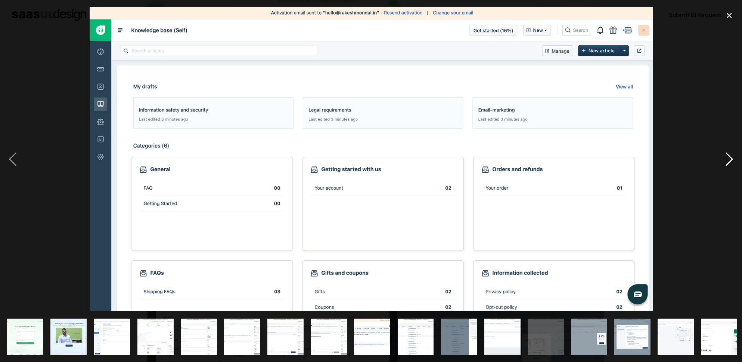
click at [727, 160] on div "next image" at bounding box center [729, 159] width 25 height 304
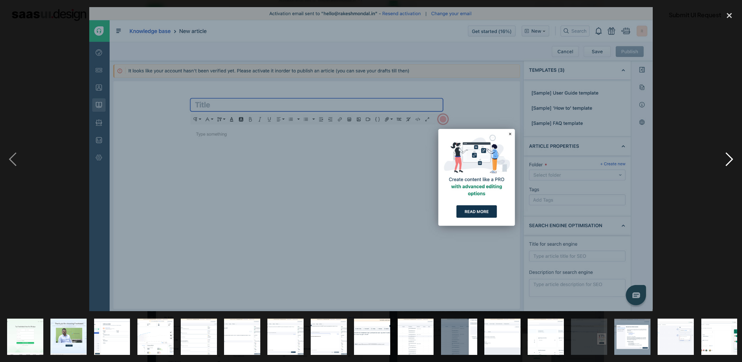
click at [727, 160] on div "next image" at bounding box center [729, 159] width 25 height 304
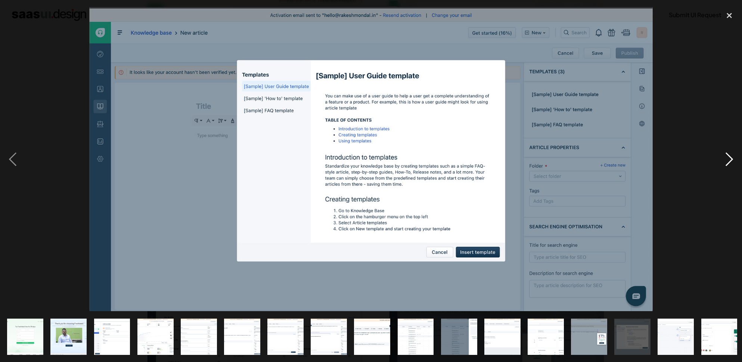
click at [727, 160] on div "next image" at bounding box center [729, 159] width 25 height 304
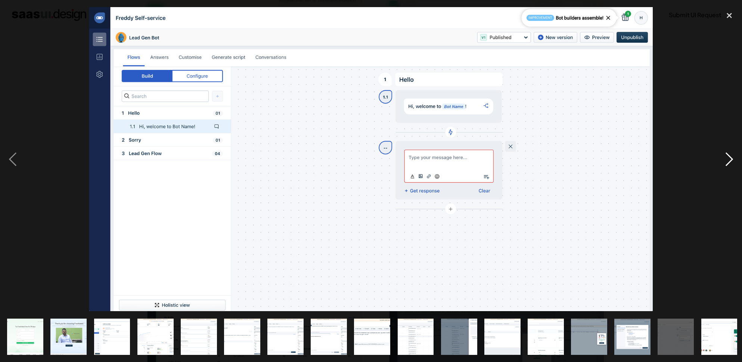
click at [727, 160] on div "next image" at bounding box center [729, 159] width 25 height 304
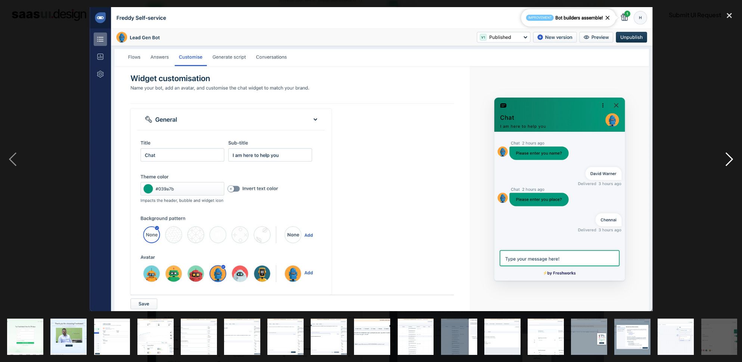
click at [727, 160] on div "next image" at bounding box center [729, 159] width 25 height 304
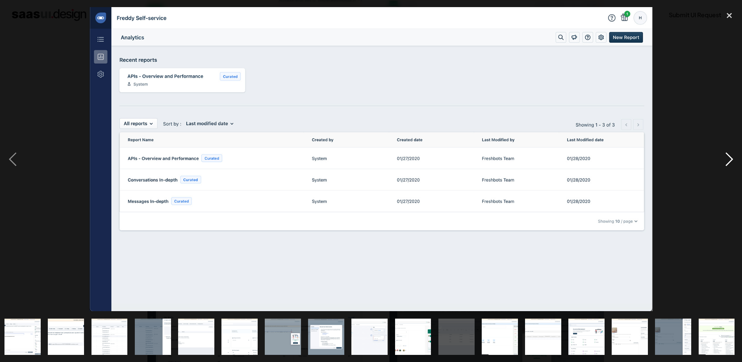
scroll to position [0, 306]
click at [727, 160] on div "next image" at bounding box center [729, 159] width 25 height 304
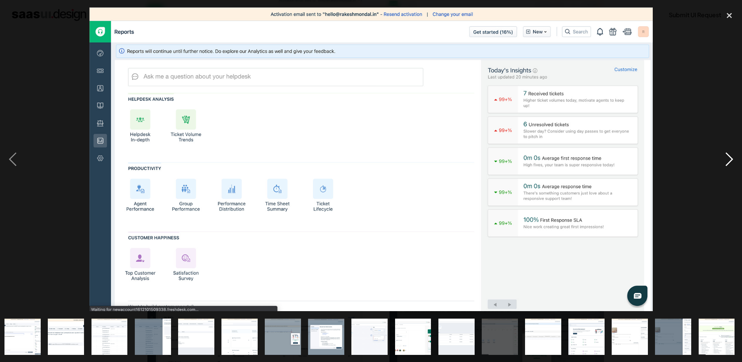
click at [727, 160] on div "next image" at bounding box center [729, 159] width 25 height 304
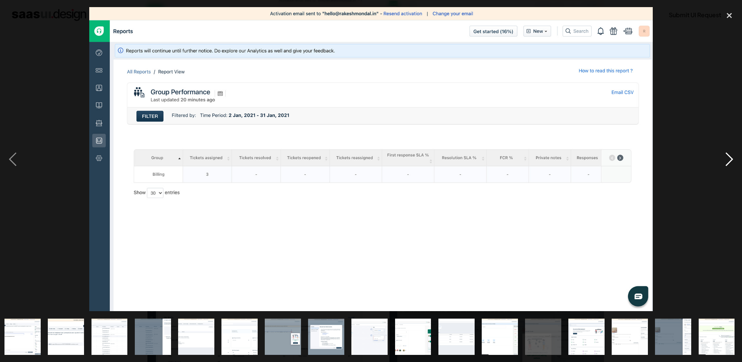
click at [727, 160] on div "next image" at bounding box center [729, 159] width 25 height 304
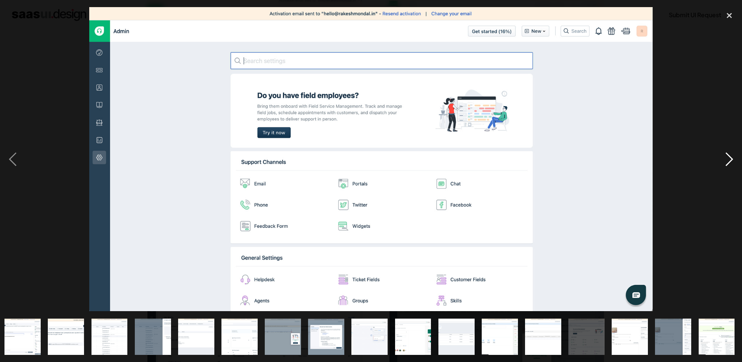
click at [727, 160] on div "next image" at bounding box center [729, 159] width 25 height 304
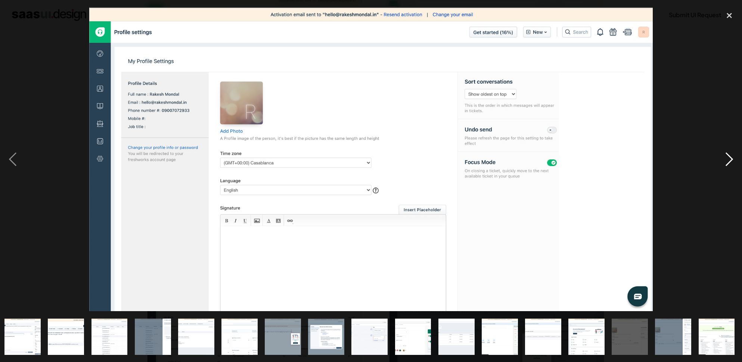
click at [727, 160] on div "next image" at bounding box center [729, 159] width 25 height 304
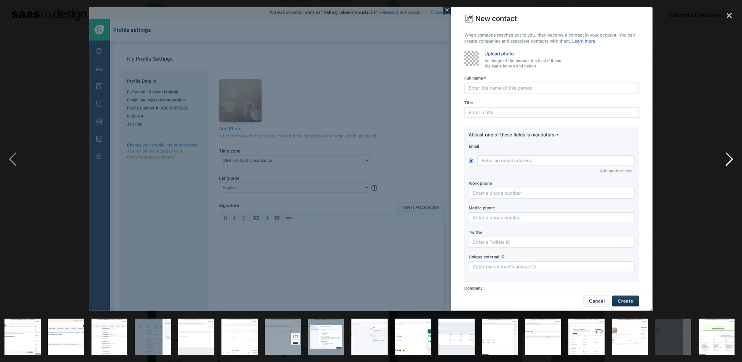
click at [727, 160] on div "next image" at bounding box center [729, 159] width 25 height 304
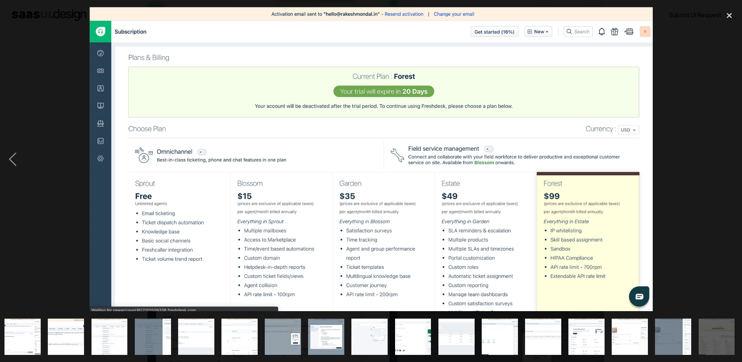
click at [727, 160] on div "next image" at bounding box center [729, 159] width 25 height 304
click at [728, 14] on div "close lightbox" at bounding box center [729, 15] width 25 height 16
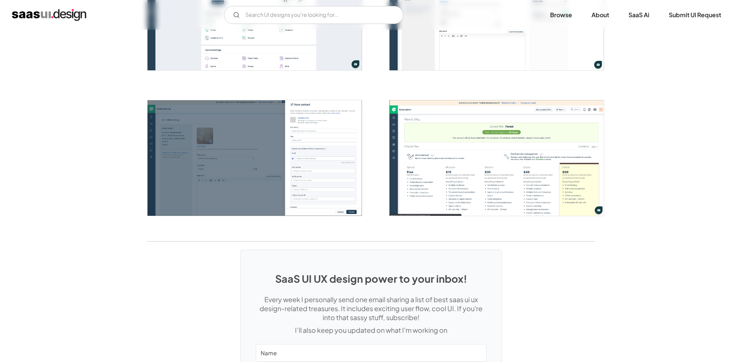
scroll to position [1681, 0]
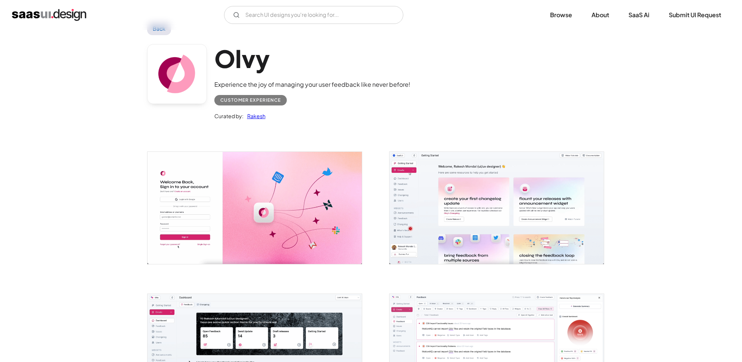
scroll to position [24, 0]
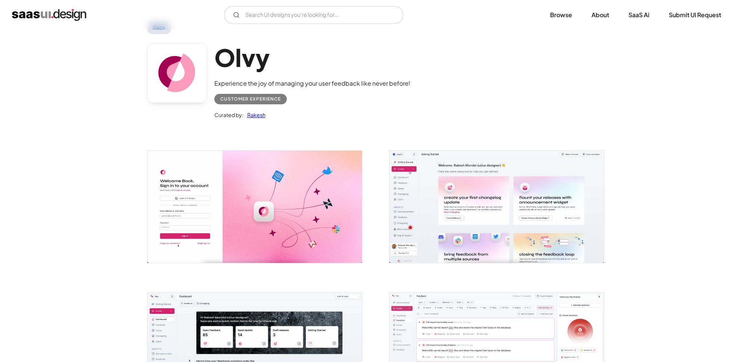
click at [244, 237] on img "open lightbox" at bounding box center [255, 207] width 214 height 112
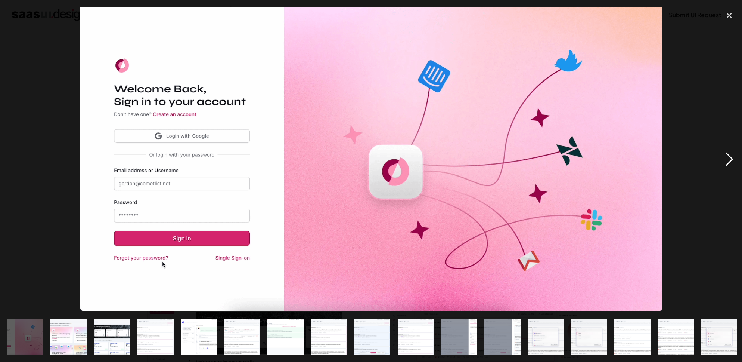
click at [736, 157] on div "next image" at bounding box center [729, 159] width 25 height 304
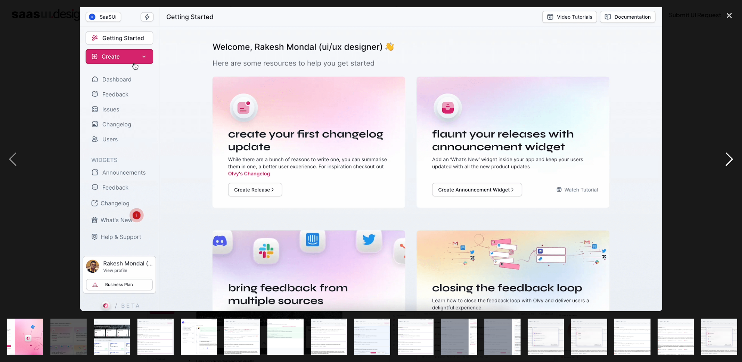
click at [728, 159] on div "next image" at bounding box center [729, 159] width 25 height 304
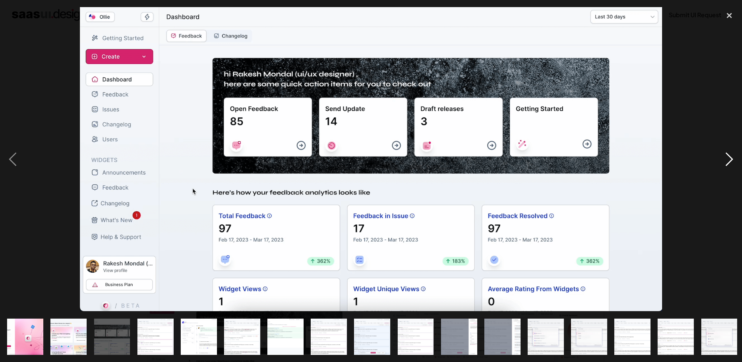
click at [728, 159] on div "next image" at bounding box center [729, 159] width 25 height 304
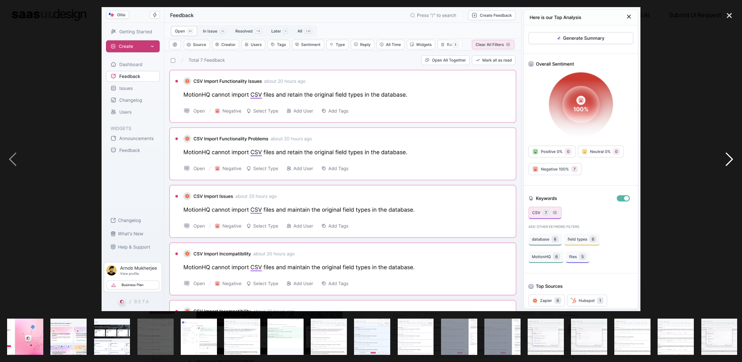
click at [728, 159] on div "next image" at bounding box center [729, 159] width 25 height 304
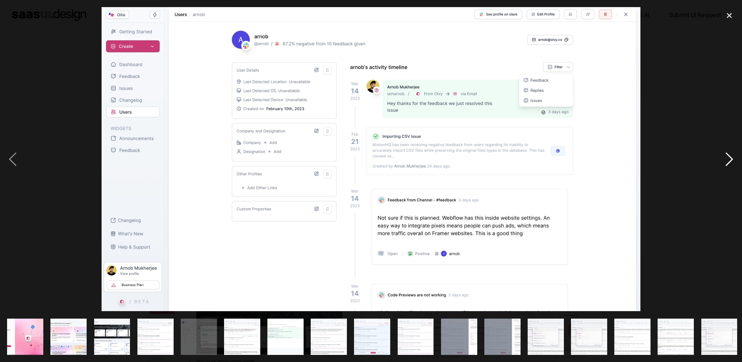
click at [726, 160] on div "next image" at bounding box center [729, 159] width 25 height 304
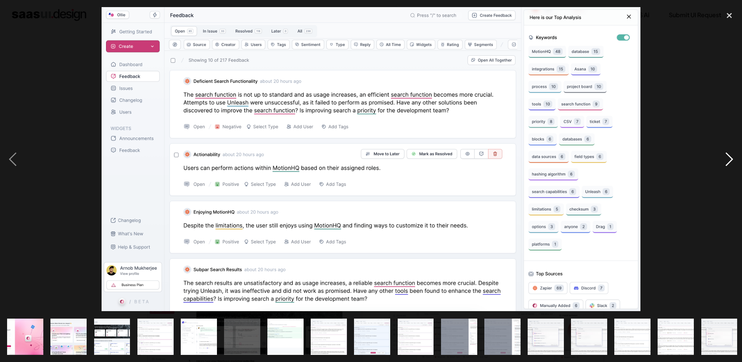
click at [726, 160] on div "next image" at bounding box center [729, 159] width 25 height 304
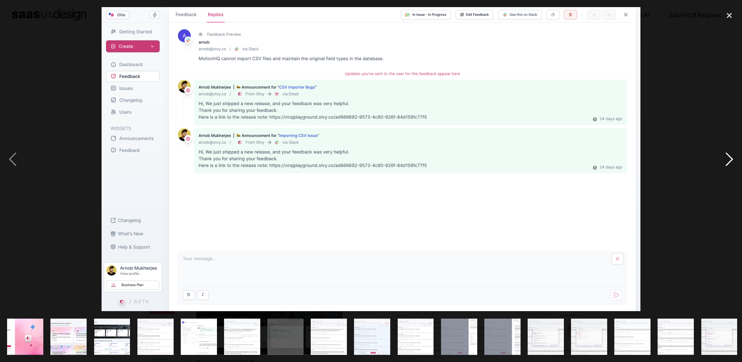
click at [726, 160] on div "next image" at bounding box center [729, 159] width 25 height 304
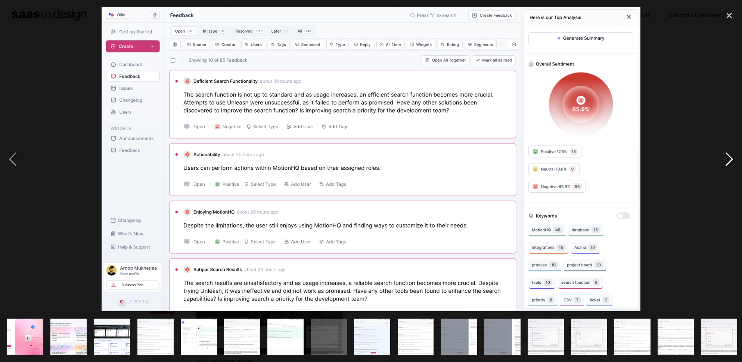
click at [726, 160] on div "next image" at bounding box center [729, 159] width 25 height 304
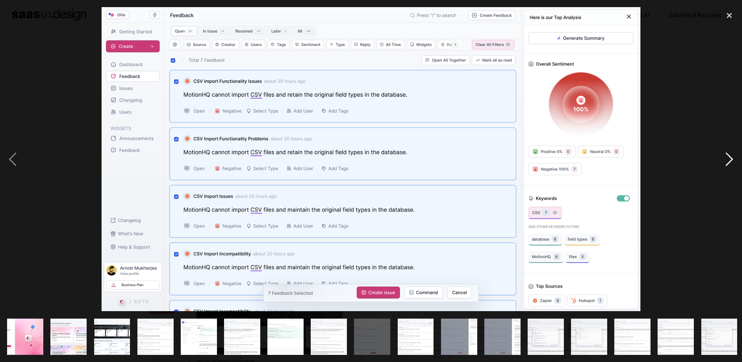
click at [726, 160] on div "next image" at bounding box center [729, 159] width 25 height 304
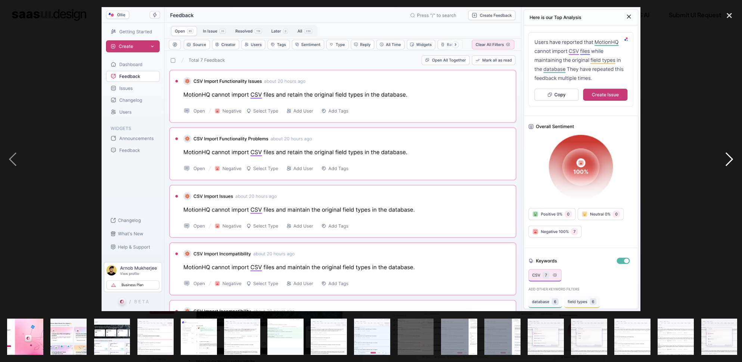
click at [726, 160] on div "next image" at bounding box center [729, 159] width 25 height 304
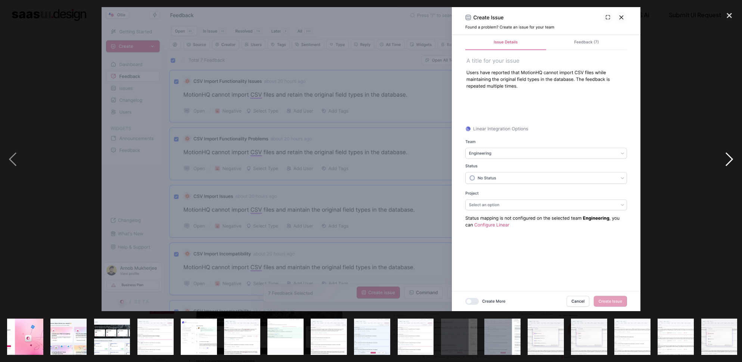
click at [726, 160] on div "next image" at bounding box center [729, 159] width 25 height 304
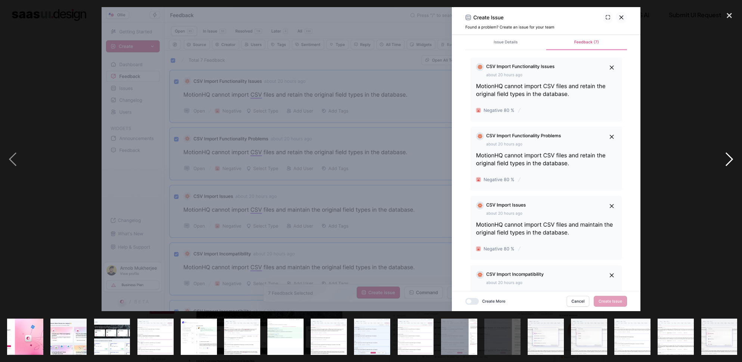
click at [726, 160] on div "next image" at bounding box center [729, 159] width 25 height 304
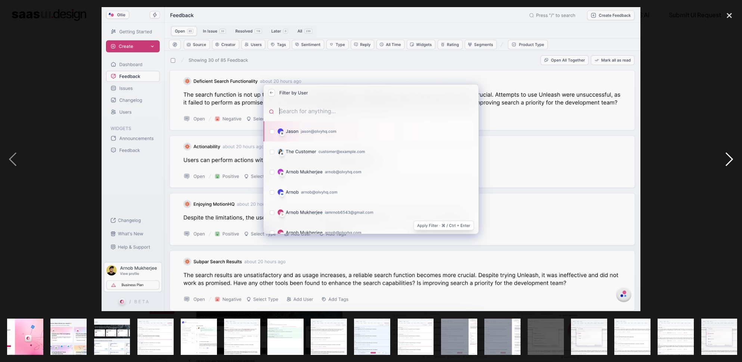
click at [726, 160] on div "next image" at bounding box center [729, 159] width 25 height 304
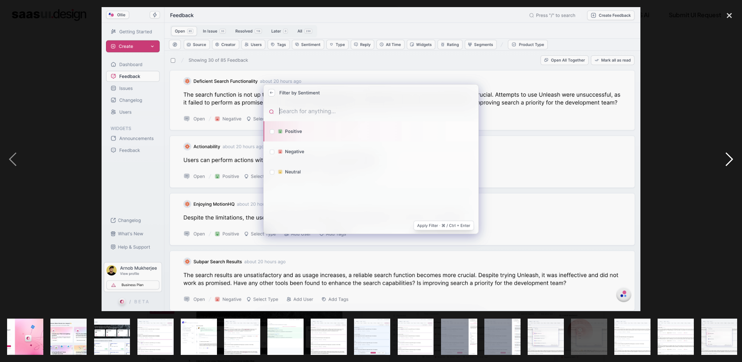
click at [726, 160] on div "next image" at bounding box center [729, 159] width 25 height 304
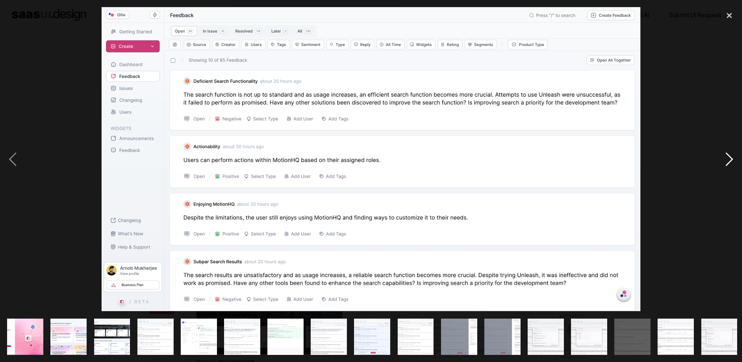
click at [726, 160] on div "next image" at bounding box center [729, 159] width 25 height 304
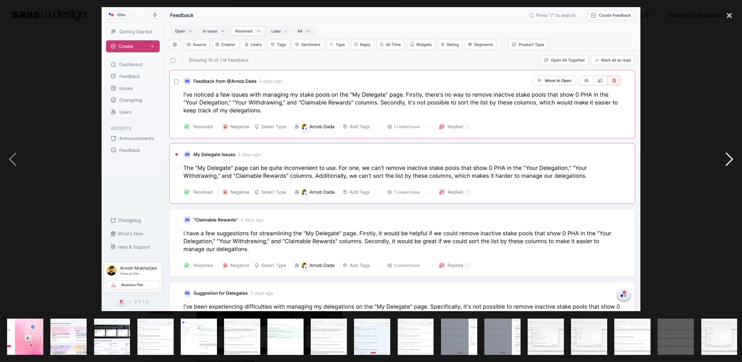
click at [726, 160] on div "next image" at bounding box center [729, 159] width 25 height 304
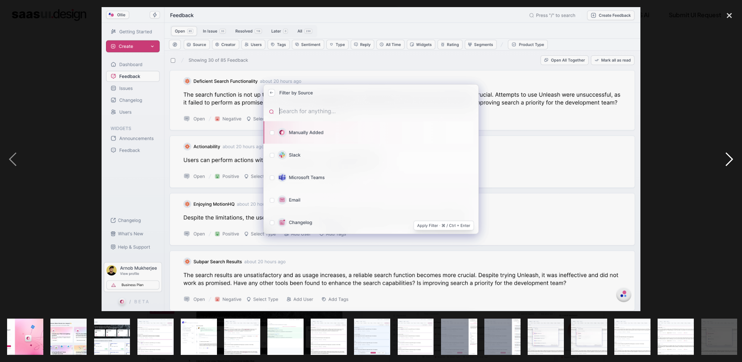
click at [726, 160] on div "next image" at bounding box center [729, 159] width 25 height 304
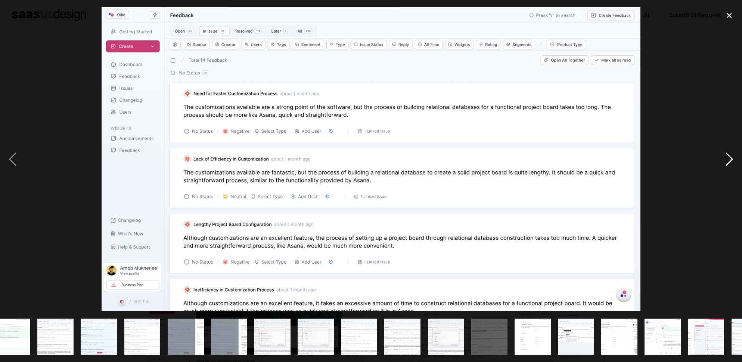
click at [726, 160] on div "next image" at bounding box center [729, 159] width 25 height 304
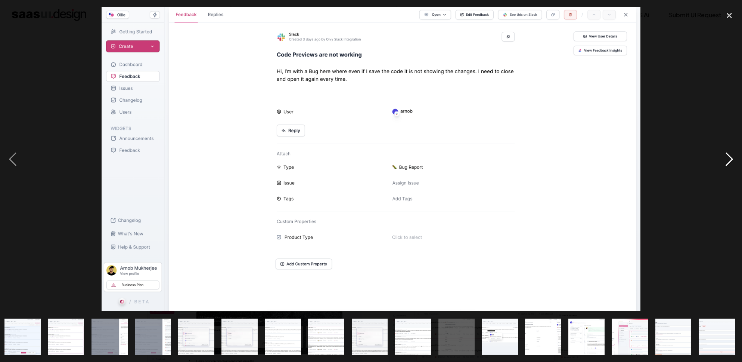
scroll to position [0, 350]
click at [726, 160] on div "next image" at bounding box center [729, 159] width 25 height 304
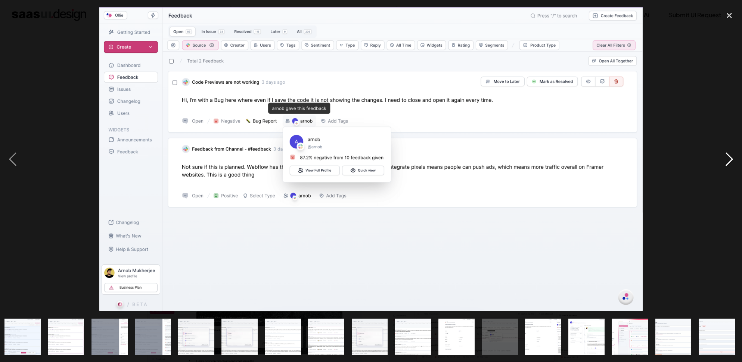
click at [726, 160] on div "next image" at bounding box center [729, 159] width 25 height 304
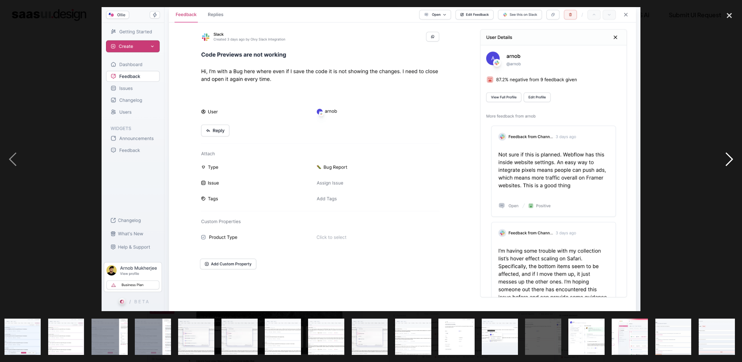
click at [726, 160] on div "next image" at bounding box center [729, 159] width 25 height 304
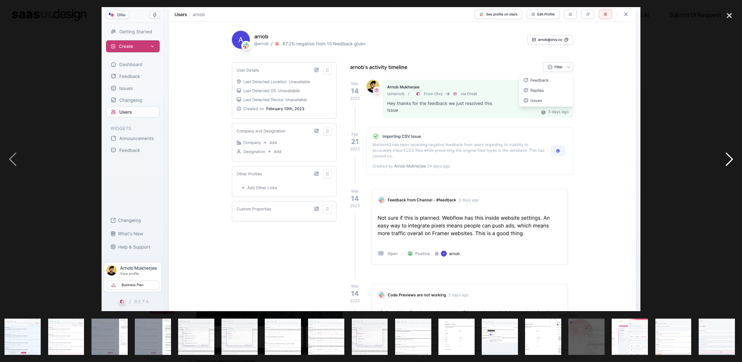
click at [726, 160] on div "next image" at bounding box center [729, 159] width 25 height 304
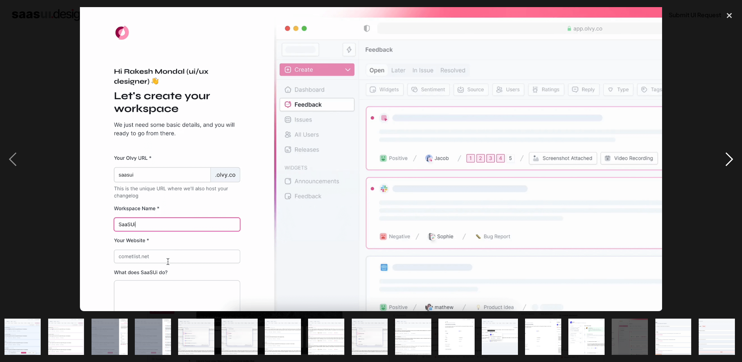
click at [726, 160] on div "next image" at bounding box center [729, 159] width 25 height 304
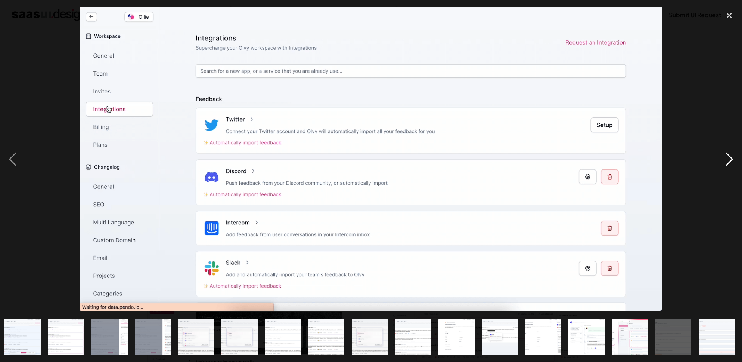
click at [726, 160] on div "next image" at bounding box center [729, 159] width 25 height 304
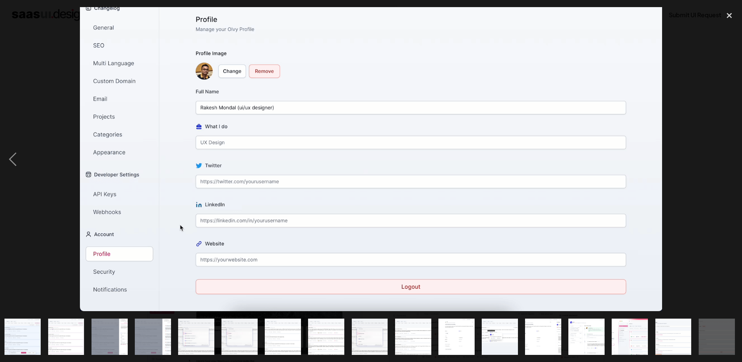
click at [726, 160] on div "next image" at bounding box center [729, 159] width 25 height 304
click at [725, 16] on div "close lightbox" at bounding box center [729, 15] width 25 height 16
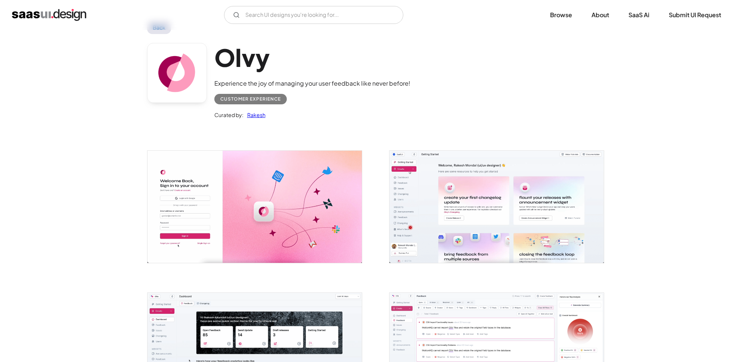
scroll to position [0, 0]
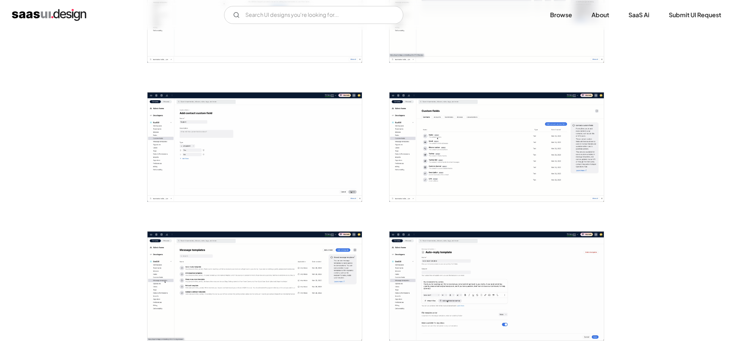
scroll to position [1093, 0]
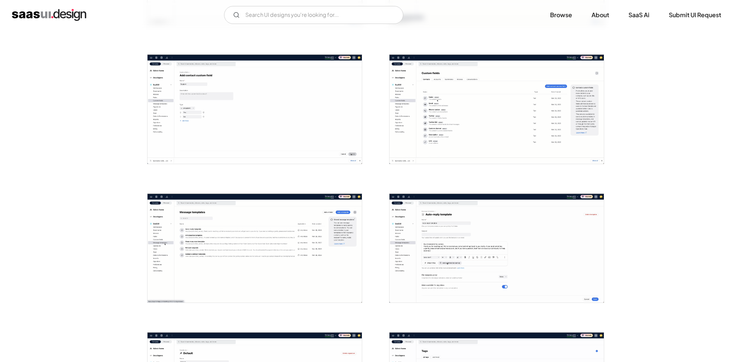
click at [319, 136] on img "open lightbox" at bounding box center [255, 109] width 214 height 109
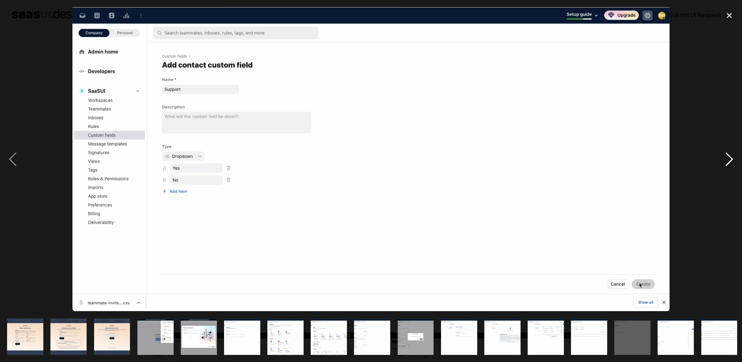
click at [733, 156] on div "next image" at bounding box center [729, 159] width 25 height 304
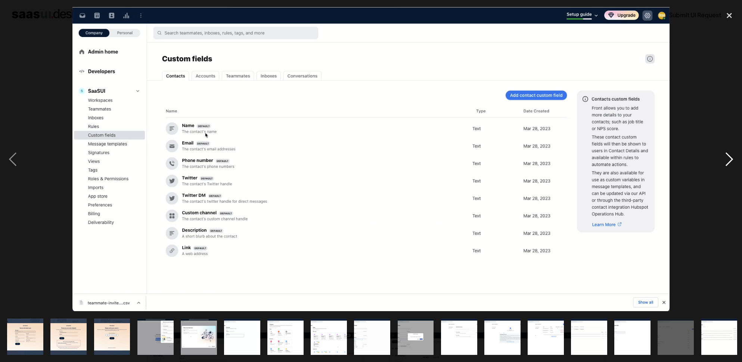
click at [732, 158] on div "next image" at bounding box center [729, 159] width 25 height 304
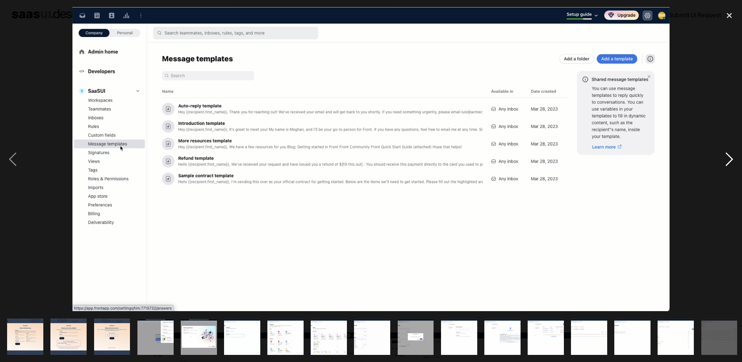
click at [732, 158] on div "next image" at bounding box center [729, 159] width 25 height 304
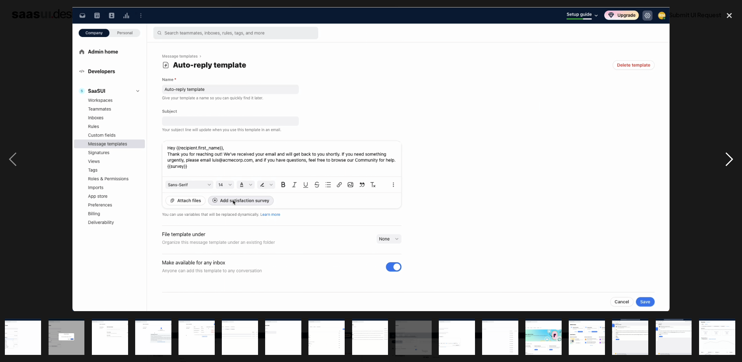
scroll to position [0, 350]
click at [732, 158] on div "next image" at bounding box center [729, 159] width 25 height 304
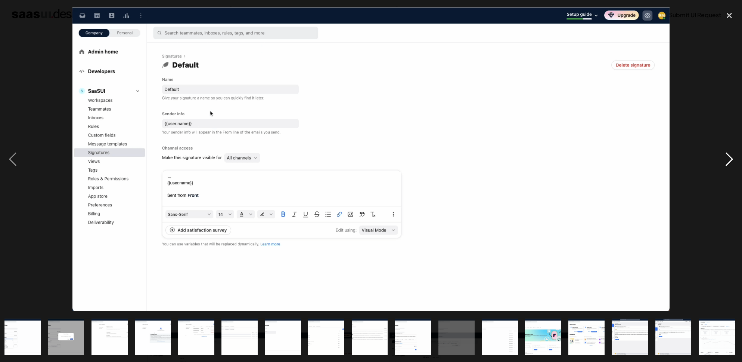
click at [732, 158] on div "next image" at bounding box center [729, 159] width 25 height 304
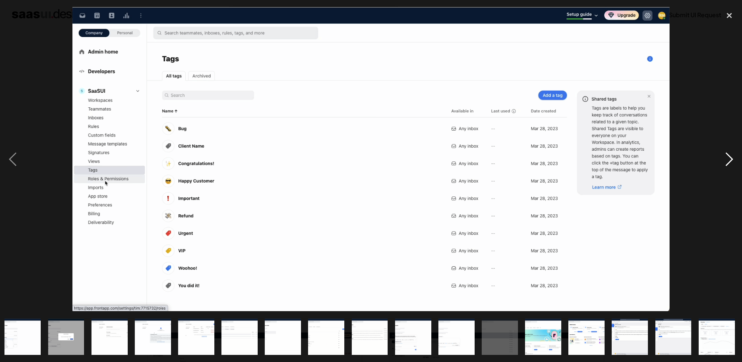
click at [732, 158] on div "next image" at bounding box center [729, 159] width 25 height 304
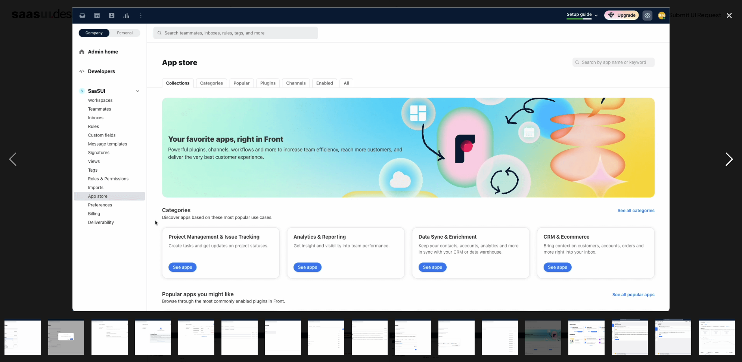
click at [732, 158] on div "next image" at bounding box center [729, 159] width 25 height 304
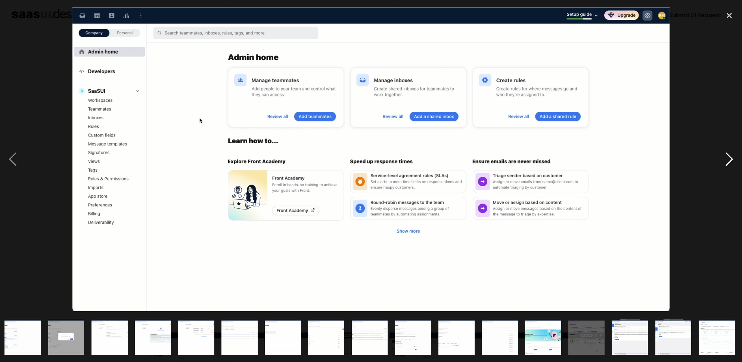
click at [732, 158] on div "next image" at bounding box center [729, 159] width 25 height 304
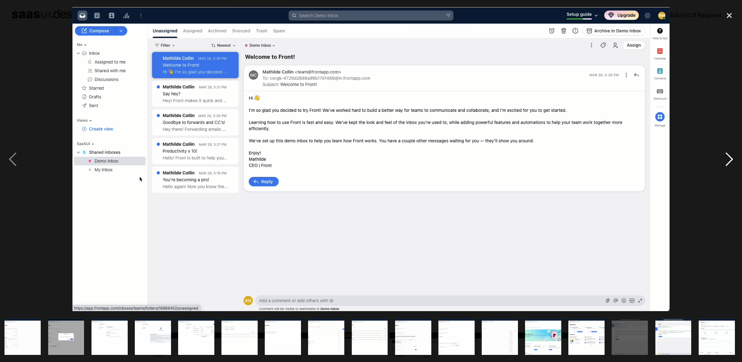
click at [732, 158] on div "next image" at bounding box center [729, 159] width 25 height 304
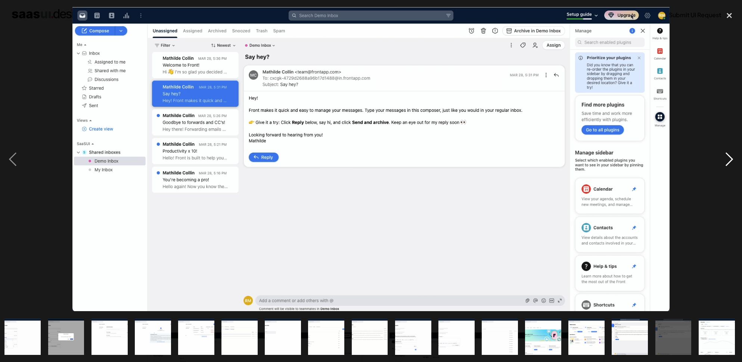
click at [732, 158] on div "next image" at bounding box center [729, 159] width 25 height 304
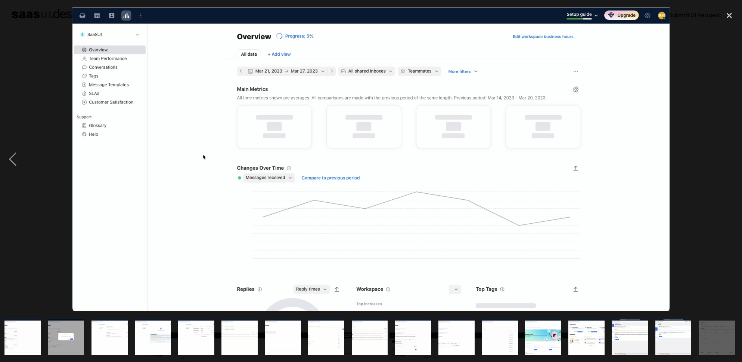
click at [732, 158] on div "next image" at bounding box center [729, 159] width 25 height 304
click at [725, 15] on div "close lightbox" at bounding box center [729, 15] width 25 height 16
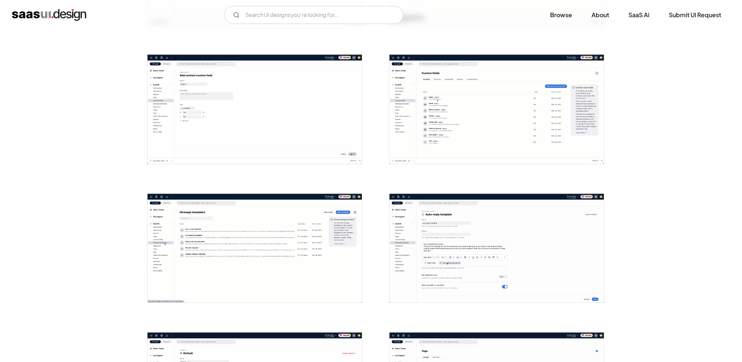
scroll to position [0, 0]
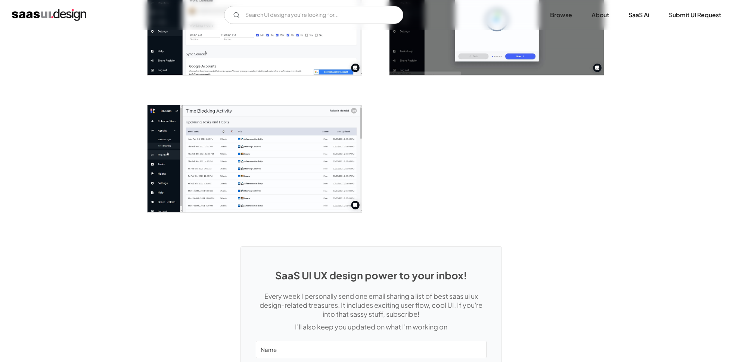
scroll to position [1172, 0]
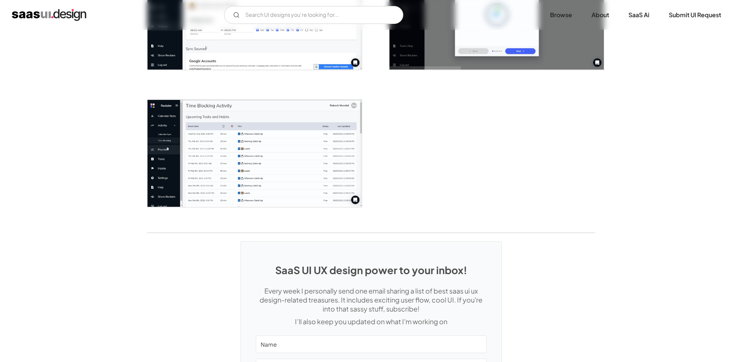
click at [250, 161] on img "open lightbox" at bounding box center [255, 153] width 214 height 107
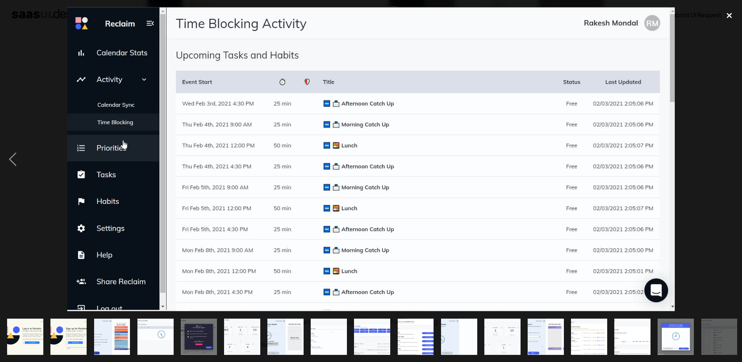
click at [726, 16] on div "close lightbox" at bounding box center [729, 15] width 25 height 16
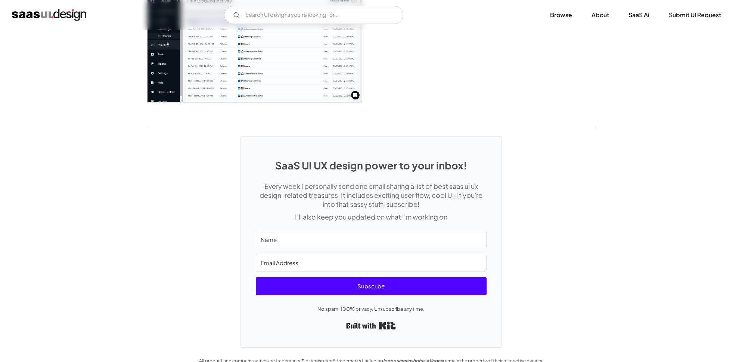
scroll to position [1277, 0]
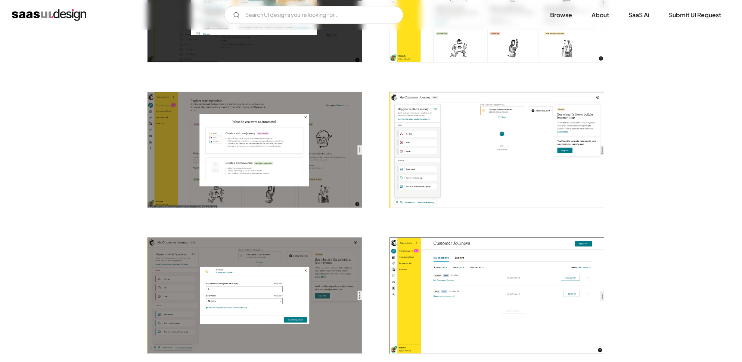
scroll to position [752, 0]
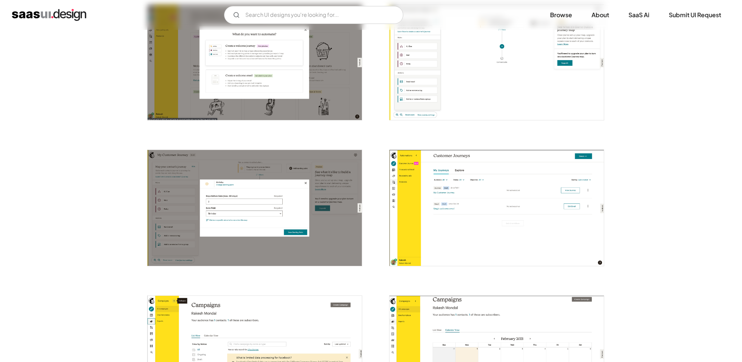
click at [508, 204] on img "open lightbox" at bounding box center [497, 207] width 214 height 115
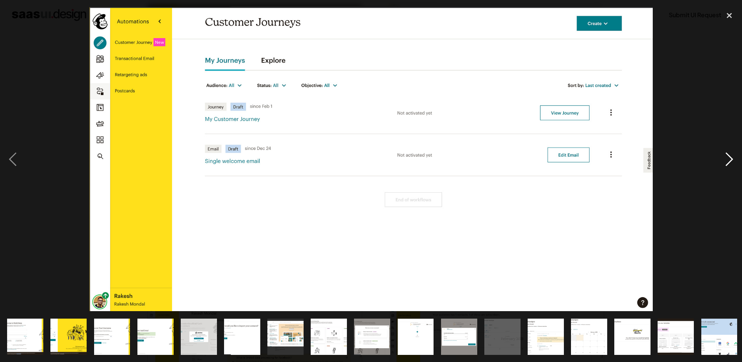
click at [729, 163] on div "next image" at bounding box center [729, 159] width 25 height 304
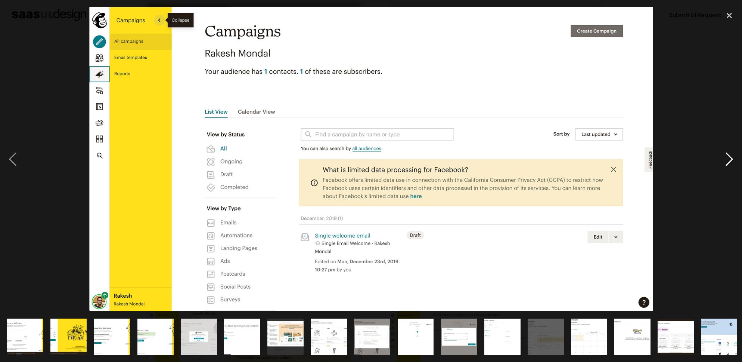
click at [729, 163] on div "next image" at bounding box center [729, 159] width 25 height 304
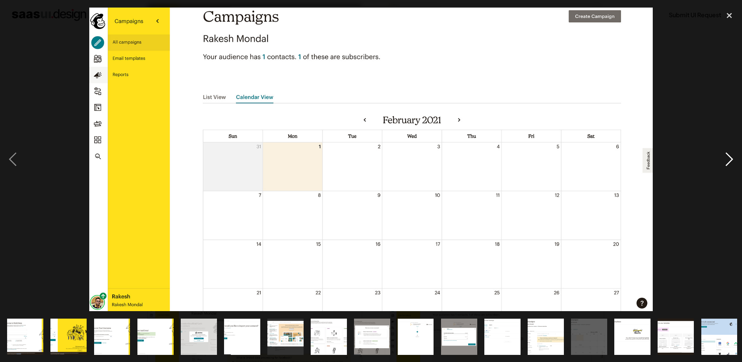
click at [729, 163] on div "next image" at bounding box center [729, 159] width 25 height 304
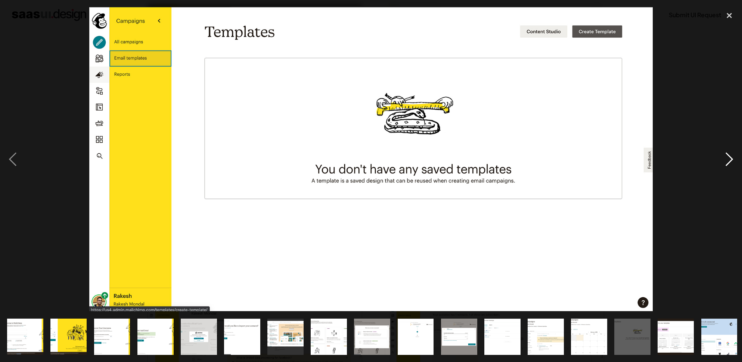
click at [729, 163] on div "next image" at bounding box center [729, 159] width 25 height 304
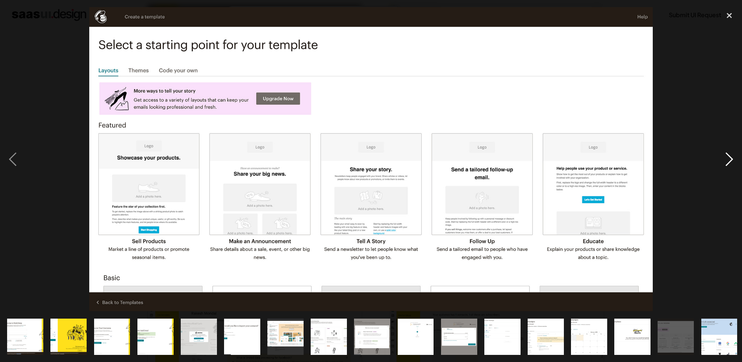
click at [729, 163] on div "next image" at bounding box center [729, 159] width 25 height 304
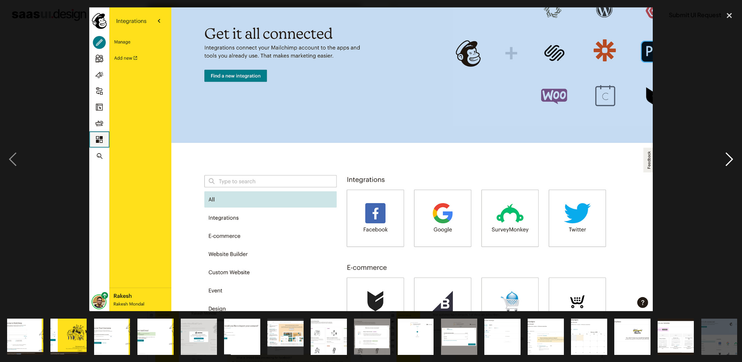
click at [729, 163] on div "next image" at bounding box center [729, 159] width 25 height 304
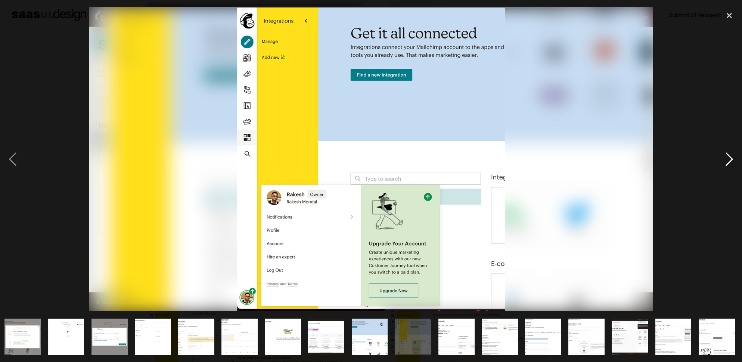
scroll to position [0, 350]
click at [729, 163] on div "next image" at bounding box center [729, 159] width 25 height 304
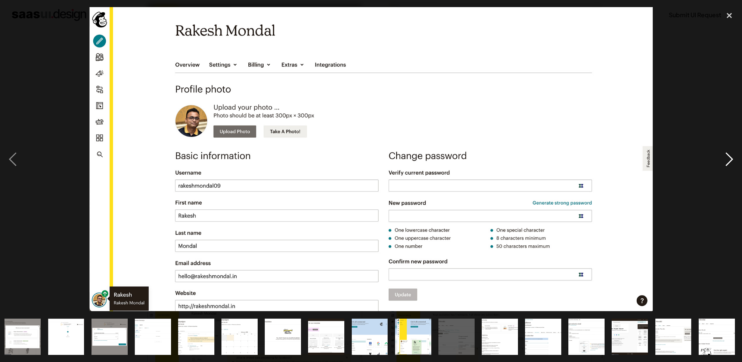
click at [729, 163] on div "next image" at bounding box center [729, 159] width 25 height 304
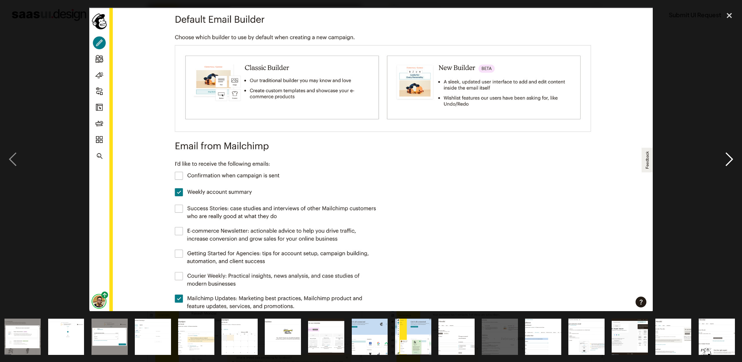
click at [729, 163] on div "next image" at bounding box center [729, 159] width 25 height 304
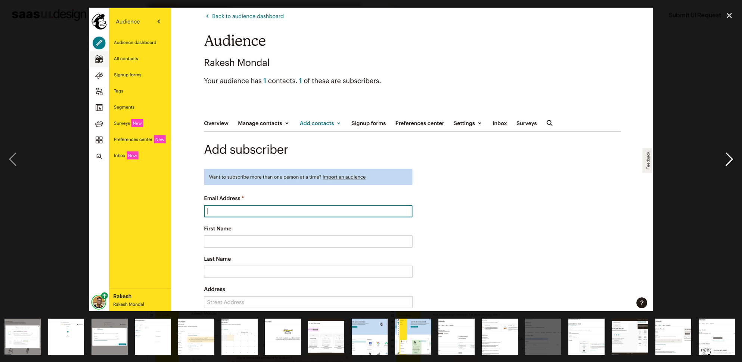
click at [729, 163] on div "next image" at bounding box center [729, 159] width 25 height 304
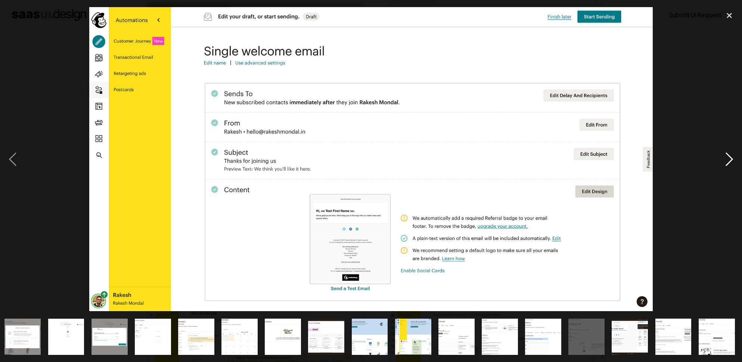
click at [729, 163] on div "next image" at bounding box center [729, 159] width 25 height 304
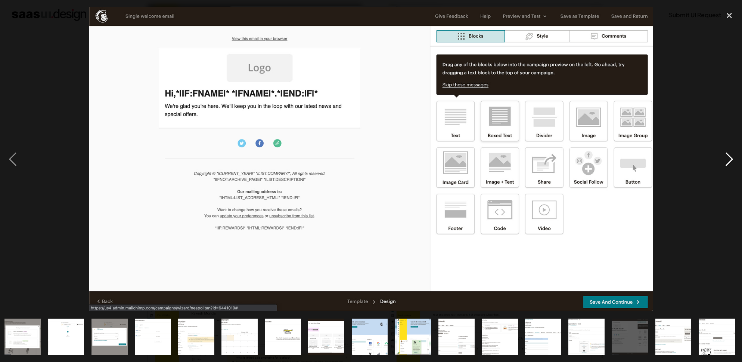
click at [729, 163] on div "next image" at bounding box center [729, 159] width 25 height 304
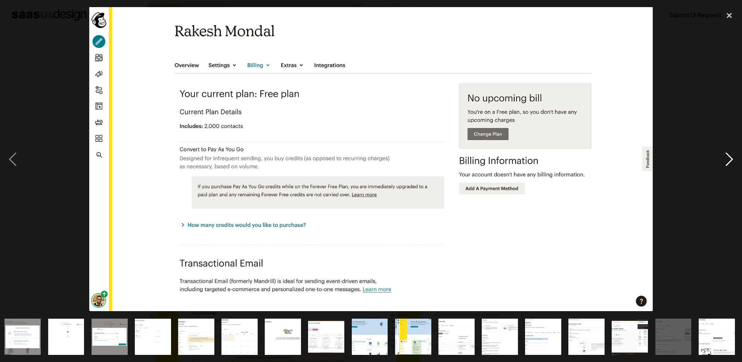
click at [729, 163] on div "next image" at bounding box center [729, 159] width 25 height 304
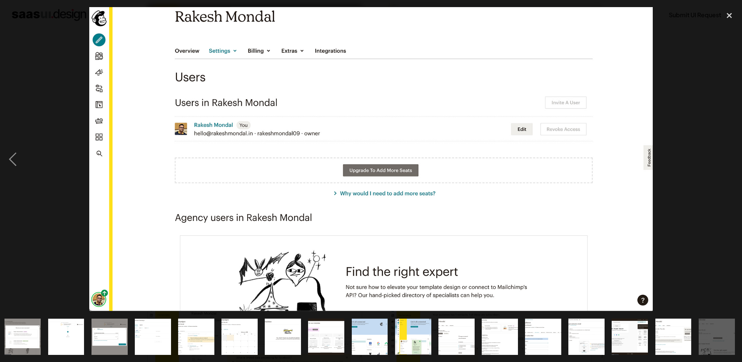
click at [729, 163] on div "next image" at bounding box center [729, 159] width 25 height 304
click at [727, 17] on div "close lightbox" at bounding box center [729, 15] width 25 height 16
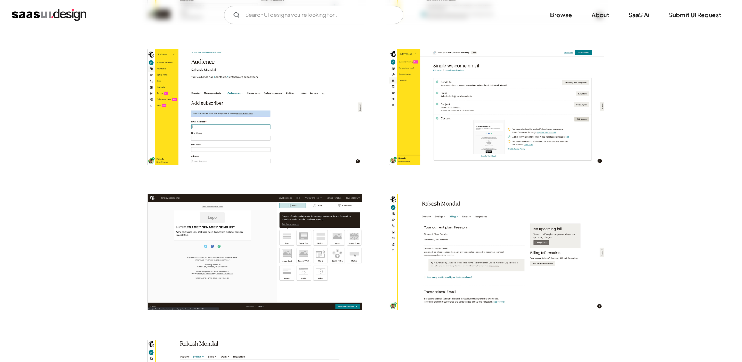
scroll to position [1593, 0]
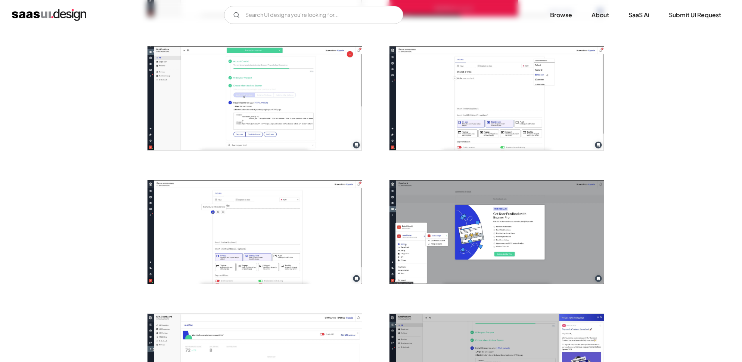
scroll to position [393, 0]
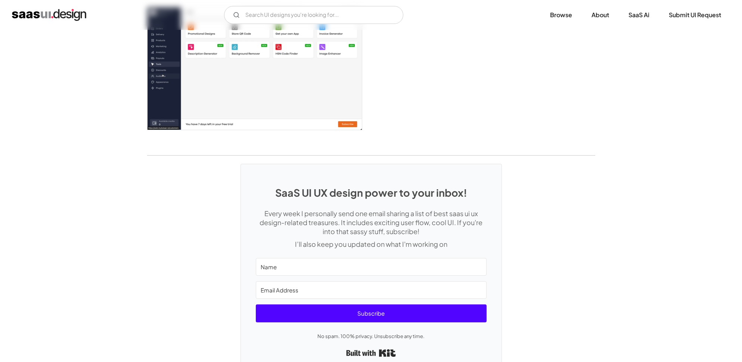
scroll to position [1421, 0]
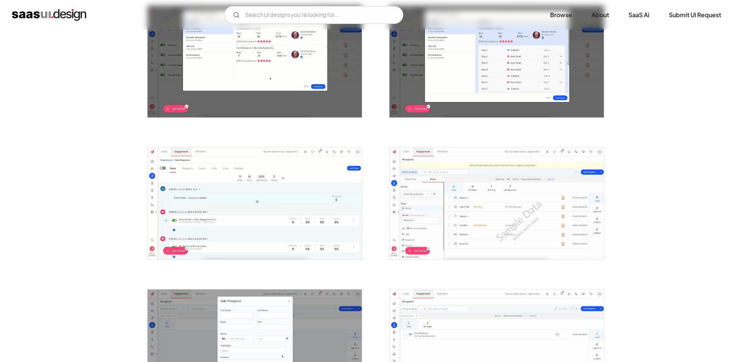
scroll to position [639, 0]
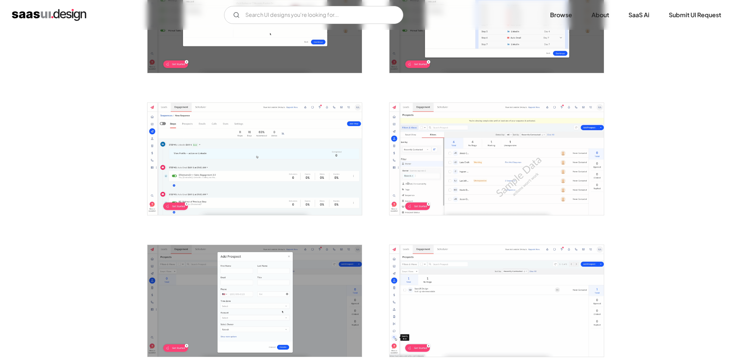
click at [485, 114] on img "open lightbox" at bounding box center [497, 159] width 214 height 112
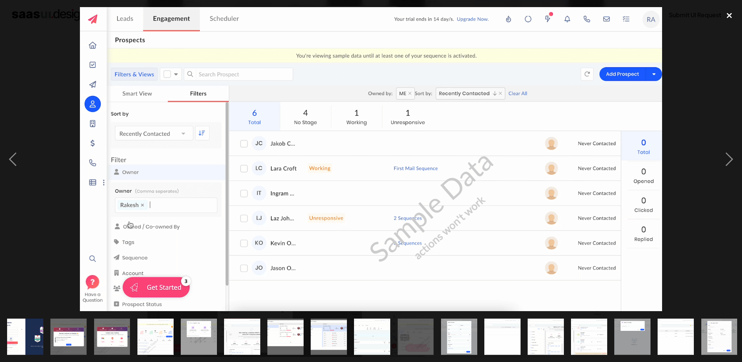
click at [730, 17] on div "close lightbox" at bounding box center [729, 15] width 25 height 16
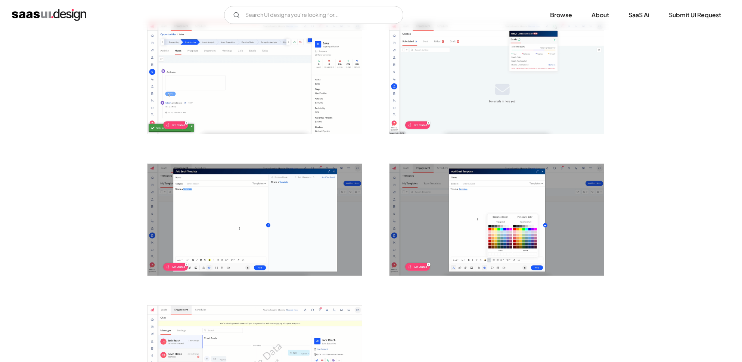
scroll to position [1595, 0]
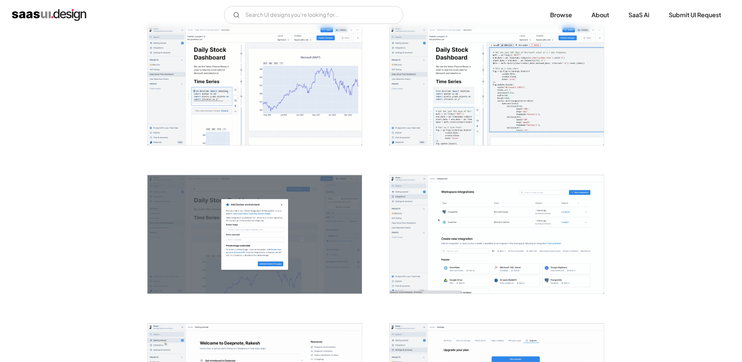
scroll to position [394, 0]
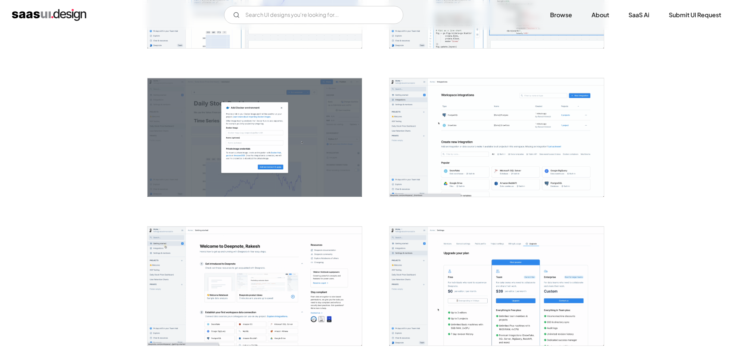
click at [519, 145] on img "open lightbox" at bounding box center [497, 137] width 214 height 119
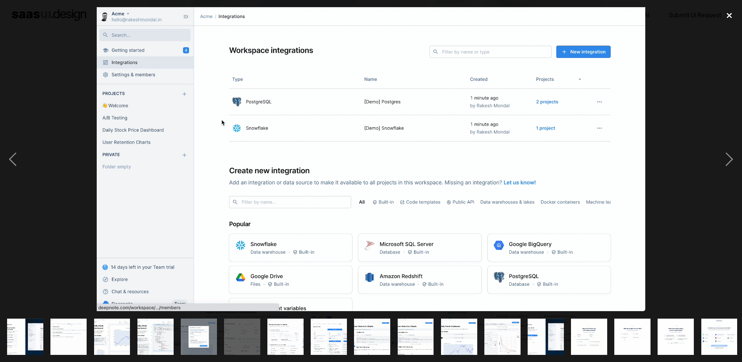
click at [730, 21] on div "close lightbox" at bounding box center [729, 15] width 25 height 16
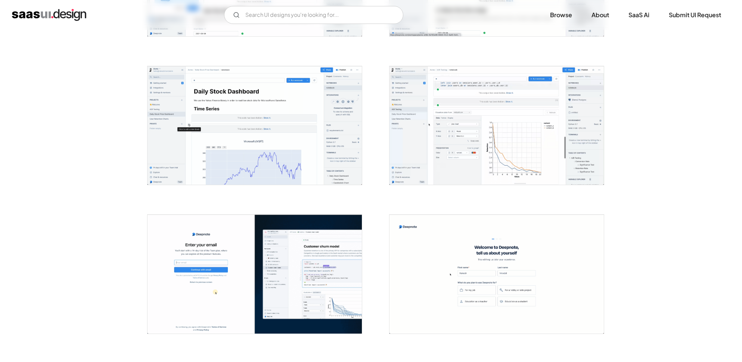
scroll to position [950, 0]
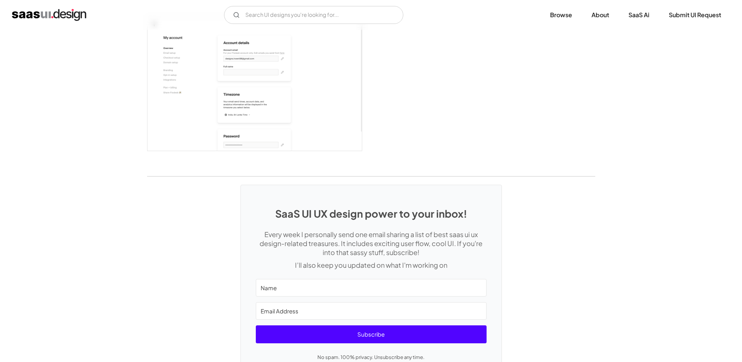
scroll to position [2183, 0]
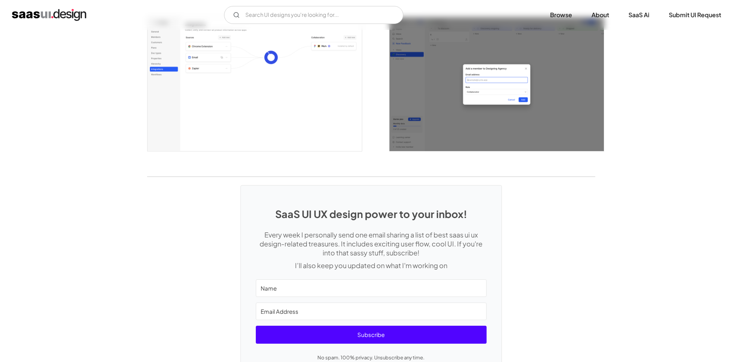
scroll to position [1799, 0]
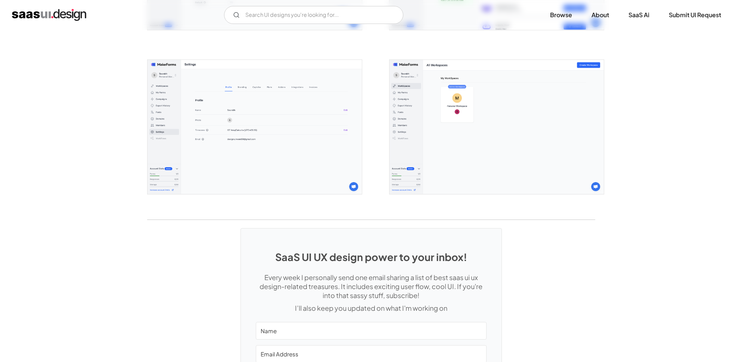
scroll to position [1926, 0]
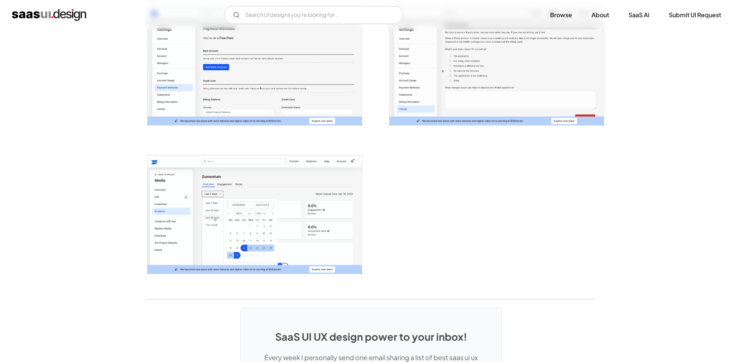
scroll to position [1654, 0]
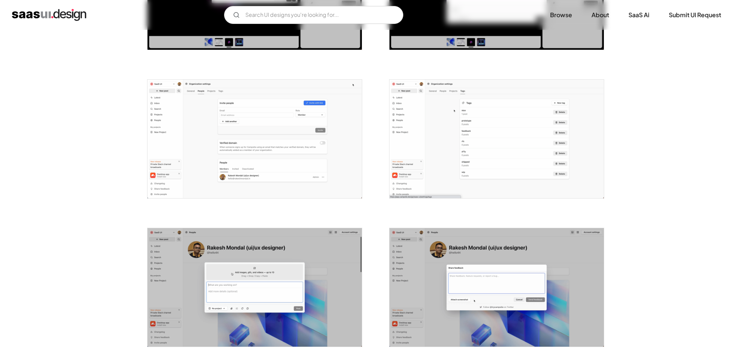
scroll to position [820, 0]
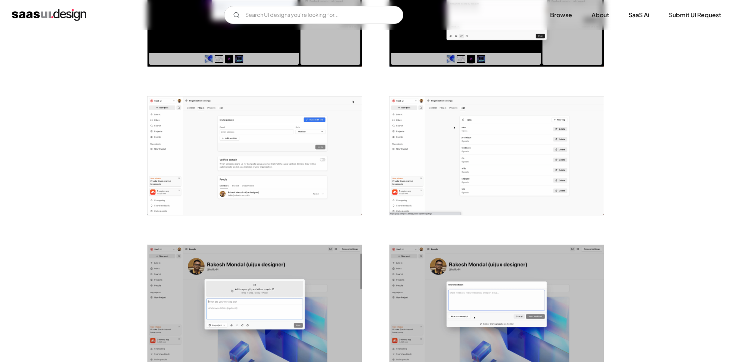
click at [507, 170] on img "open lightbox" at bounding box center [497, 155] width 214 height 118
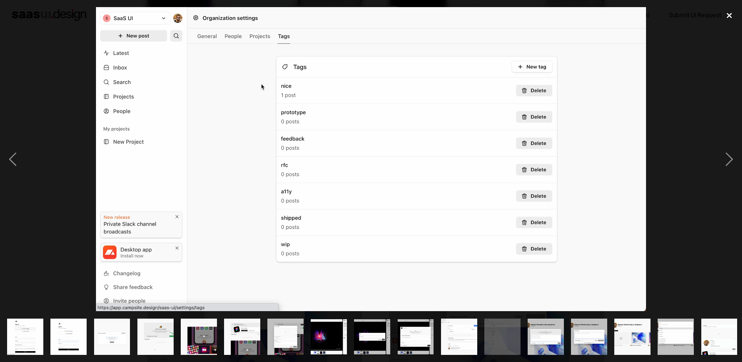
click at [730, 17] on div "close lightbox" at bounding box center [729, 15] width 25 height 16
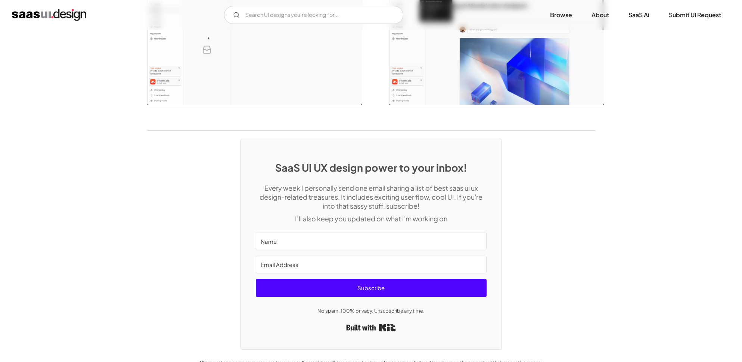
scroll to position [1684, 0]
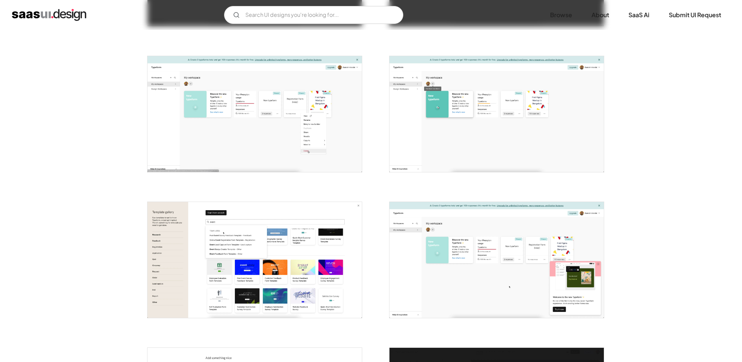
scroll to position [473, 0]
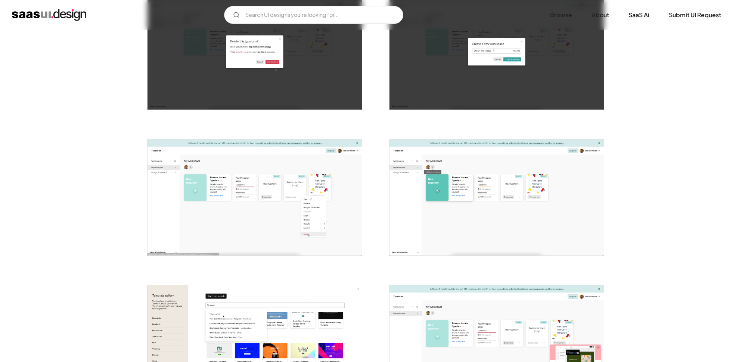
click at [285, 210] on img "open lightbox" at bounding box center [255, 197] width 214 height 116
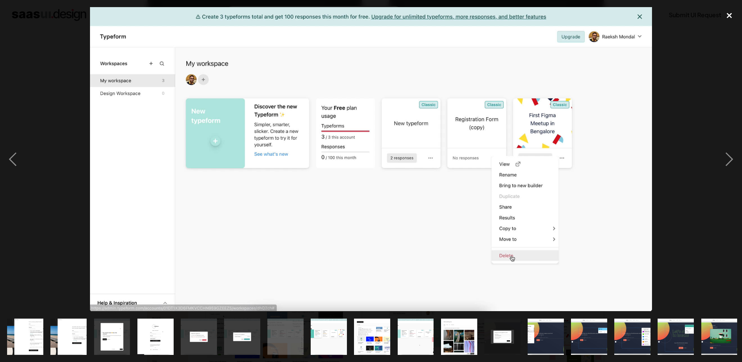
click at [725, 19] on div "close lightbox" at bounding box center [729, 15] width 25 height 16
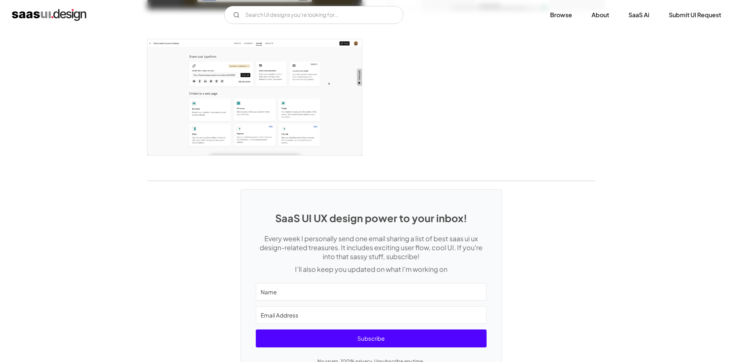
scroll to position [1883, 0]
click at [250, 104] on img "open lightbox" at bounding box center [255, 98] width 214 height 116
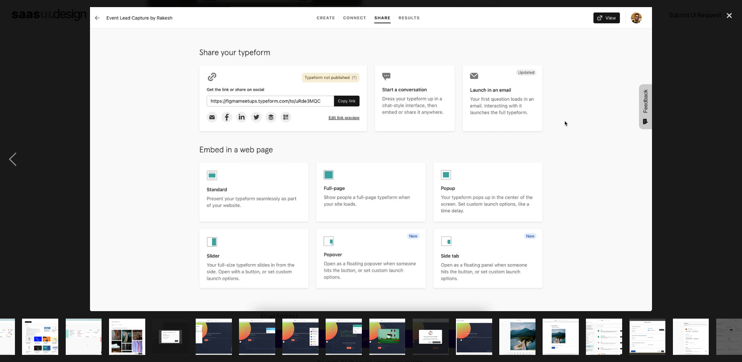
scroll to position [0, 350]
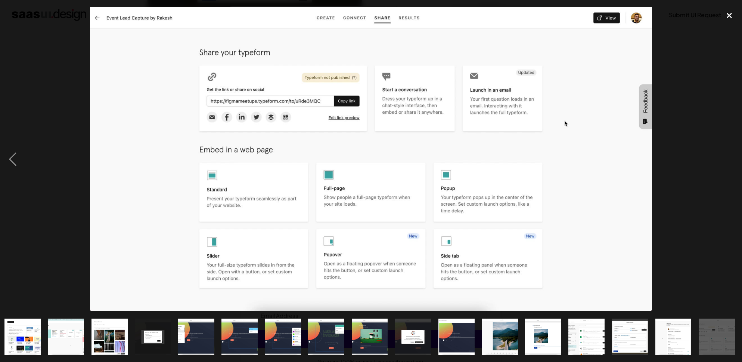
click at [730, 14] on div "close lightbox" at bounding box center [729, 15] width 25 height 16
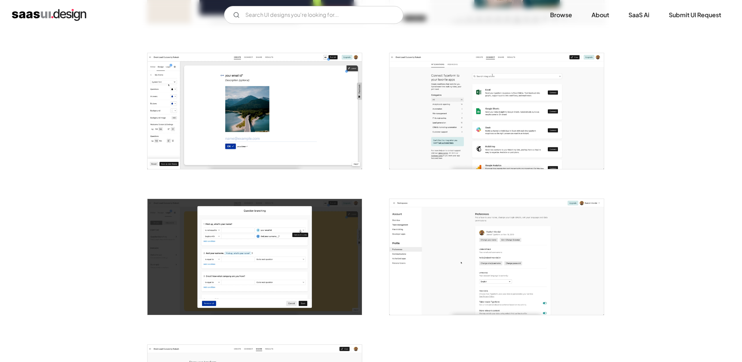
scroll to position [1364, 0]
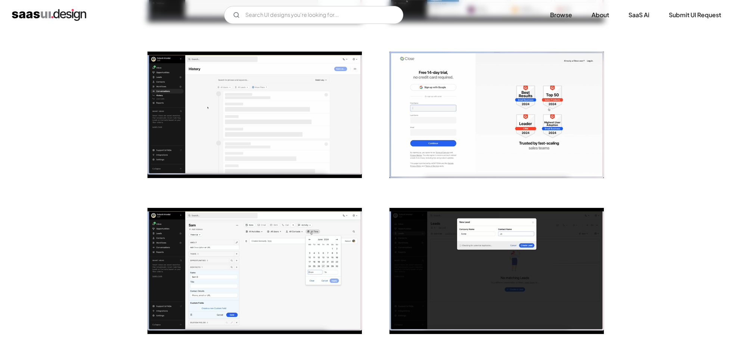
scroll to position [828, 0]
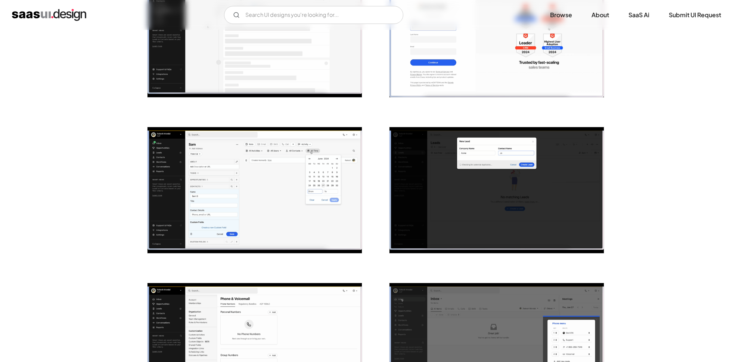
click at [353, 188] on img "open lightbox" at bounding box center [255, 190] width 214 height 126
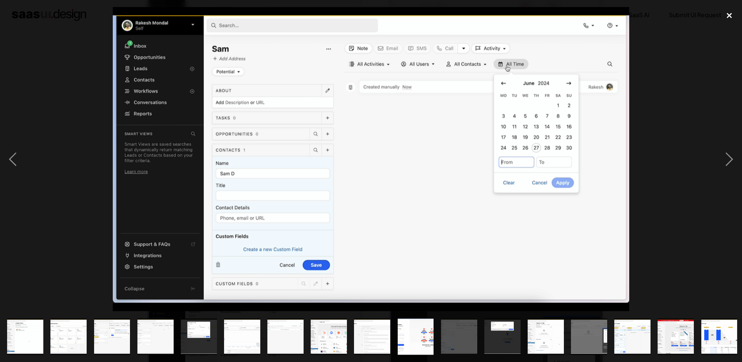
click at [732, 14] on div "close lightbox" at bounding box center [729, 15] width 25 height 16
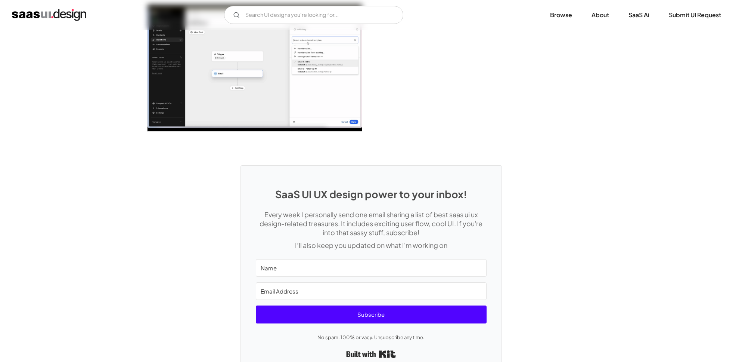
scroll to position [1865, 0]
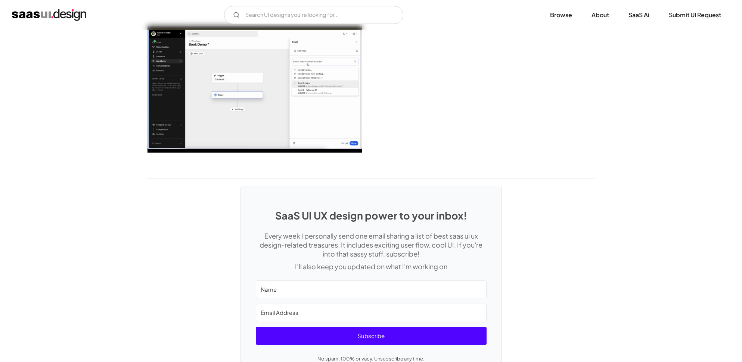
click at [290, 118] on img "open lightbox" at bounding box center [255, 89] width 214 height 126
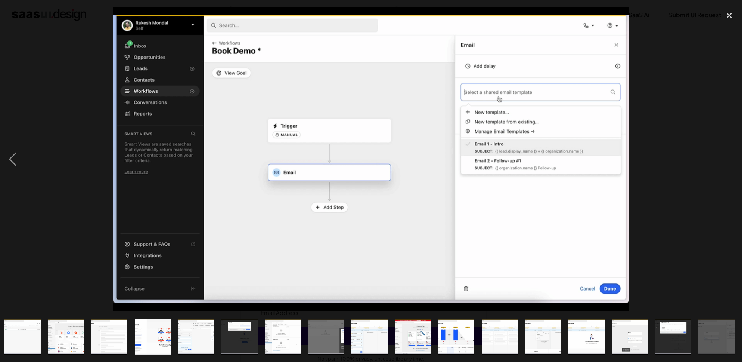
scroll to position [0, 263]
click at [726, 15] on div "close lightbox" at bounding box center [729, 15] width 25 height 16
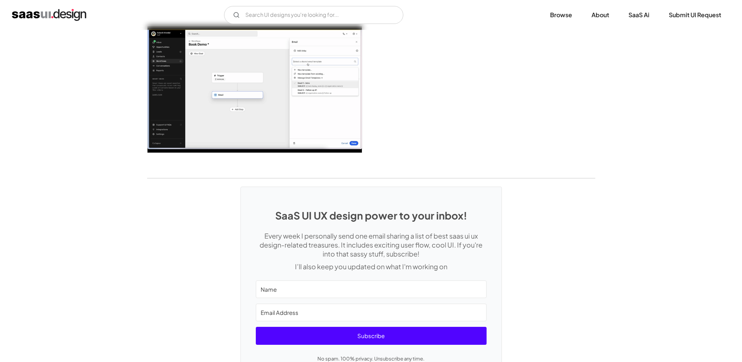
scroll to position [0, 0]
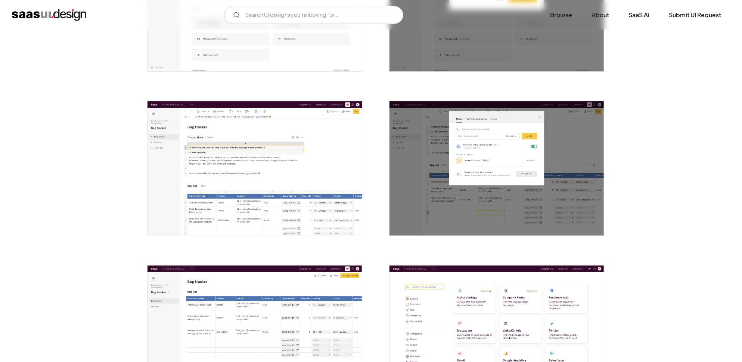
scroll to position [1058, 0]
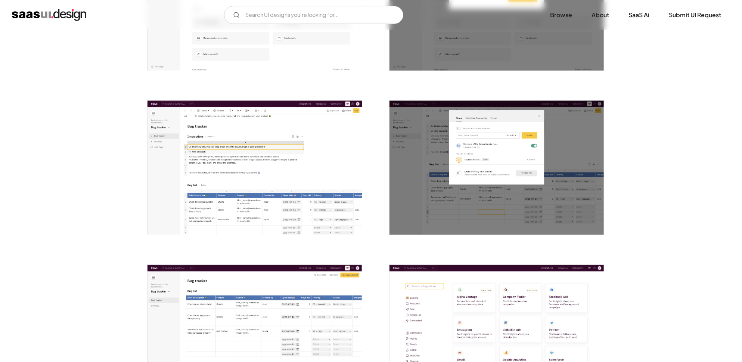
click at [307, 167] on img "open lightbox" at bounding box center [255, 167] width 214 height 134
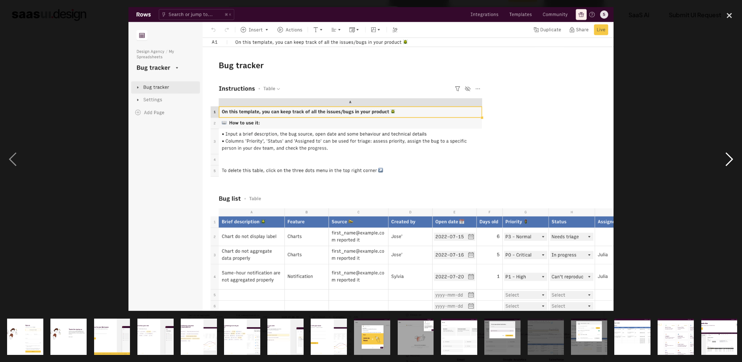
click at [725, 161] on div "next image" at bounding box center [729, 159] width 25 height 304
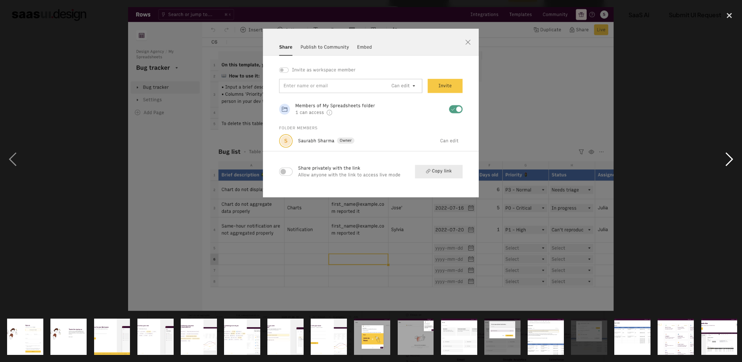
click at [725, 161] on div "next image" at bounding box center [729, 159] width 25 height 304
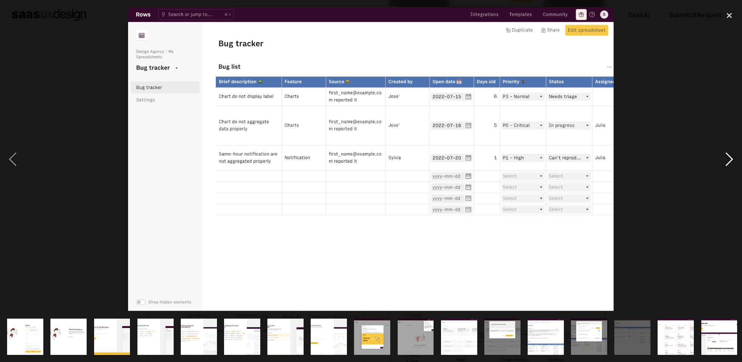
click at [725, 161] on div "next image" at bounding box center [729, 159] width 25 height 304
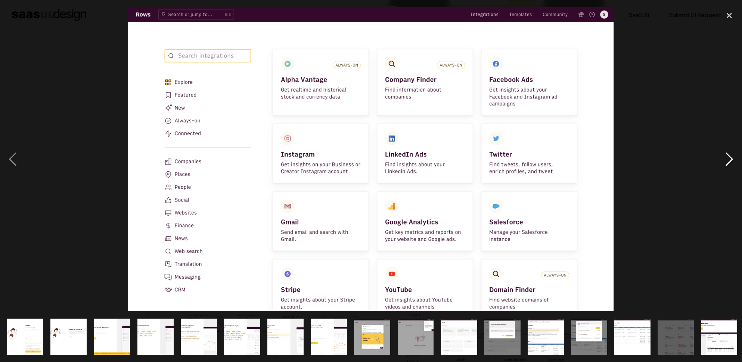
click at [725, 161] on div "next image" at bounding box center [729, 159] width 25 height 304
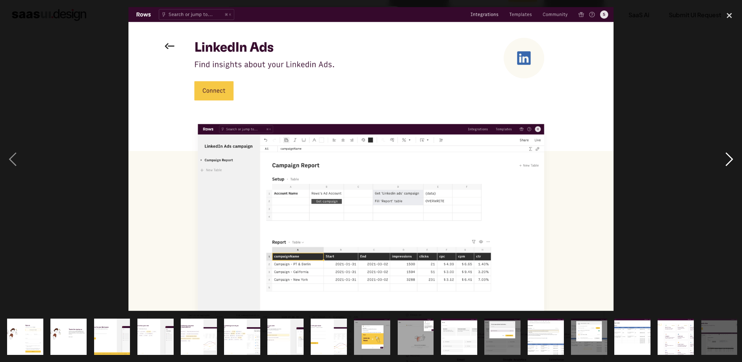
click at [725, 161] on div "next image" at bounding box center [729, 159] width 25 height 304
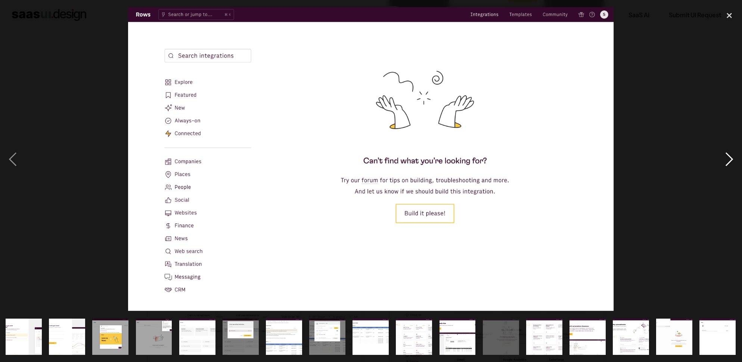
scroll to position [0, 263]
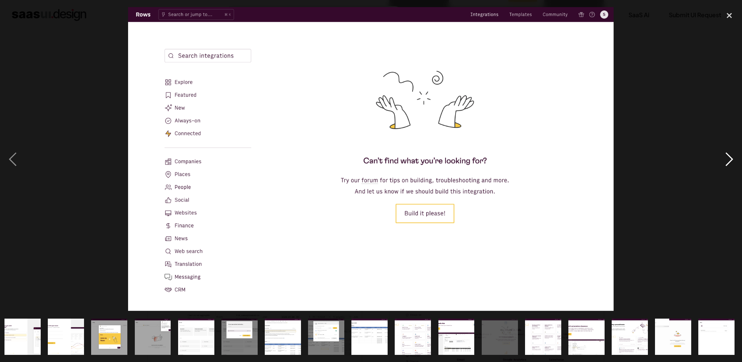
click at [725, 161] on div "next image" at bounding box center [729, 159] width 25 height 304
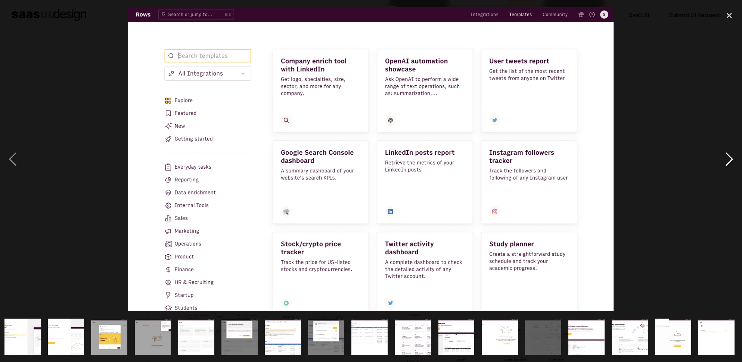
click at [725, 161] on div "next image" at bounding box center [729, 159] width 25 height 304
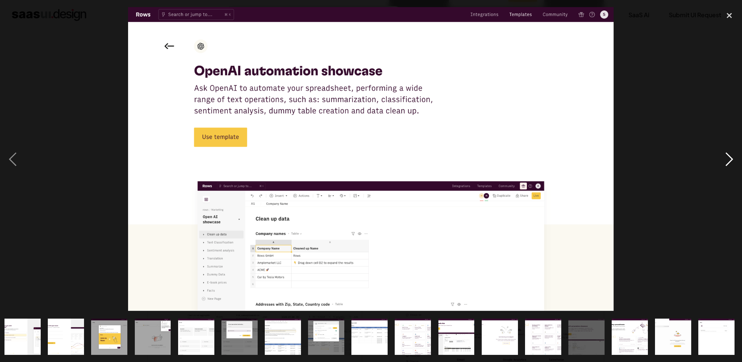
click at [725, 161] on div "next image" at bounding box center [729, 159] width 25 height 304
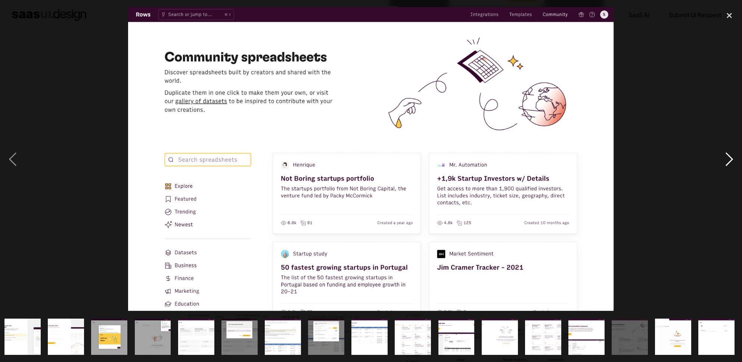
click at [725, 161] on div "next image" at bounding box center [729, 159] width 25 height 304
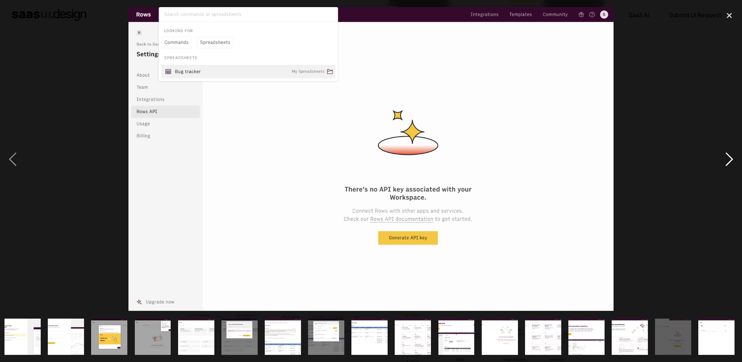
click at [725, 161] on div "next image" at bounding box center [729, 159] width 25 height 304
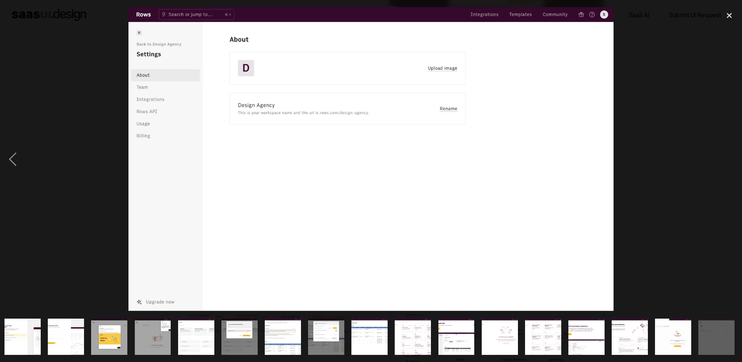
click at [725, 161] on div "next image" at bounding box center [729, 159] width 25 height 304
click at [735, 18] on div "close lightbox" at bounding box center [729, 15] width 25 height 16
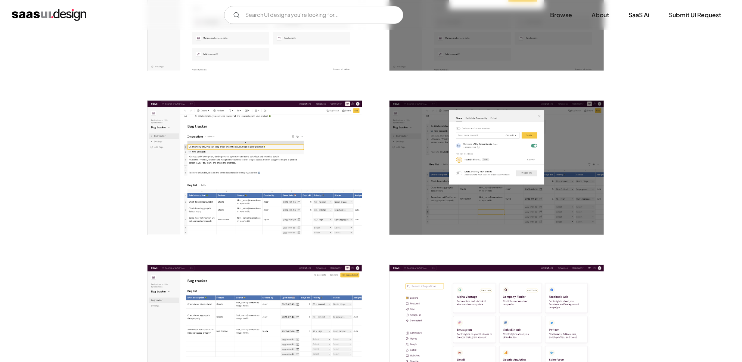
scroll to position [0, 0]
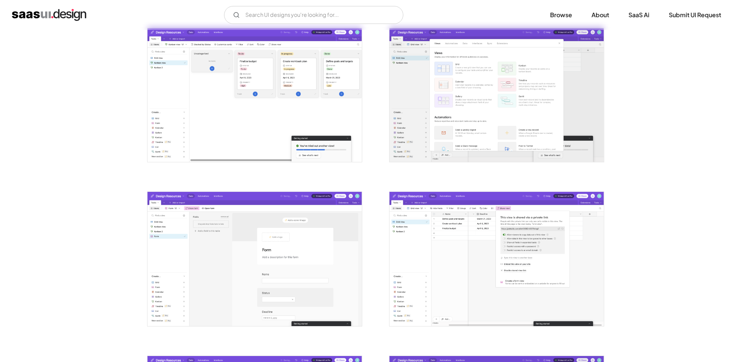
scroll to position [1358, 0]
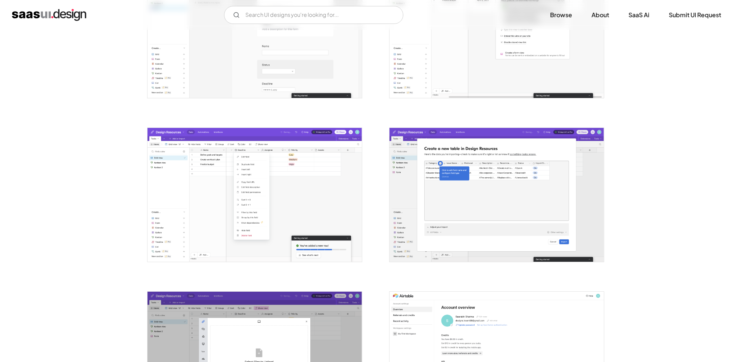
click at [491, 182] on img "open lightbox" at bounding box center [497, 195] width 214 height 134
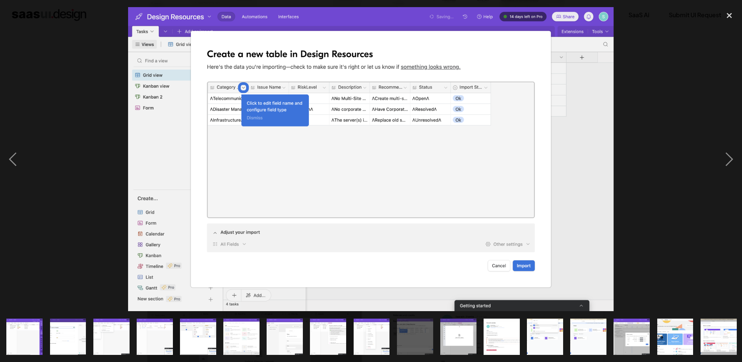
scroll to position [0, 350]
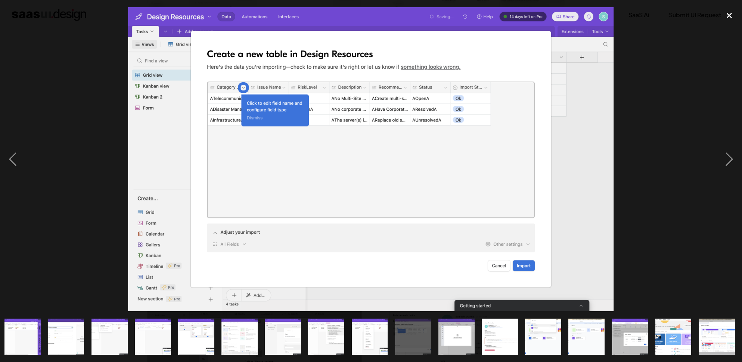
click at [731, 17] on div "close lightbox" at bounding box center [729, 15] width 25 height 16
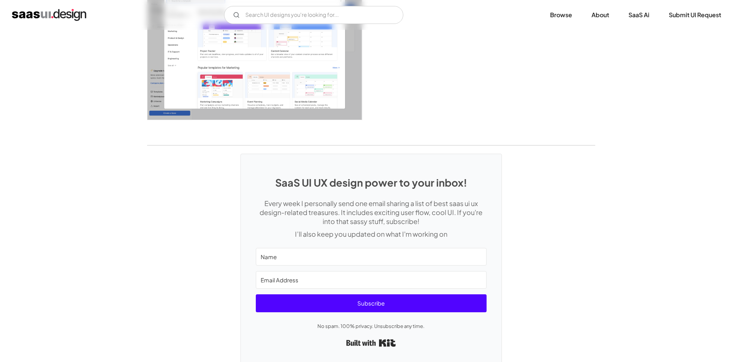
scroll to position [2182, 0]
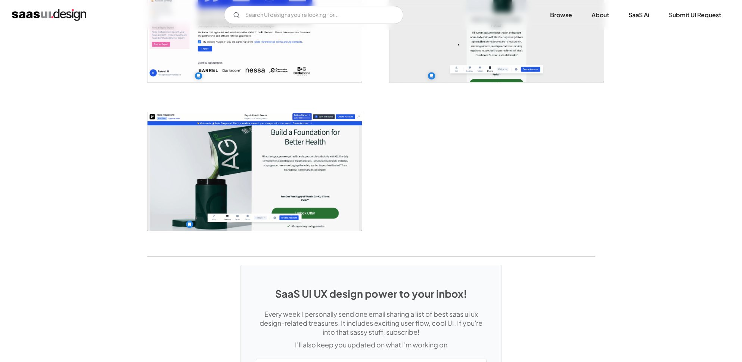
scroll to position [1263, 0]
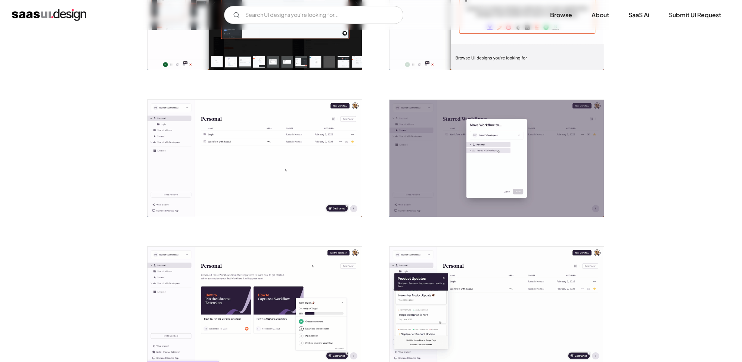
scroll to position [517, 0]
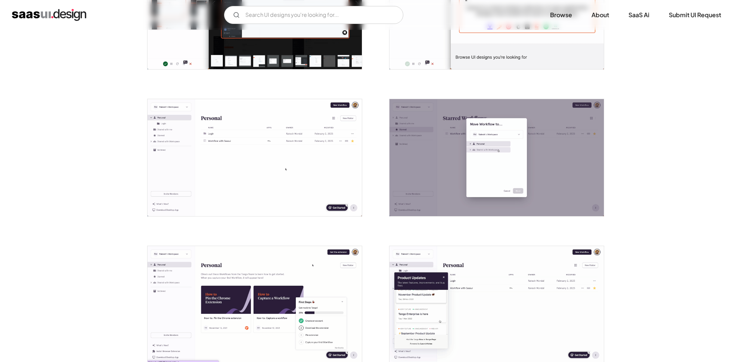
click at [264, 167] on img "open lightbox" at bounding box center [255, 157] width 214 height 117
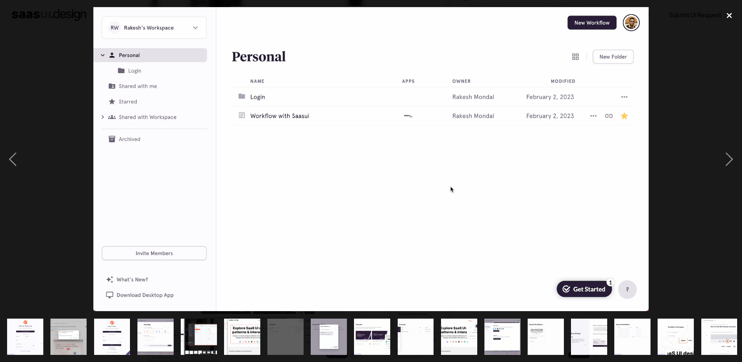
click at [728, 13] on div "close lightbox" at bounding box center [729, 15] width 25 height 16
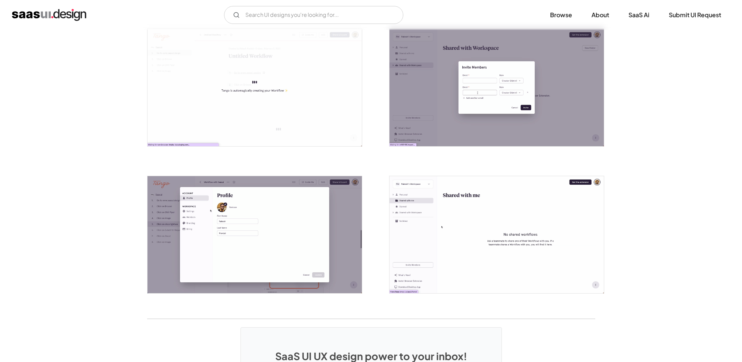
scroll to position [1595, 0]
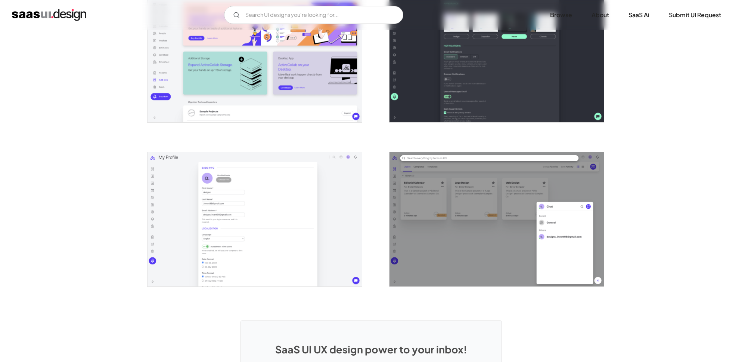
scroll to position [1692, 0]
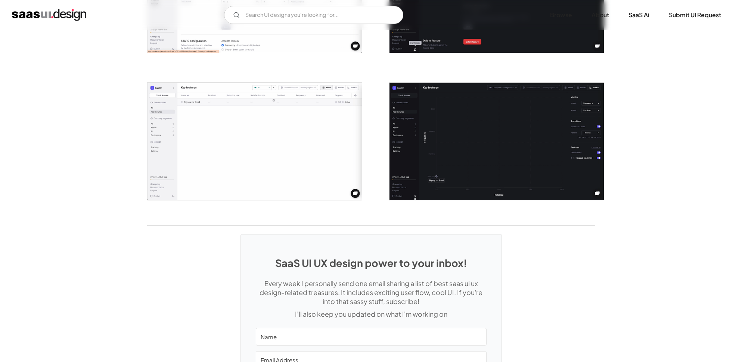
scroll to position [1421, 0]
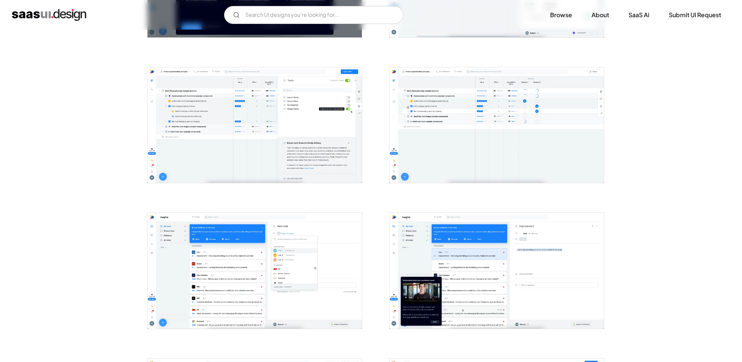
scroll to position [400, 0]
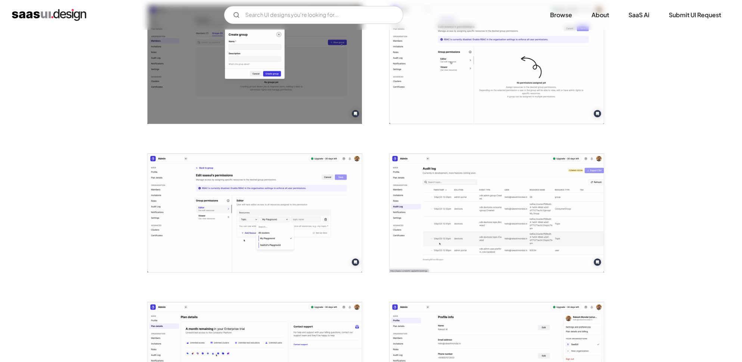
scroll to position [1030, 0]
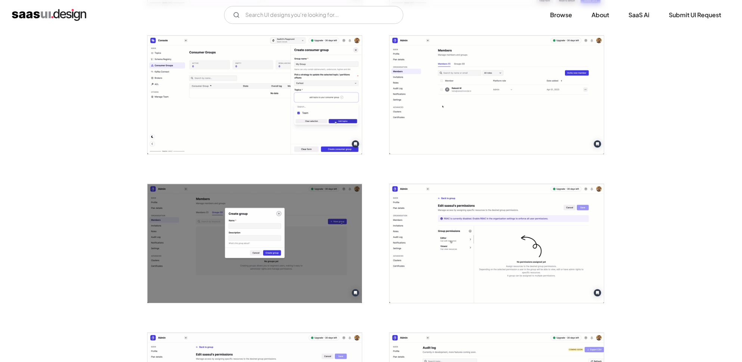
click at [466, 129] on img "open lightbox" at bounding box center [497, 94] width 214 height 118
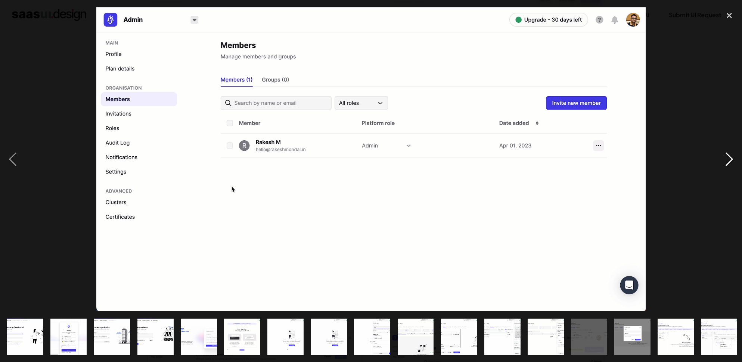
click at [731, 161] on div "next image" at bounding box center [729, 159] width 25 height 304
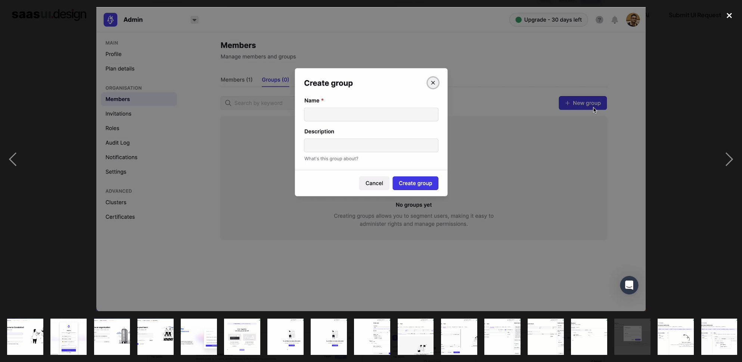
click at [727, 19] on div "close lightbox" at bounding box center [729, 15] width 25 height 16
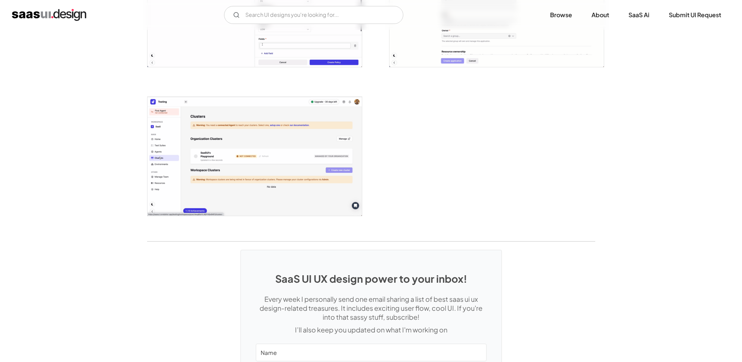
scroll to position [1982, 0]
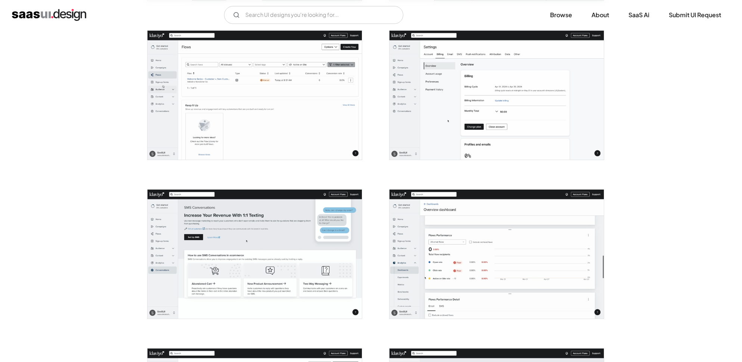
scroll to position [1574, 0]
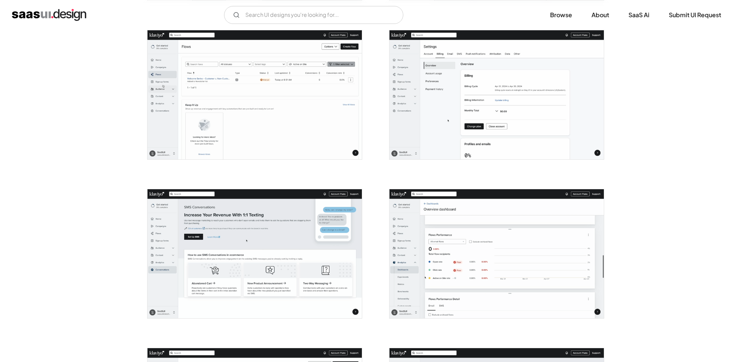
click at [321, 121] on img "open lightbox" at bounding box center [255, 94] width 214 height 129
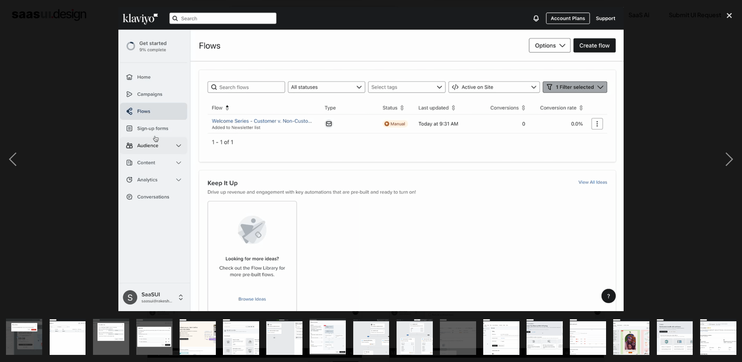
scroll to position [0, 350]
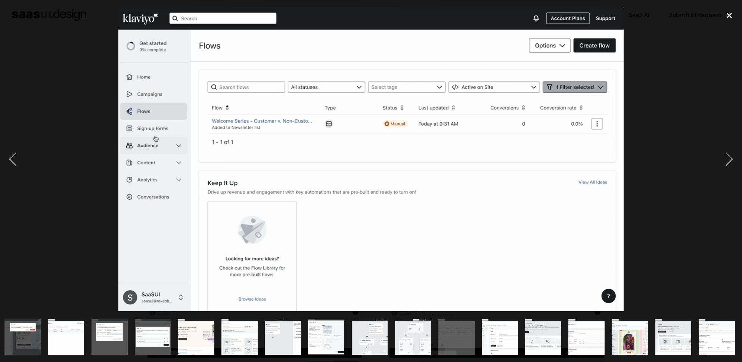
click at [730, 18] on div "close lightbox" at bounding box center [729, 15] width 25 height 16
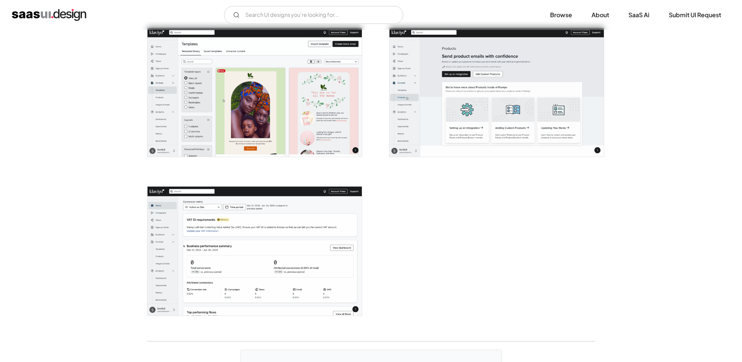
scroll to position [1975, 0]
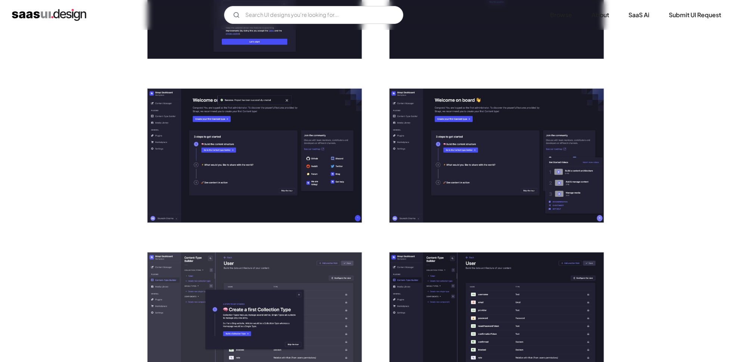
scroll to position [434, 0]
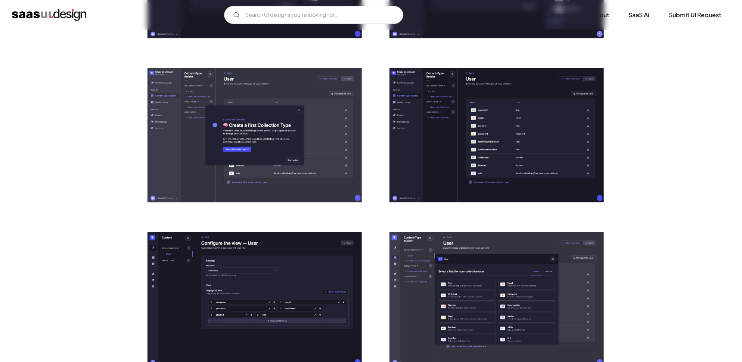
click at [428, 148] on img "open lightbox" at bounding box center [497, 135] width 214 height 134
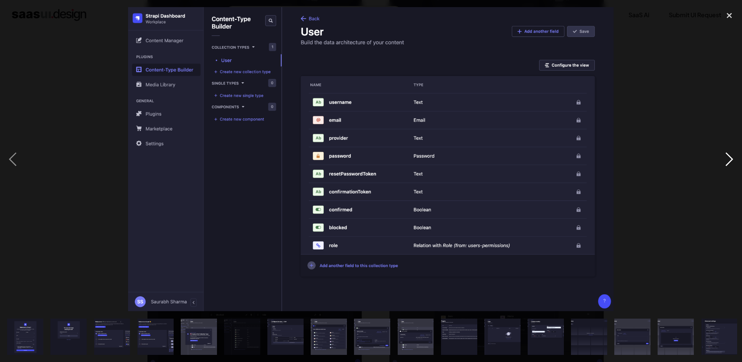
click at [724, 164] on div "next image" at bounding box center [729, 159] width 25 height 304
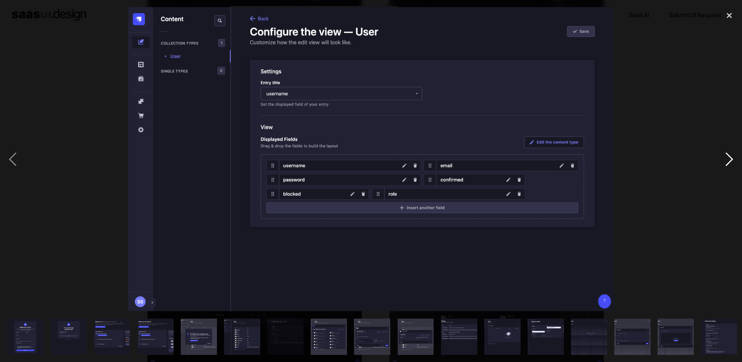
click at [724, 164] on div "next image" at bounding box center [729, 159] width 25 height 304
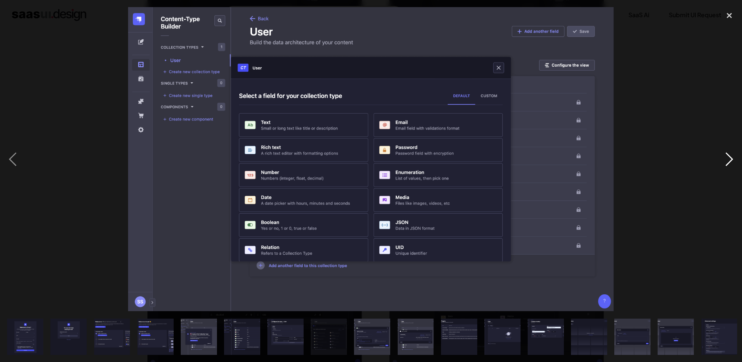
click at [724, 164] on div "next image" at bounding box center [729, 159] width 25 height 304
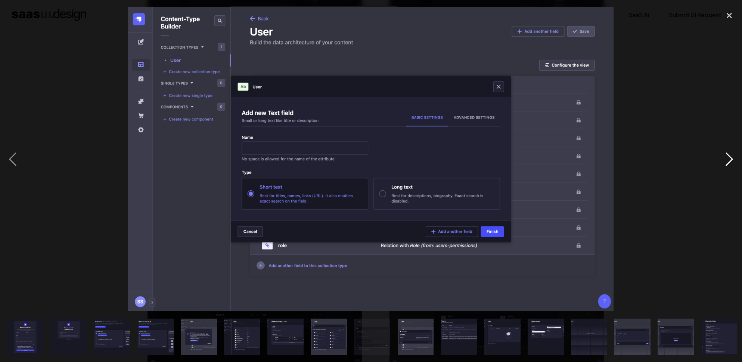
click at [724, 164] on div "next image" at bounding box center [729, 159] width 25 height 304
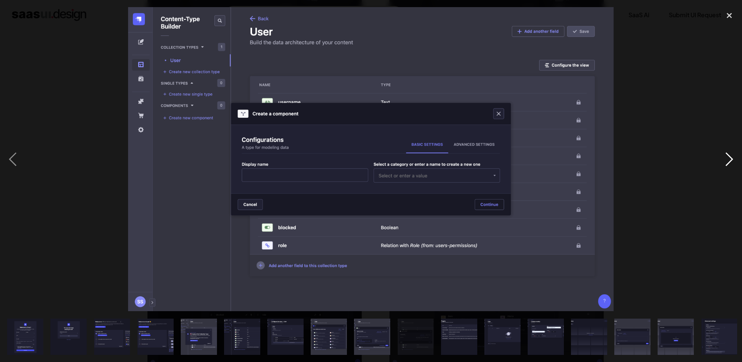
click at [724, 164] on div "next image" at bounding box center [729, 159] width 25 height 304
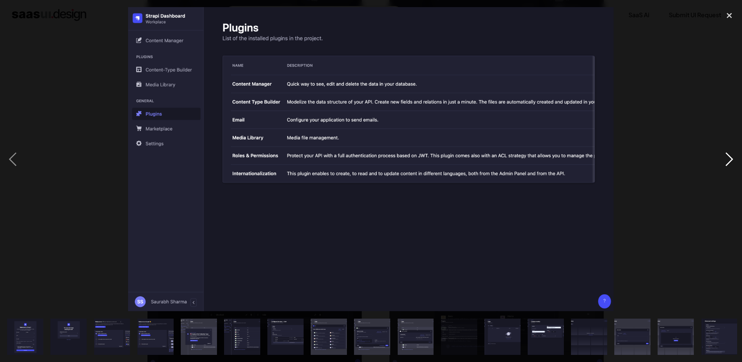
click at [724, 164] on div "next image" at bounding box center [729, 159] width 25 height 304
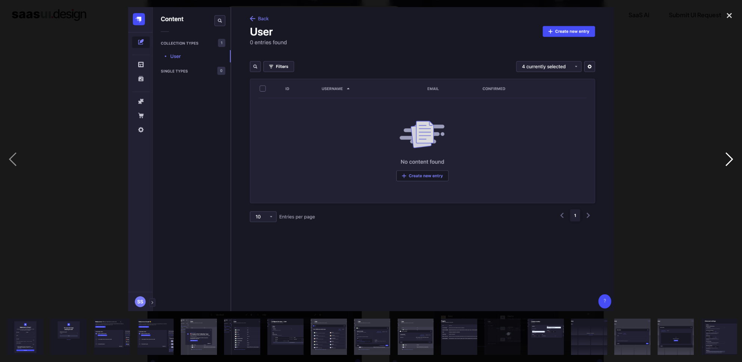
click at [724, 164] on div "next image" at bounding box center [729, 159] width 25 height 304
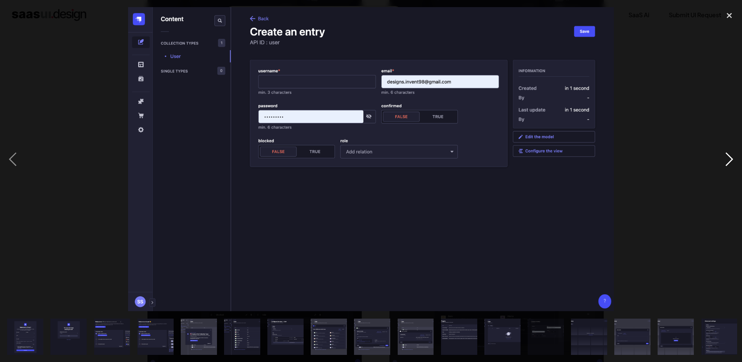
click at [724, 164] on div "next image" at bounding box center [729, 159] width 25 height 304
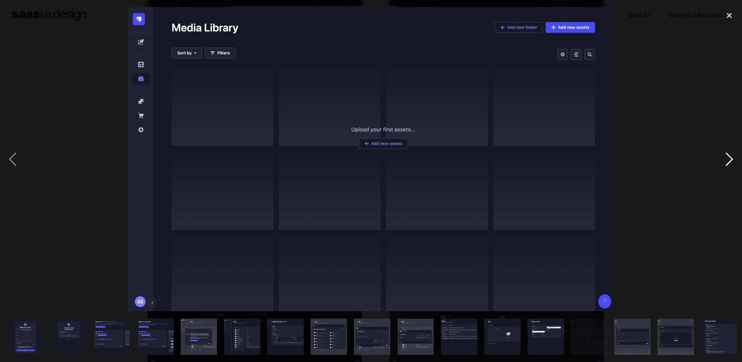
click at [724, 164] on div "next image" at bounding box center [729, 159] width 25 height 304
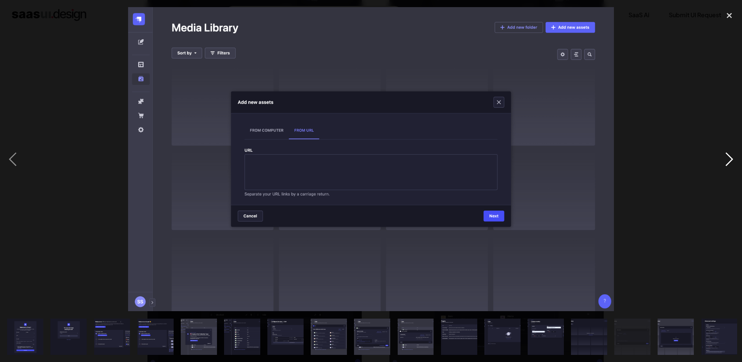
click at [724, 164] on div "next image" at bounding box center [729, 159] width 25 height 304
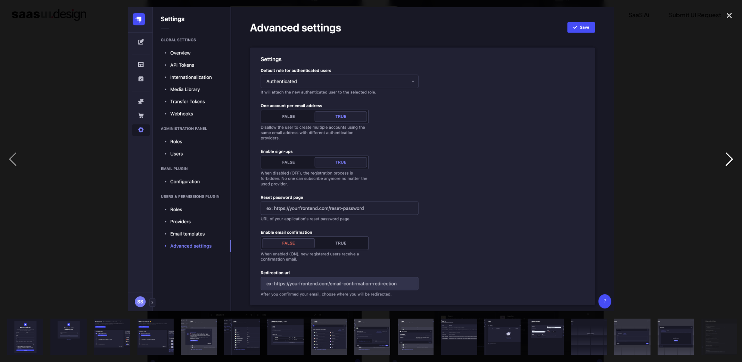
click at [724, 164] on div "next image" at bounding box center [729, 159] width 25 height 304
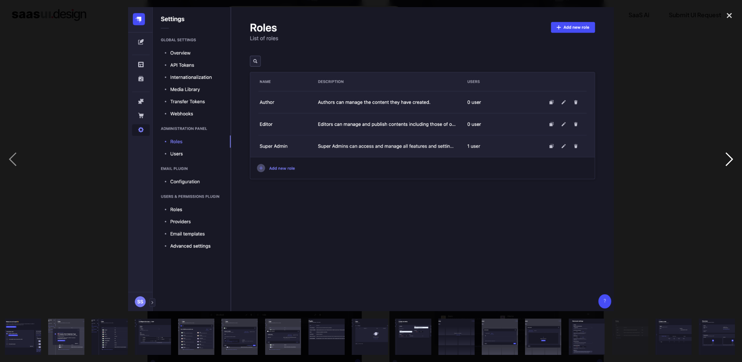
scroll to position [0, 133]
click at [724, 164] on div "next image" at bounding box center [729, 159] width 25 height 304
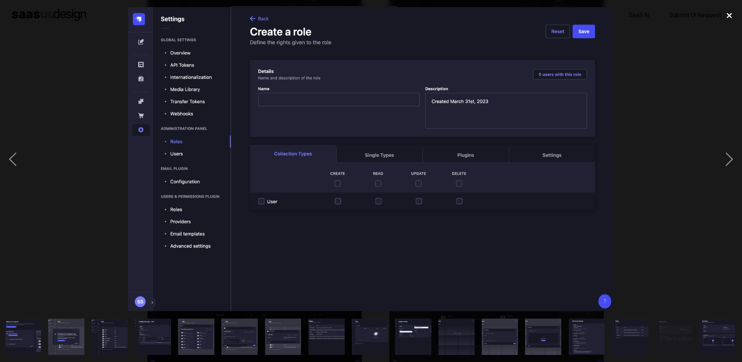
click at [727, 18] on div "close lightbox" at bounding box center [729, 15] width 25 height 16
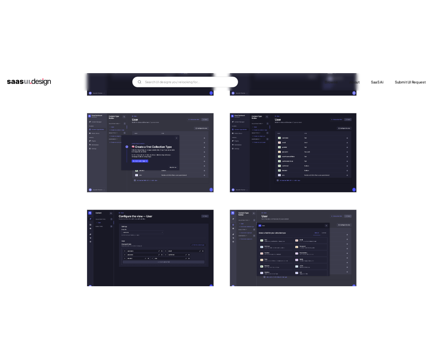
scroll to position [431, 0]
